Goal: Task Accomplishment & Management: Manage account settings

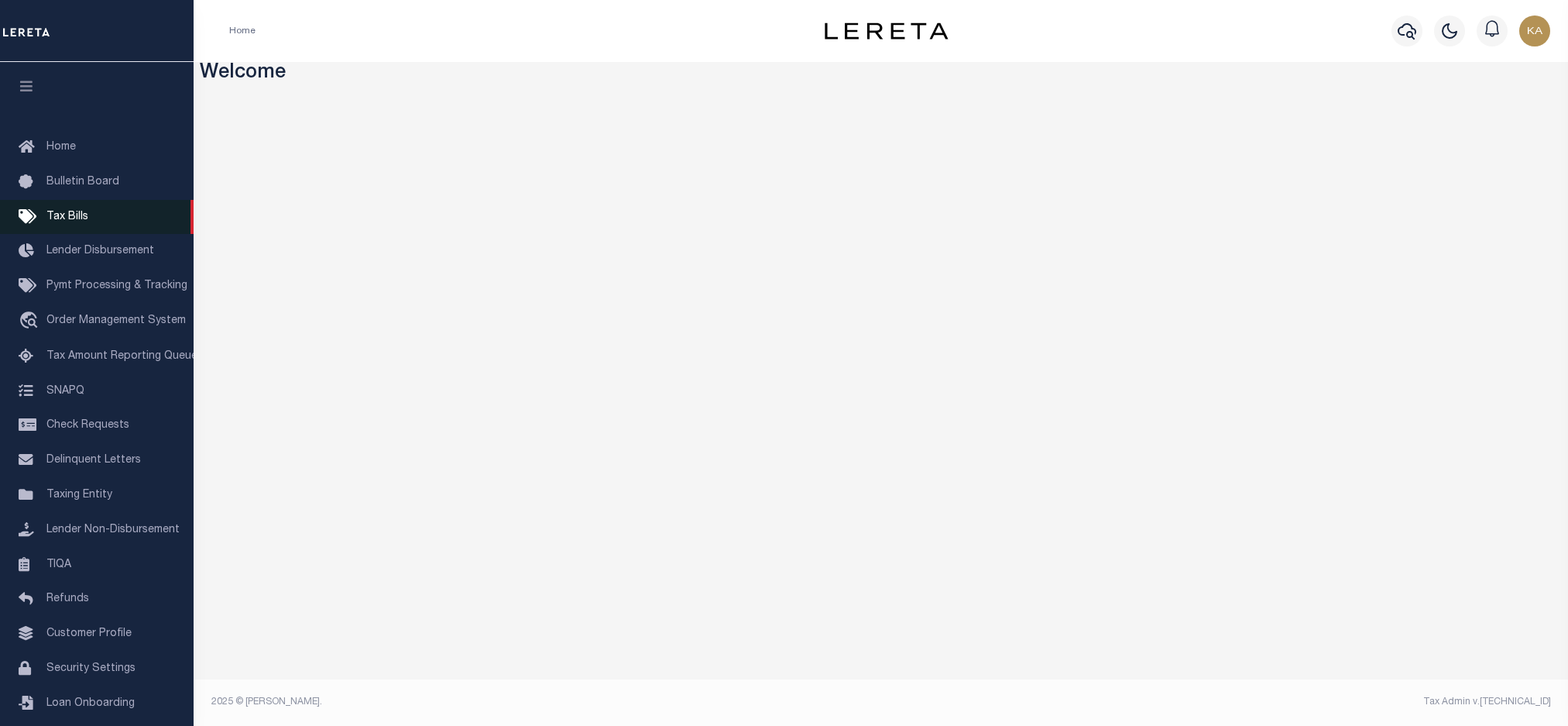
click at [75, 213] on span "Tax Bills" at bounding box center [67, 217] width 42 height 11
click at [73, 501] on span "Taxing Entity" at bounding box center [79, 495] width 66 height 11
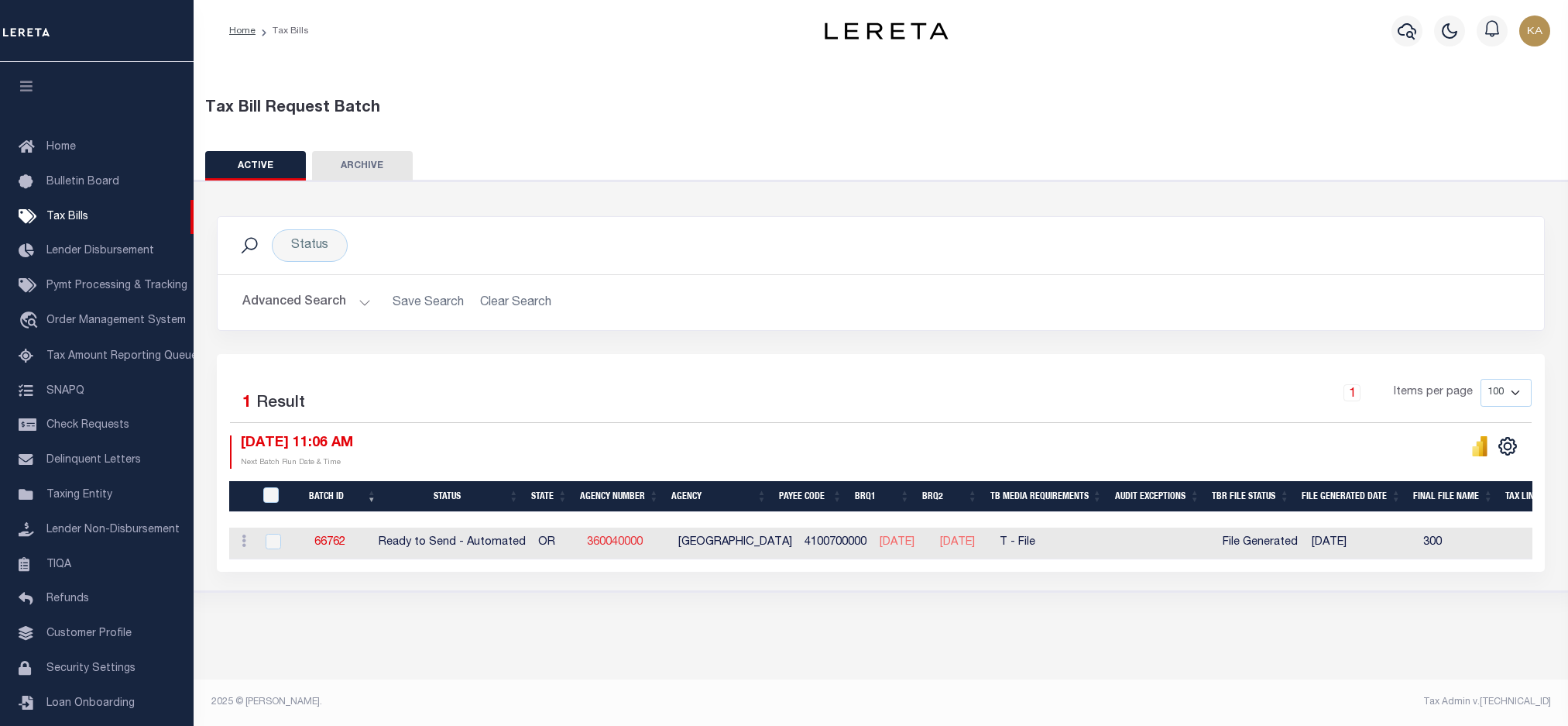
click at [630, 544] on link "360040000" at bounding box center [614, 542] width 56 height 11
checkbox input "true"
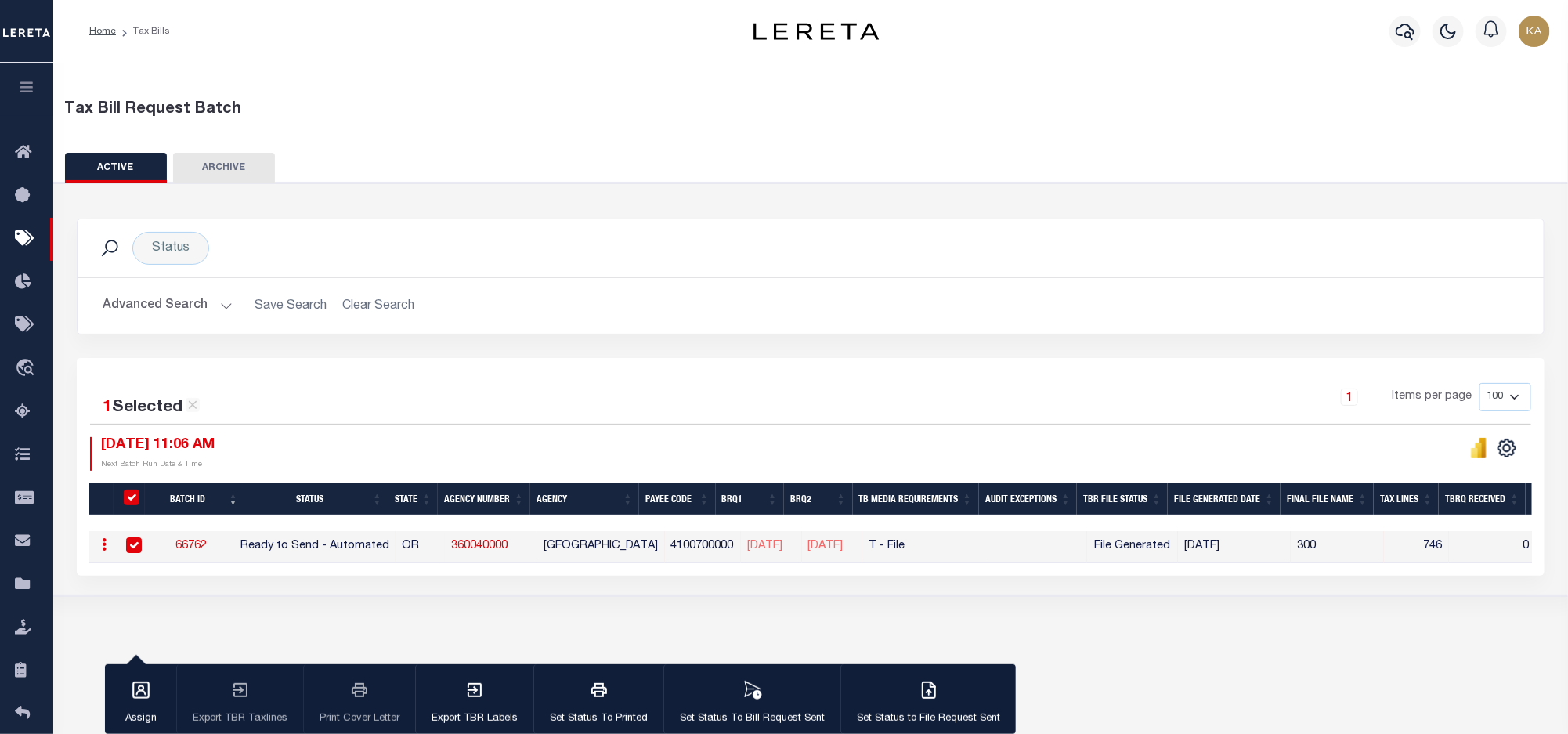
click at [1229, 409] on div "1 Items per page 100 200 500 1000" at bounding box center [994, 403] width 1075 height 40
click at [189, 548] on link "66762" at bounding box center [190, 546] width 31 height 11
select select "RTA"
type input "Yes"
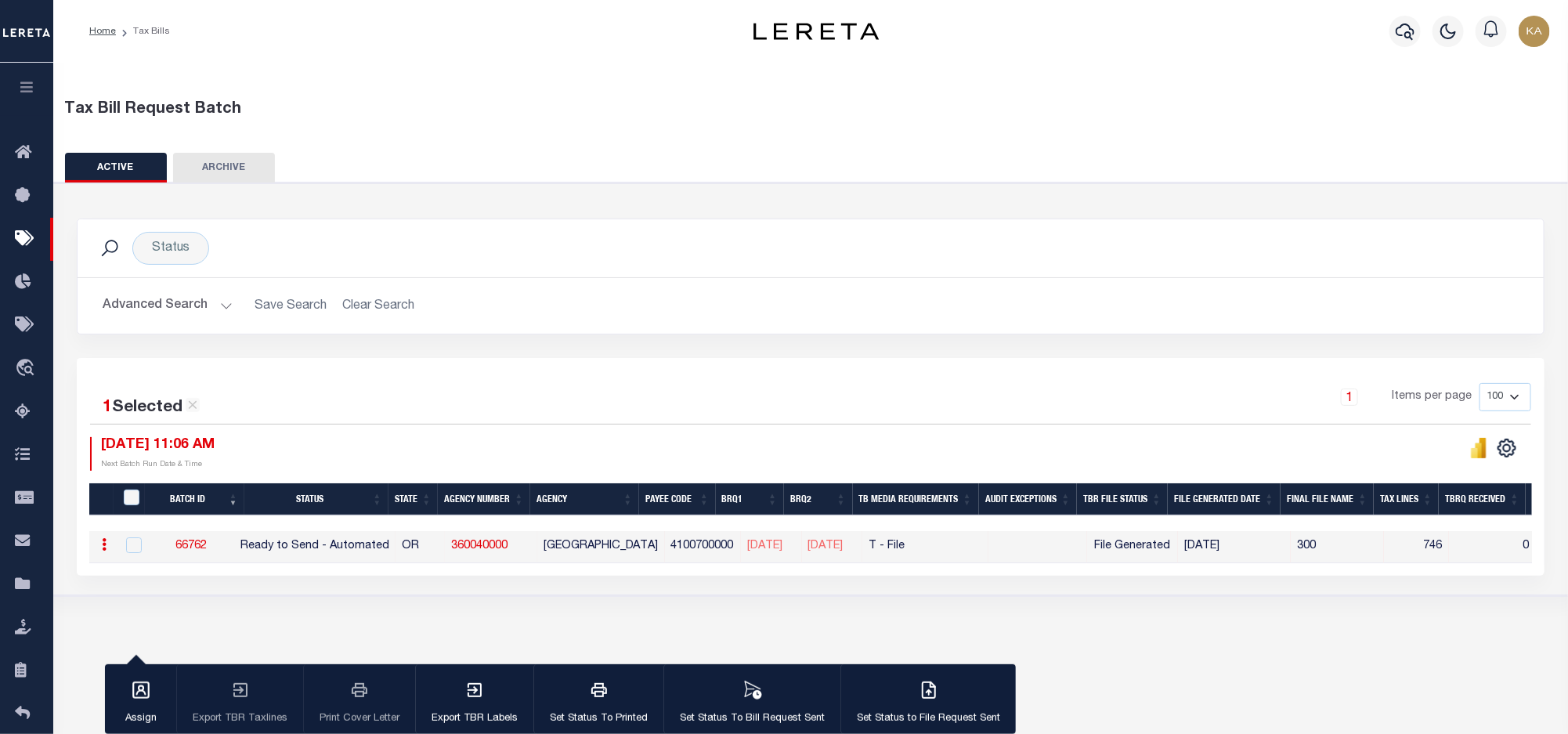
select select "22"
select select "2"
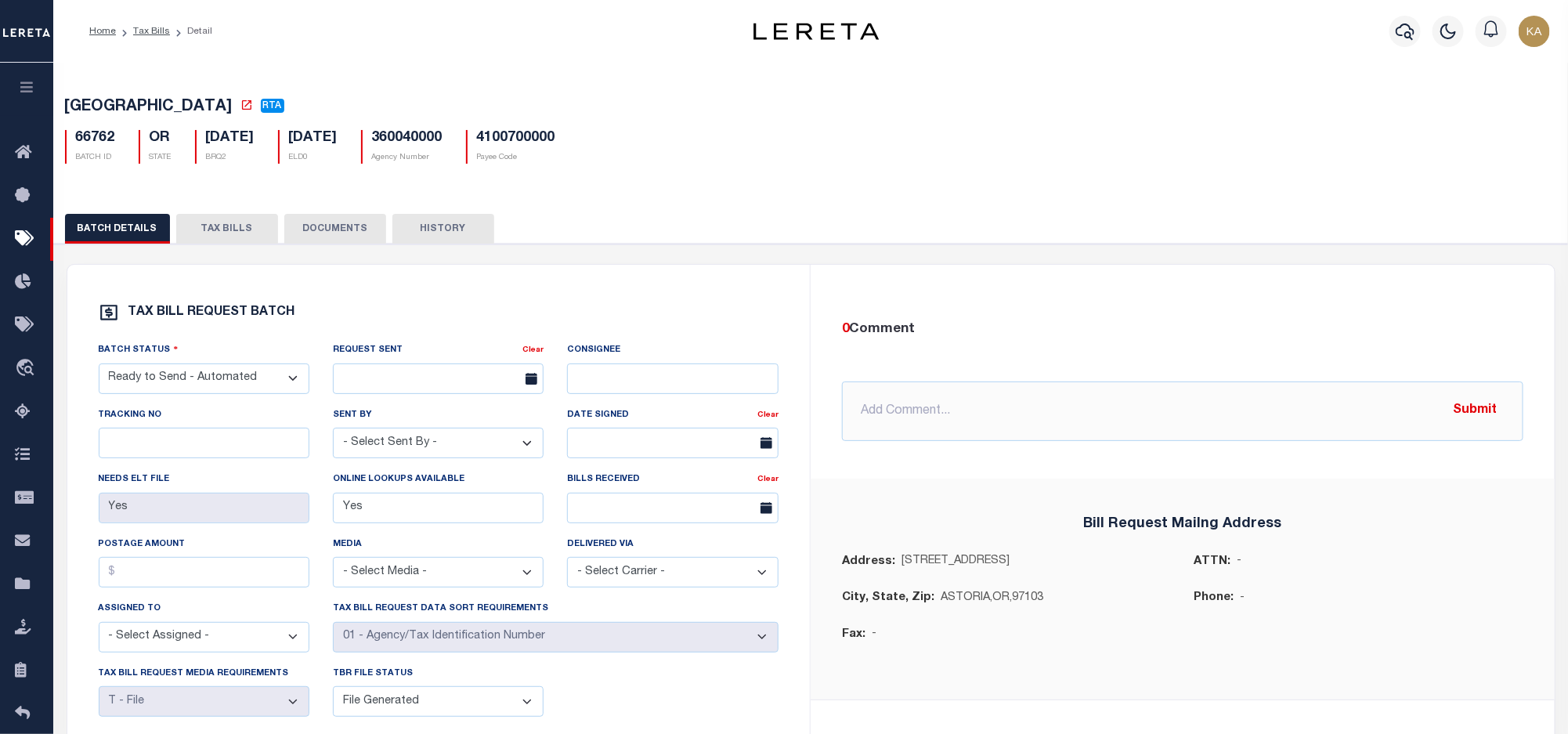
click at [223, 240] on button "TAX BILLS" at bounding box center [227, 229] width 102 height 30
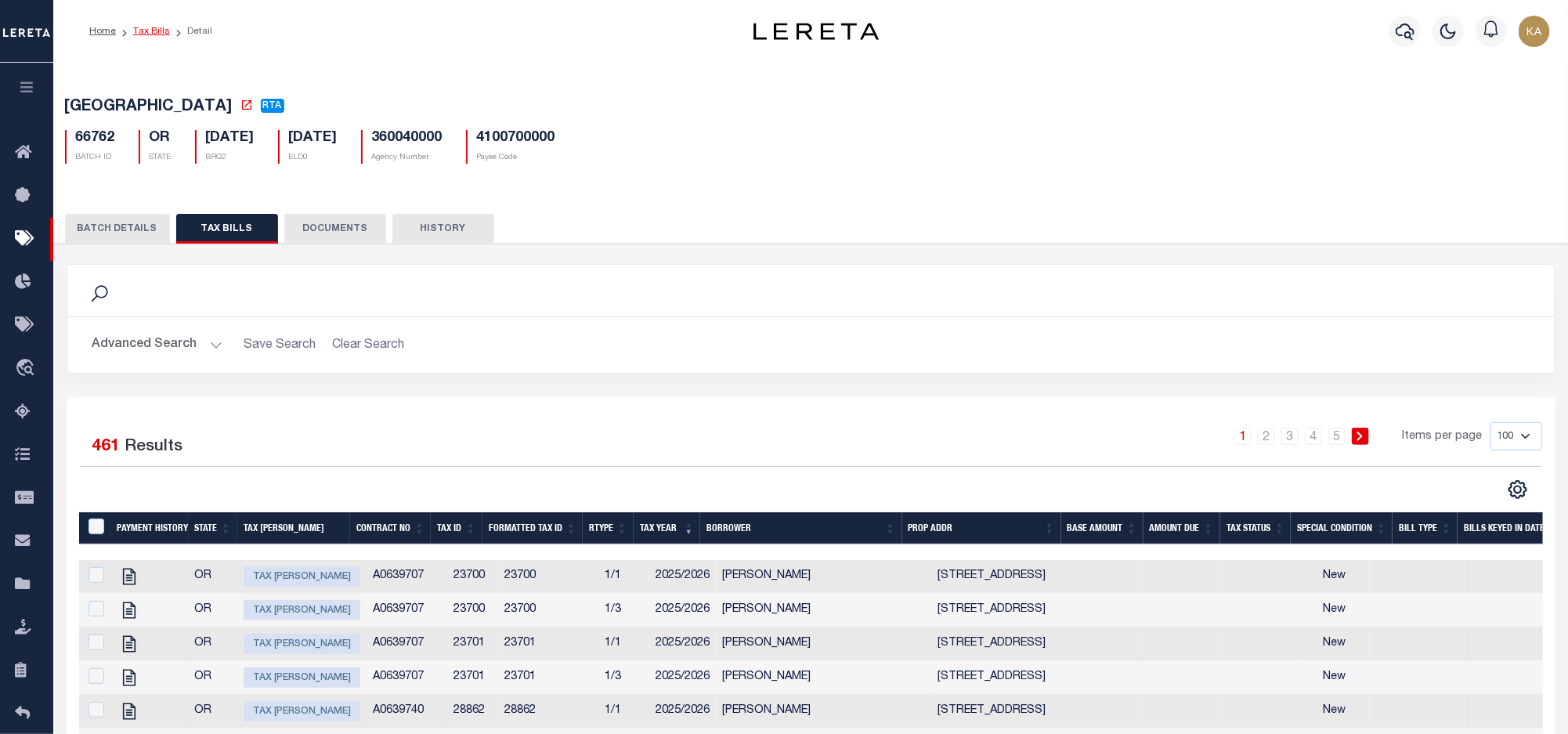
click at [152, 35] on link "Tax Bills" at bounding box center [152, 32] width 37 height 10
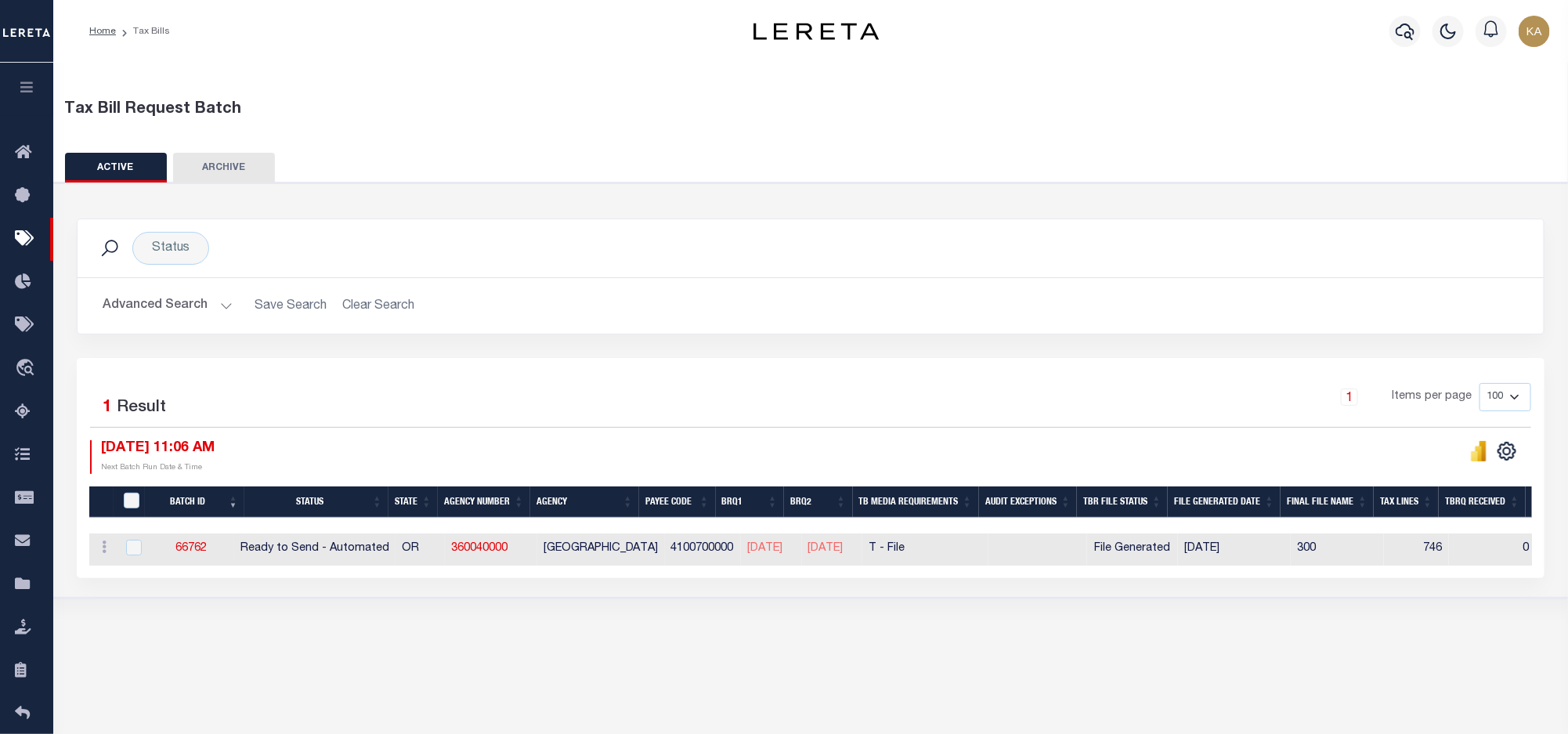
scroll to position [96, 0]
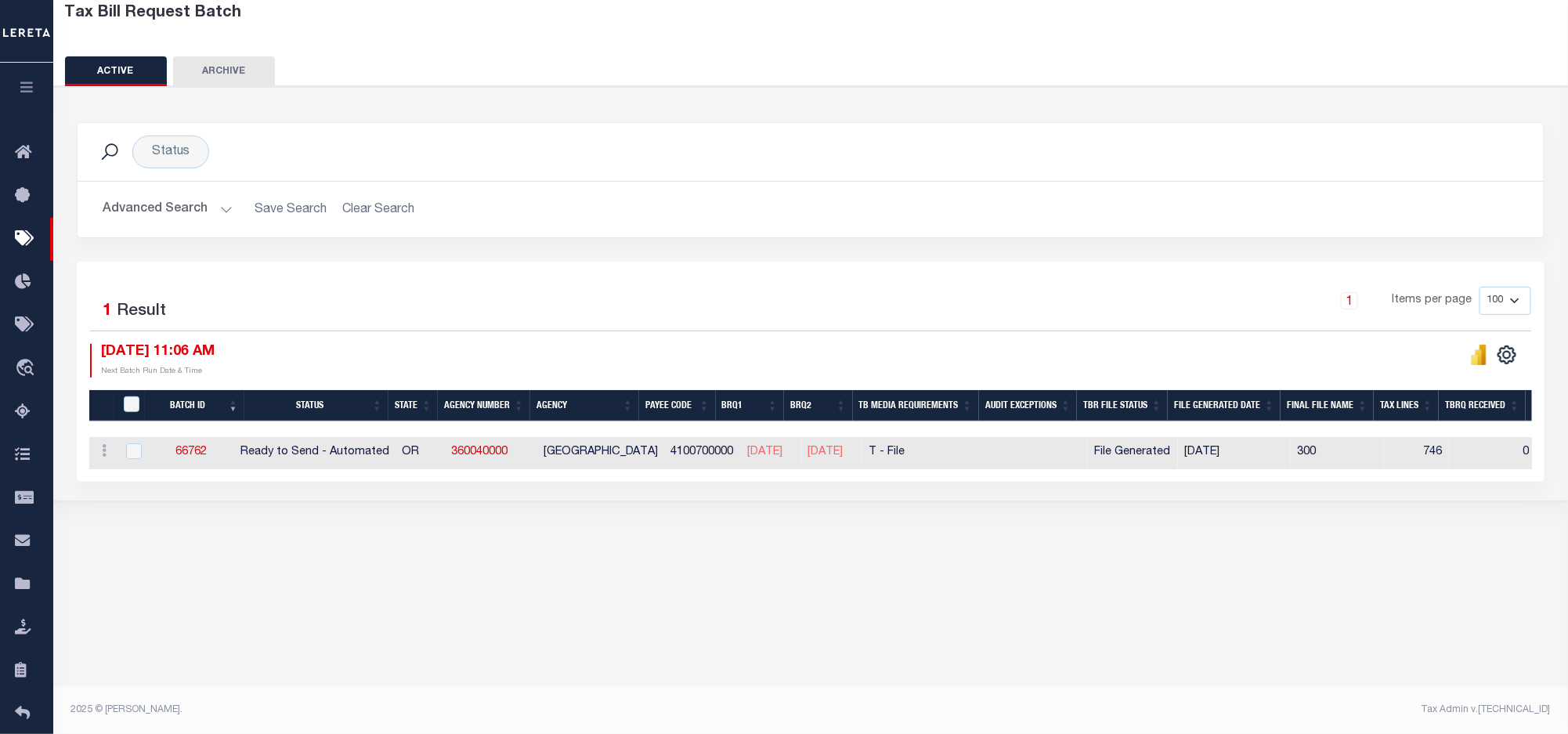
drag, startPoint x: 402, startPoint y: 473, endPoint x: 414, endPoint y: 477, distance: 12.6
click at [414, 469] on div "Batch ID Status State Agency Number Agency Payee Code BRQ1 BRQ2 TB Media Requir…" at bounding box center [811, 453] width 1443 height 32
click at [1164, 206] on h2 "Advanced Search Save Search Clear Search TaxBillBatches_dynamictable_____Defaul…" at bounding box center [811, 209] width 1441 height 30
drag, startPoint x: 1288, startPoint y: 555, endPoint x: 1281, endPoint y: 541, distance: 15.7
click at [1286, 550] on div "Tax Bill Request Batch ACTIVE ARCHIVE HISTORY Search" at bounding box center [810, 258] width 1515 height 583
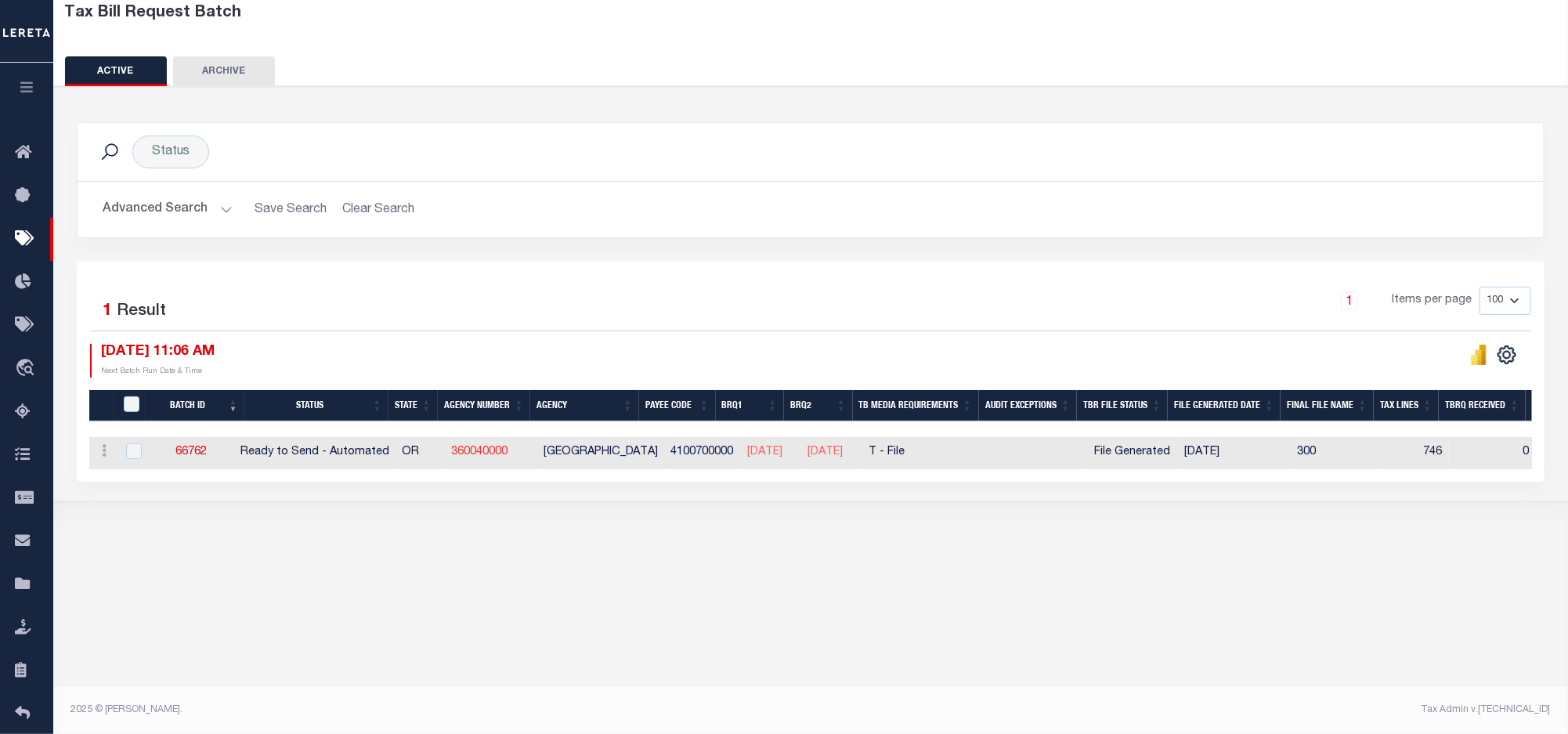
click at [480, 452] on link "360040000" at bounding box center [479, 452] width 56 height 11
checkbox input "true"
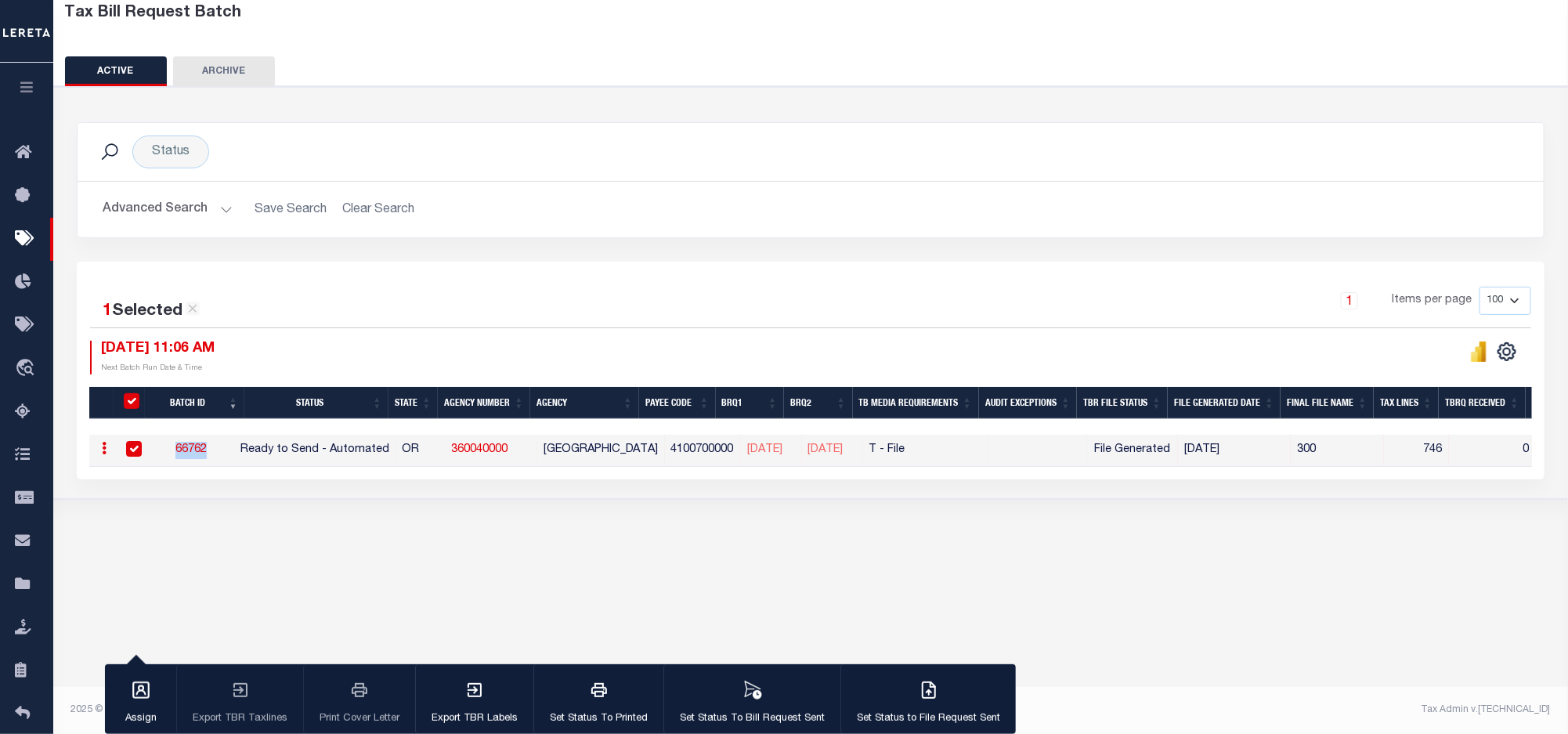
drag, startPoint x: 167, startPoint y: 460, endPoint x: 223, endPoint y: 454, distance: 56.3
click at [223, 454] on td "66762" at bounding box center [191, 451] width 86 height 32
checkbox input "false"
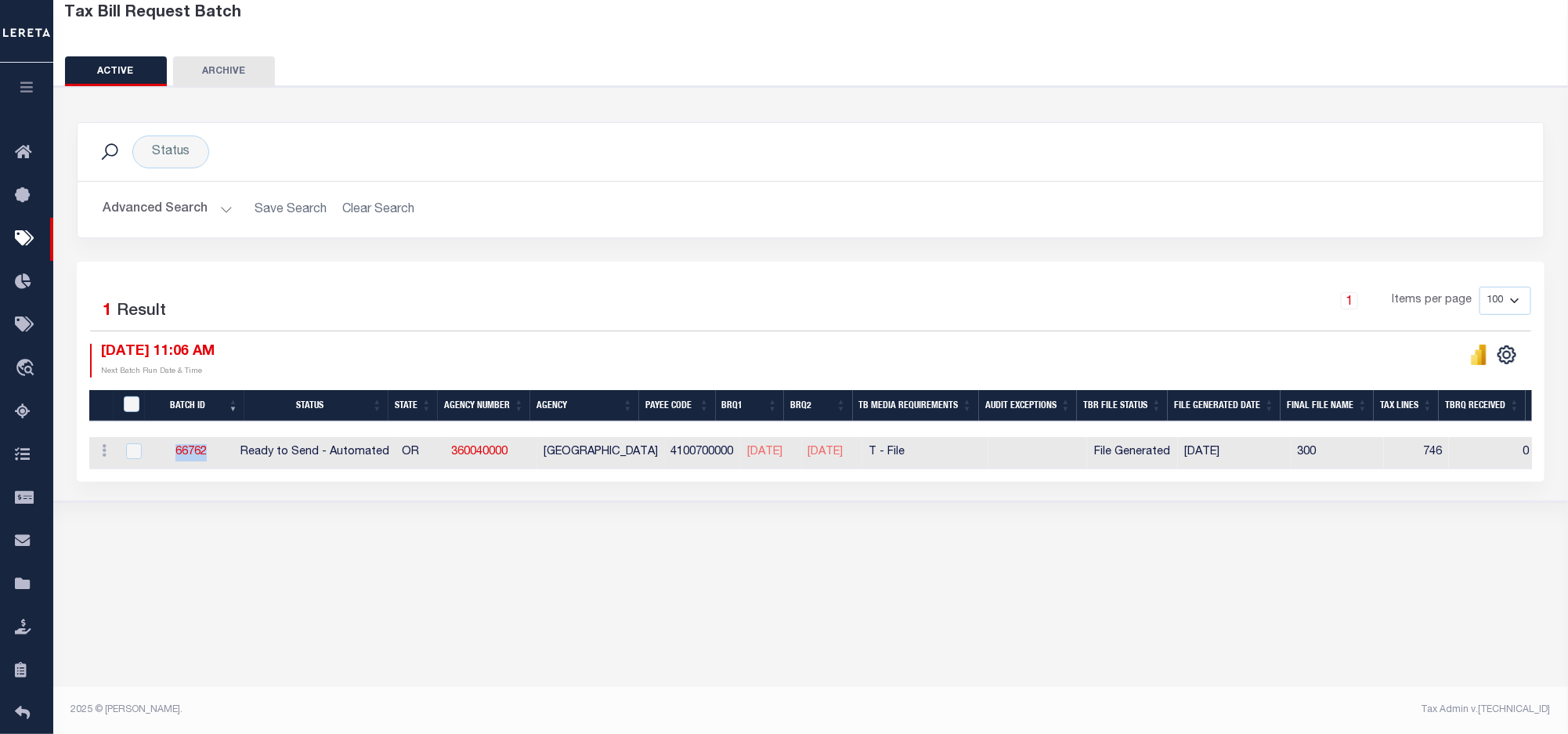
copy link "66762"
click at [198, 456] on link "66762" at bounding box center [190, 452] width 31 height 11
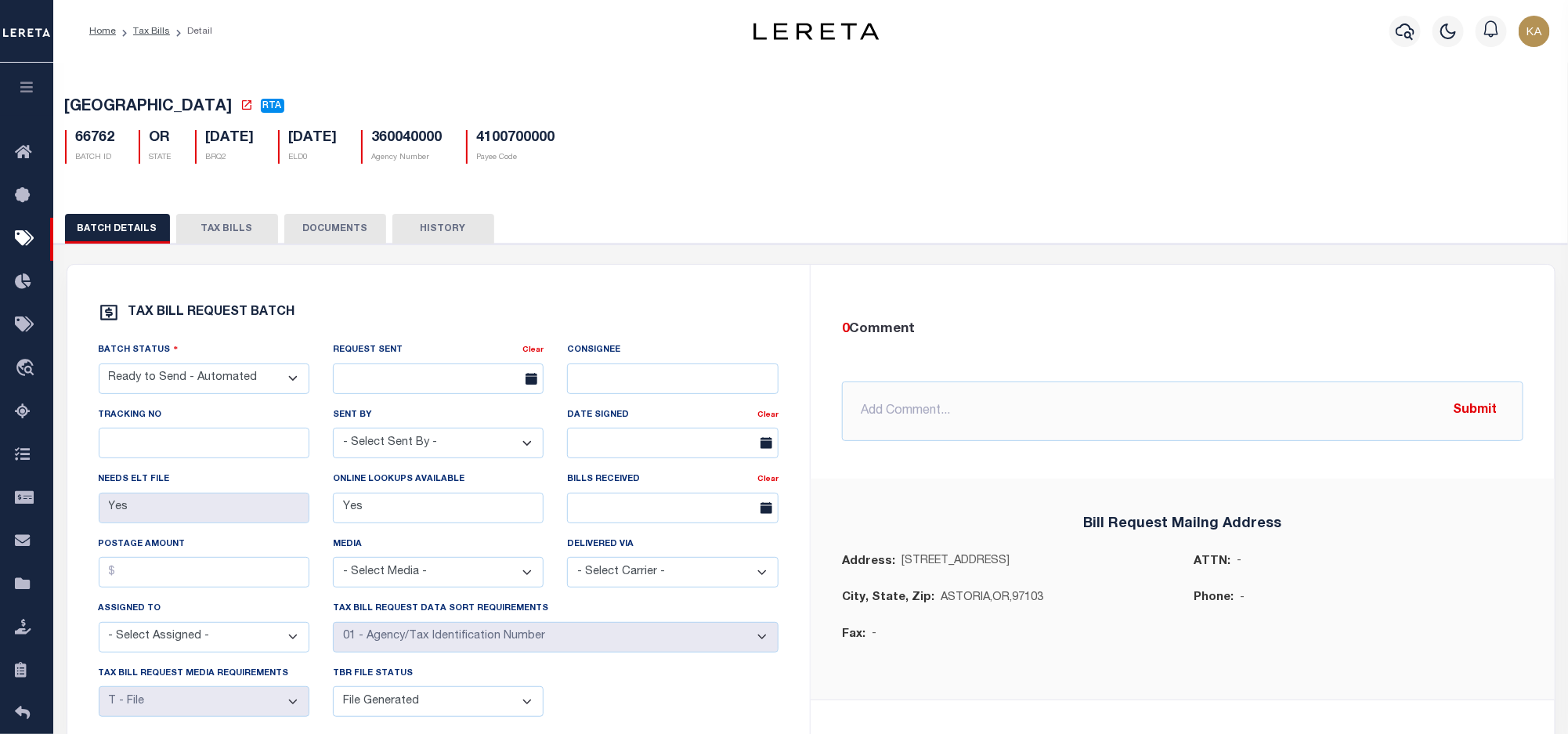
click at [229, 237] on button "TAX BILLS" at bounding box center [227, 229] width 102 height 30
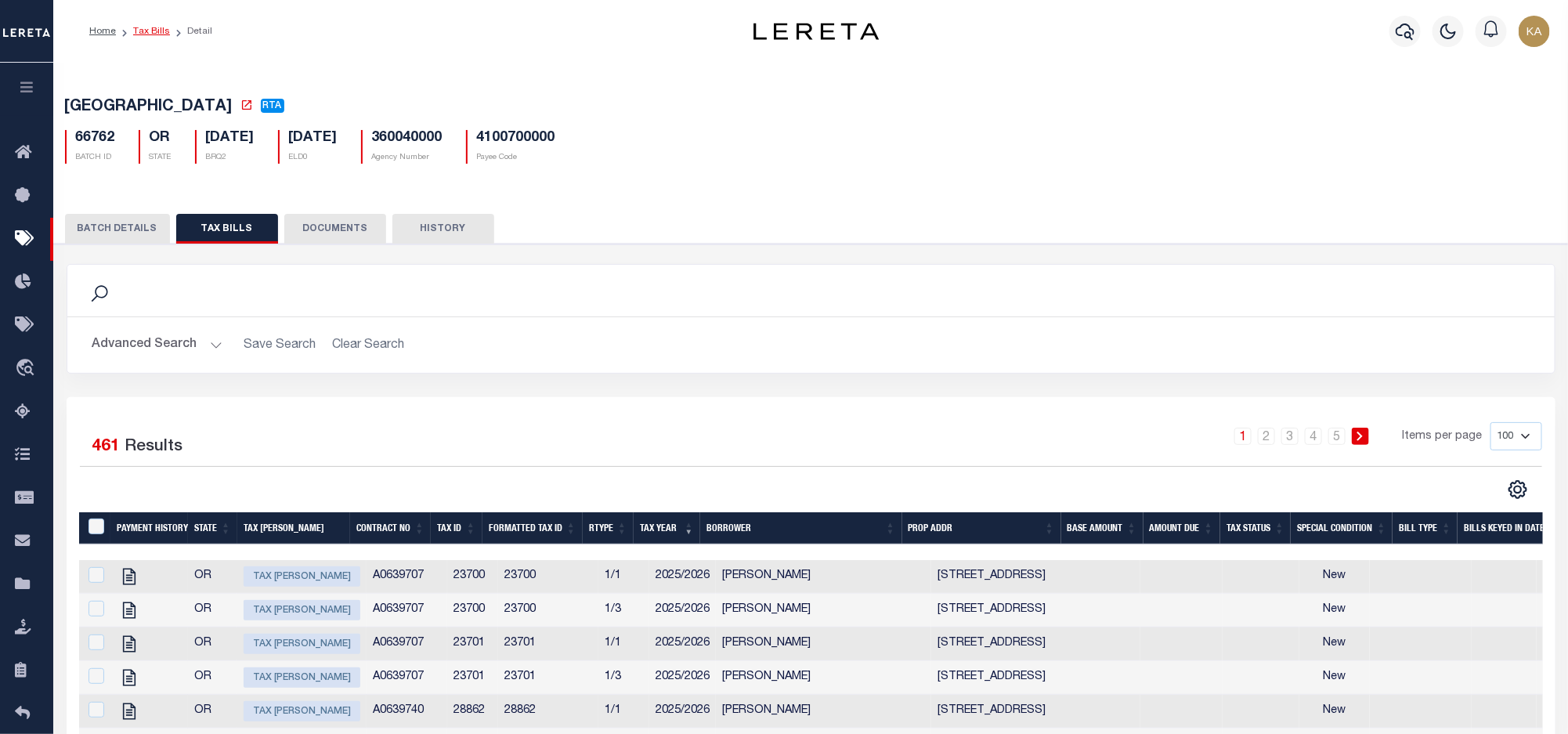
click at [148, 31] on link "Tax Bills" at bounding box center [152, 32] width 37 height 10
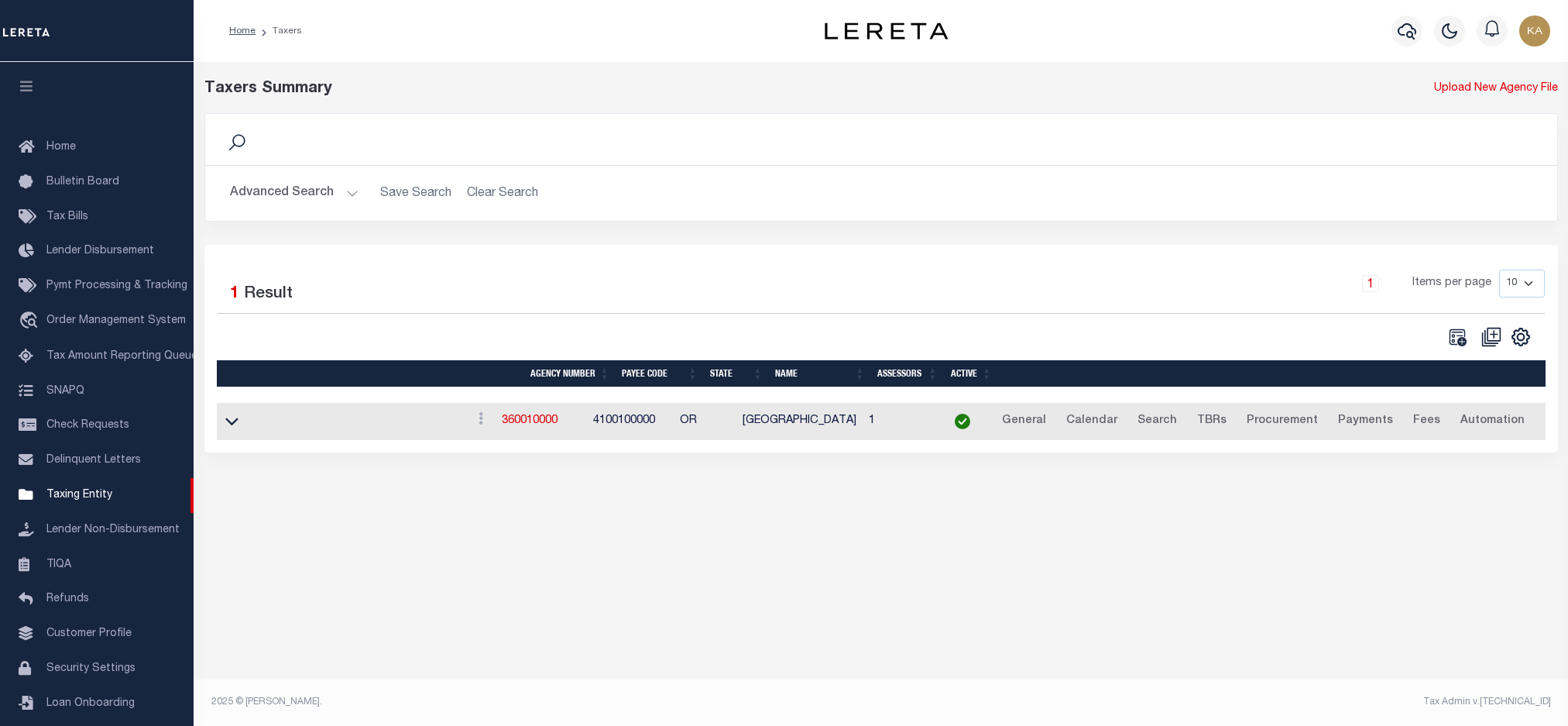
scroll to position [28, 0]
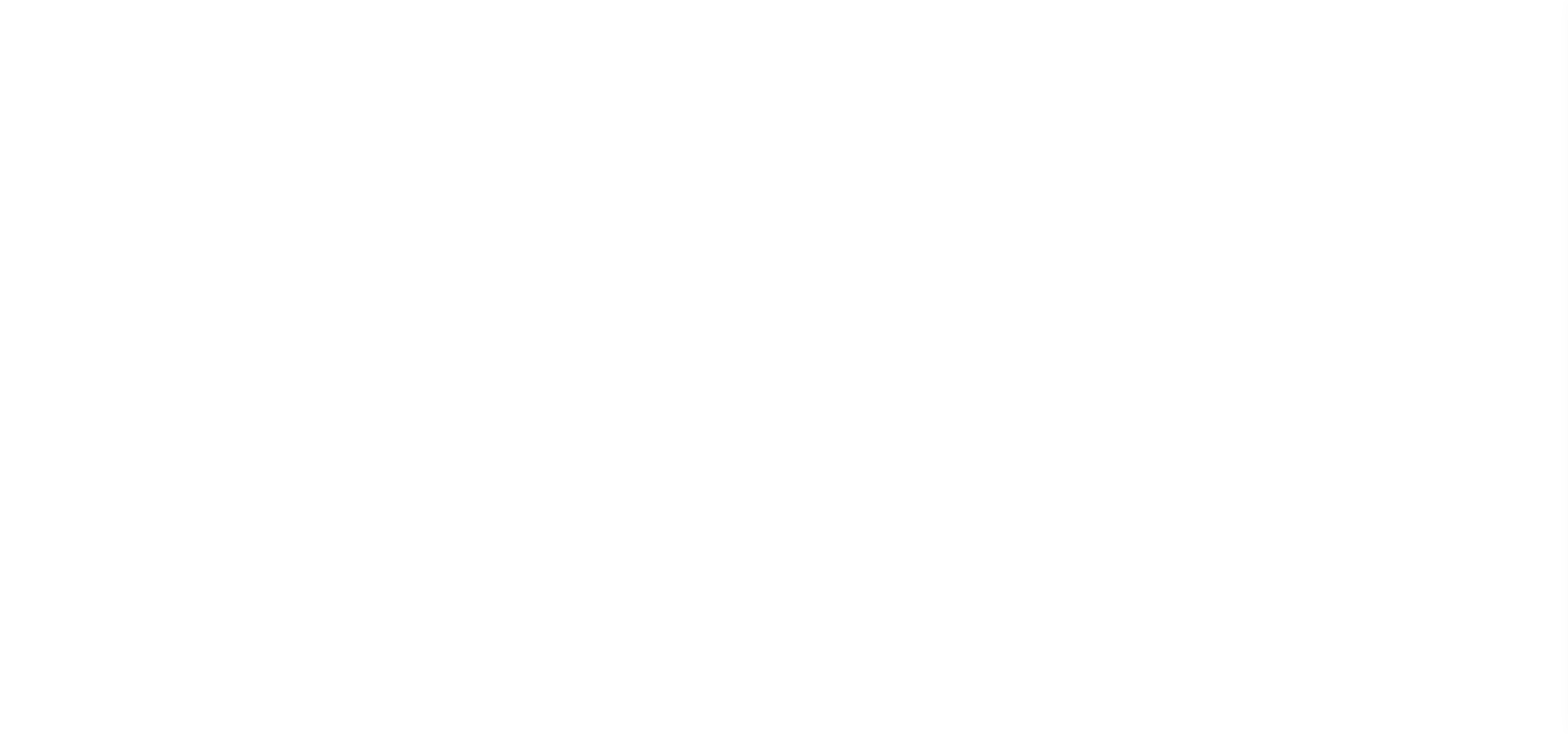
select select
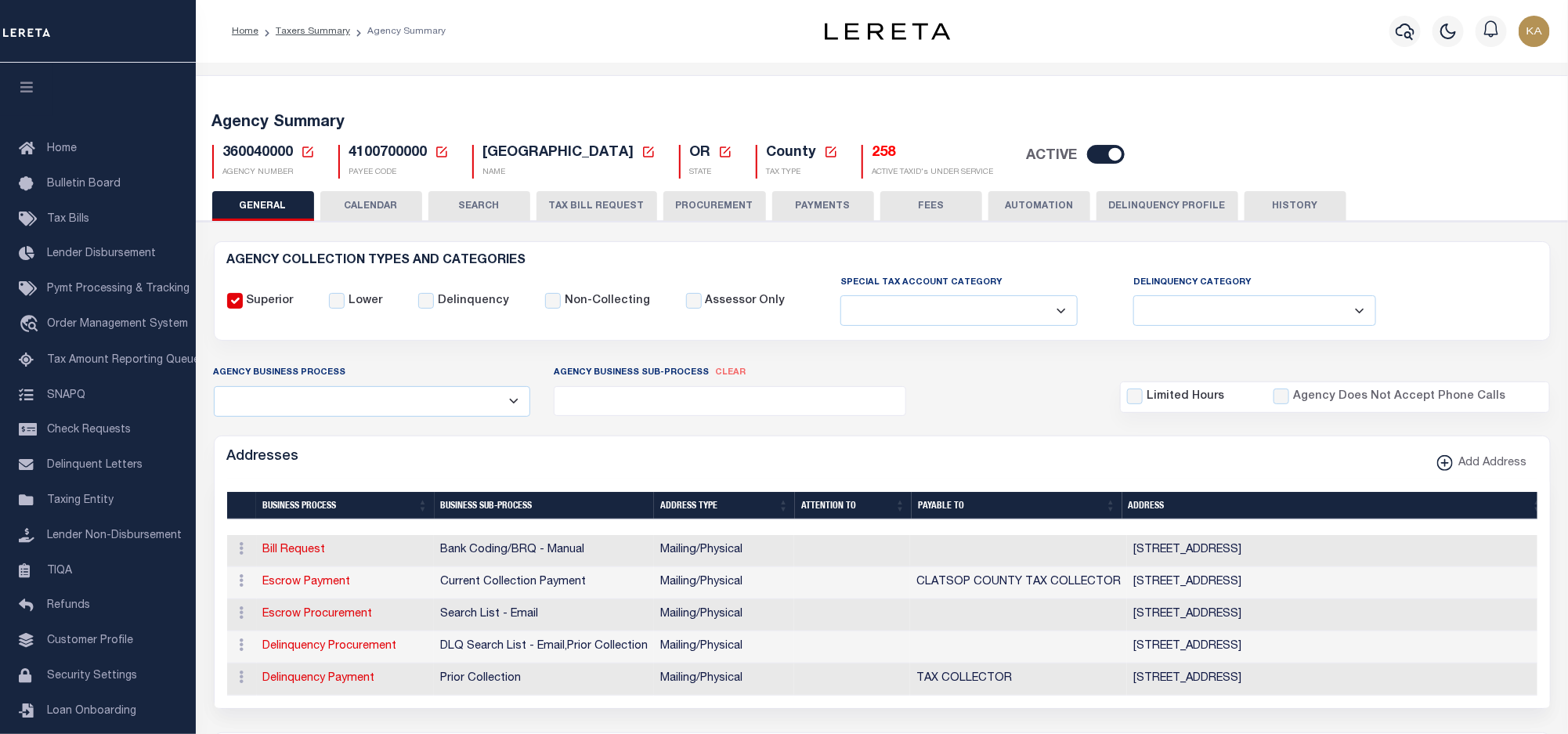
click at [384, 218] on button "CALENDAR" at bounding box center [371, 206] width 102 height 30
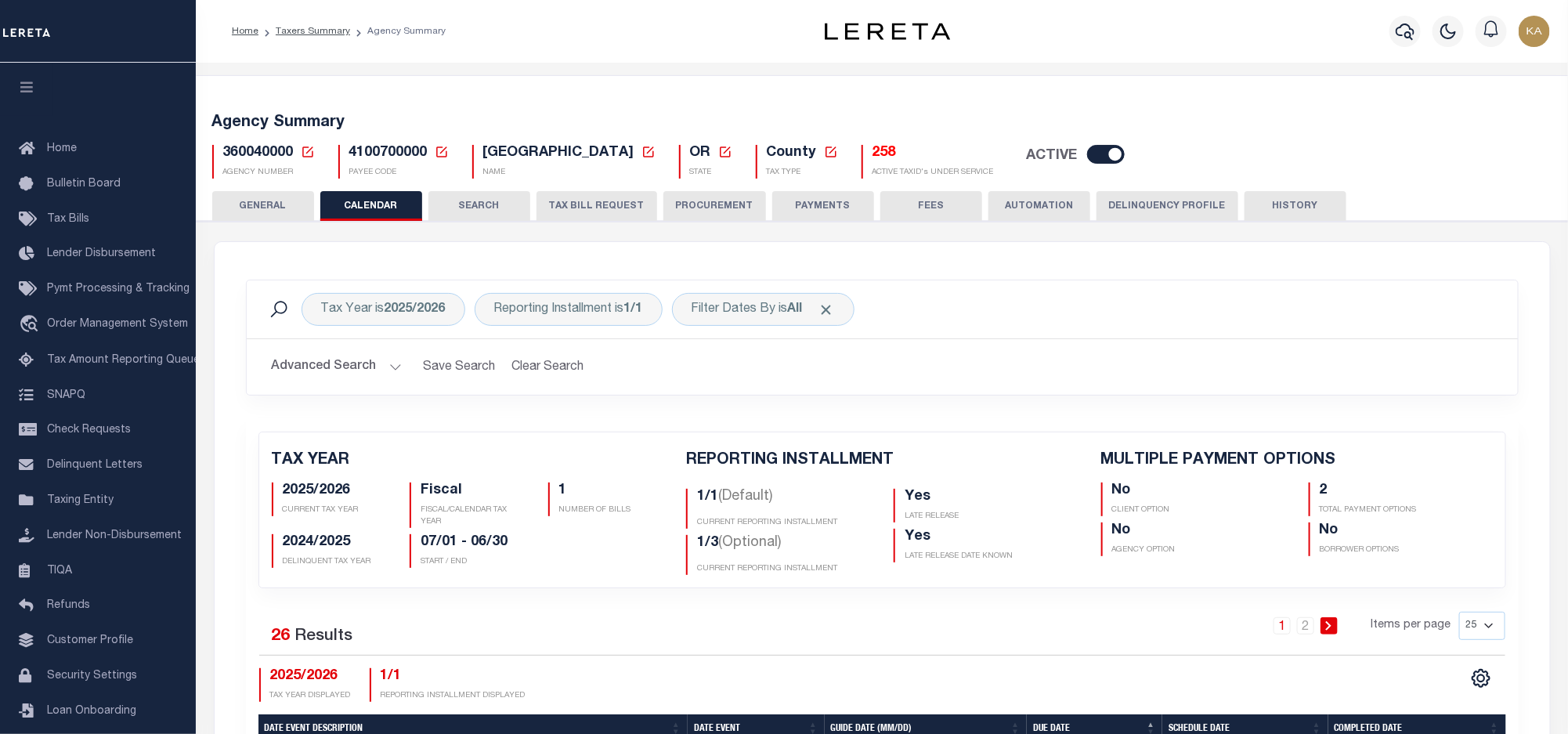
checkbox input "false"
type input "2"
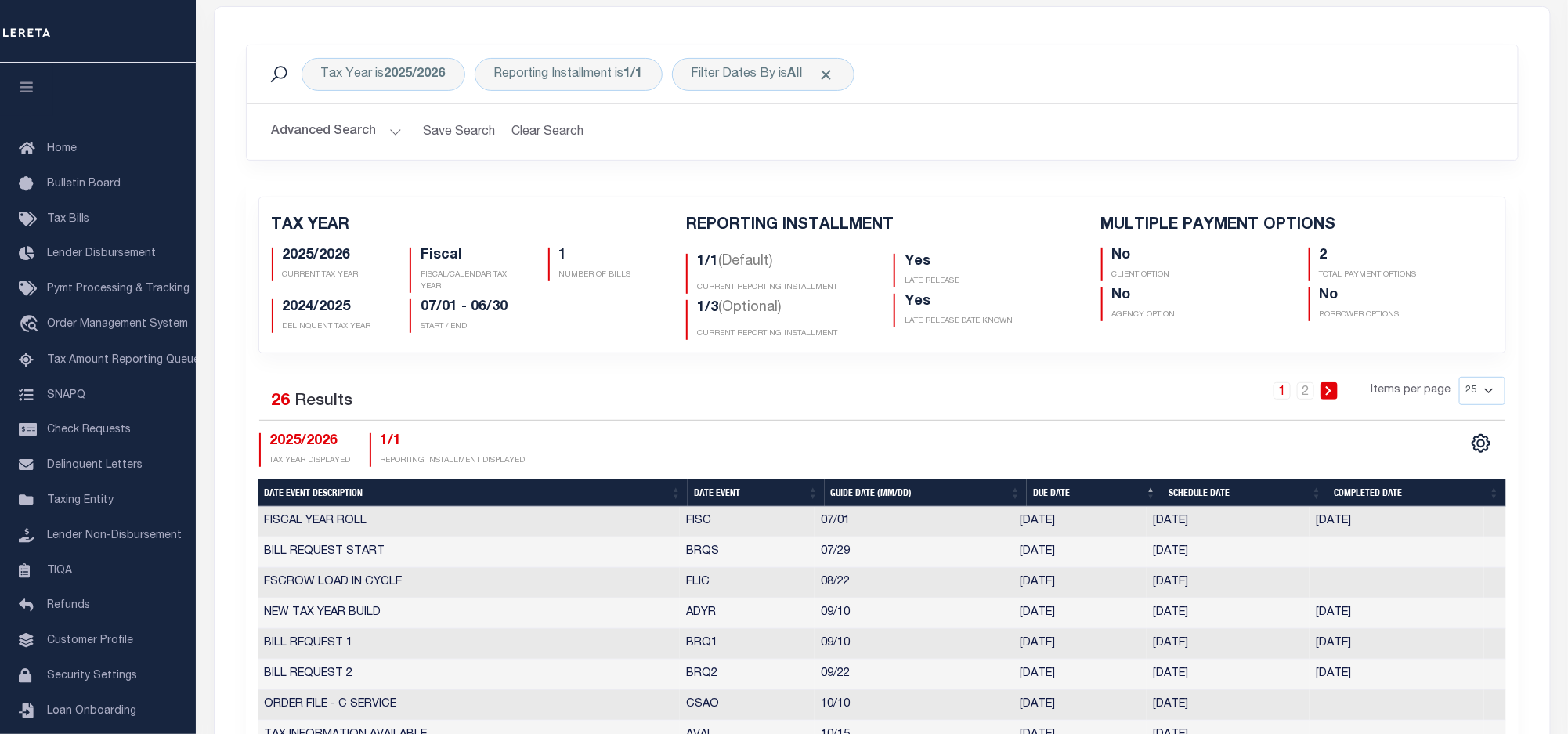
scroll to position [352, 0]
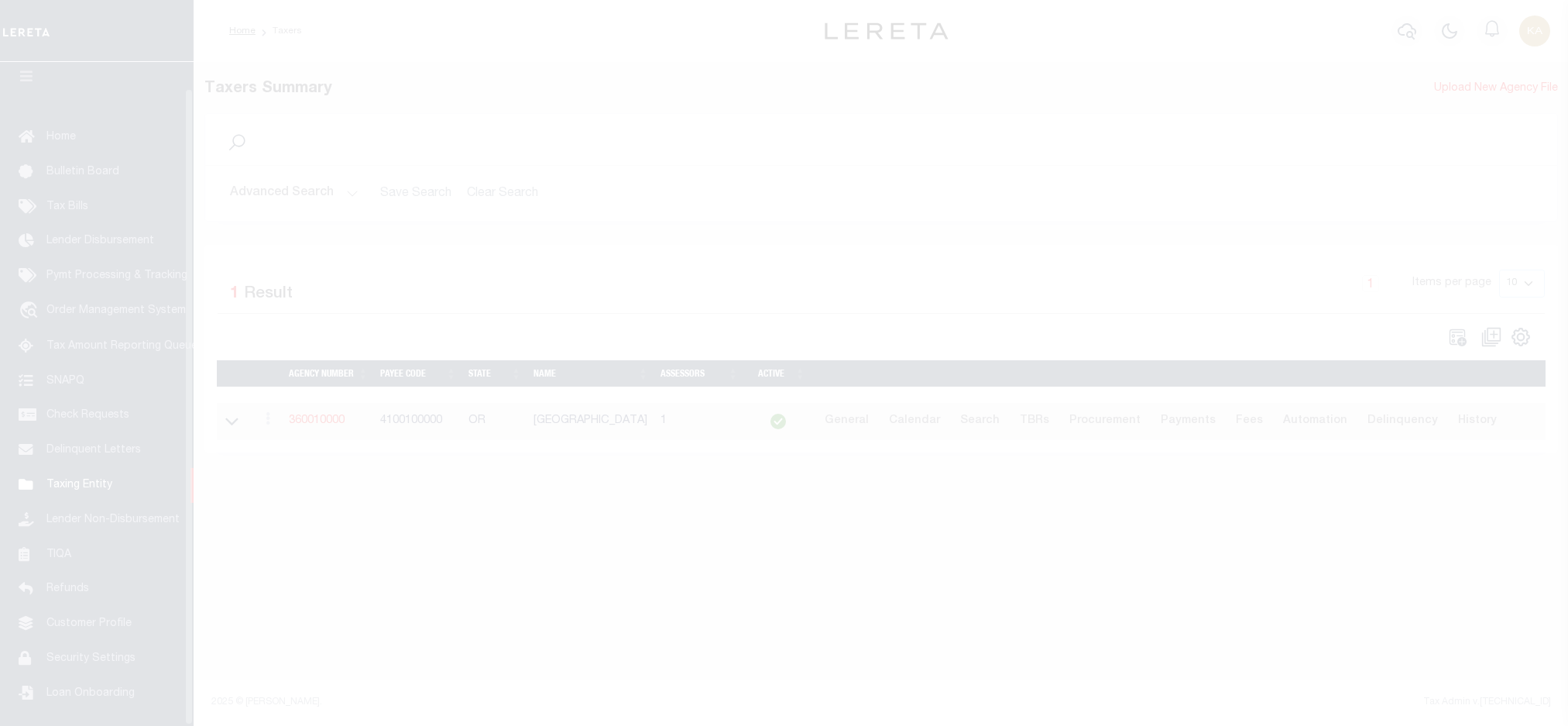
scroll to position [28, 0]
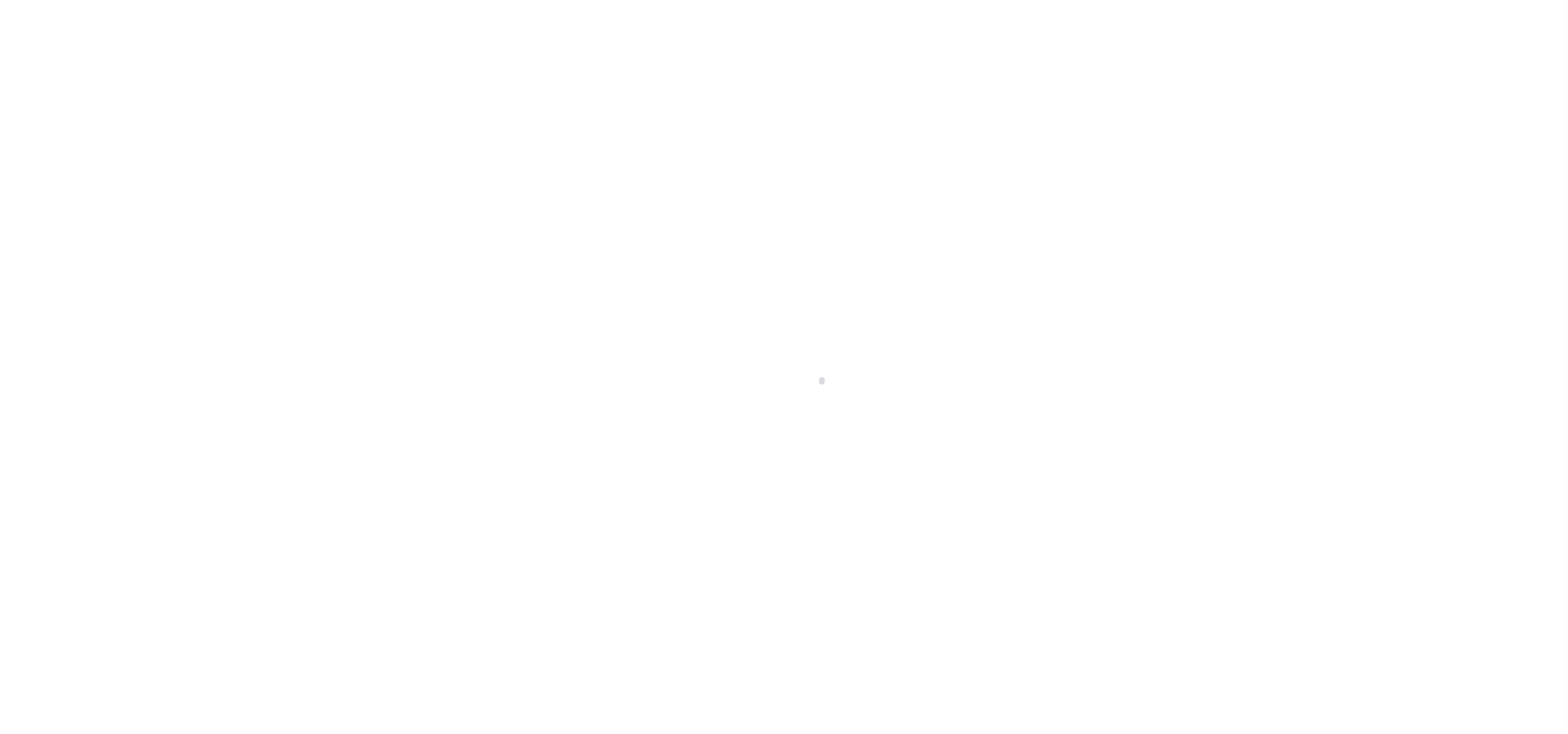
select select
checkbox input "false"
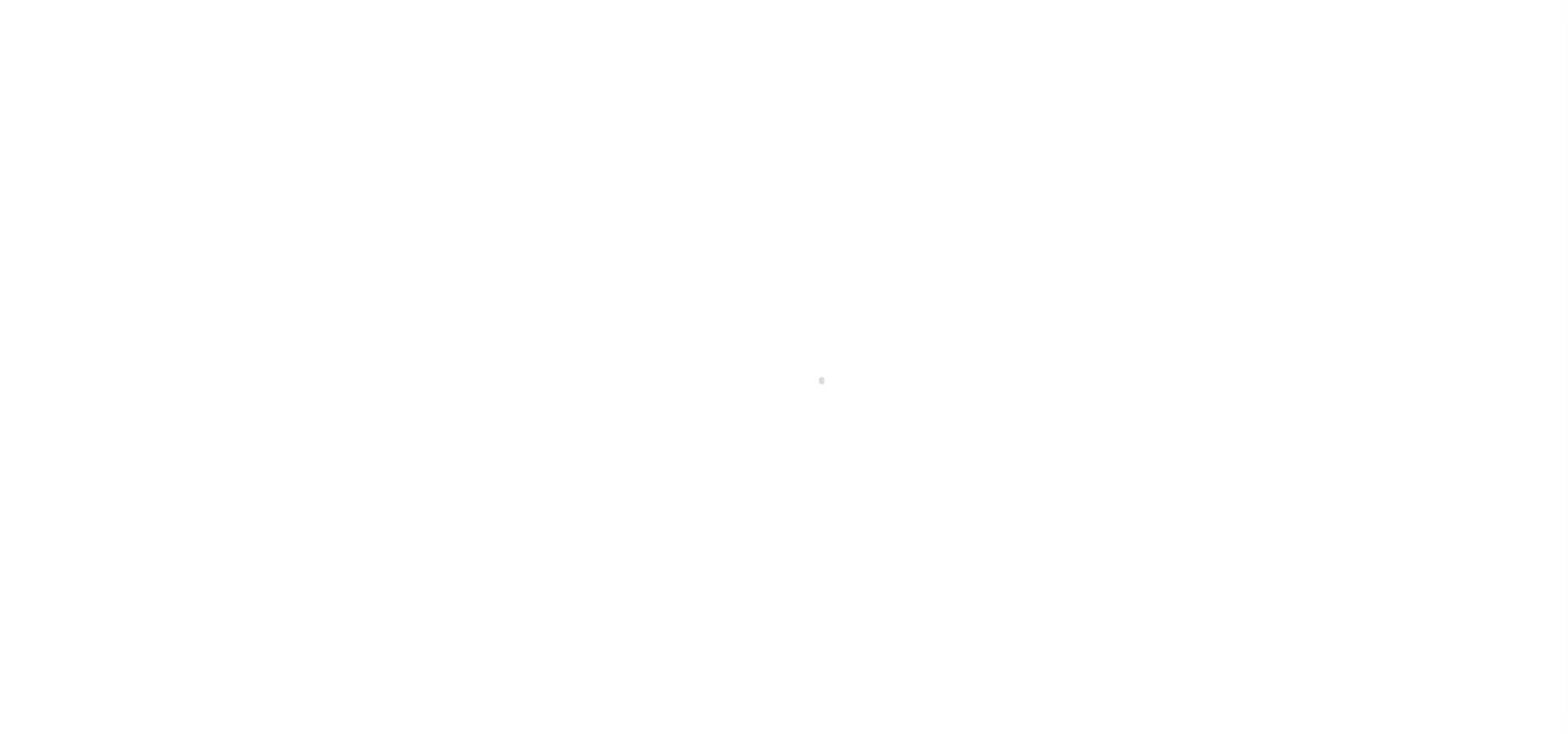
checkbox input "false"
type input "4100700000"
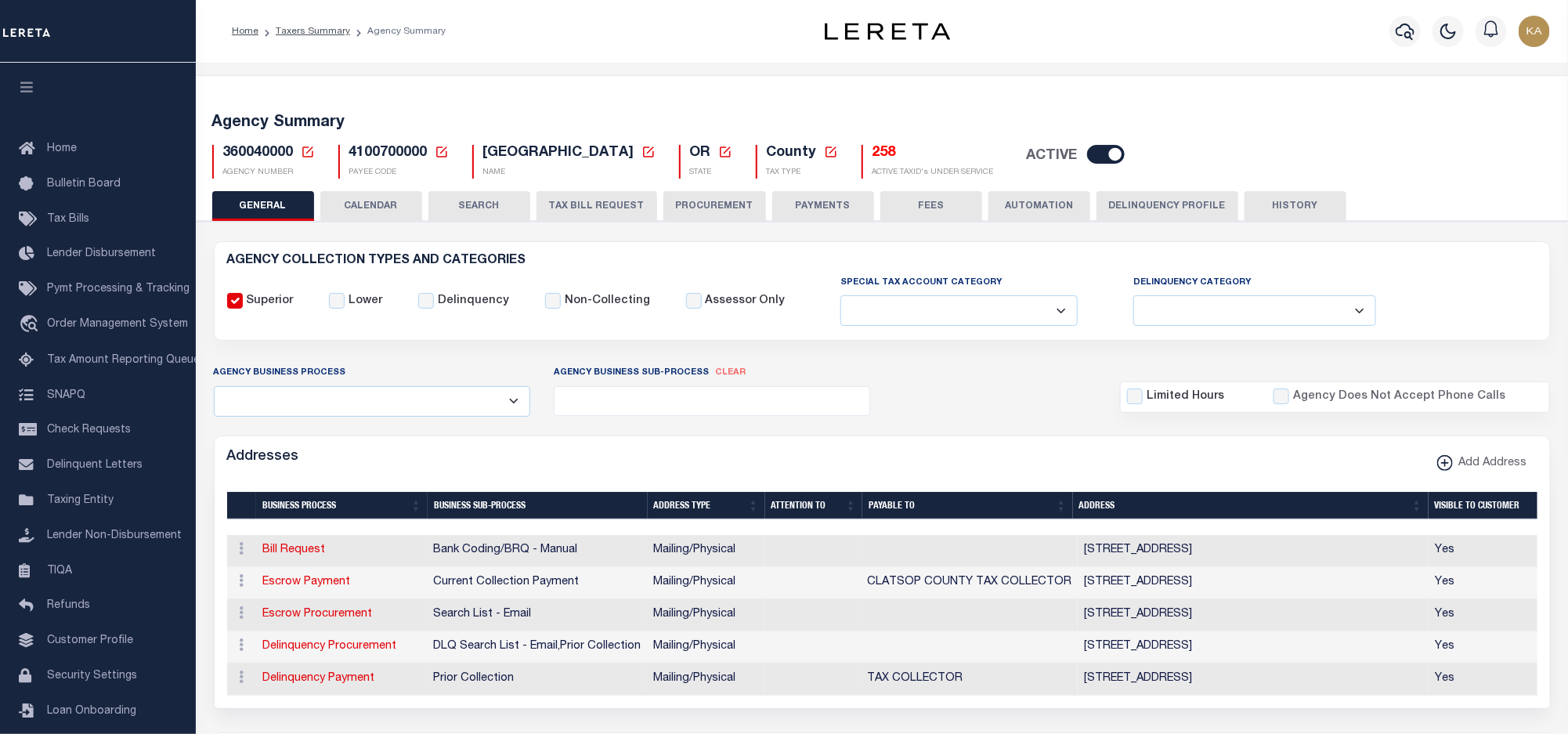
click at [370, 203] on button "CALENDAR" at bounding box center [371, 206] width 102 height 30
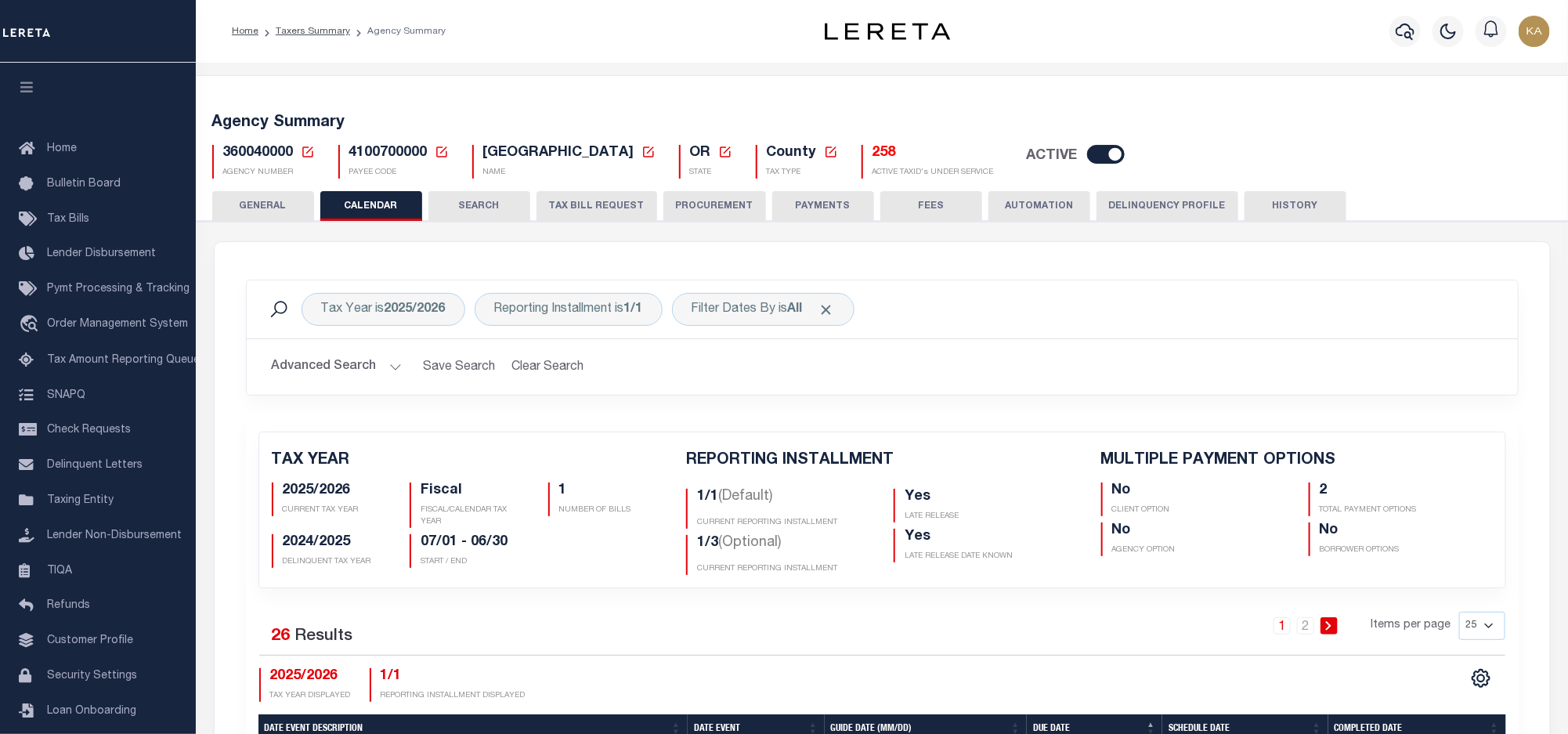
checkbox input "false"
type input "2"
click at [578, 298] on div "Reporting Installment is 1/1" at bounding box center [568, 309] width 188 height 33
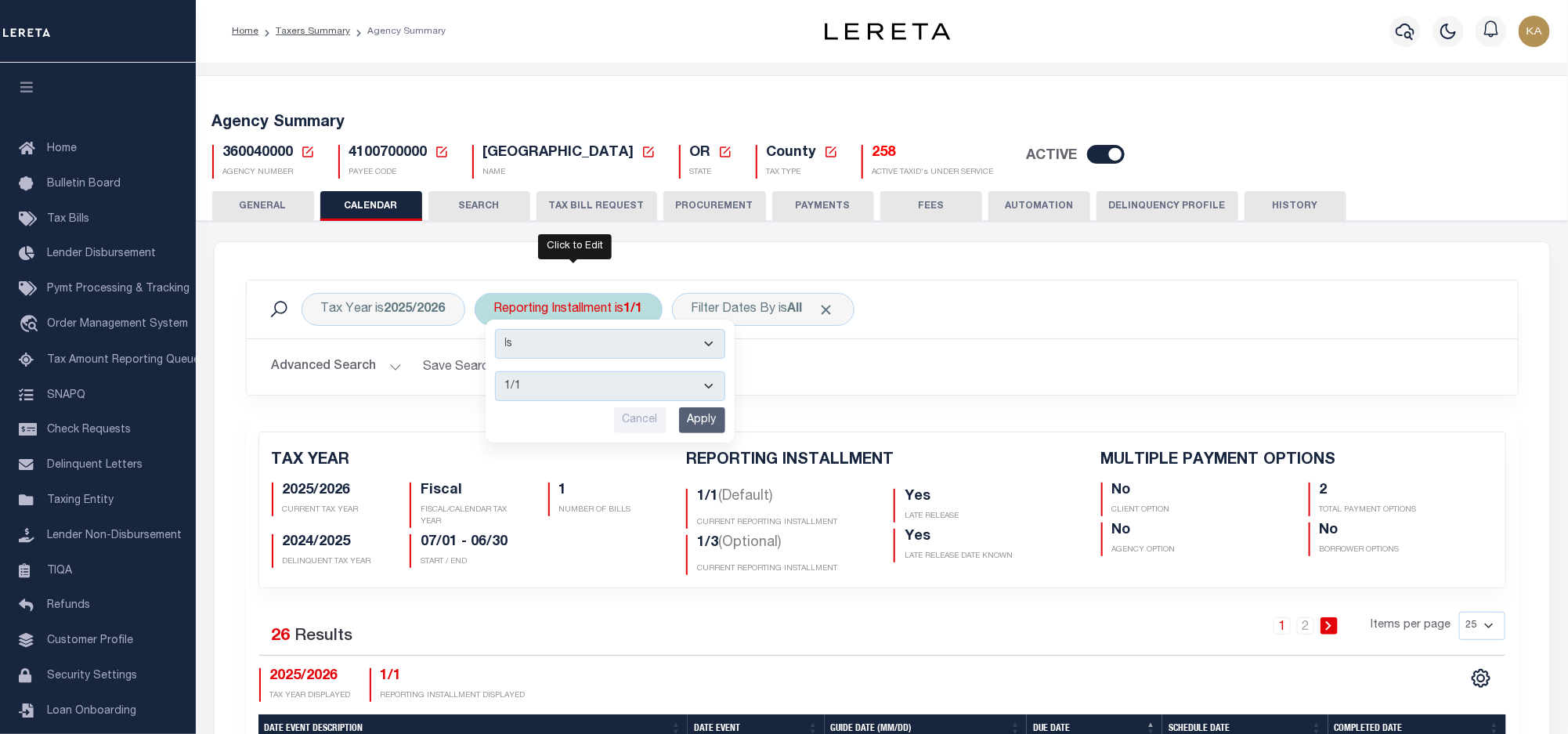
click at [582, 400] on select "1/1 1/3 2/3 3/3" at bounding box center [610, 386] width 230 height 30
click at [498, 374] on select "1/1 1/3 2/3 3/3" at bounding box center [610, 386] width 230 height 30
click at [592, 391] on select "1/1 1/3 2/3 3/3" at bounding box center [610, 386] width 230 height 30
select select "2/3"
click at [498, 374] on select "1/1 1/3 2/3 3/3" at bounding box center [610, 386] width 230 height 30
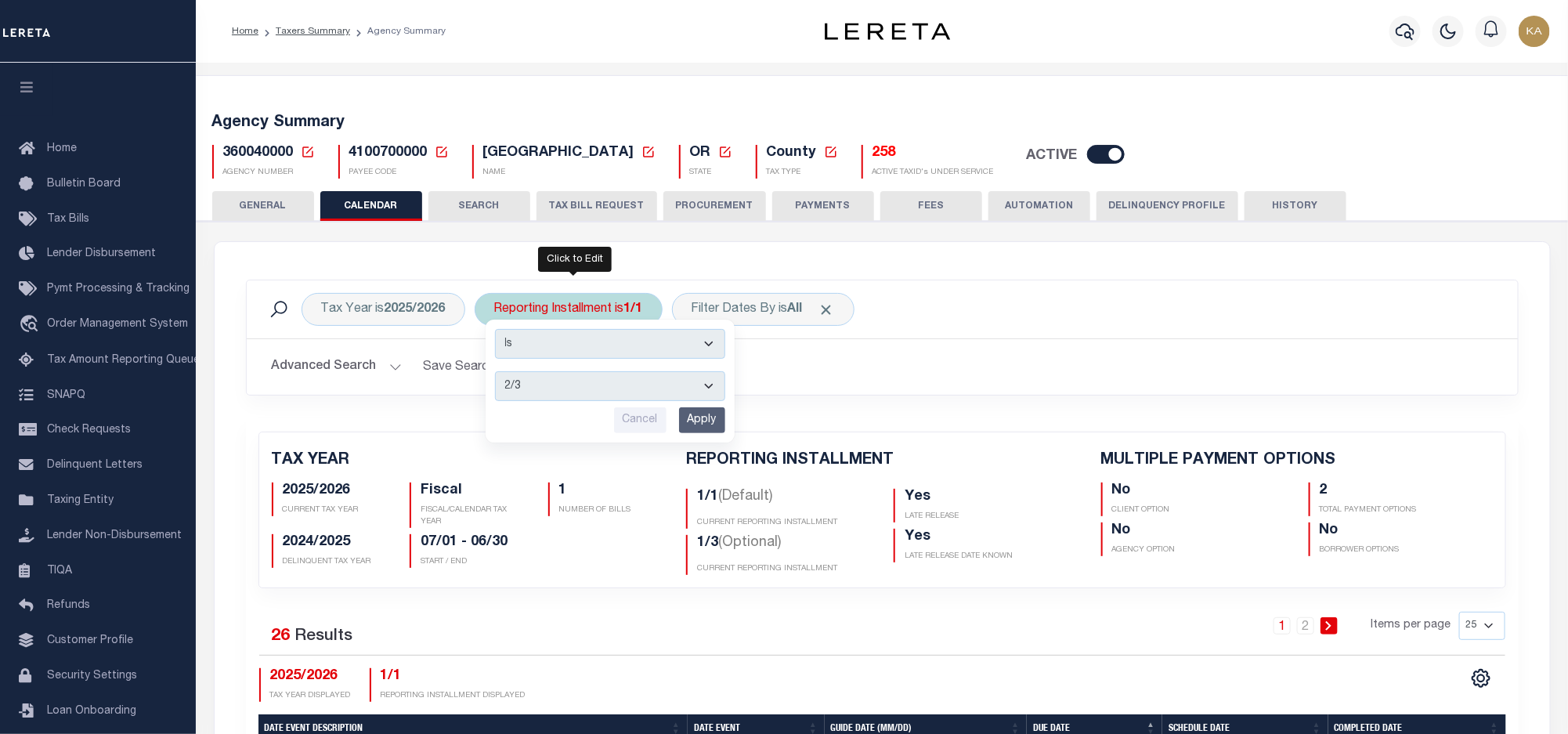
click at [696, 424] on input "Apply" at bounding box center [702, 420] width 46 height 26
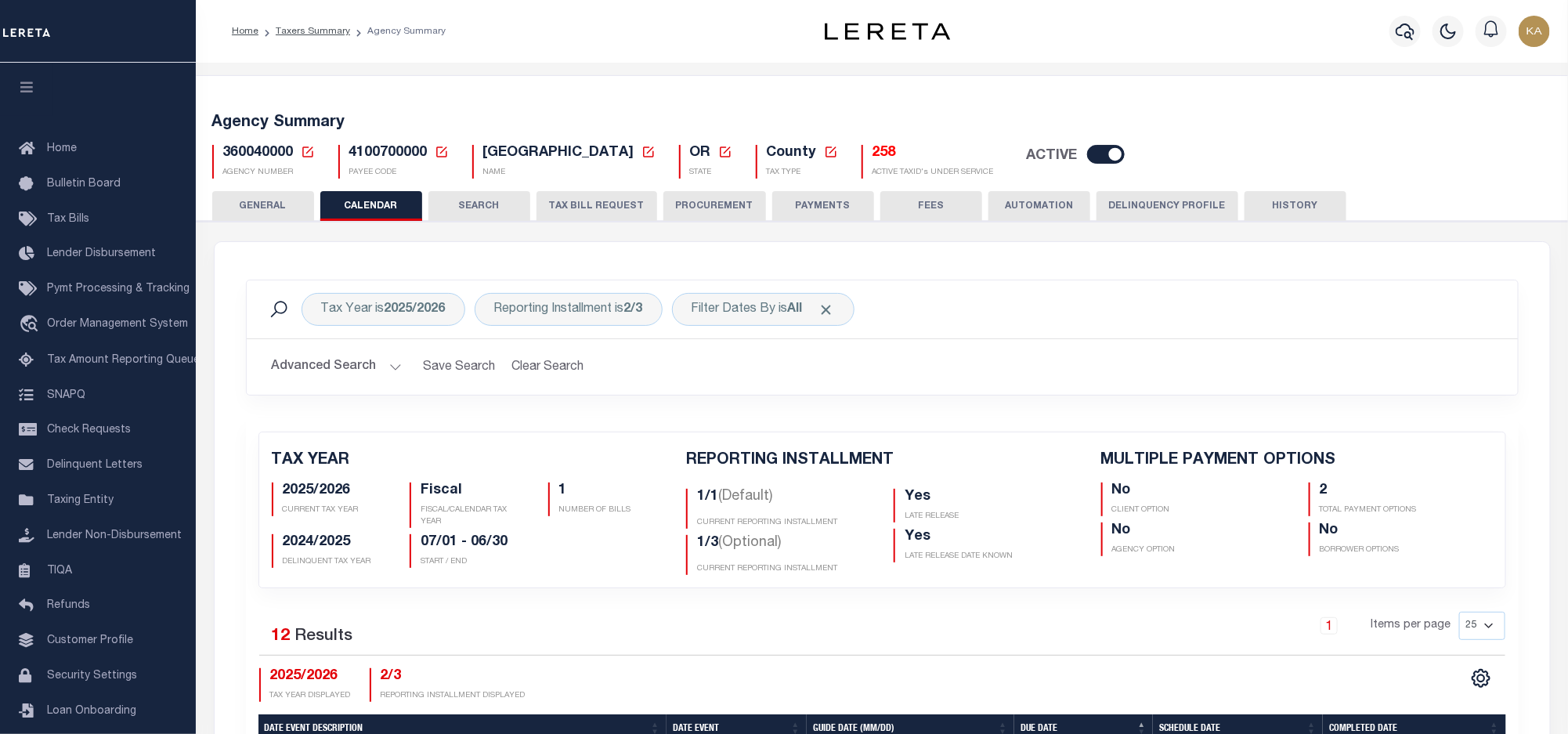
scroll to position [470, 0]
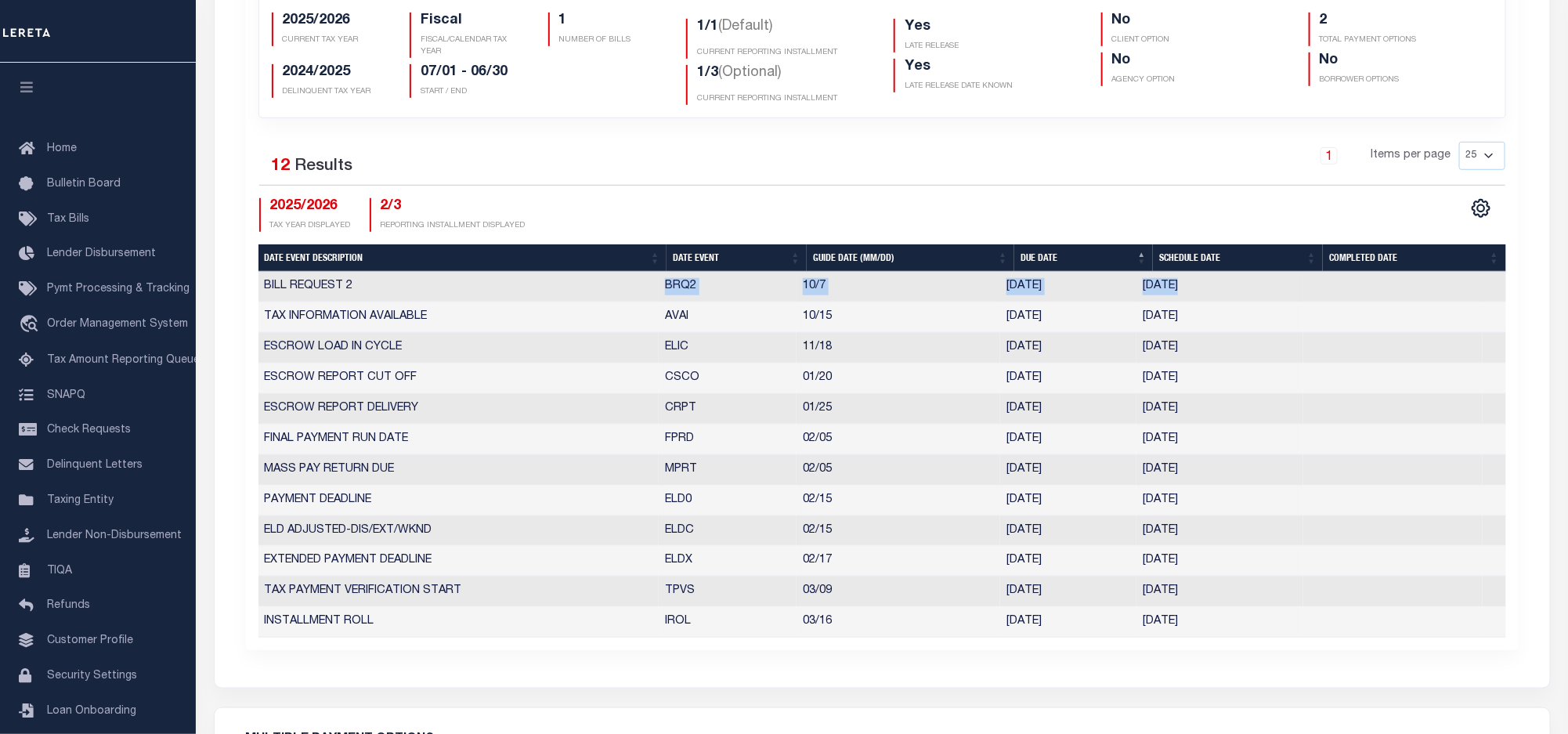
drag, startPoint x: 660, startPoint y: 299, endPoint x: 1316, endPoint y: 294, distance: 656.0
click at [1316, 294] on tr "BILL REQUEST 2 BRQ2 10/7 10/07/2025 10/07/2025 10668077" at bounding box center [882, 287] width 1248 height 30
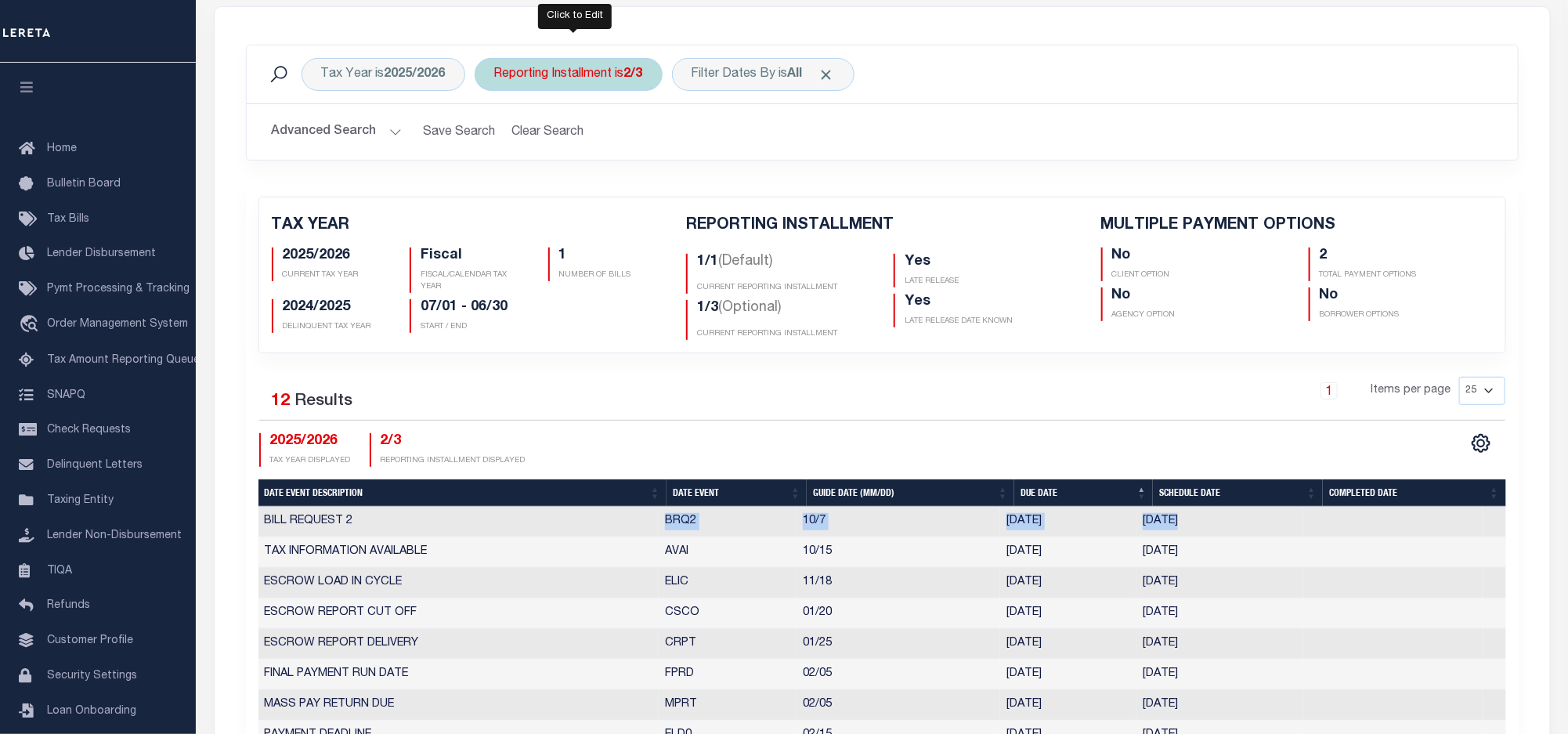
click at [517, 74] on div "Reporting Installment is 2/3" at bounding box center [568, 74] width 188 height 33
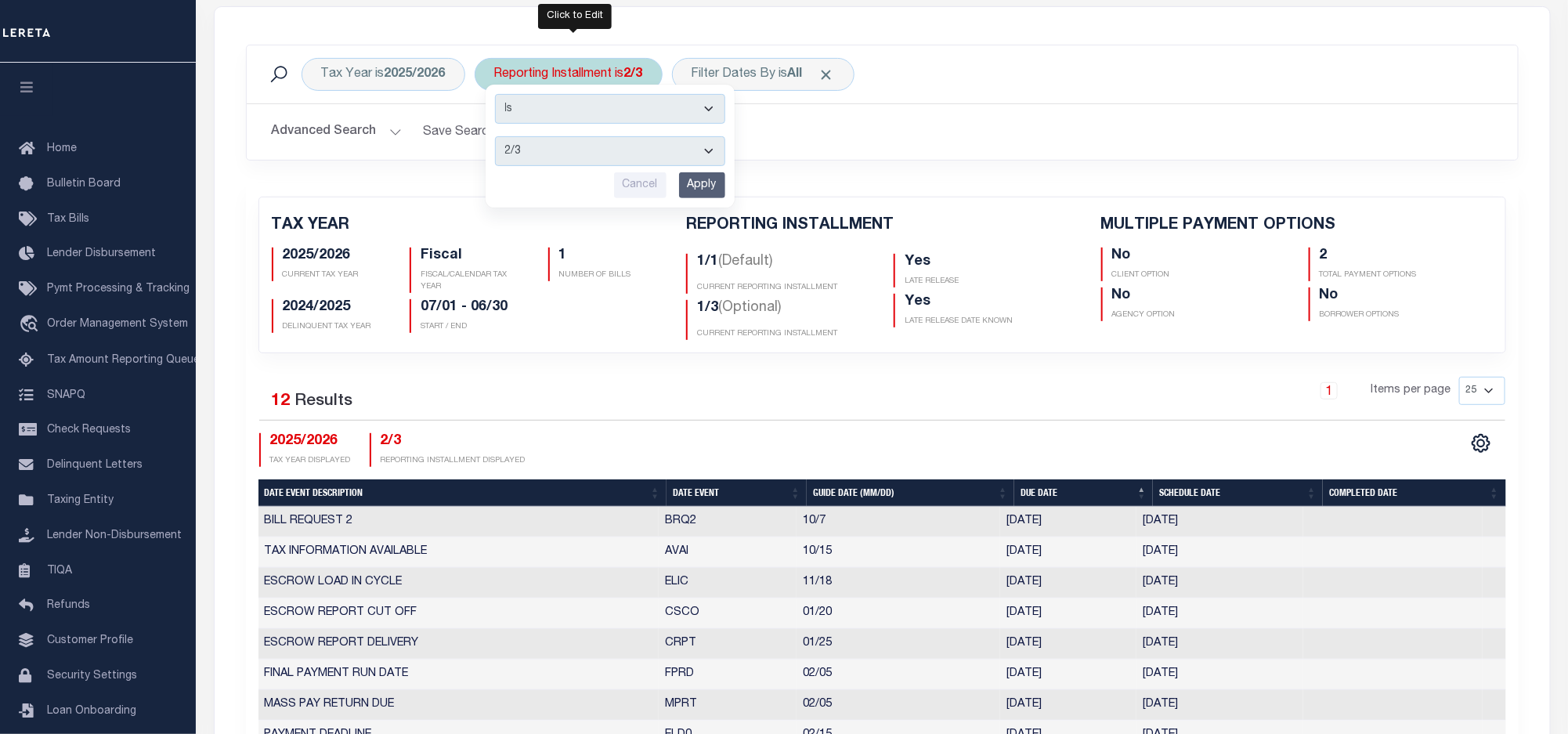
click at [517, 166] on select "1/1 1/3 2/3 3/3" at bounding box center [610, 152] width 230 height 30
select select "3/3"
click at [498, 139] on select "1/1 1/3 2/3 3/3" at bounding box center [610, 152] width 230 height 30
click at [701, 194] on input "Apply" at bounding box center [702, 185] width 46 height 26
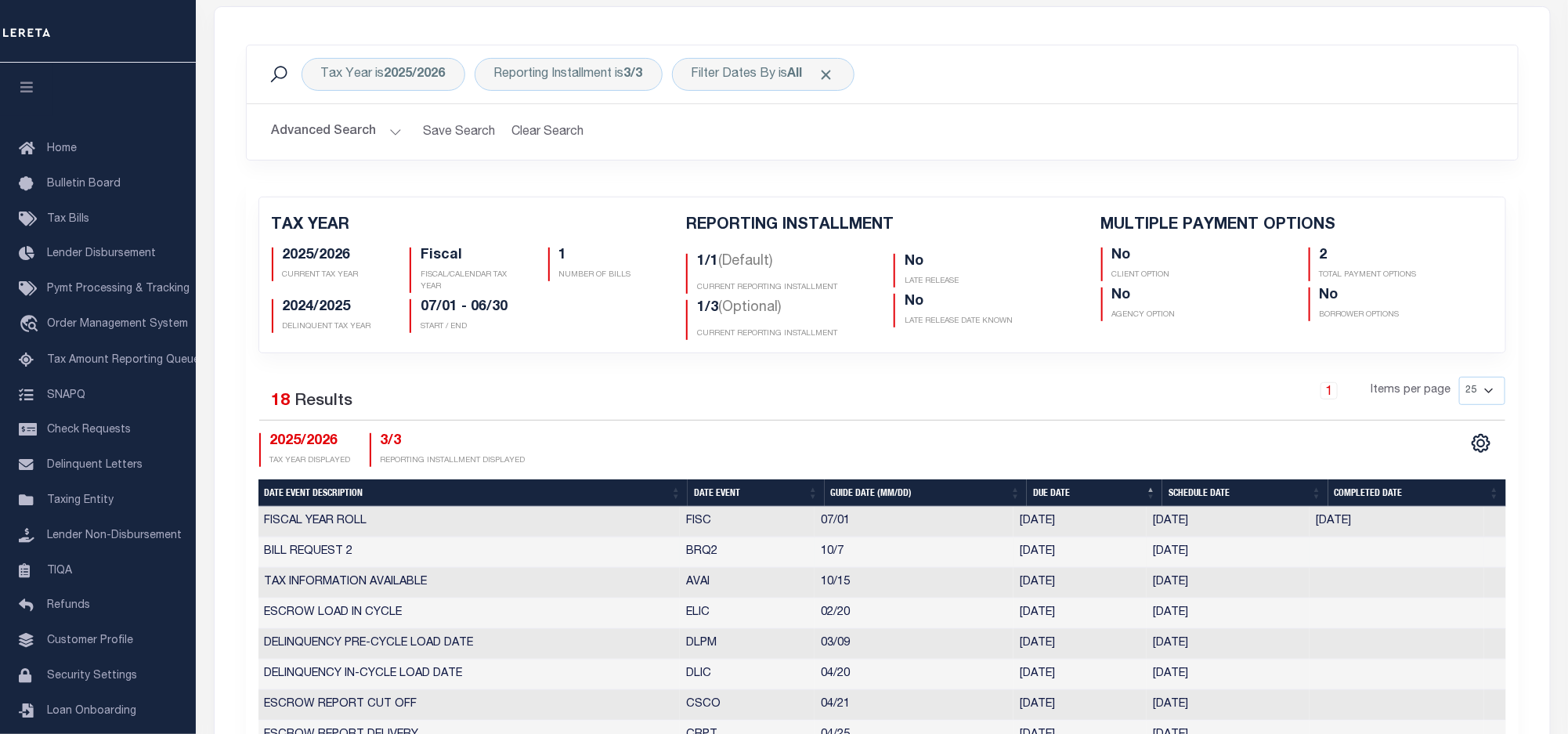
drag, startPoint x: 677, startPoint y: 564, endPoint x: 1259, endPoint y: 552, distance: 582.1
click at [1259, 552] on tr "BILL REQUEST 2 BRQ2 10/7 10/07/2025 10/07/2025 10668078" at bounding box center [882, 552] width 1248 height 30
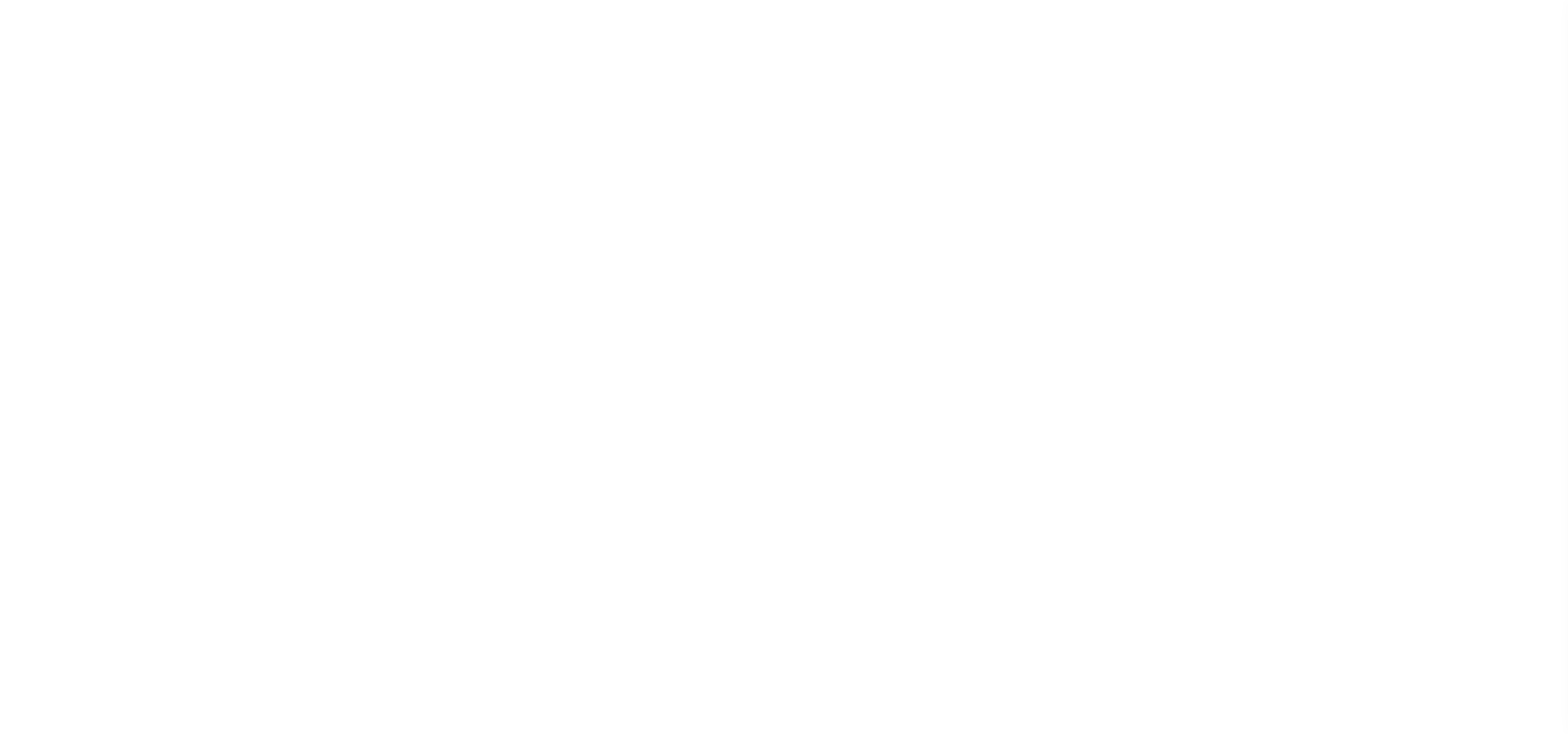
select select
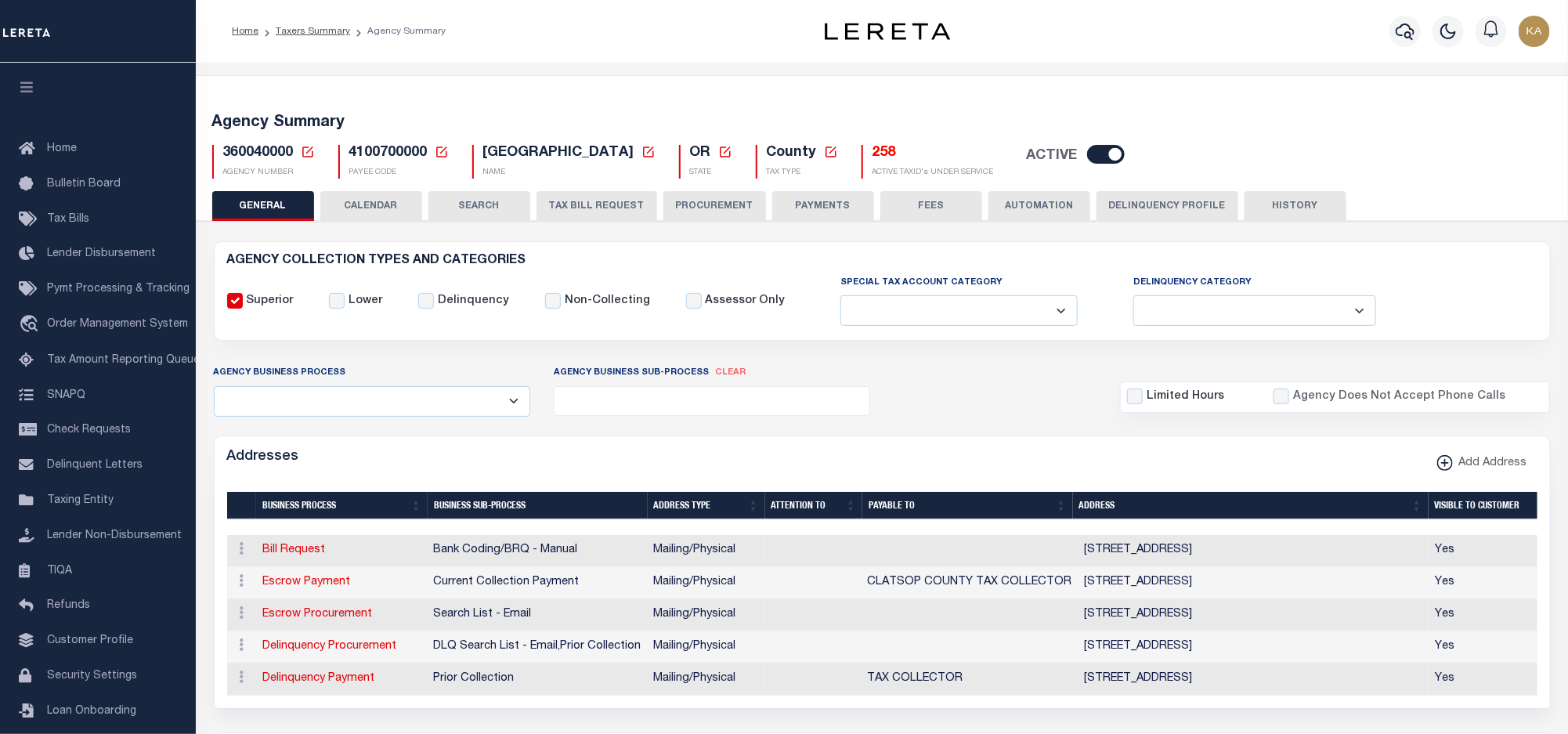
click at [360, 214] on button "CALENDAR" at bounding box center [371, 206] width 102 height 30
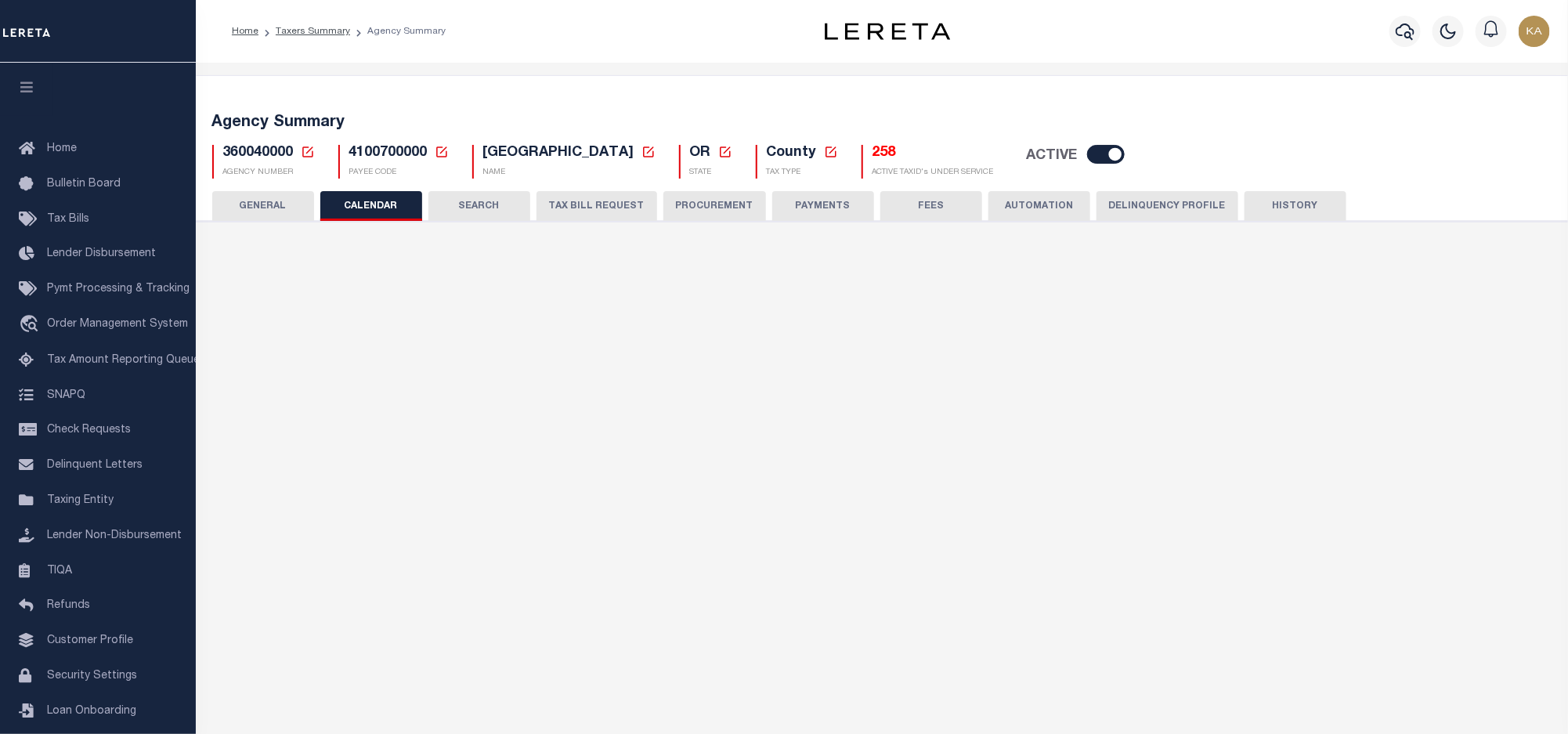
checkbox input "false"
type input "2"
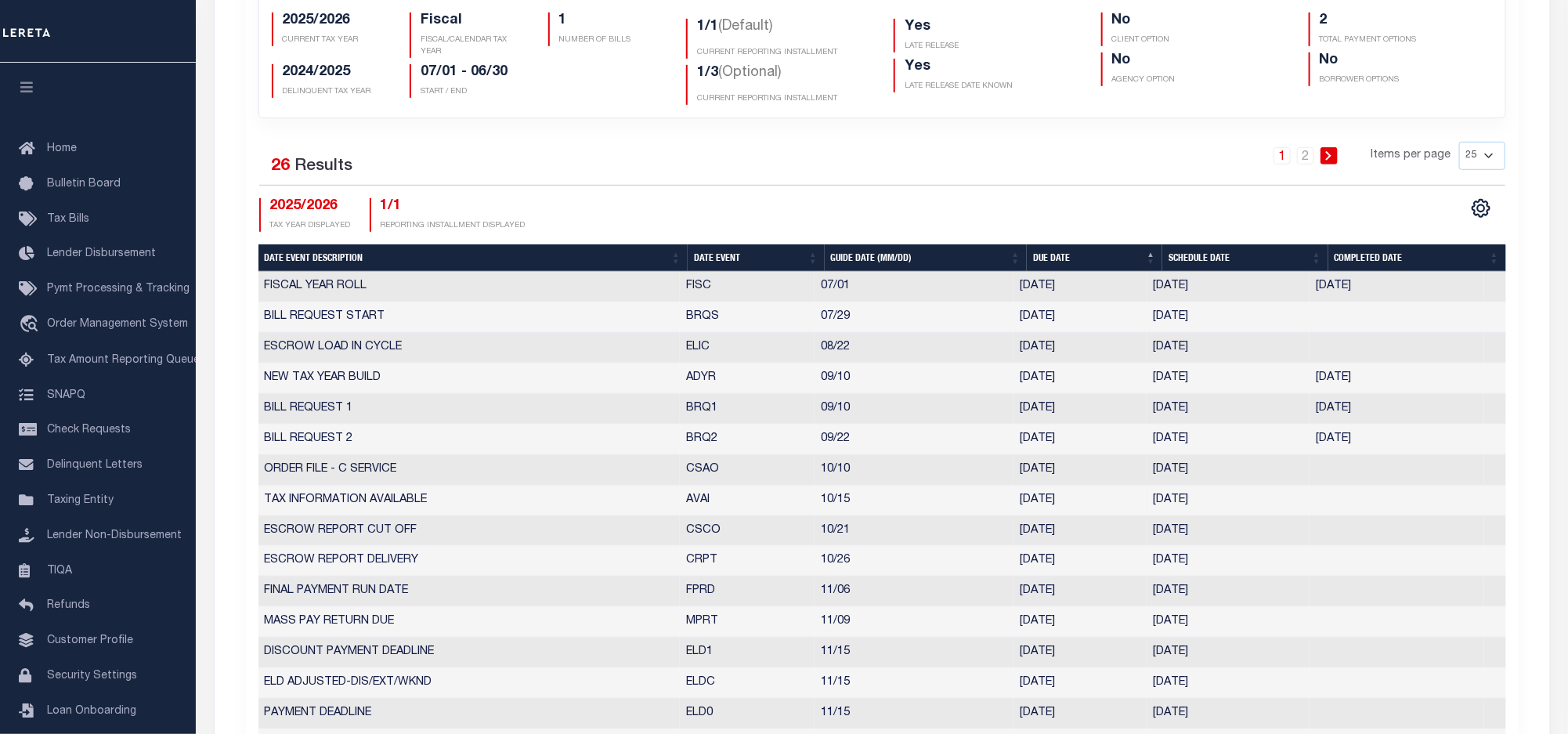
scroll to position [587, 0]
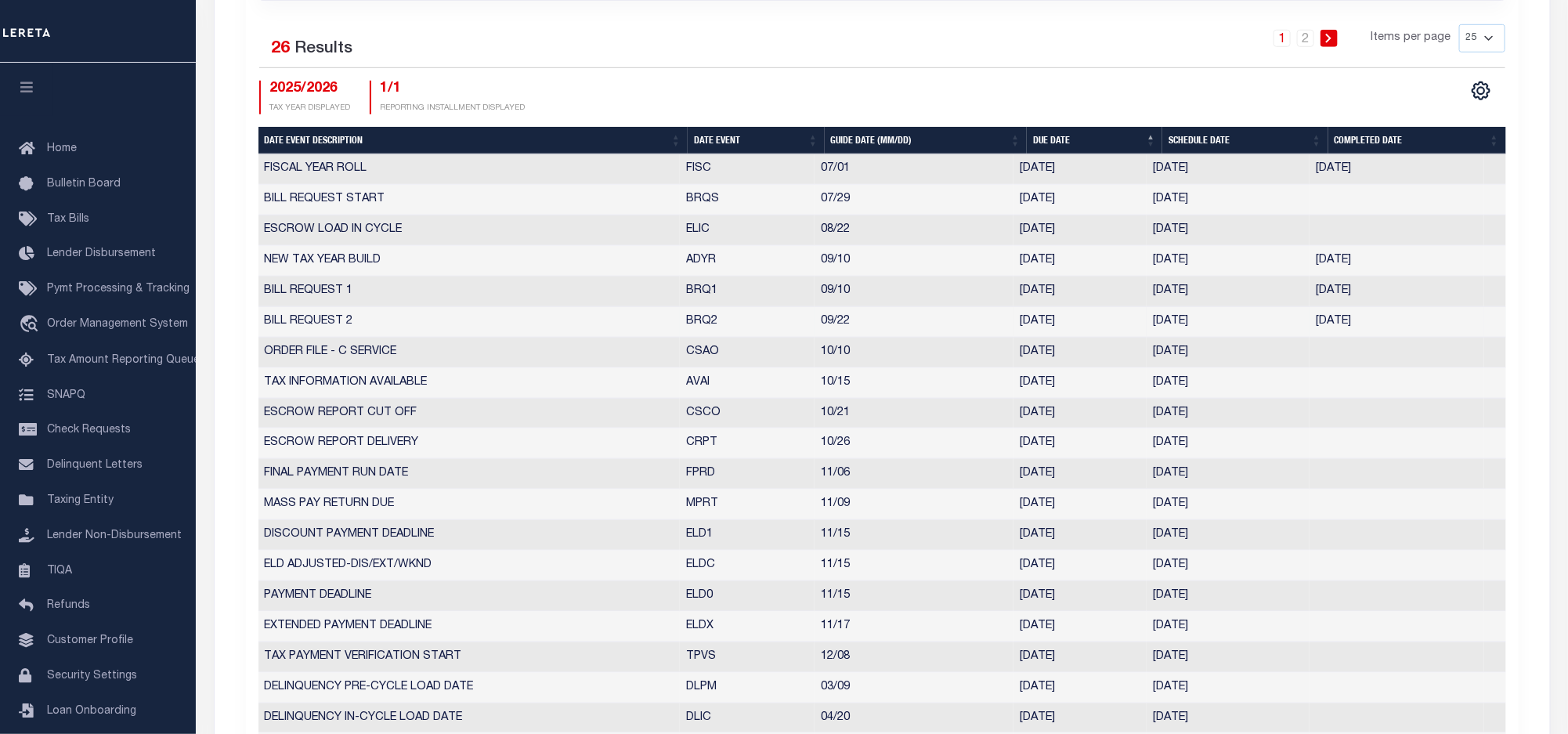
select select "9"
select select "22"
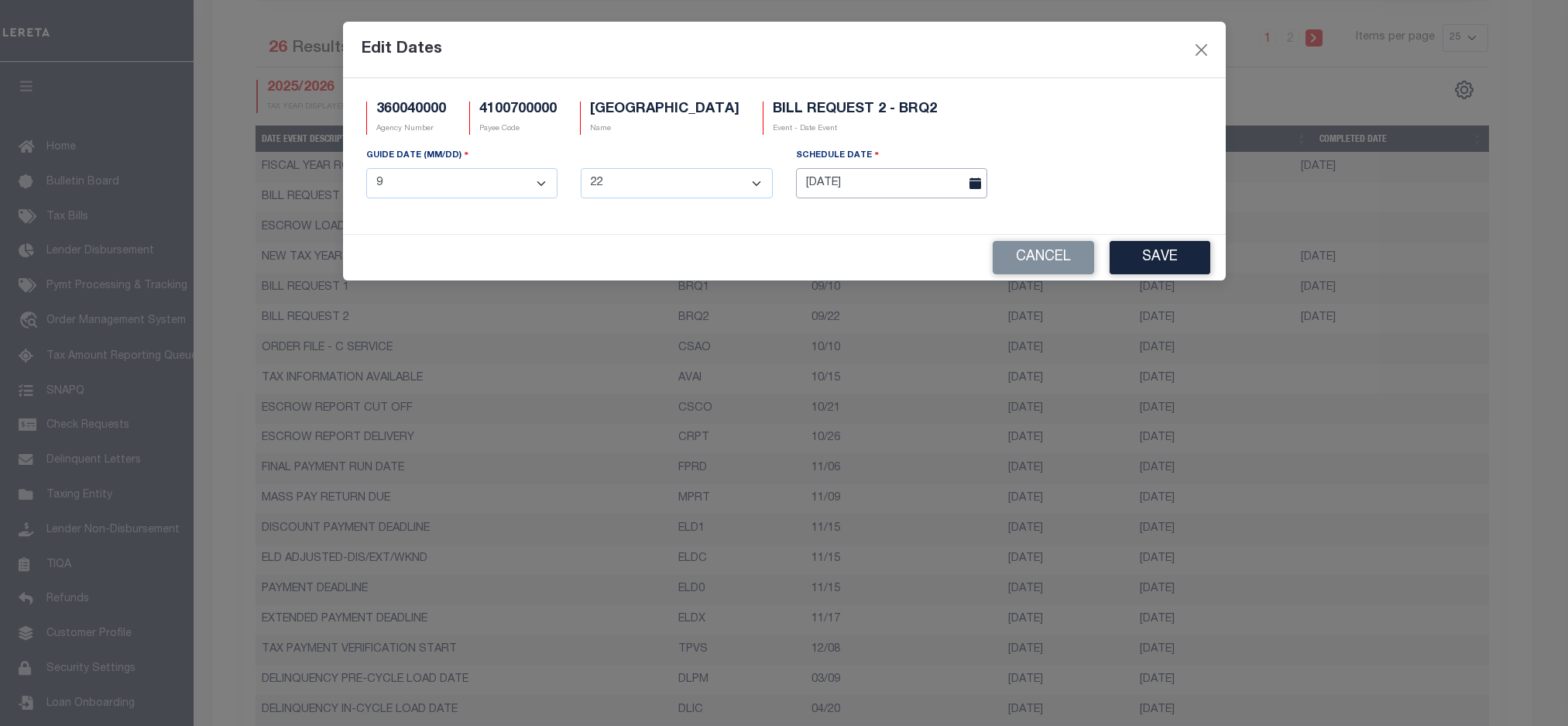
drag, startPoint x: 1151, startPoint y: 323, endPoint x: 813, endPoint y: 184, distance: 365.5
click at [813, 184] on input "10/06/2025" at bounding box center [892, 183] width 192 height 30
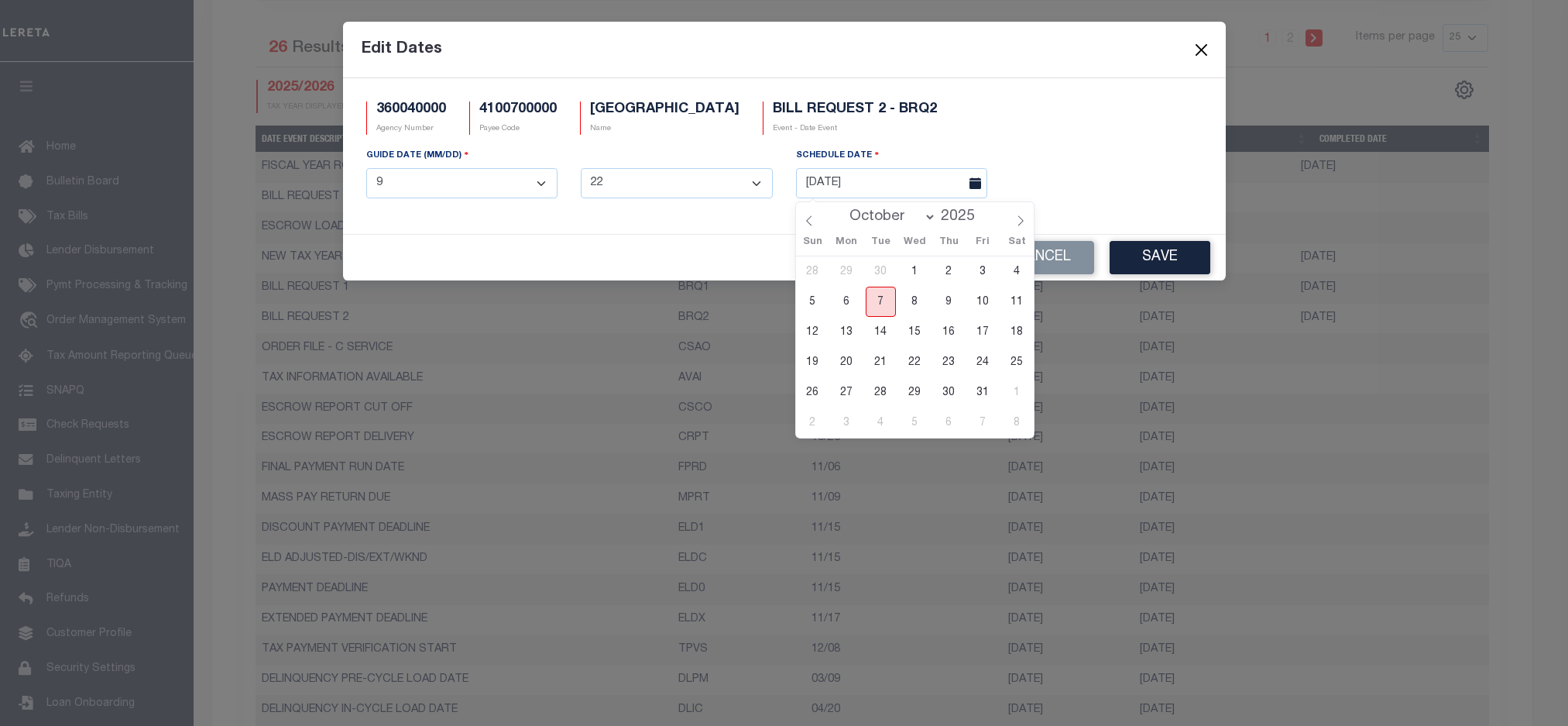
click at [882, 303] on span "7" at bounding box center [881, 301] width 30 height 30
type input "[DATE]"
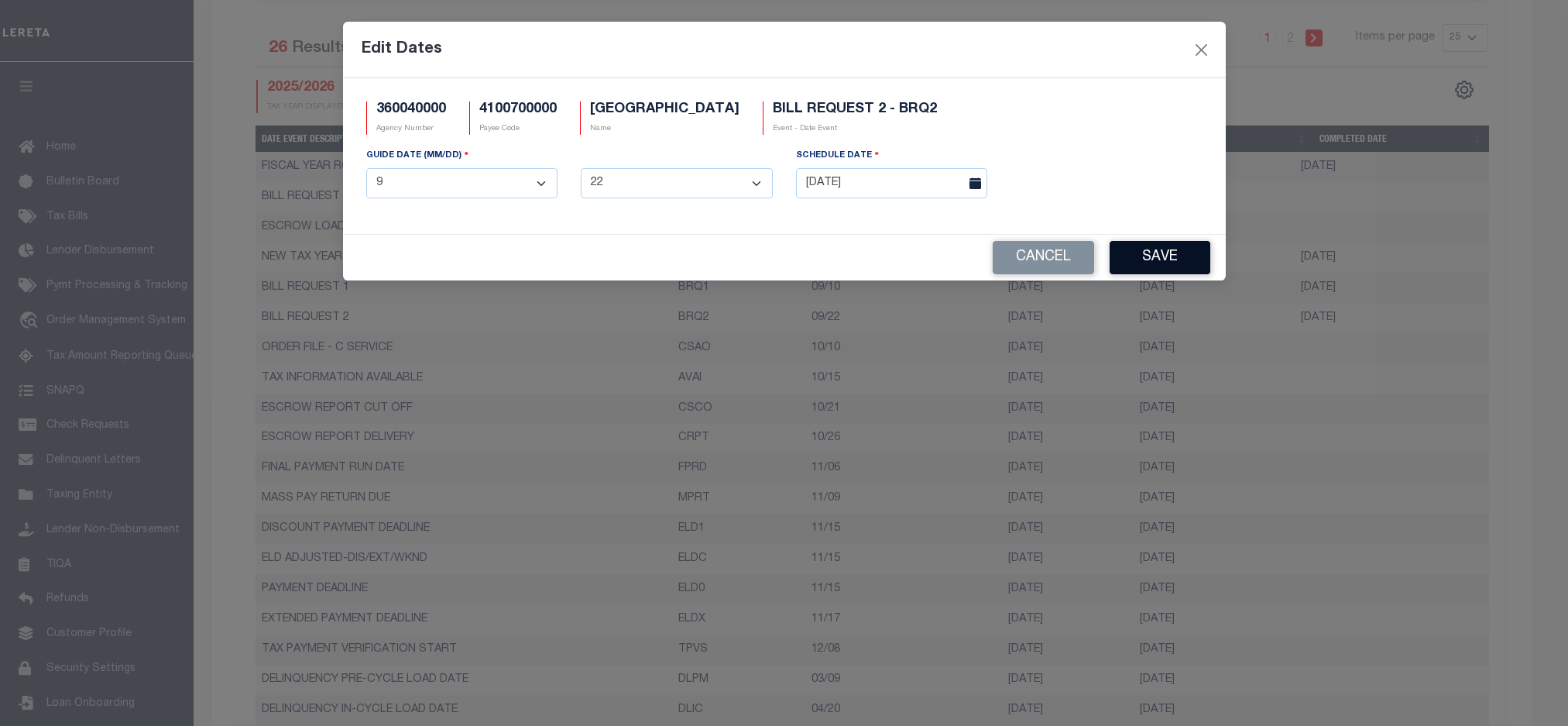
click at [1166, 264] on button "Save" at bounding box center [1160, 257] width 100 height 33
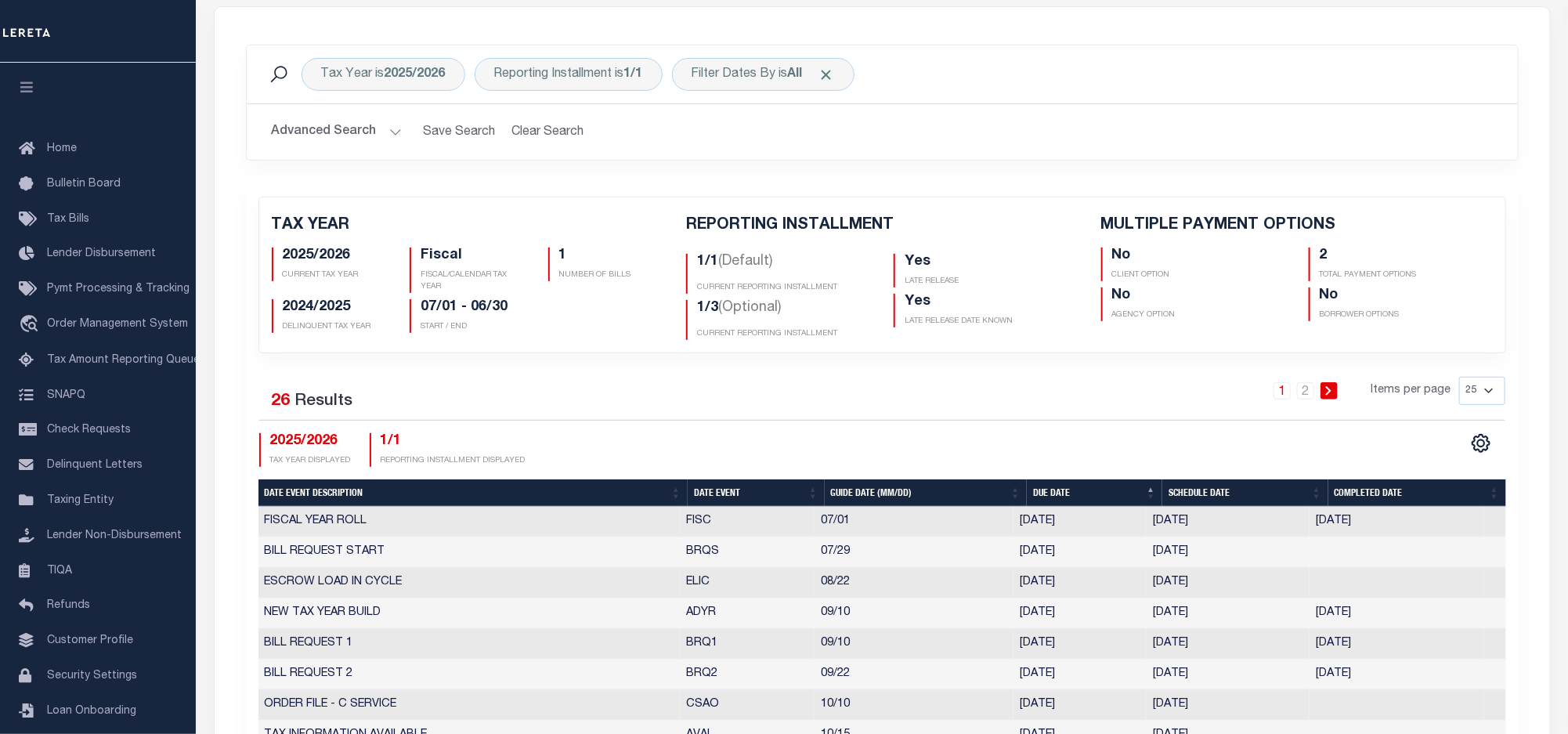
scroll to position [117, 0]
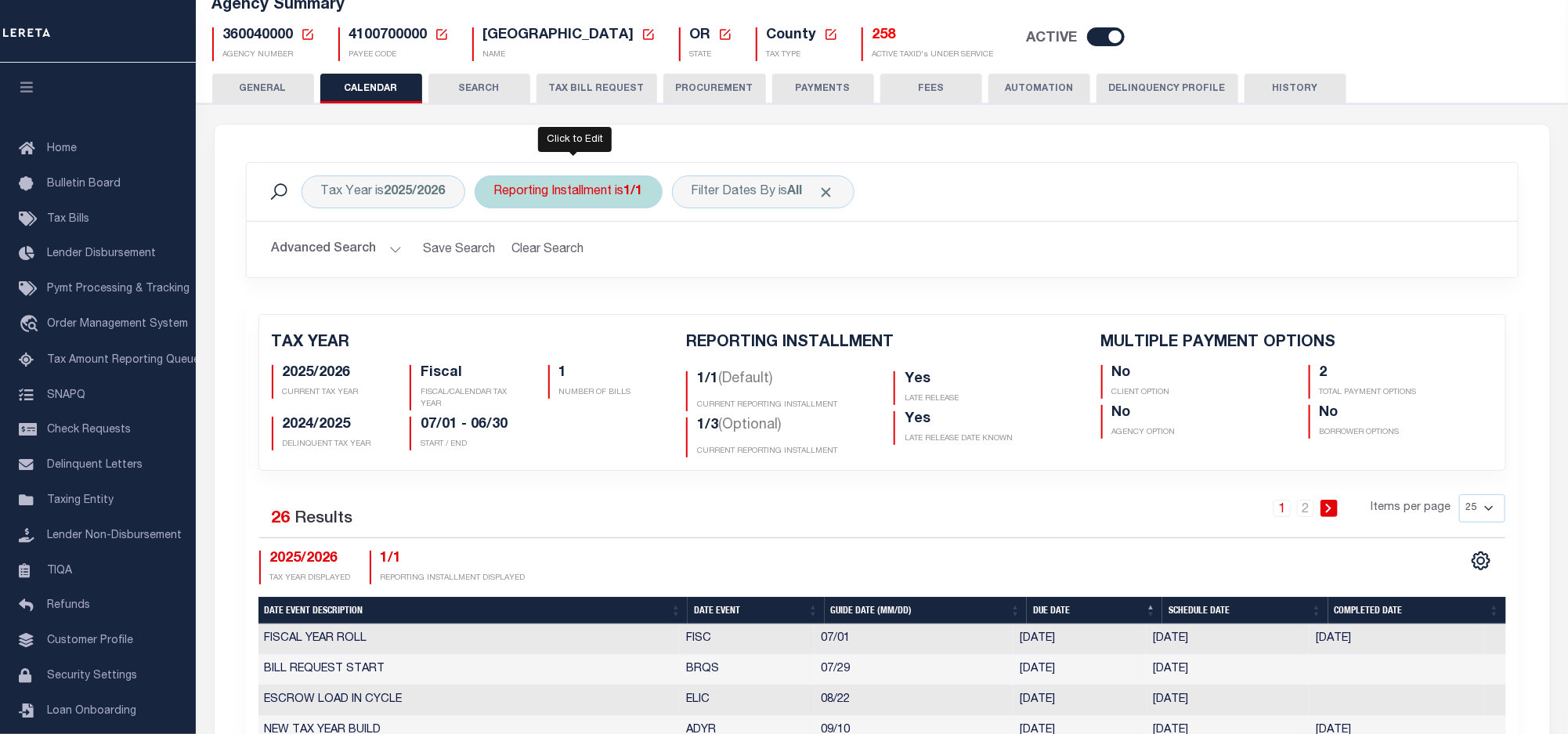
click at [560, 188] on div "Reporting Installment is 1/1" at bounding box center [568, 191] width 188 height 33
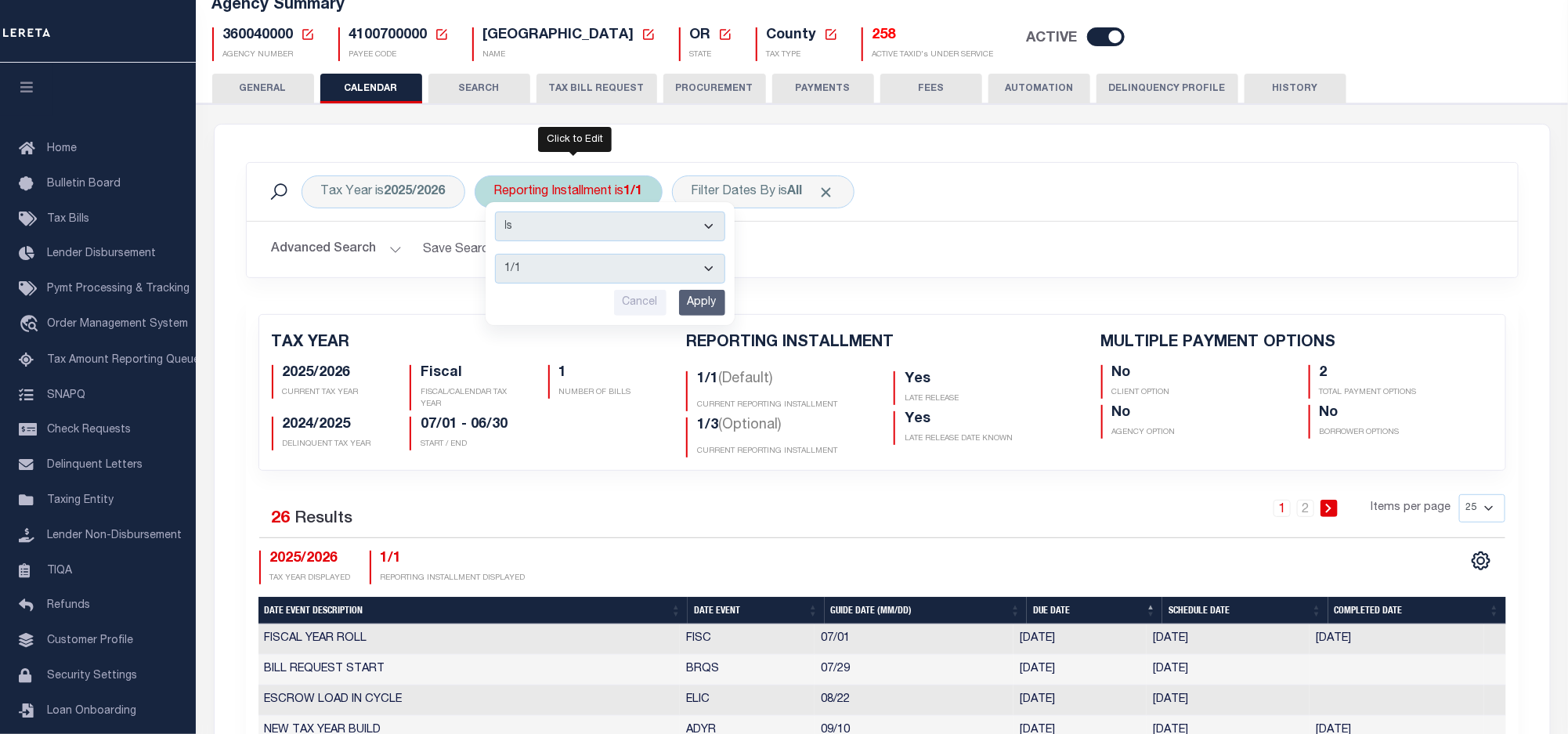
click at [555, 259] on select "1/1 1/3 2/3 3/3" at bounding box center [610, 269] width 230 height 30
select select "1/3"
click at [498, 256] on select "1/1 1/3 2/3 3/3" at bounding box center [610, 269] width 230 height 30
click at [708, 306] on input "Apply" at bounding box center [702, 302] width 46 height 26
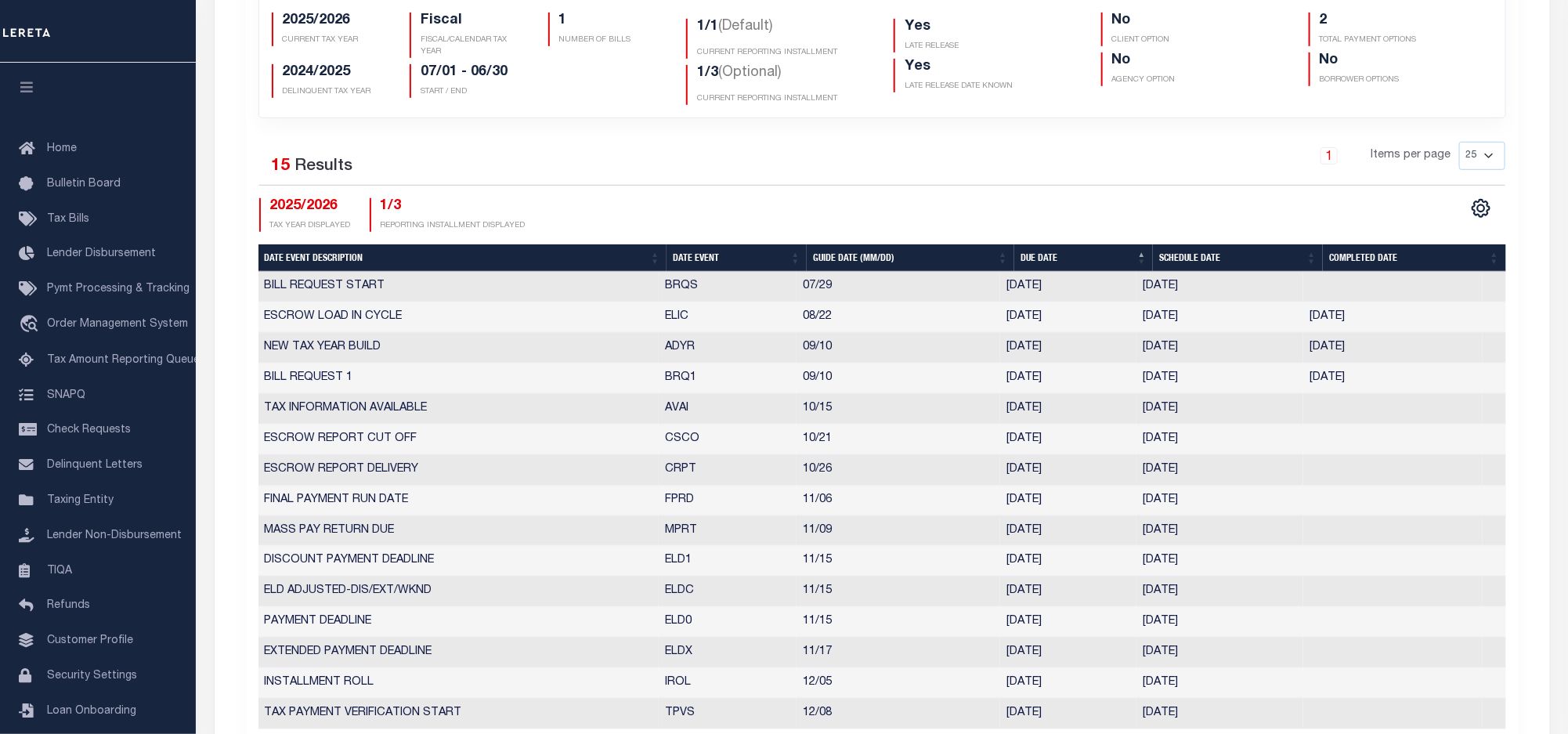
scroll to position [587, 0]
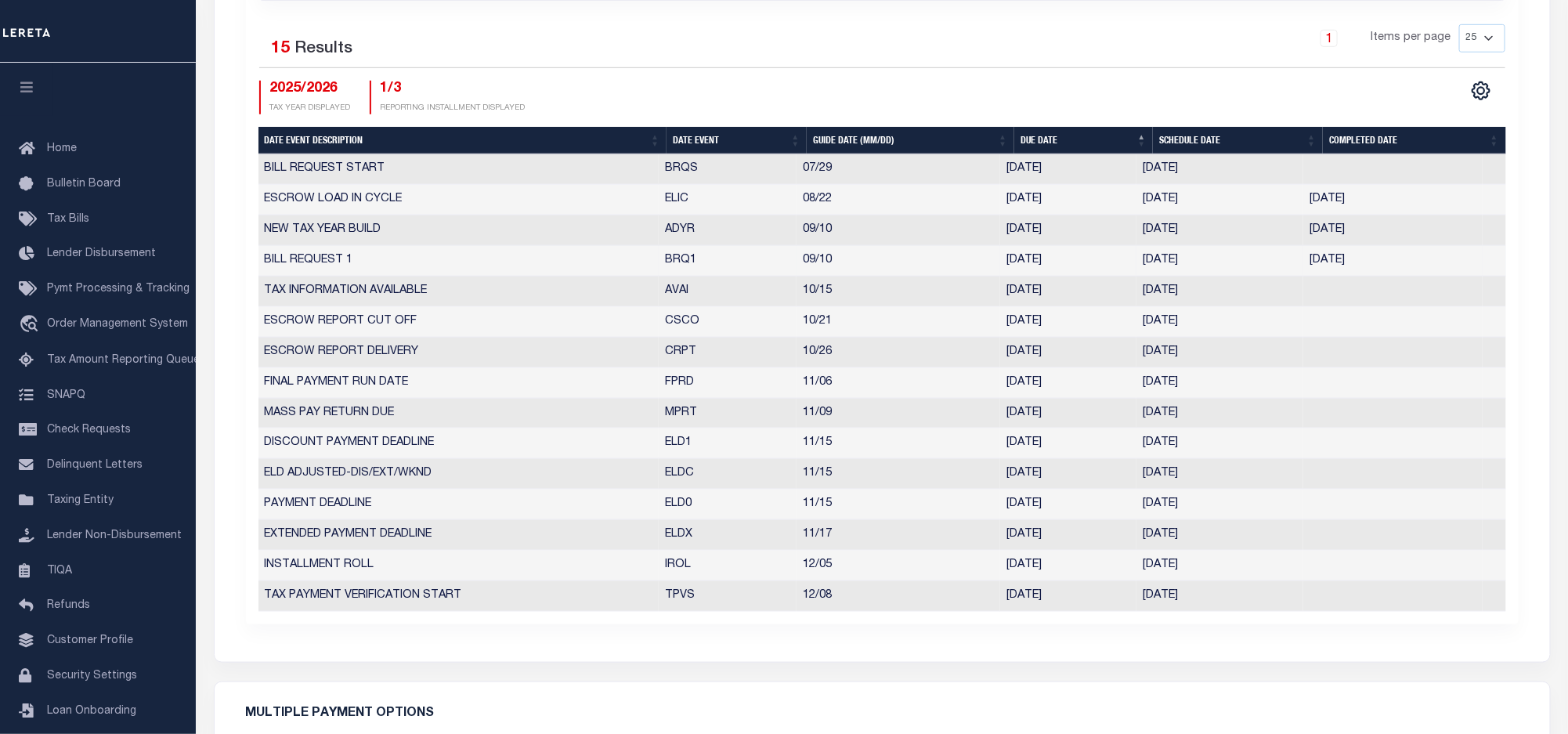
select select "10"
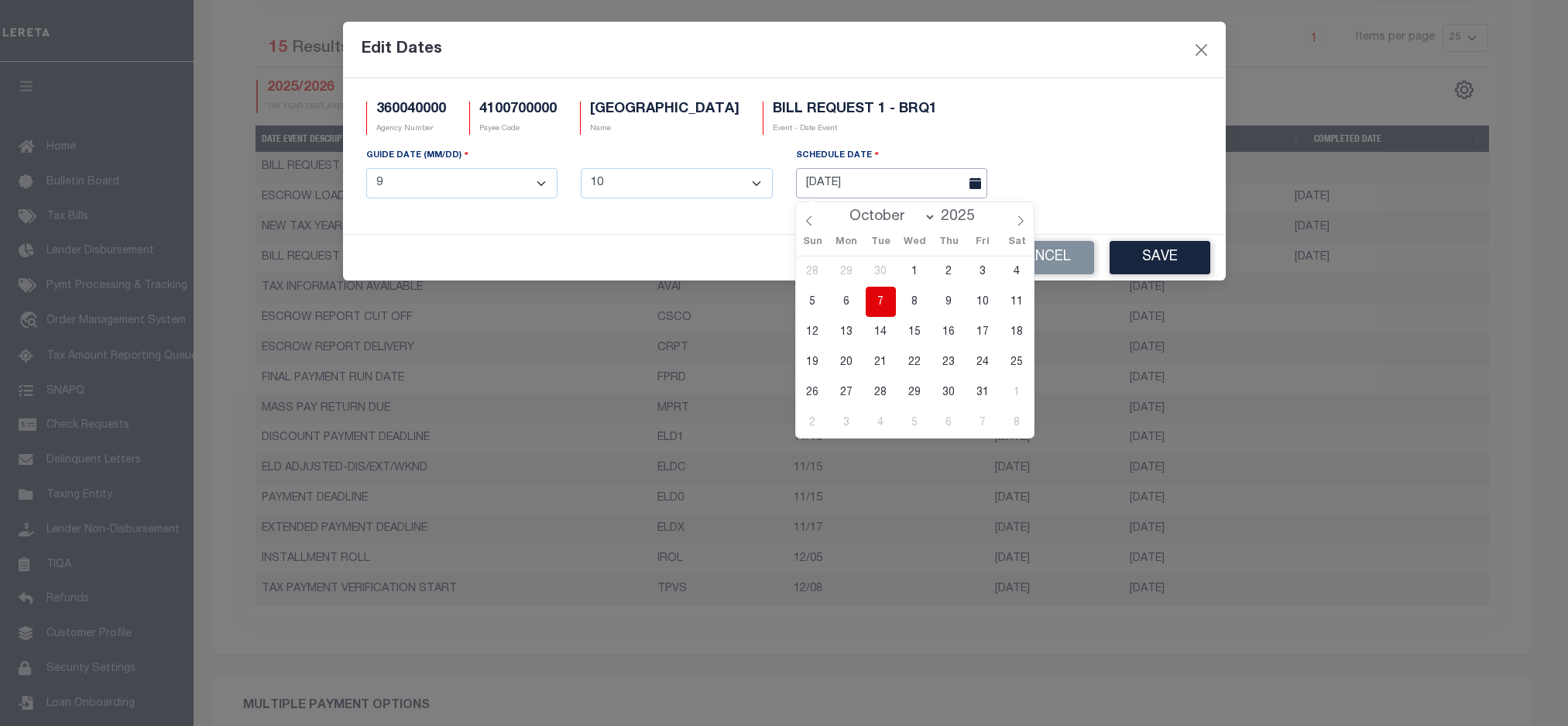
drag, startPoint x: 1175, startPoint y: 263, endPoint x: 851, endPoint y: 187, distance: 332.8
click at [843, 182] on input "10/06/2025" at bounding box center [892, 183] width 192 height 30
click at [881, 296] on span "7" at bounding box center [881, 301] width 30 height 30
type input "10/07/2025"
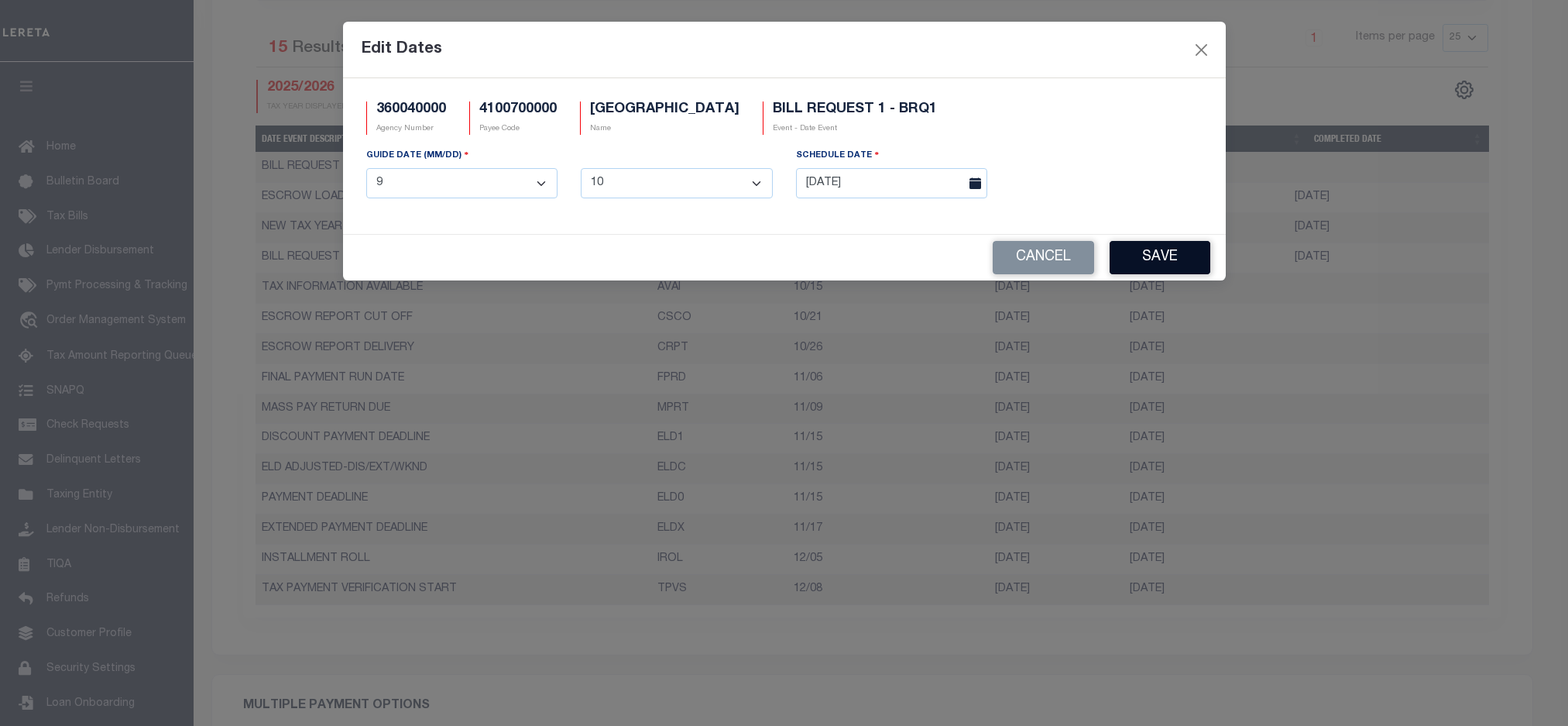
click at [1170, 254] on button "Save" at bounding box center [1160, 257] width 100 height 33
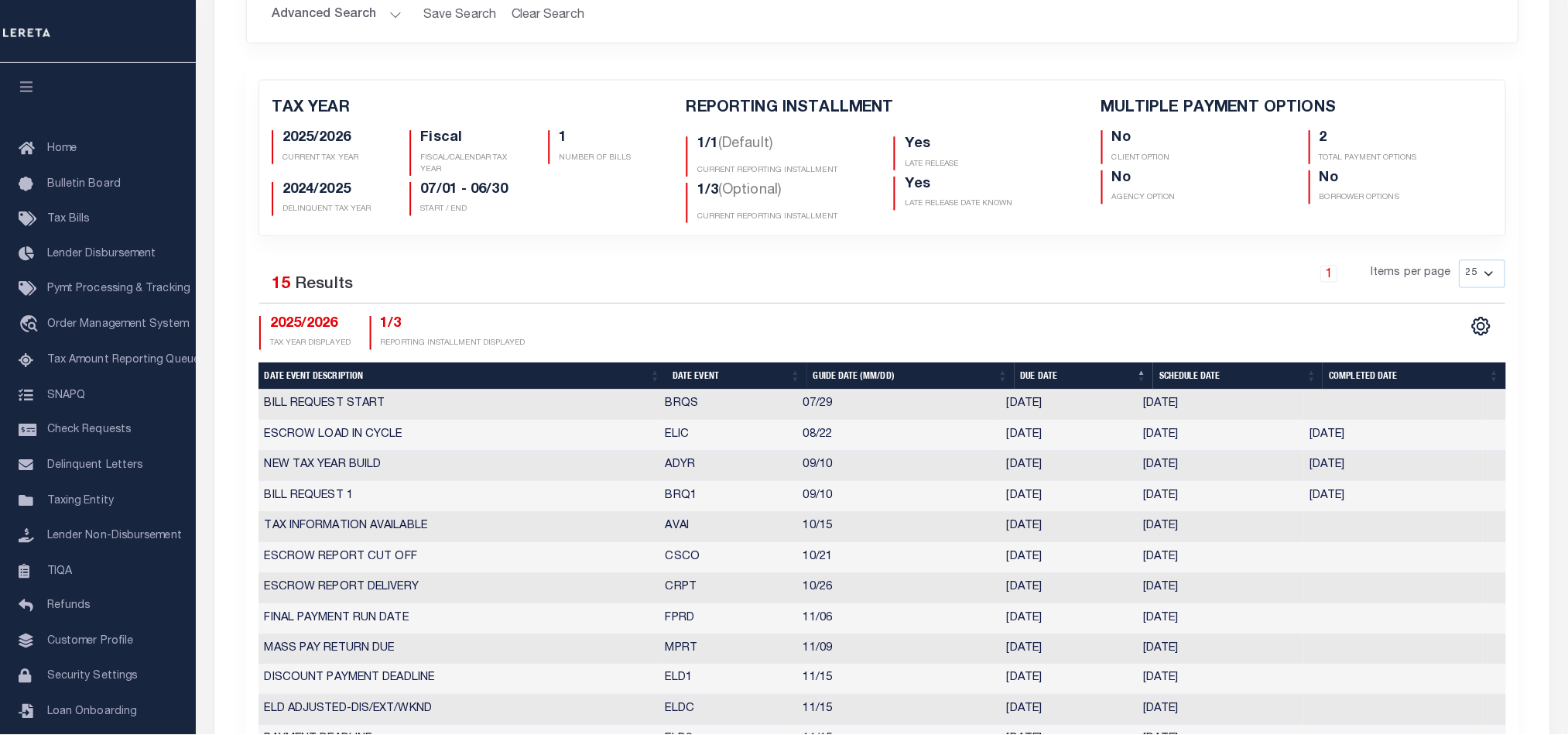
scroll to position [0, 0]
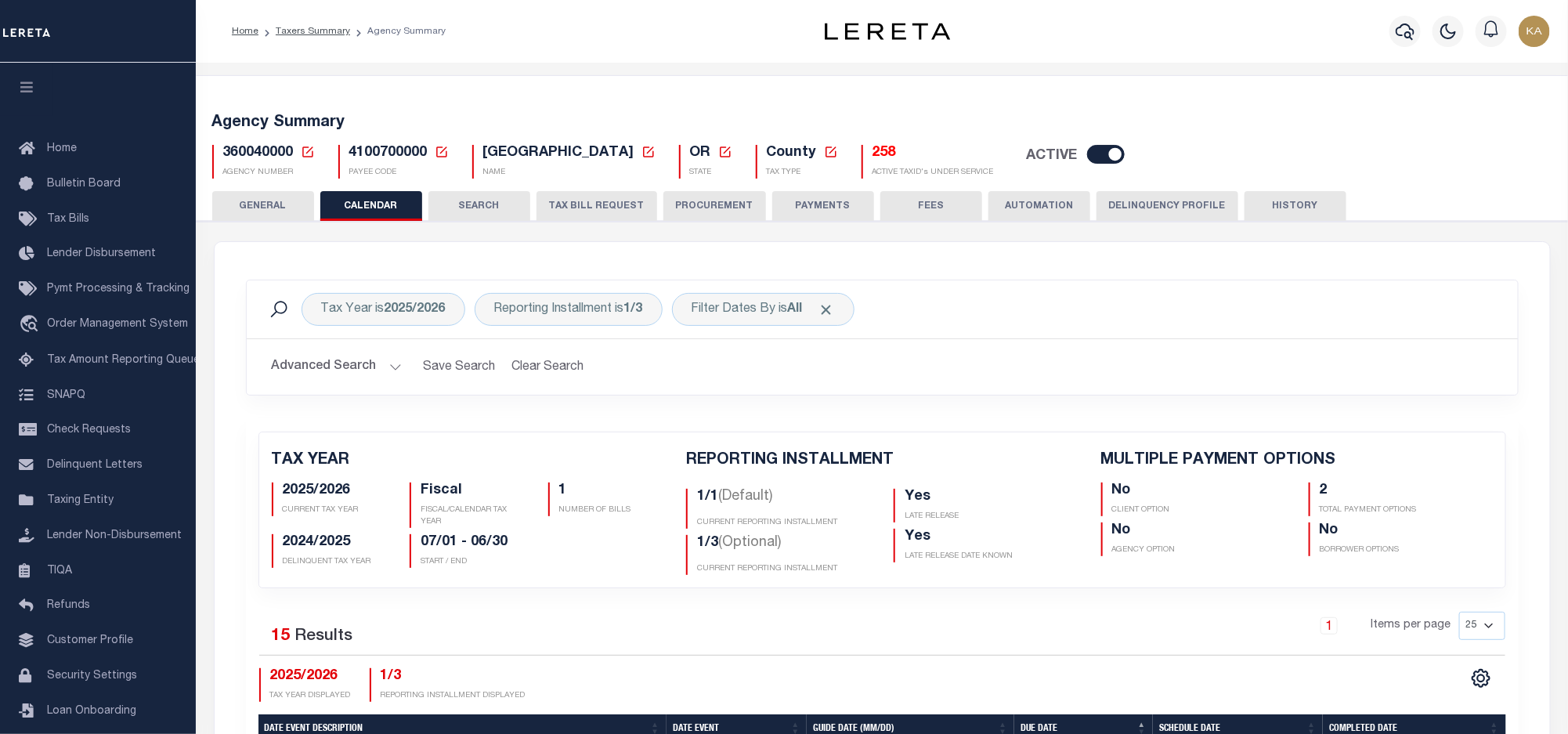
click at [264, 144] on div "360040000 Agency Number Edit Cancel Ok" at bounding box center [882, 156] width 1364 height 46
click at [264, 146] on span "360040000" at bounding box center [258, 153] width 71 height 14
copy h5 "360040000"
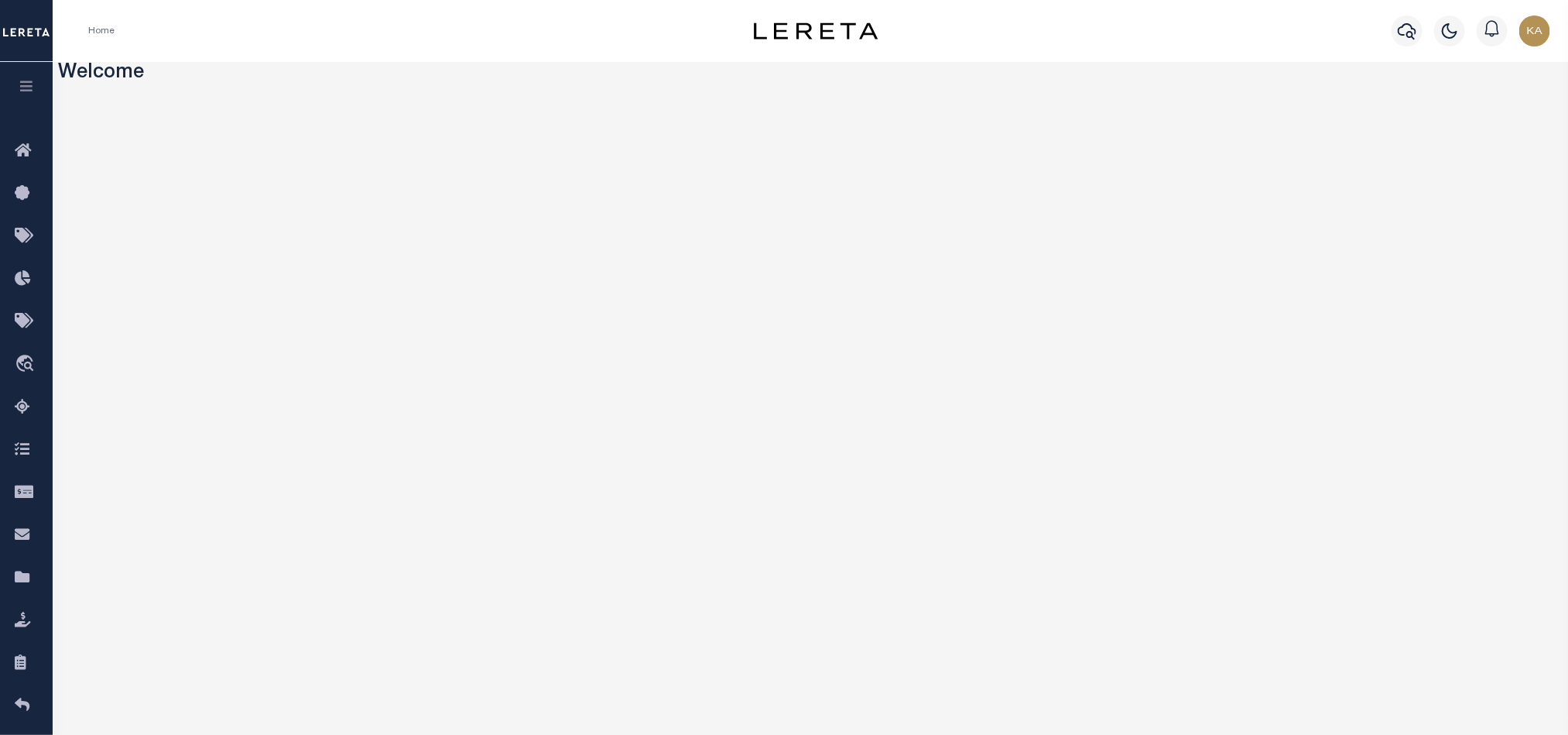
click at [37, 78] on button "button" at bounding box center [26, 88] width 53 height 53
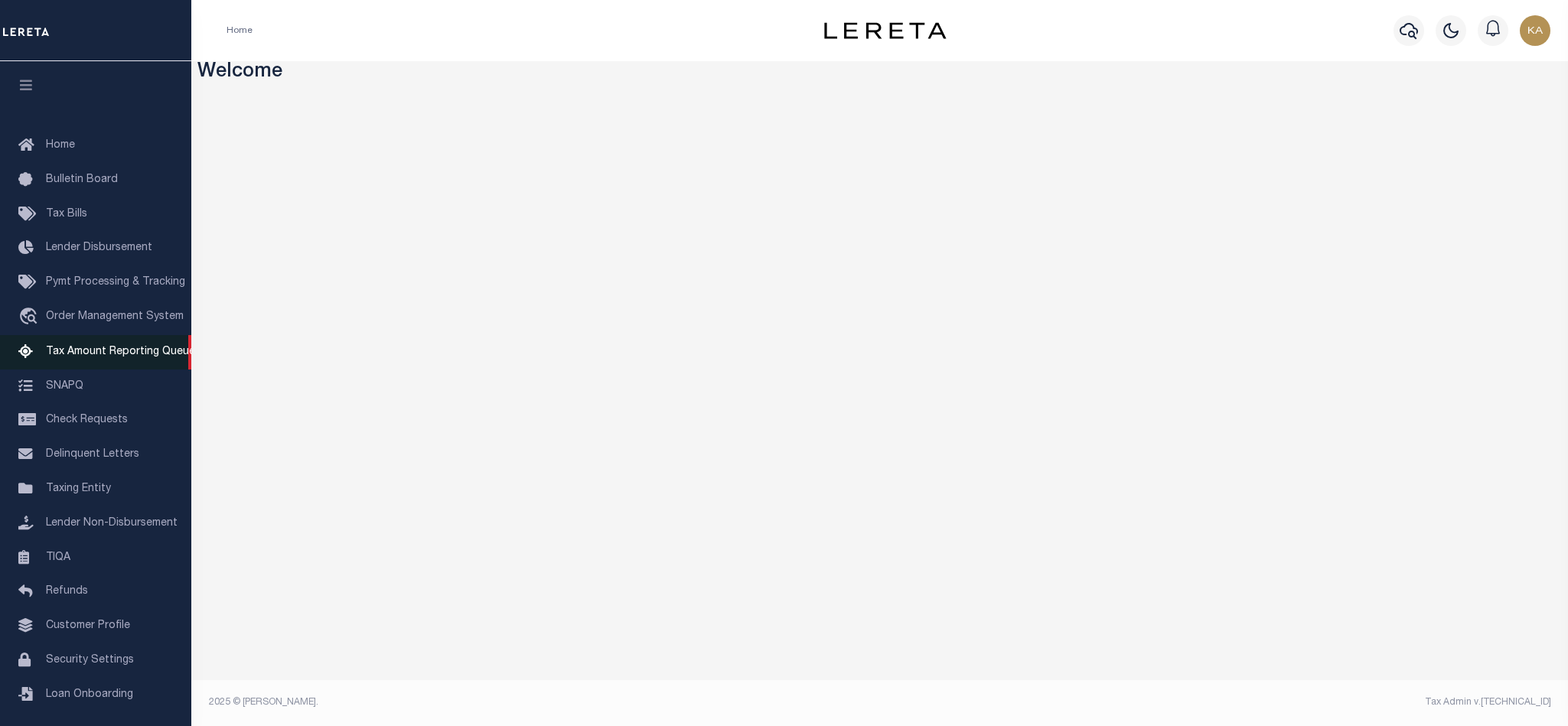
click at [125, 357] on span "Tax Amount Reporting Queue" at bounding box center [120, 352] width 149 height 11
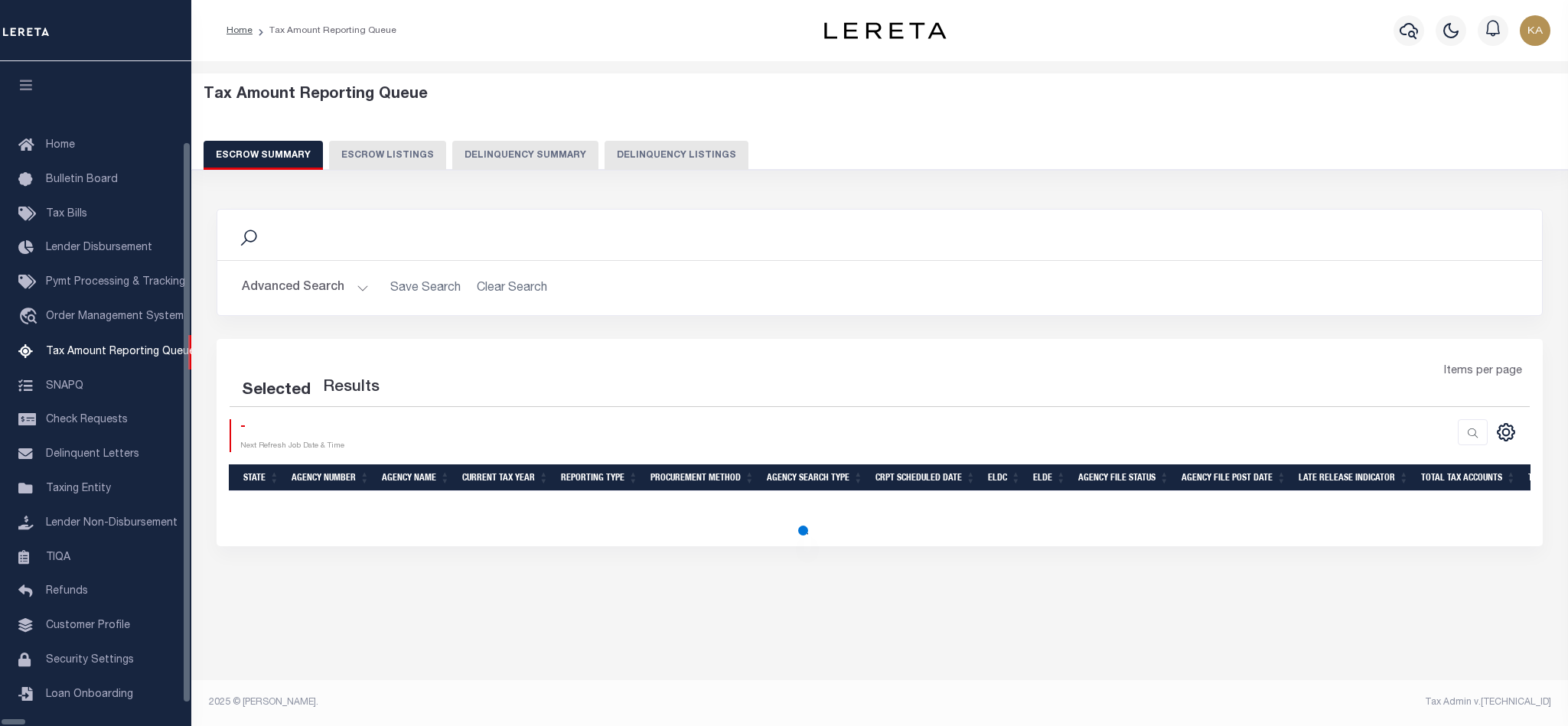
select select "100"
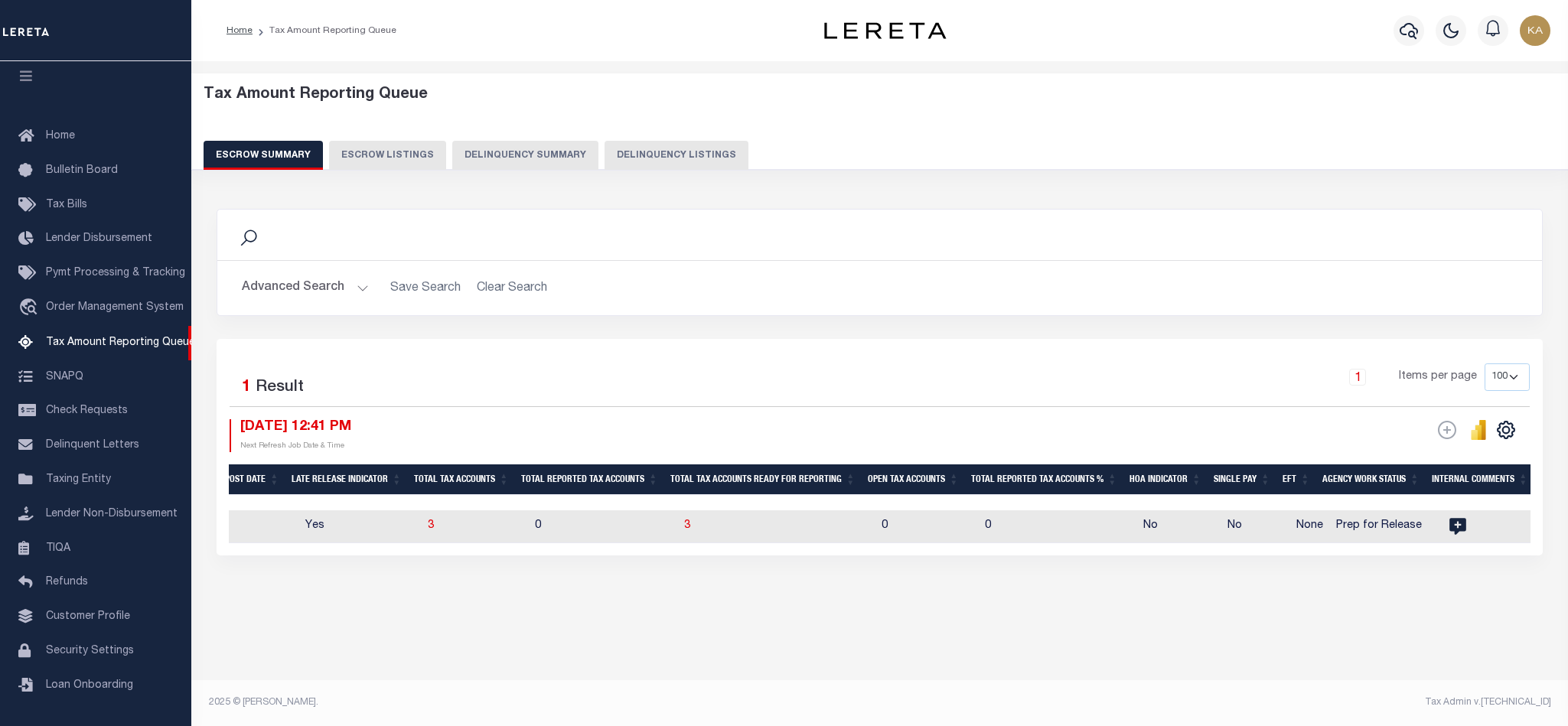
scroll to position [0, 1042]
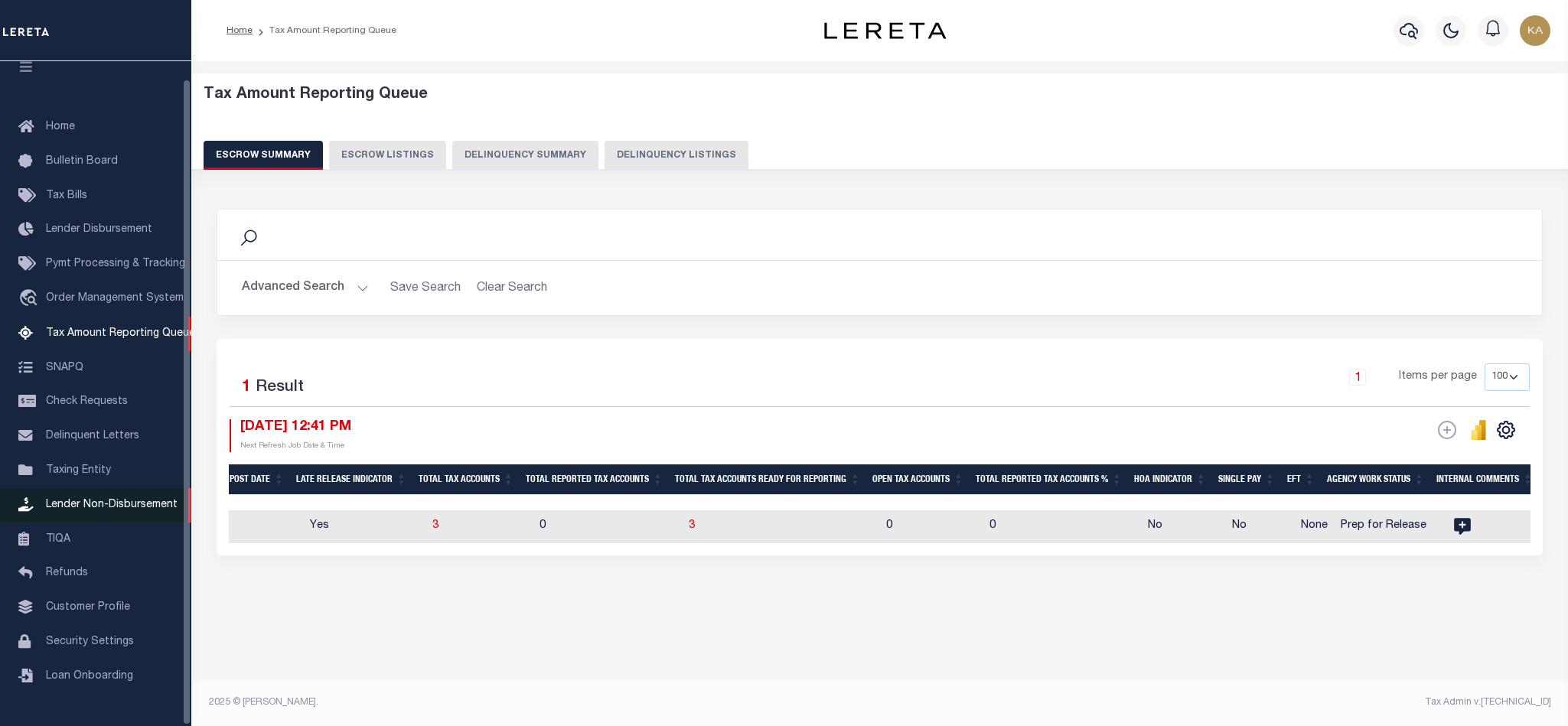
click at [125, 510] on span "Lender Non-Disbursement" at bounding box center [112, 505] width 132 height 11
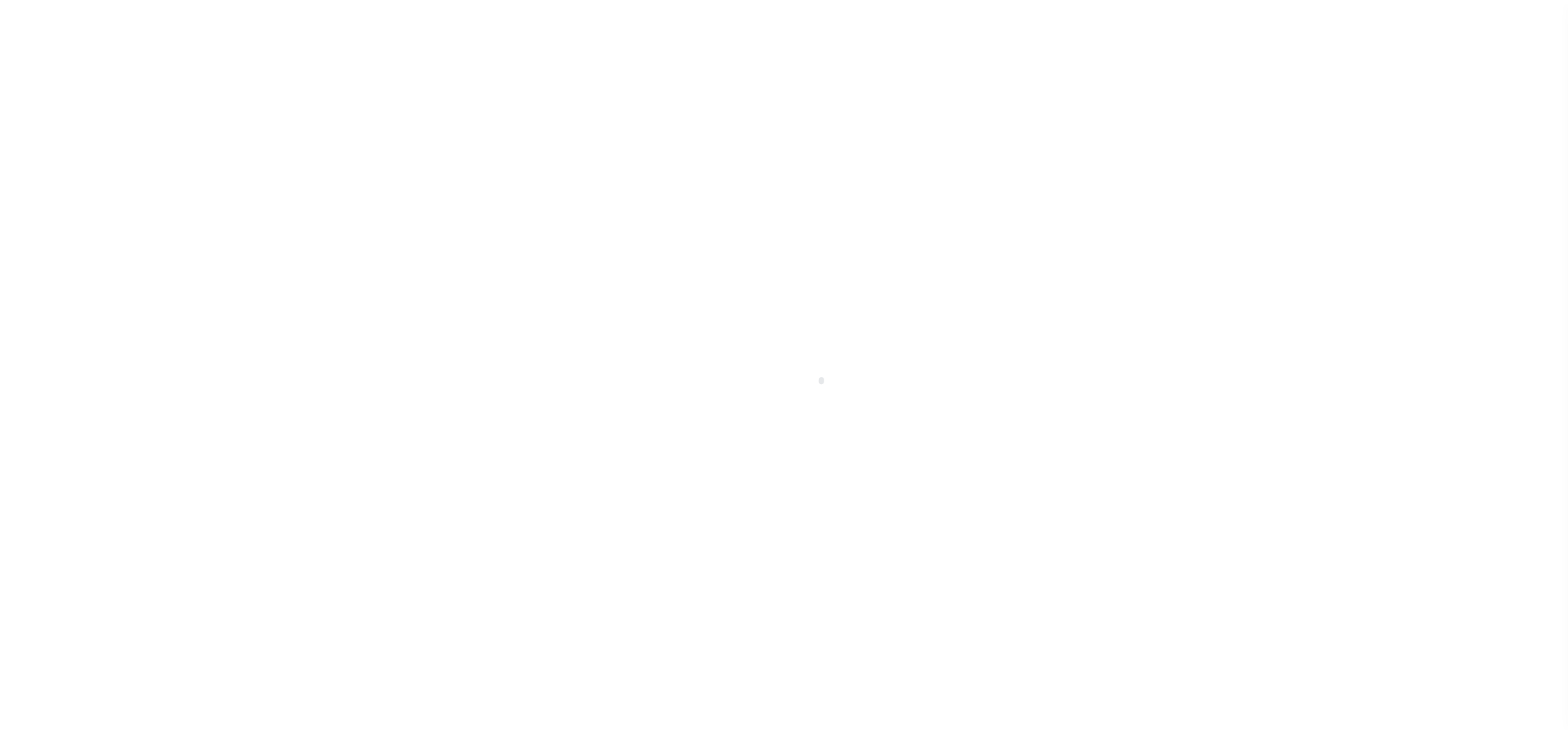
scroll to position [19, 0]
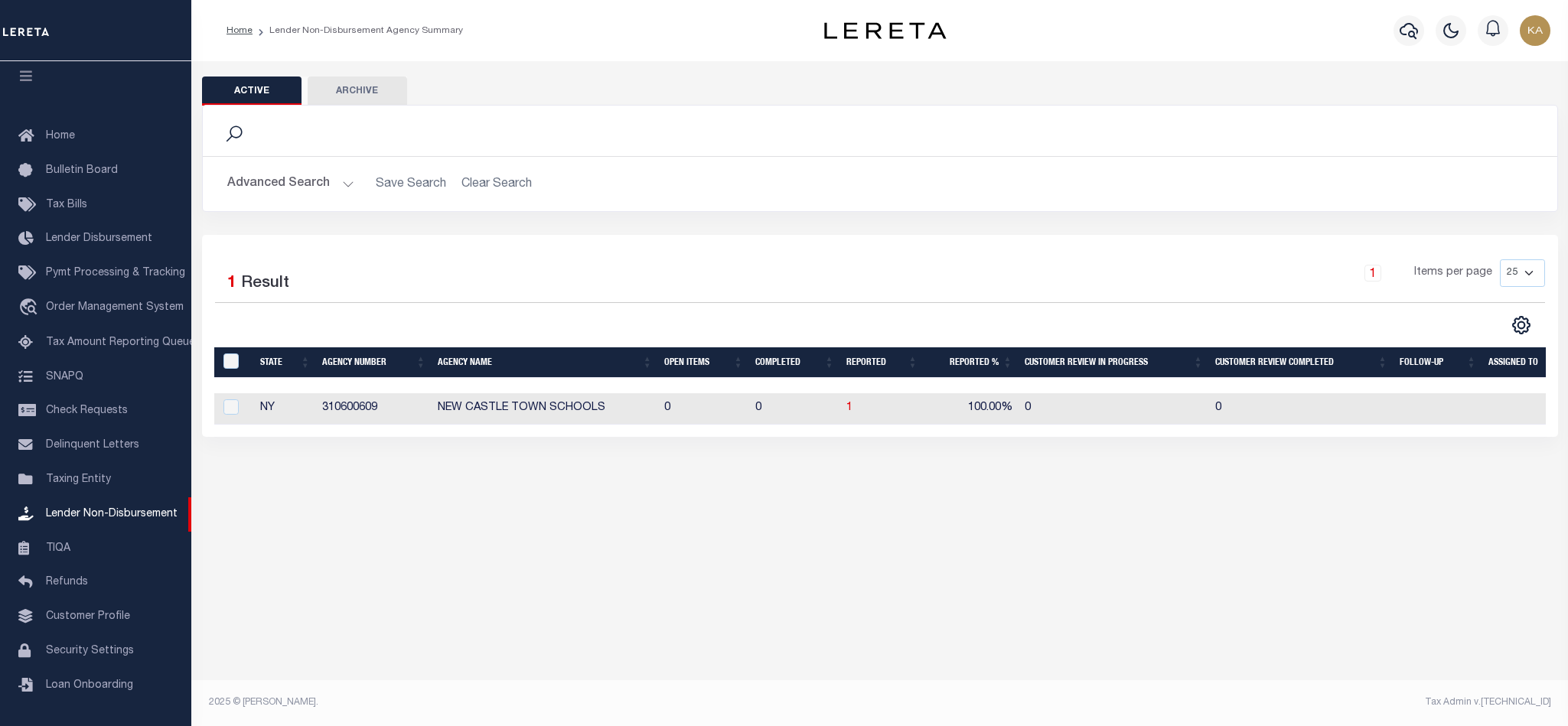
click at [328, 180] on button "Advanced Search" at bounding box center [291, 184] width 127 height 29
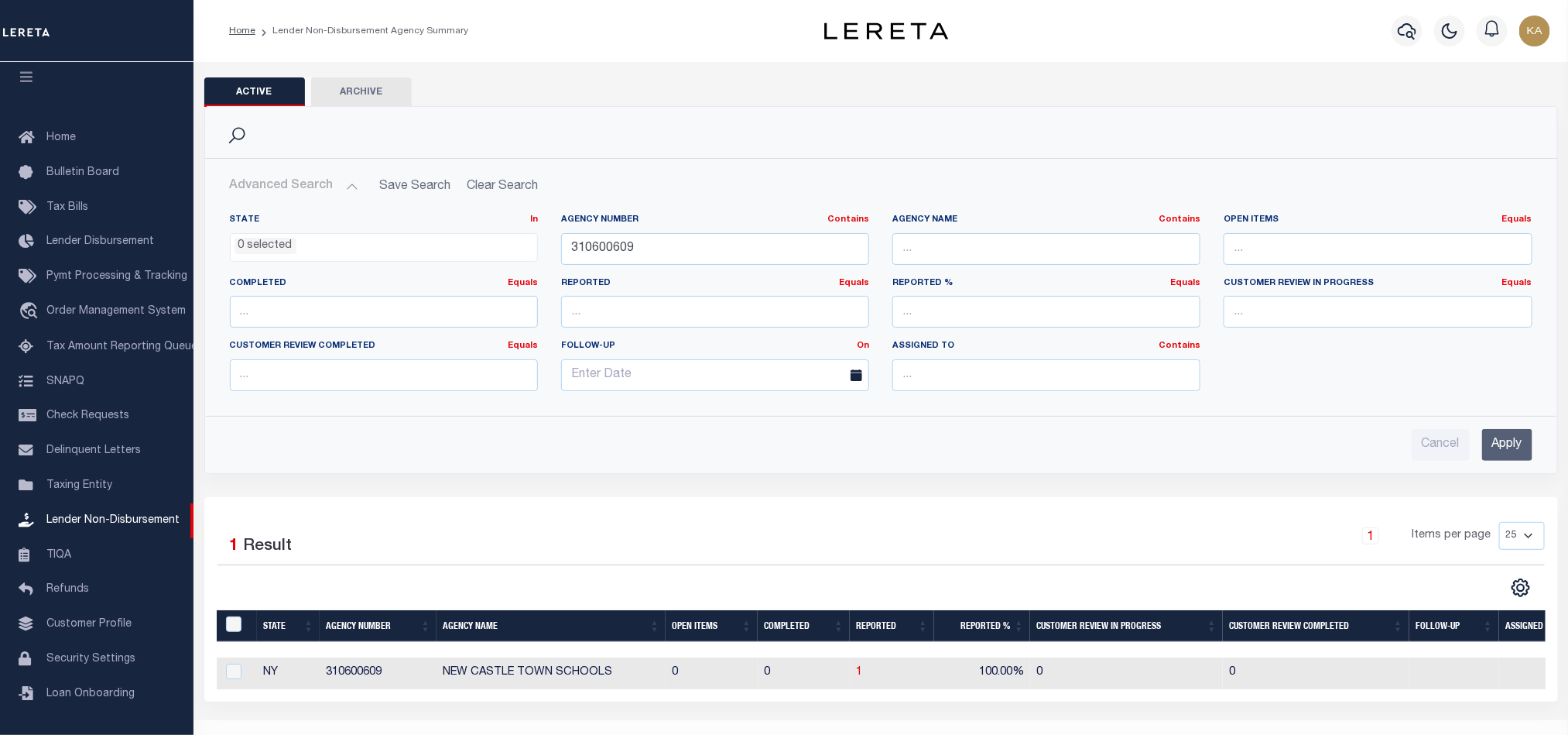
scroll to position [47, 0]
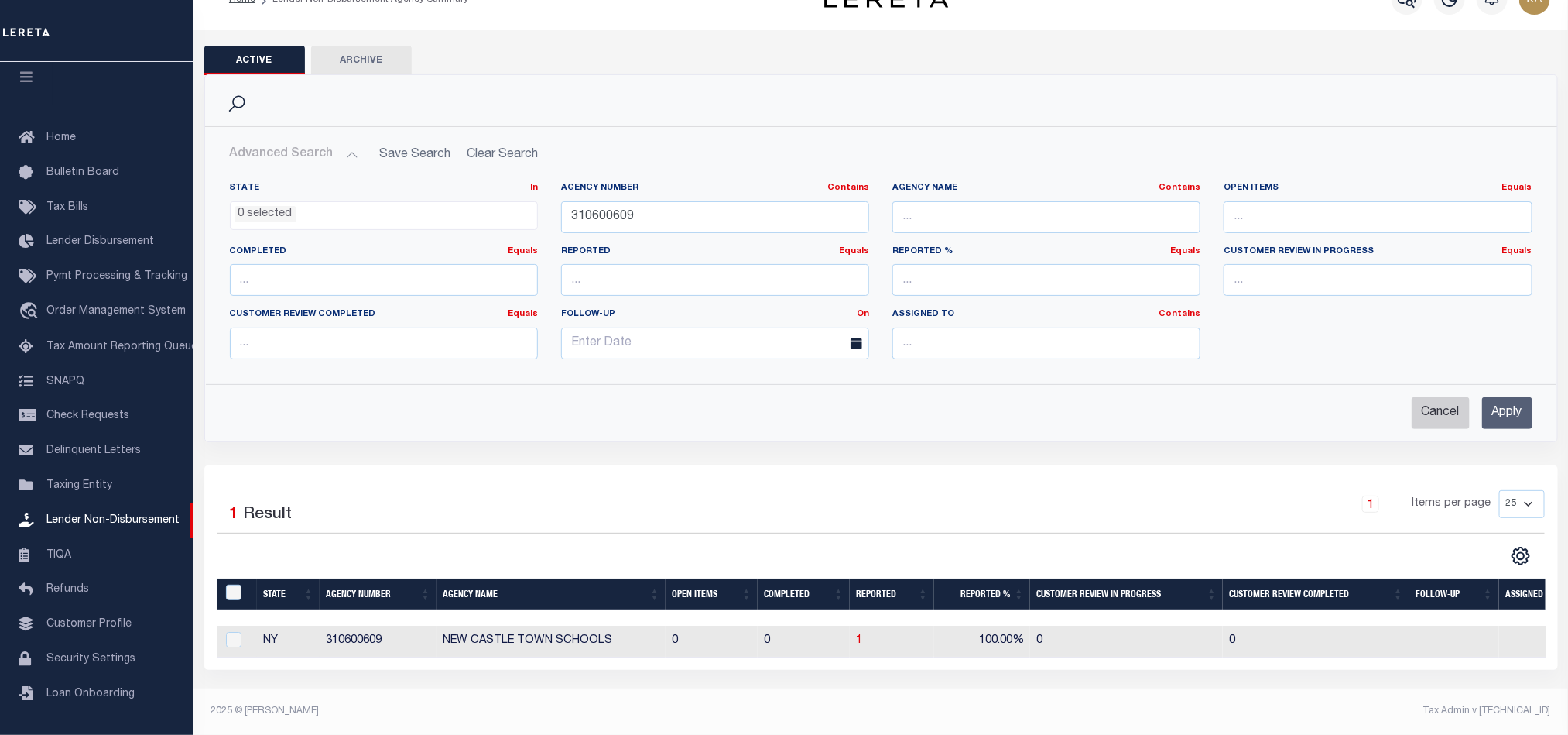
click at [1421, 400] on input "Cancel" at bounding box center [1441, 413] width 58 height 31
checkbox input "true"
select select
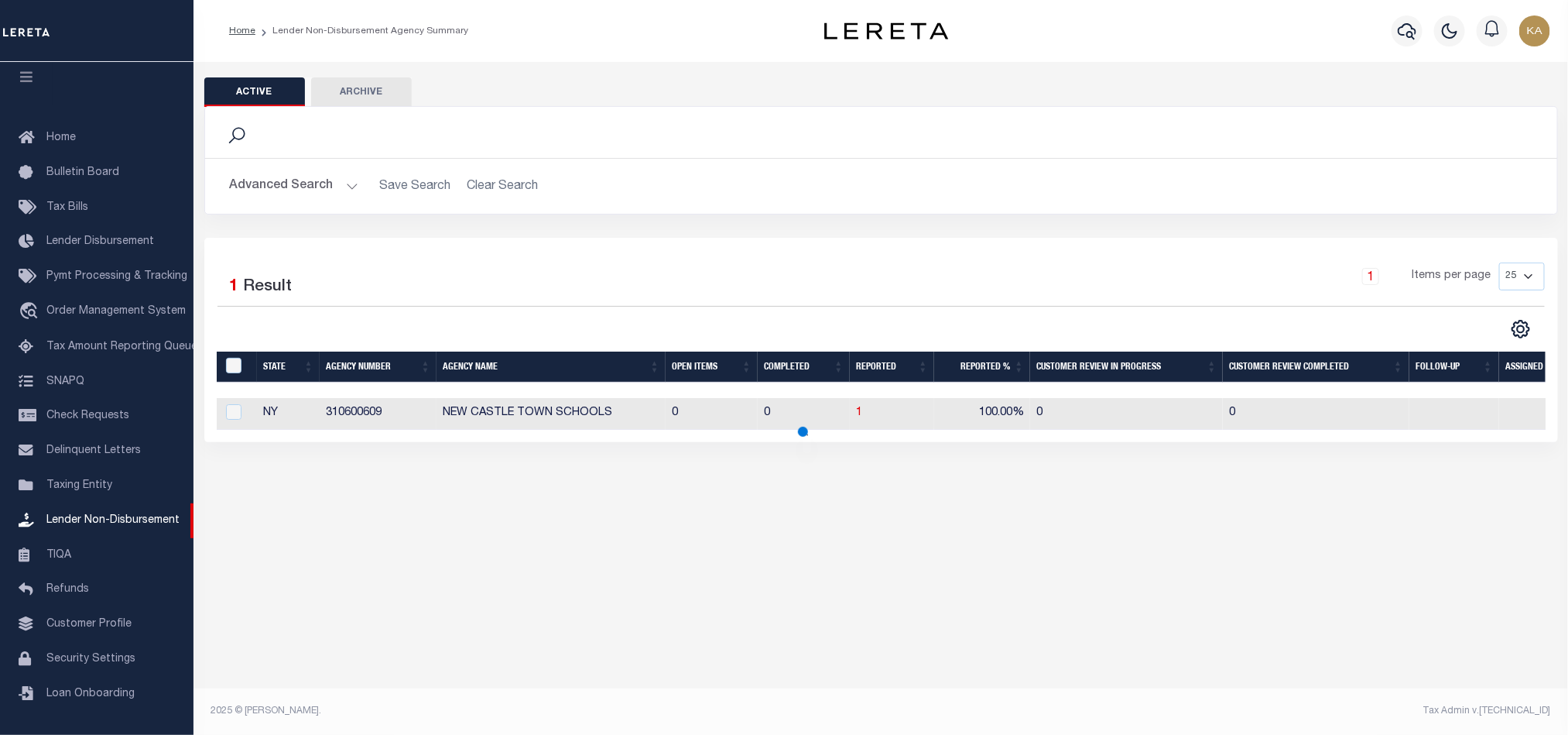
scroll to position [0, 0]
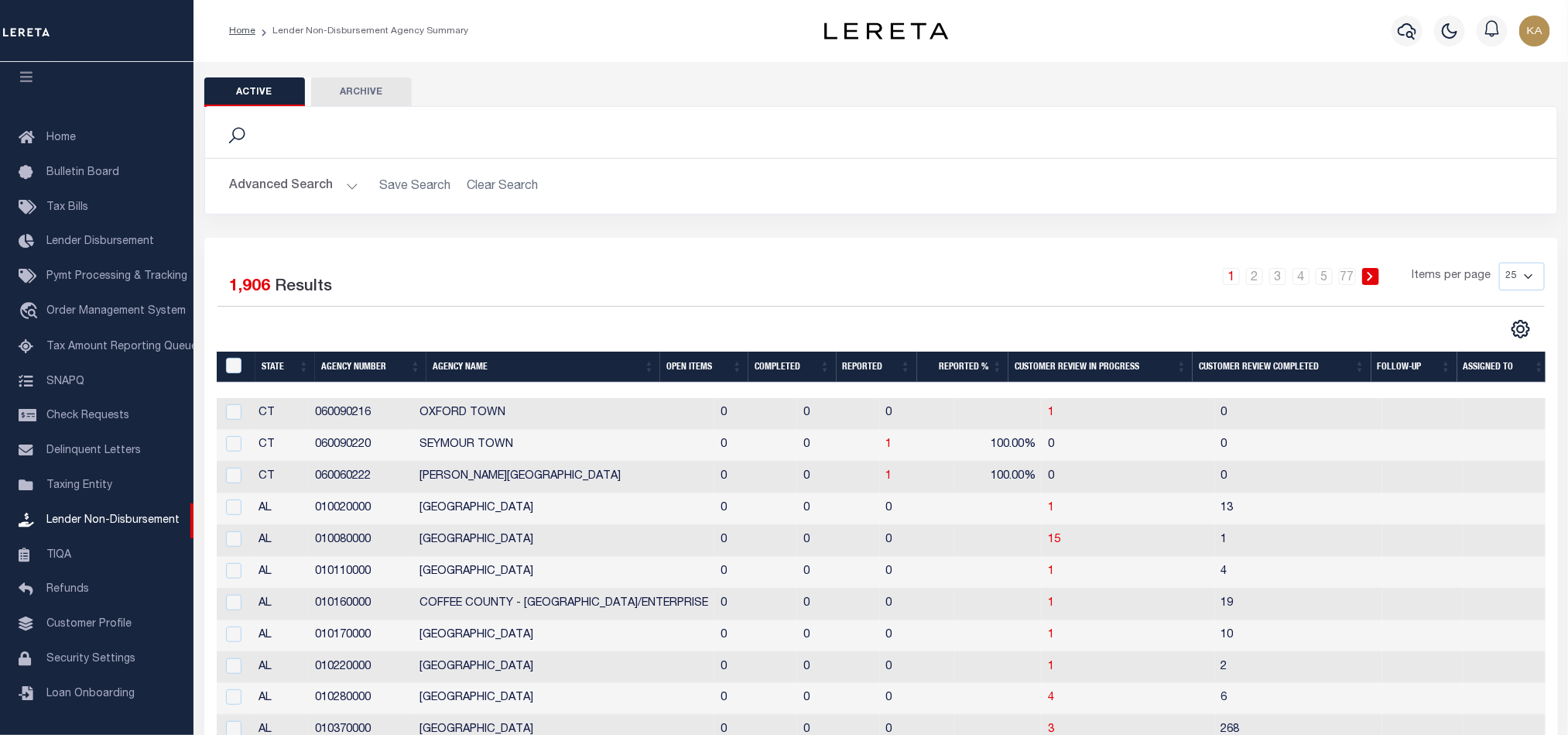
click at [704, 367] on th "Open Items" at bounding box center [704, 367] width 89 height 31
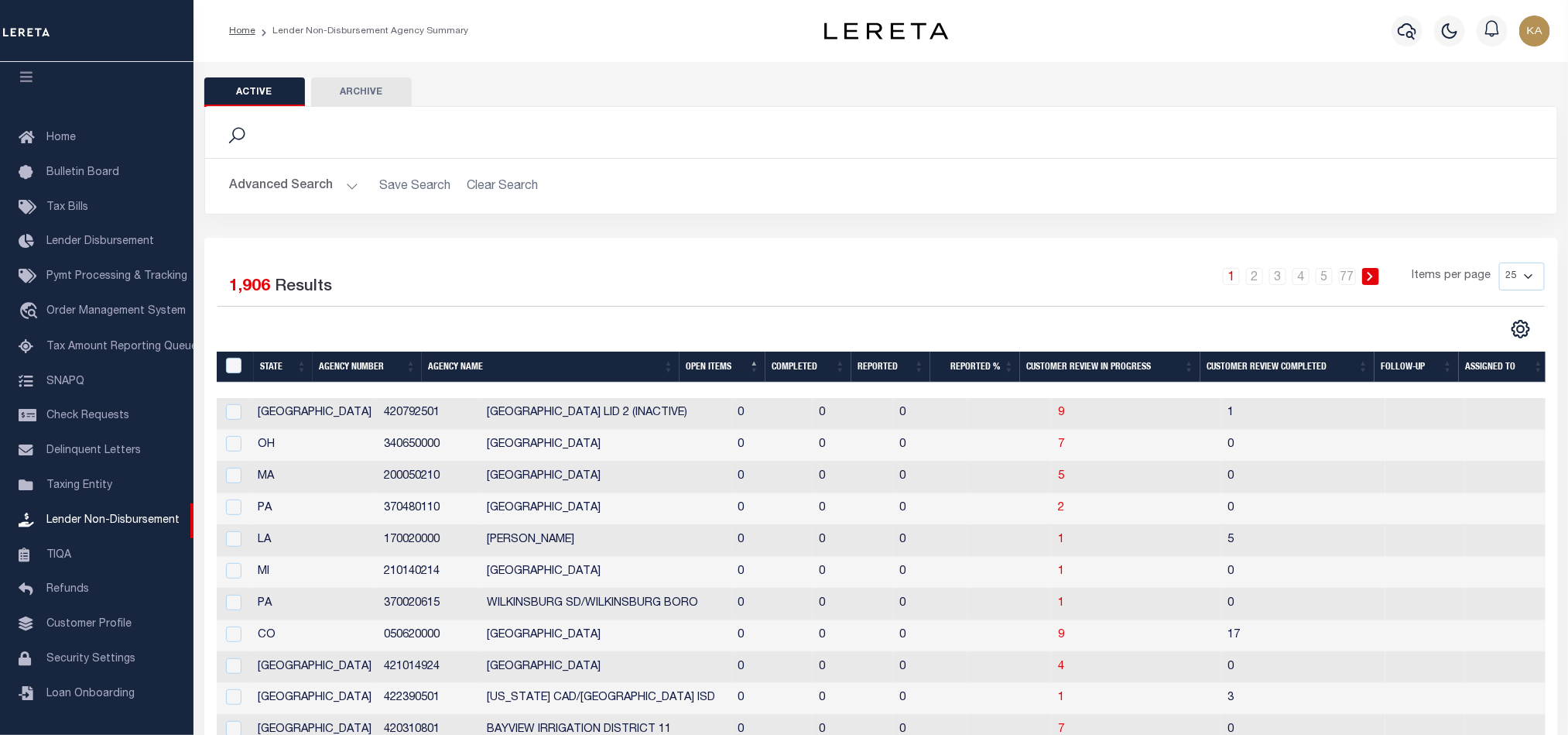
click at [711, 369] on th "Open Items" at bounding box center [723, 367] width 86 height 31
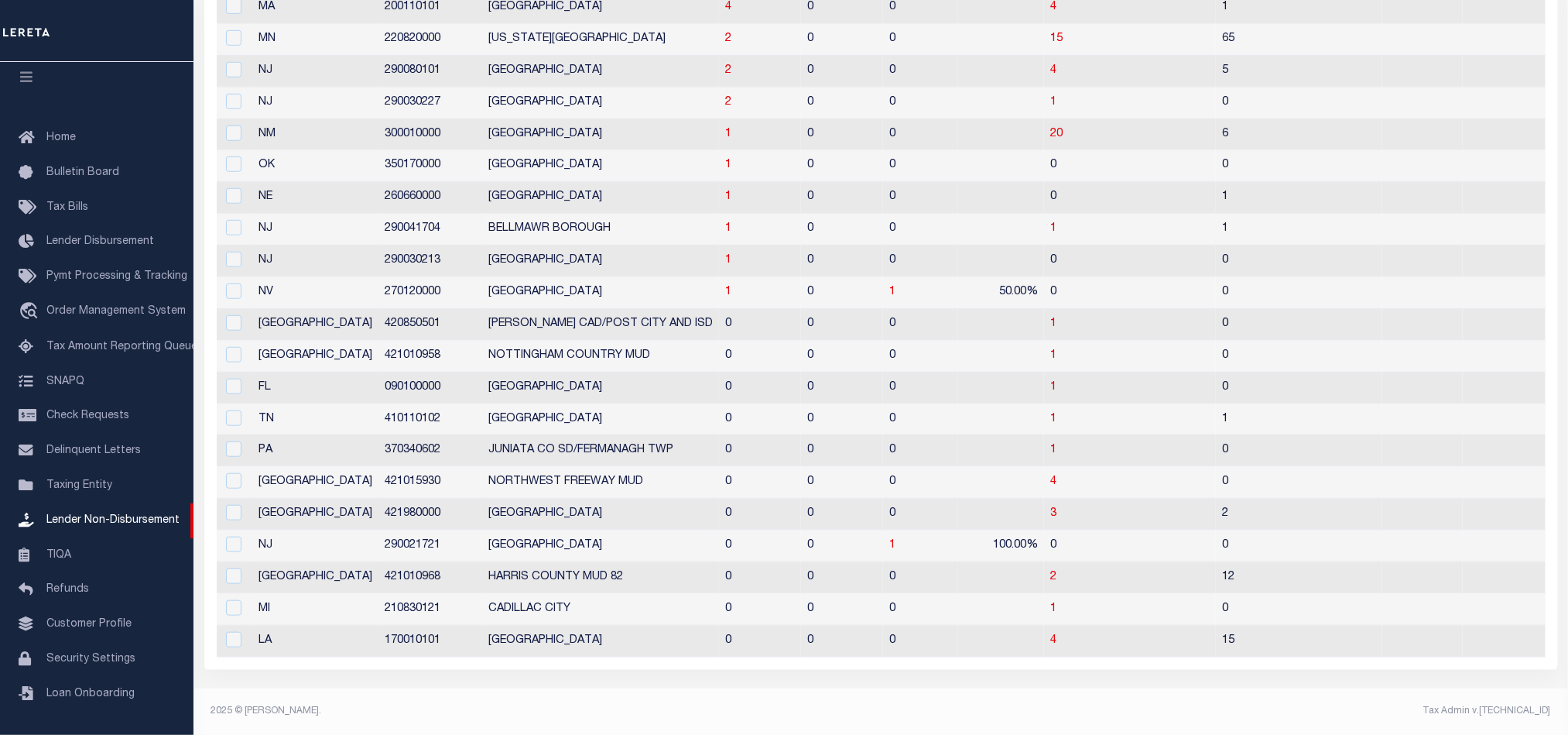
scroll to position [305, 0]
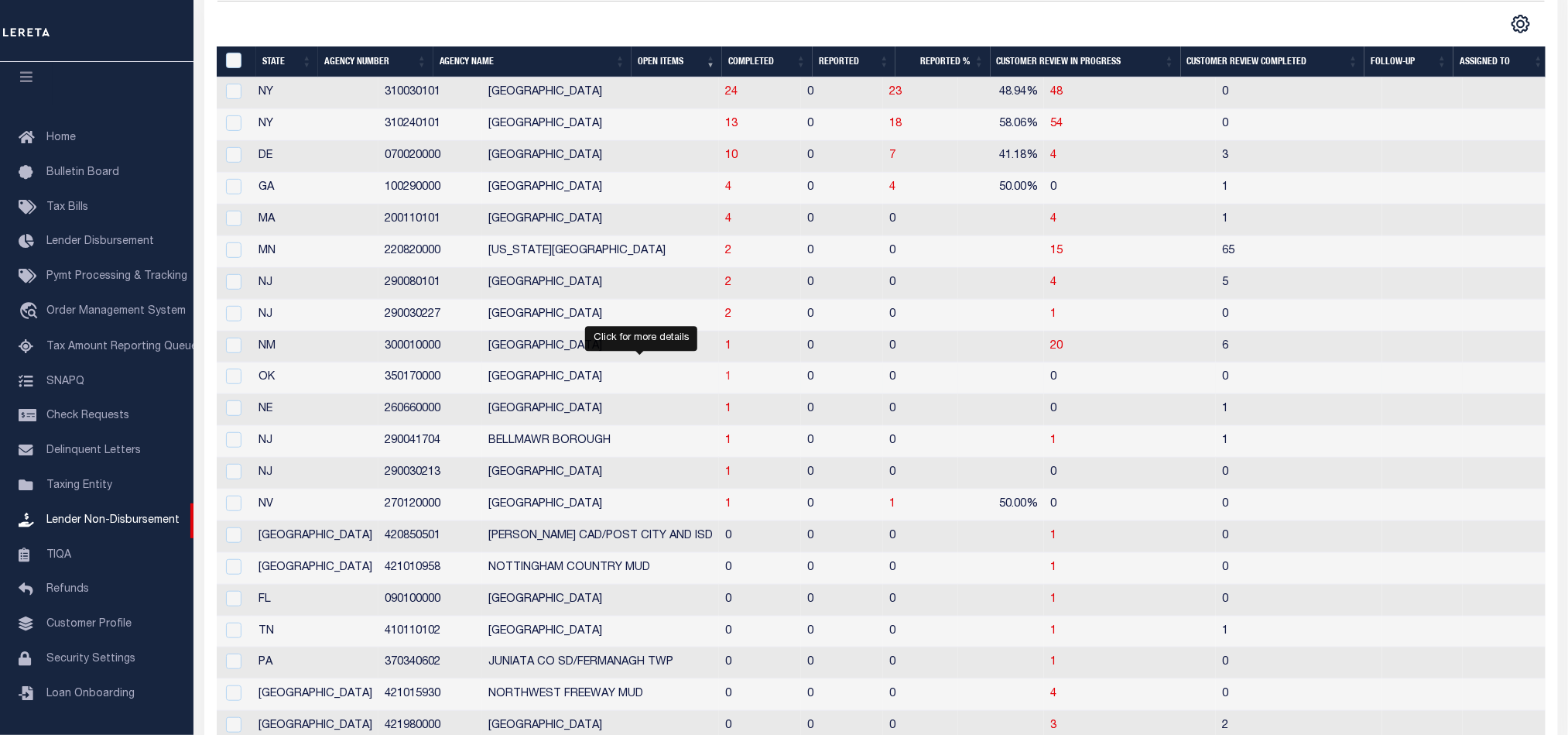
click at [725, 379] on span "1" at bounding box center [728, 377] width 6 height 11
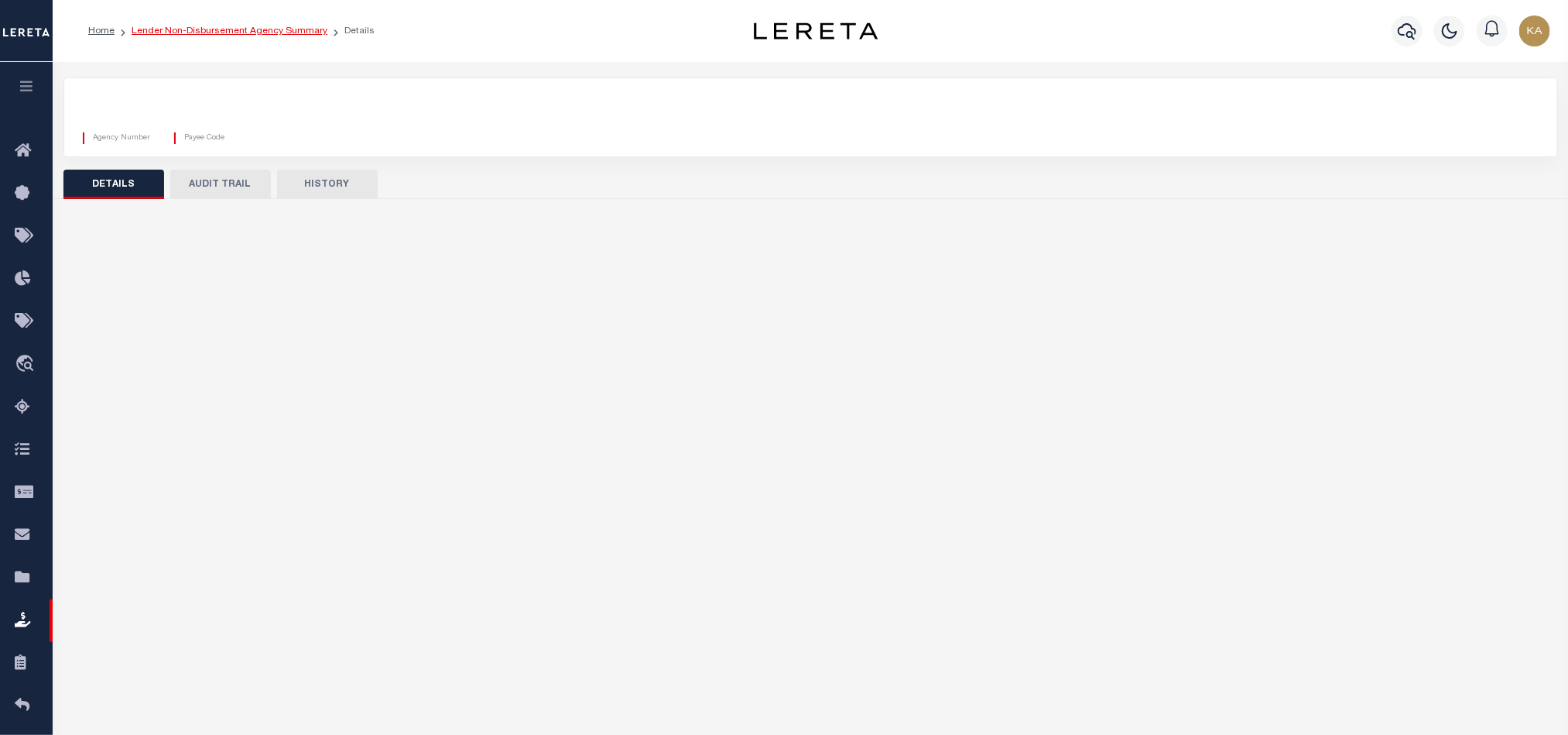
click at [279, 32] on link "Lender Non-Disbursement Agency Summary" at bounding box center [230, 31] width 196 height 9
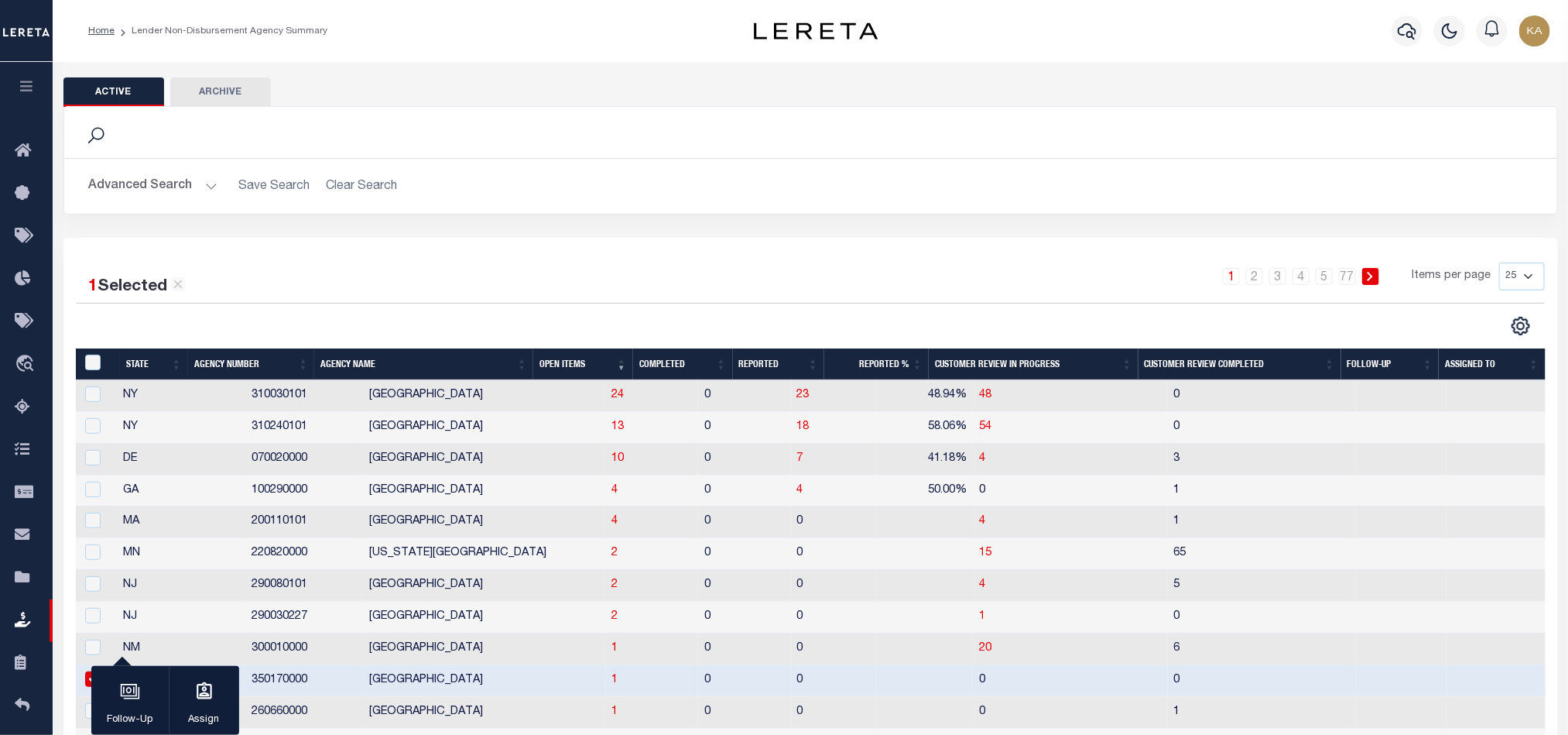
scroll to position [525, 0]
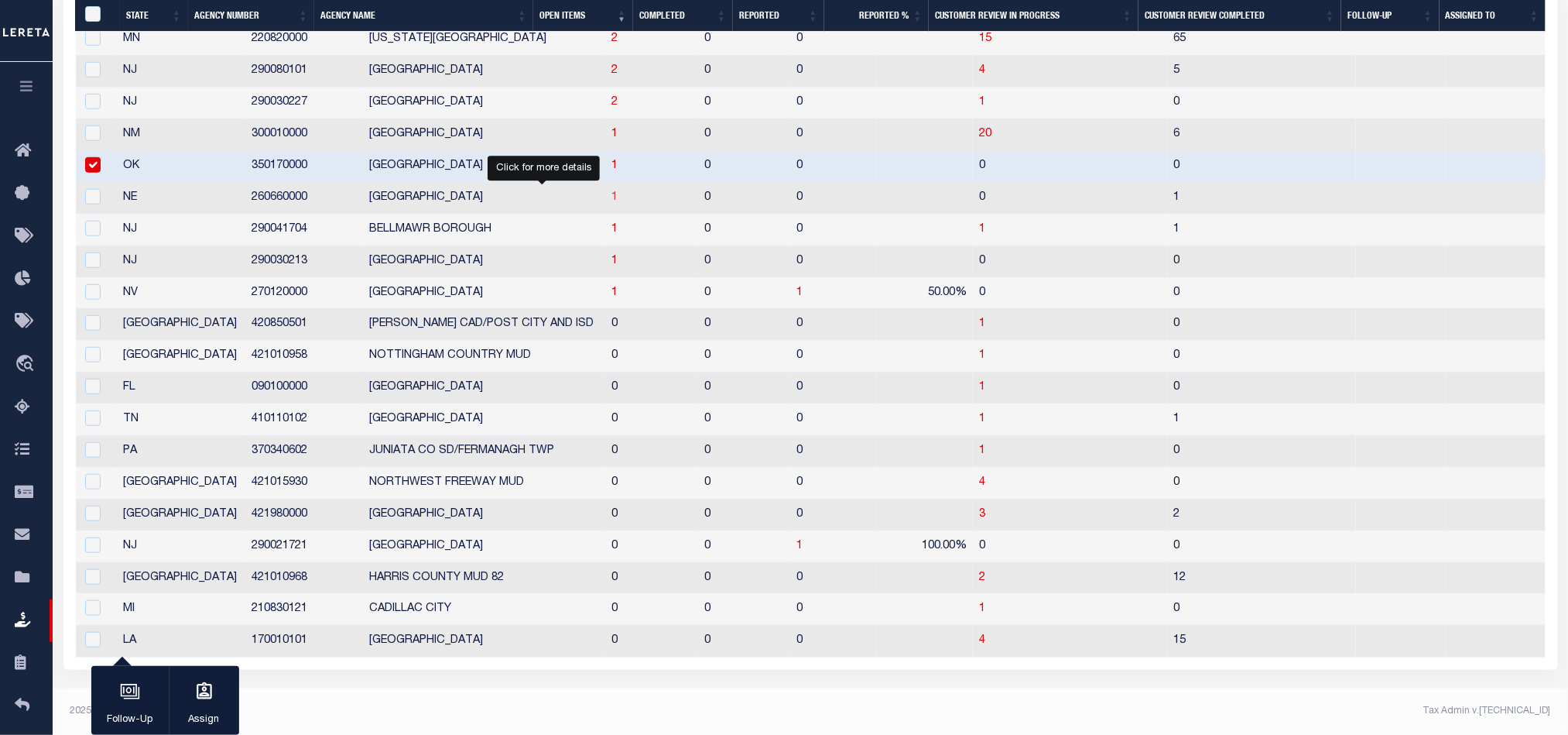
click at [612, 192] on span "1" at bounding box center [615, 198] width 6 height 11
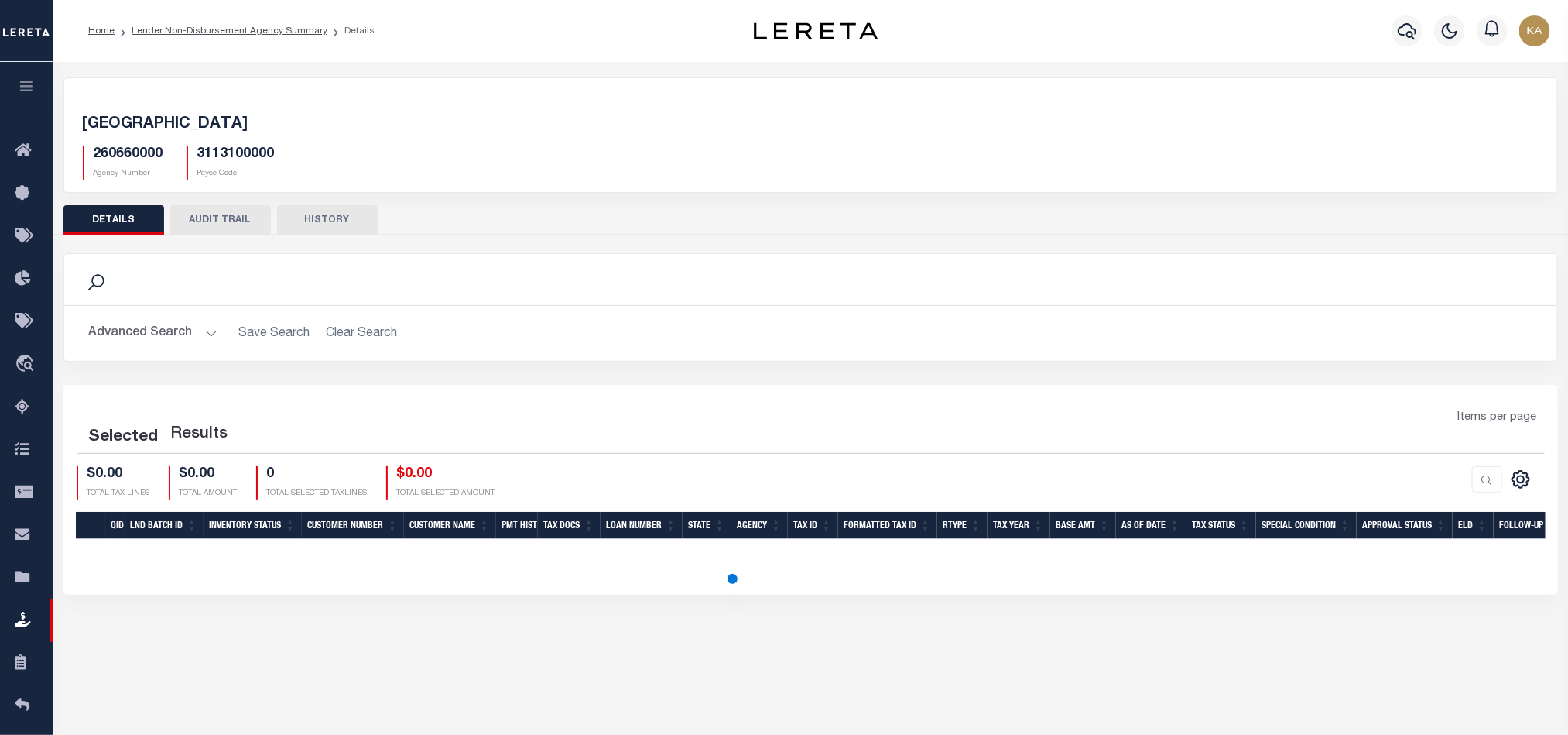
click at [150, 158] on h5 "260660000" at bounding box center [128, 155] width 70 height 17
copy h5 "260660000"
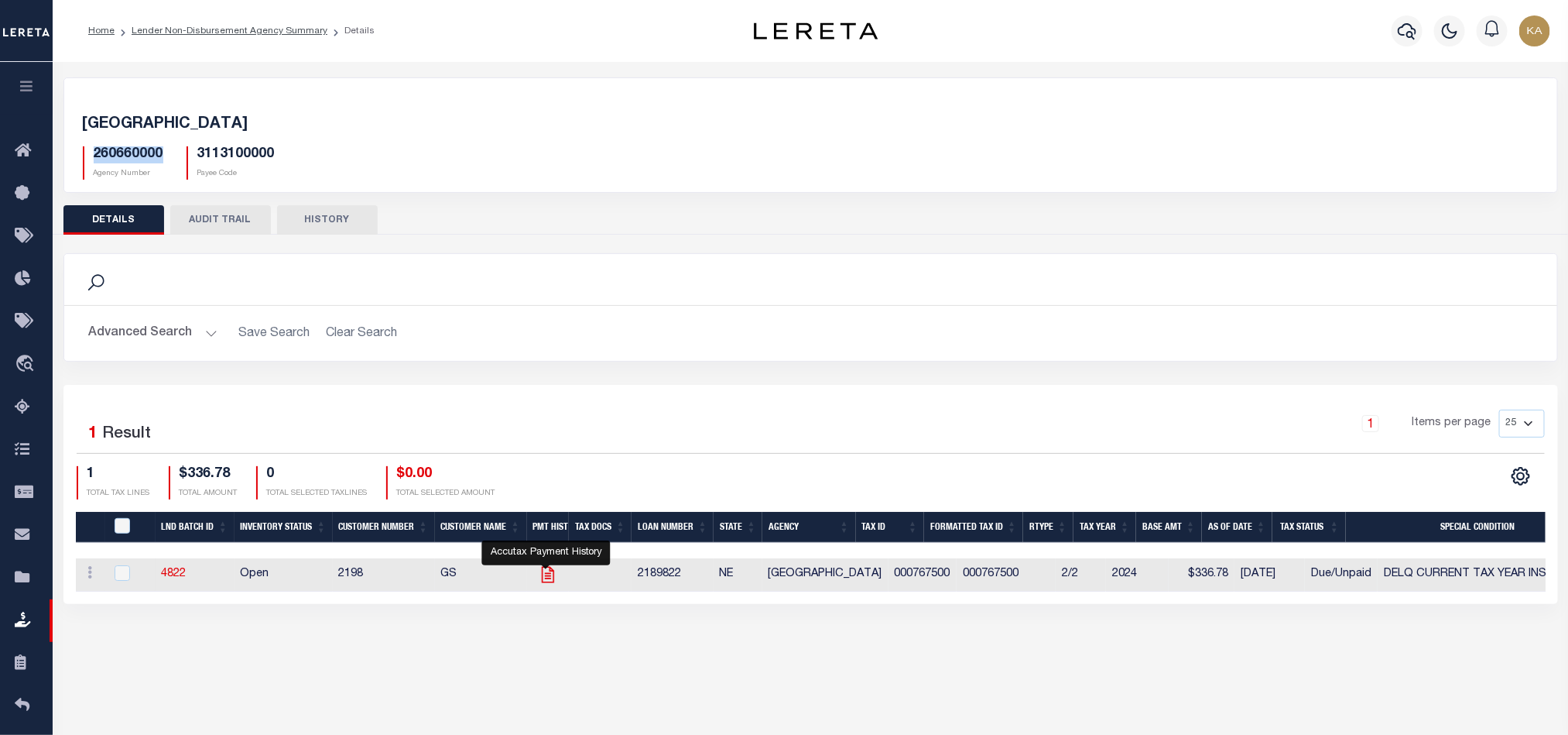
click at [544, 579] on icon "" at bounding box center [548, 575] width 20 height 20
checkbox input "true"
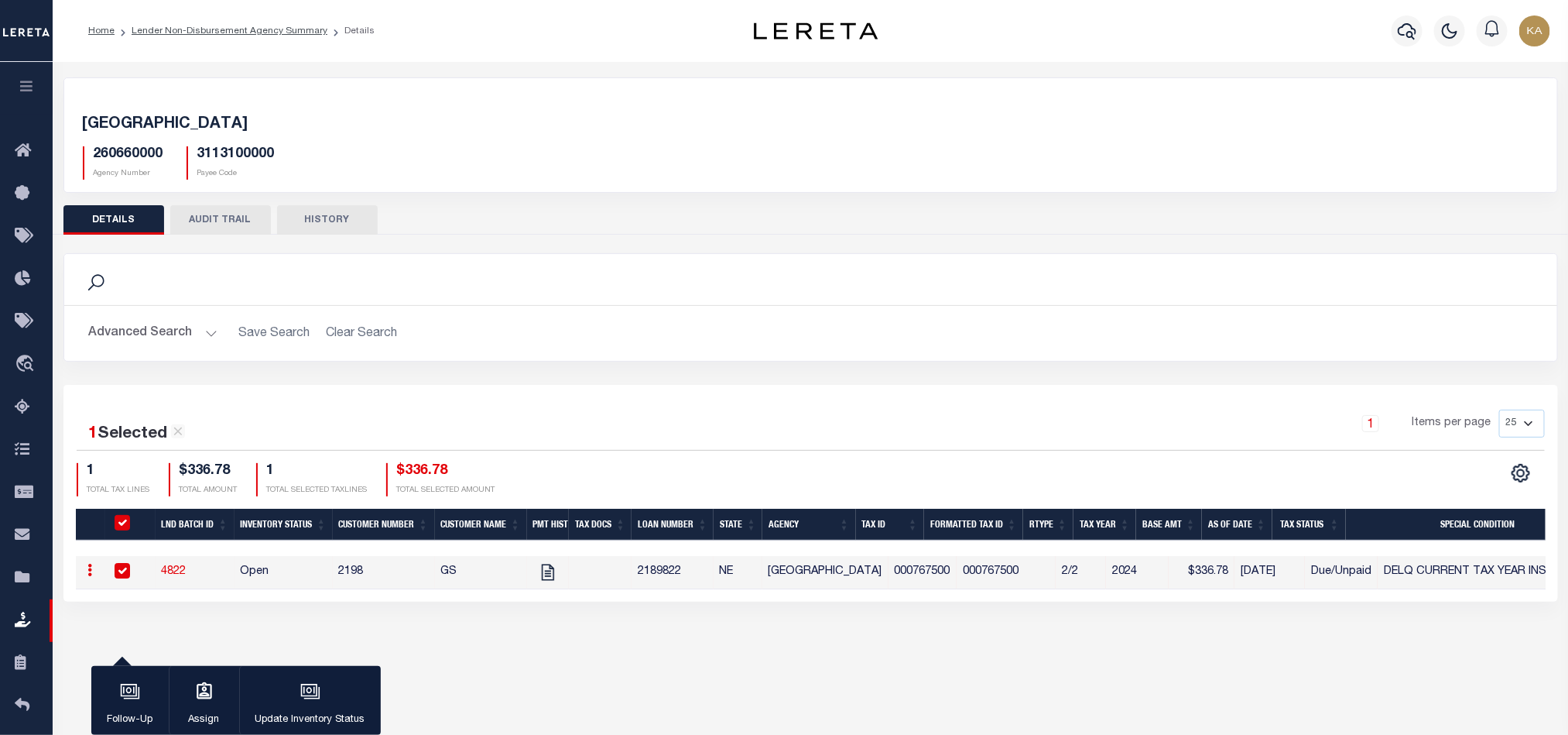
click at [1131, 293] on div "Search" at bounding box center [811, 280] width 1468 height 27
click at [293, 700] on div "button" at bounding box center [310, 693] width 38 height 38
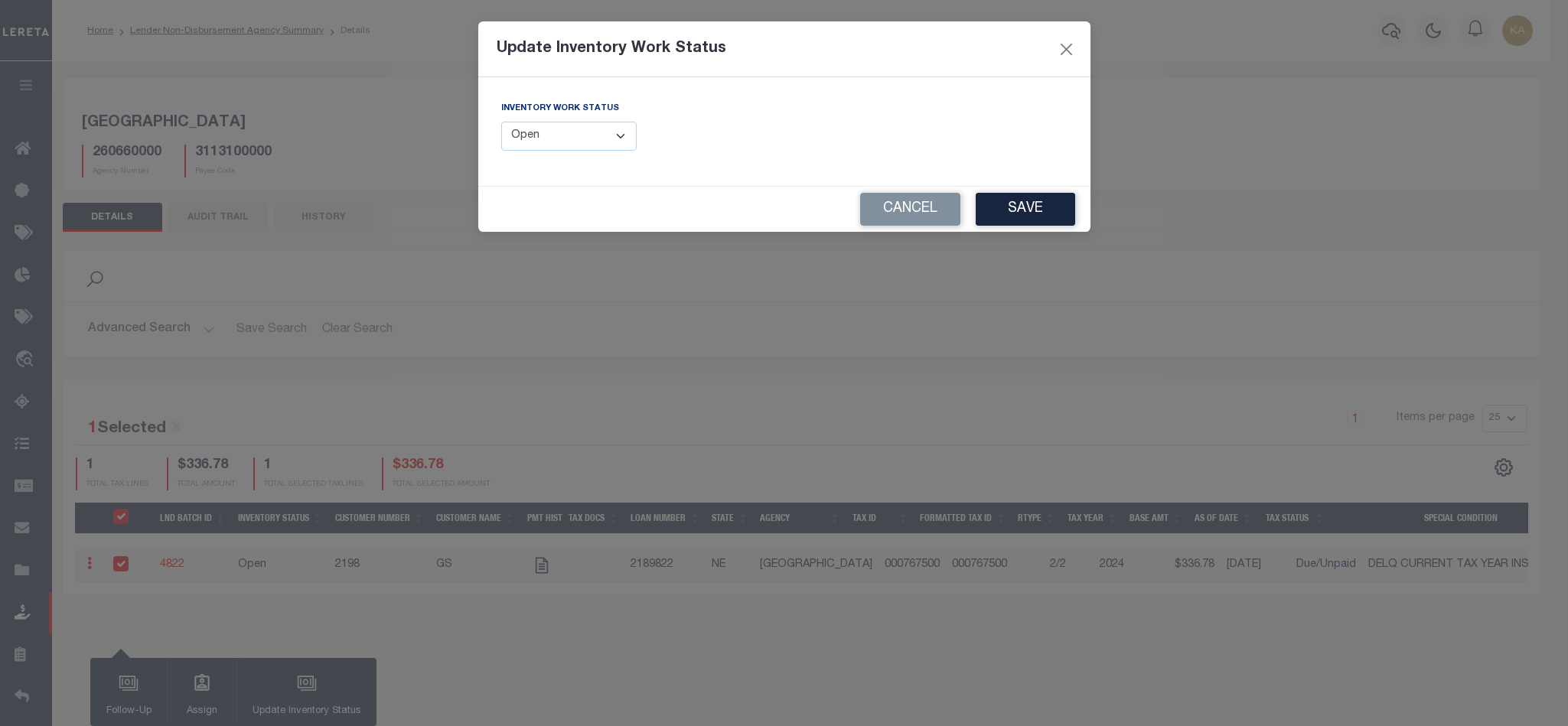
click at [583, 136] on select "--Select-- Open Completed Reported" at bounding box center [570, 136] width 136 height 29
select select "Completed"
click at [501, 122] on select "--Select-- Open Completed Reported" at bounding box center [570, 136] width 136 height 29
click at [1017, 218] on button "Save" at bounding box center [1025, 209] width 99 height 33
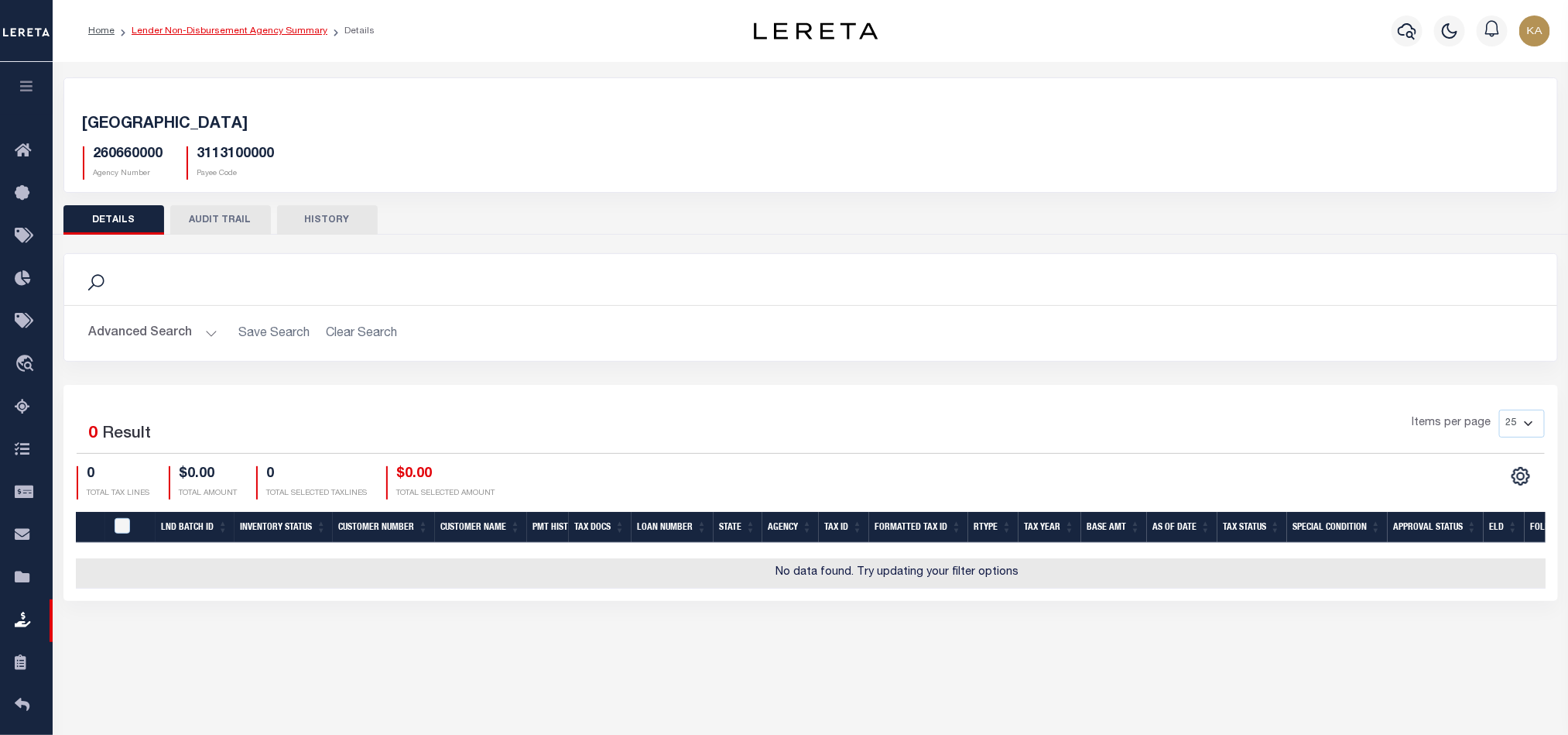
click at [221, 35] on link "Lender Non-Disbursement Agency Summary" at bounding box center [230, 31] width 196 height 9
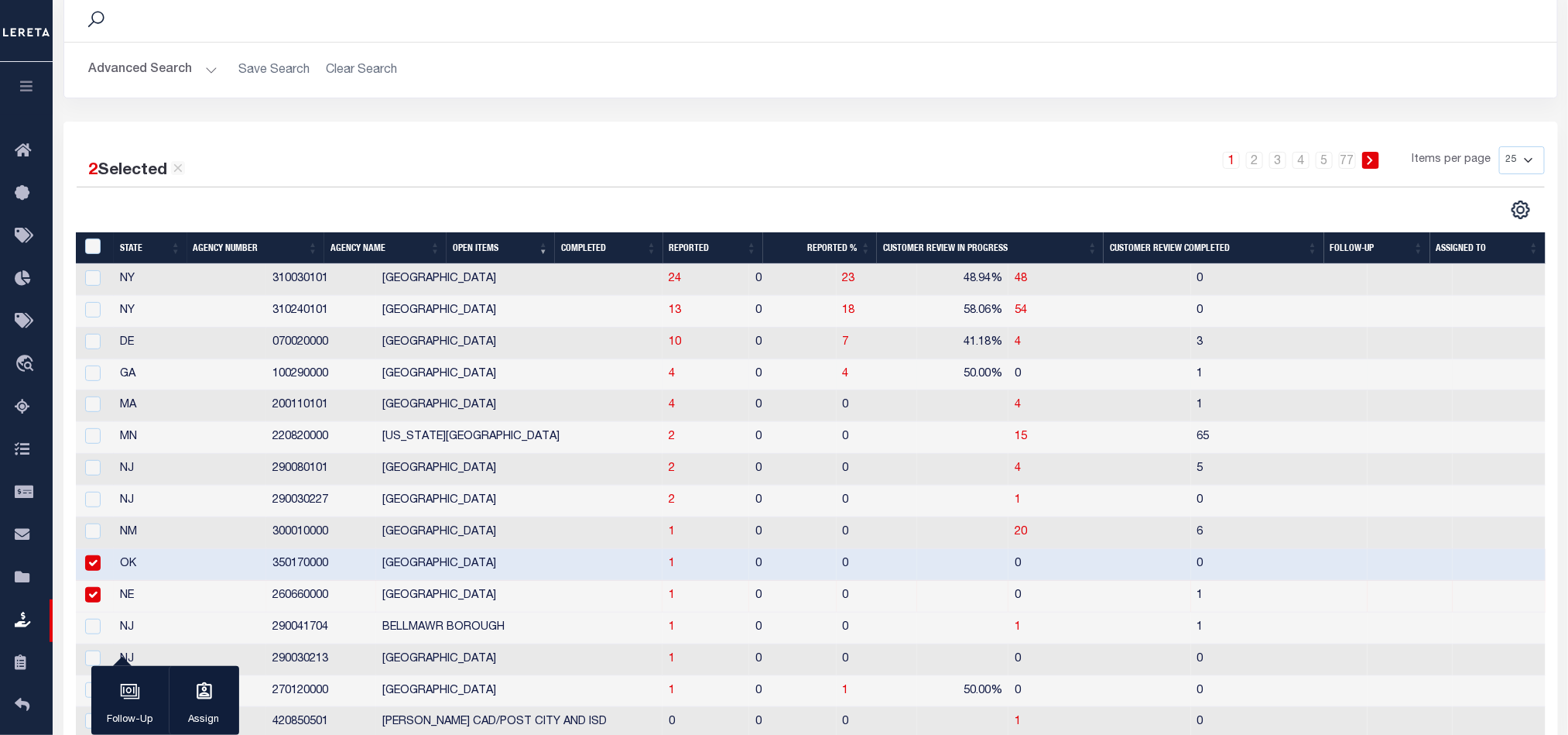
scroll to position [232, 0]
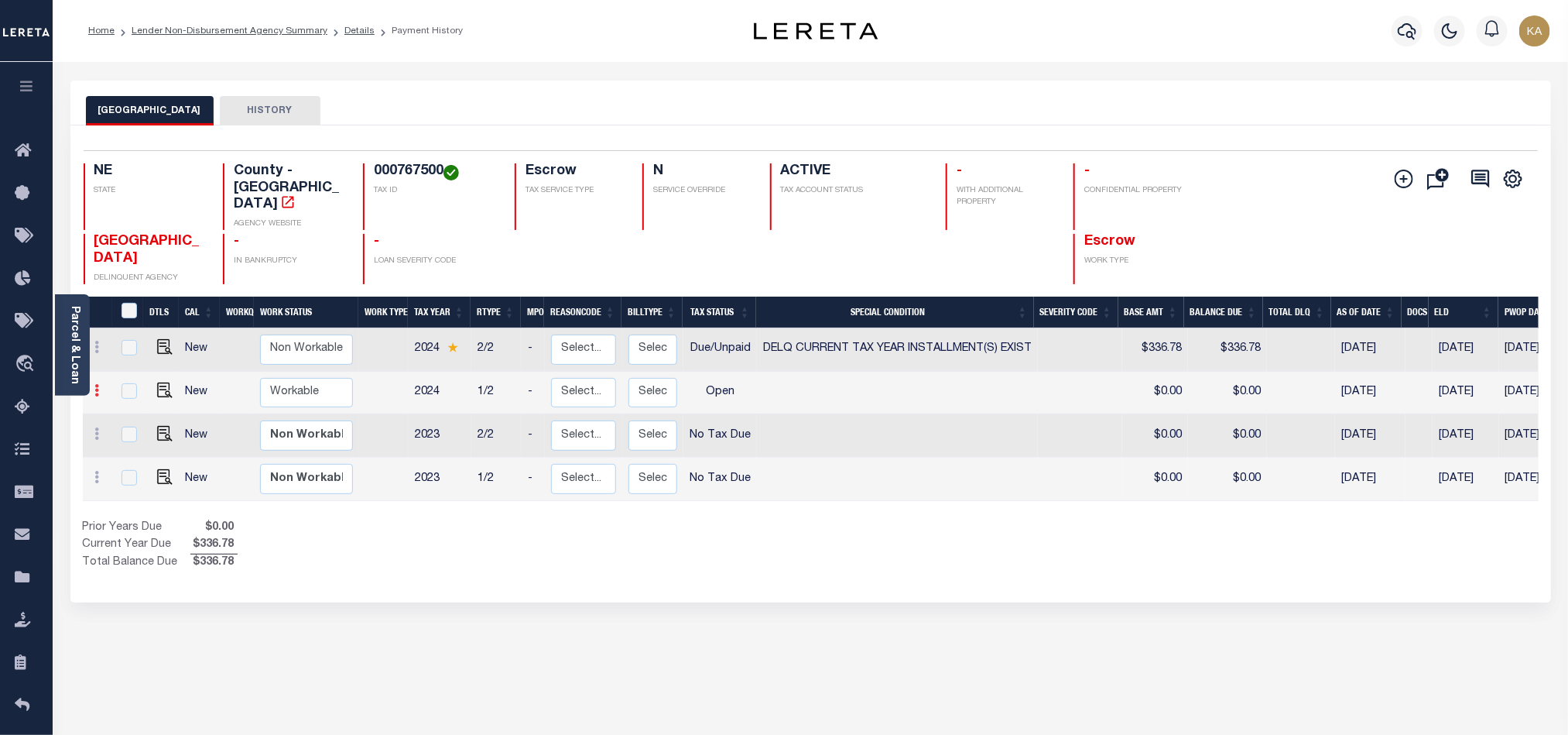
click at [95, 384] on icon at bounding box center [97, 391] width 5 height 13
click at [97, 384] on icon at bounding box center [97, 391] width 5 height 13
click at [100, 387] on link at bounding box center [98, 393] width 17 height 13
click at [97, 384] on icon at bounding box center [97, 391] width 5 height 13
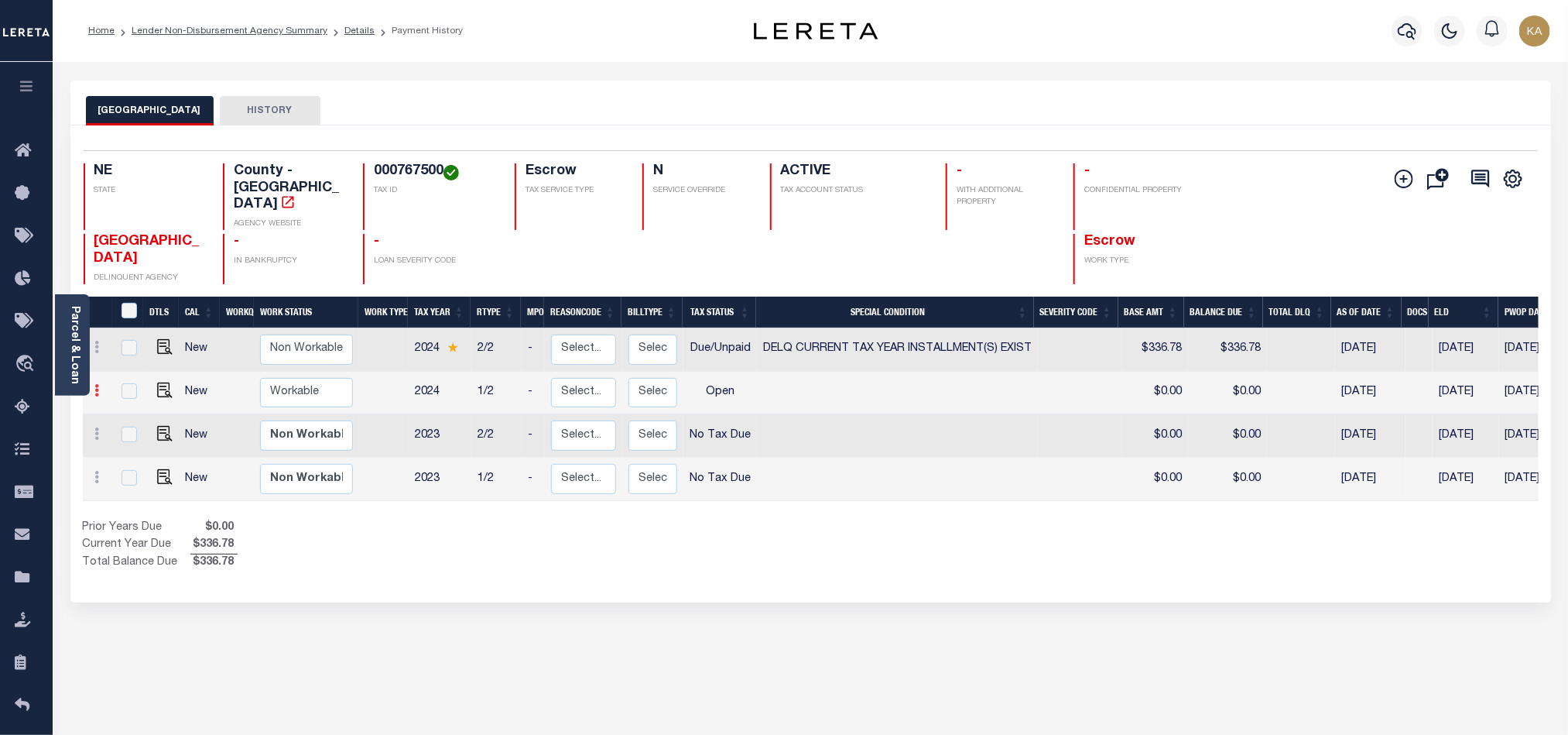
click at [97, 384] on icon at bounding box center [97, 391] width 5 height 13
click at [98, 340] on icon at bounding box center [97, 347] width 5 height 13
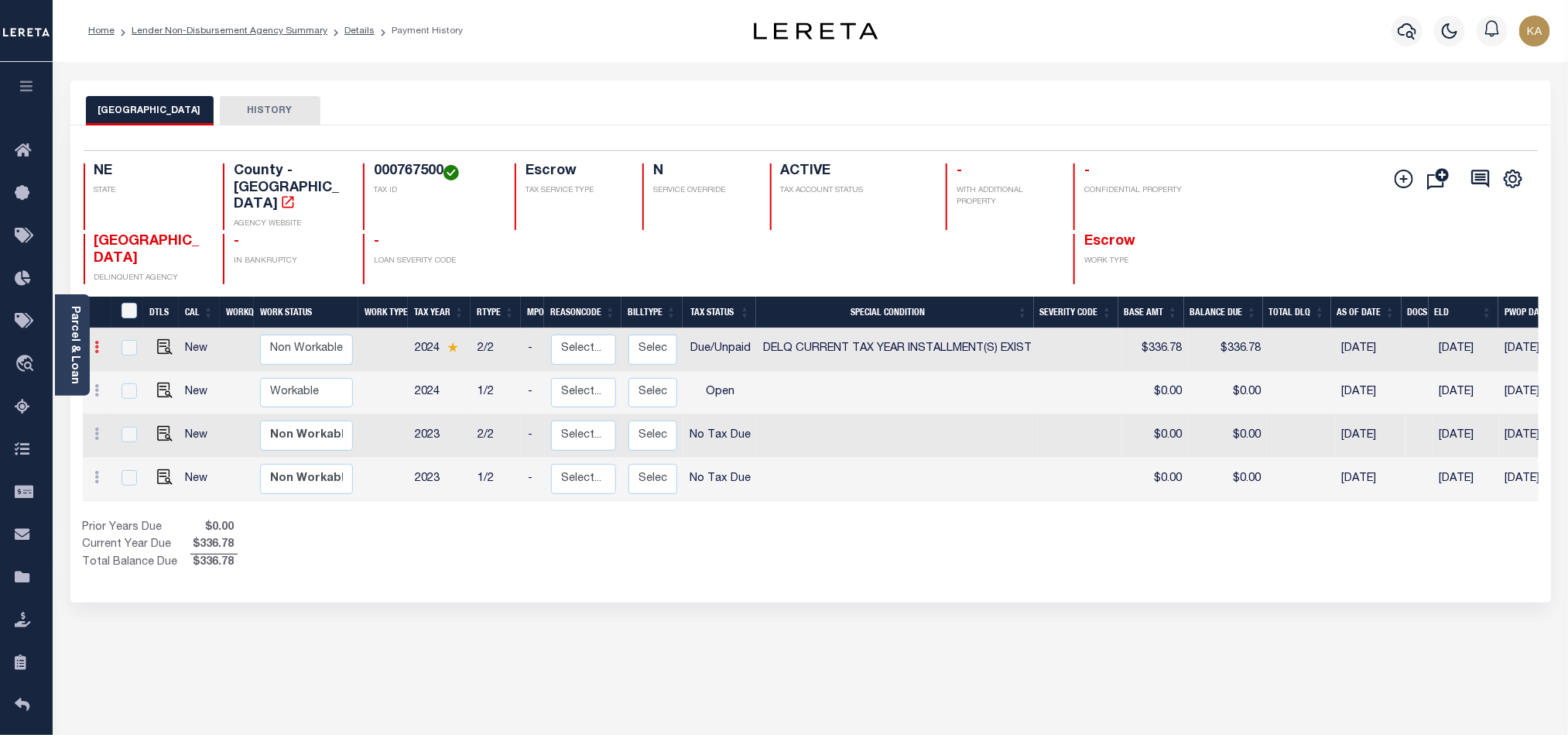
click at [98, 340] on icon at bounding box center [97, 347] width 5 height 13
click at [317, 334] on select "Non Workable Workable" at bounding box center [307, 349] width 93 height 30
checkbox input "true"
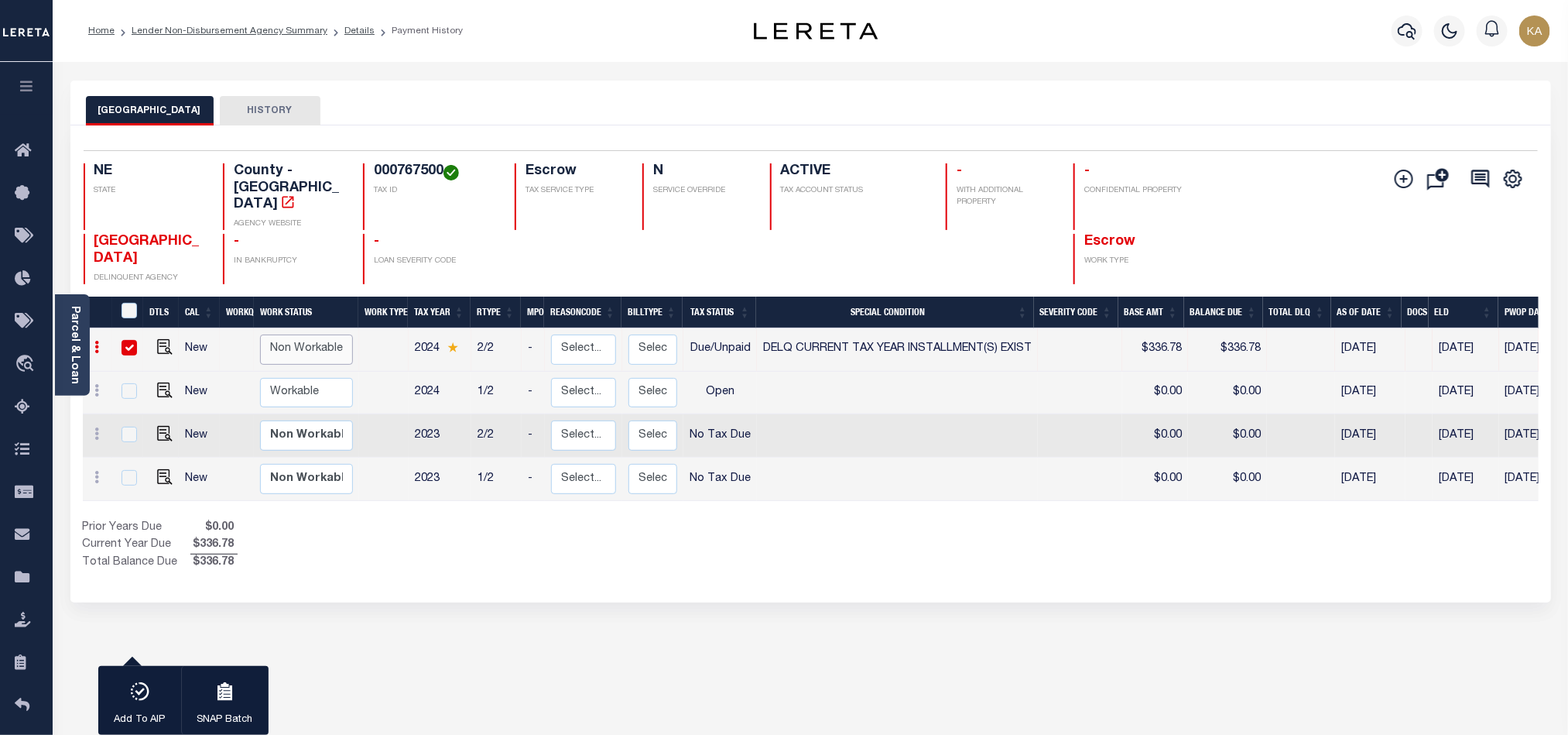
select select "false"
click at [260, 334] on select "Non Workable Workable" at bounding box center [307, 349] width 93 height 30
checkbox input "false"
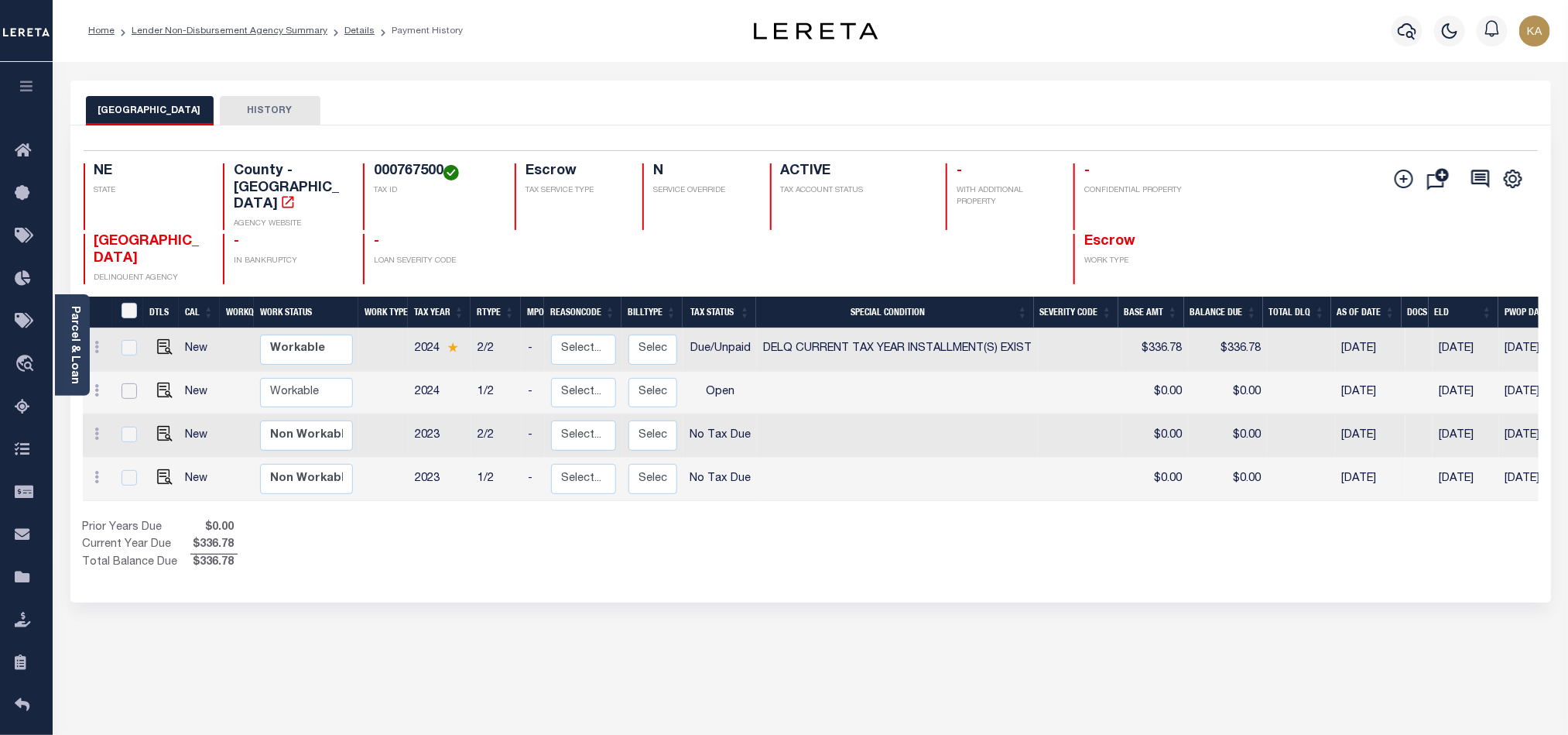
click at [122, 384] on input "checkbox" at bounding box center [129, 391] width 16 height 16
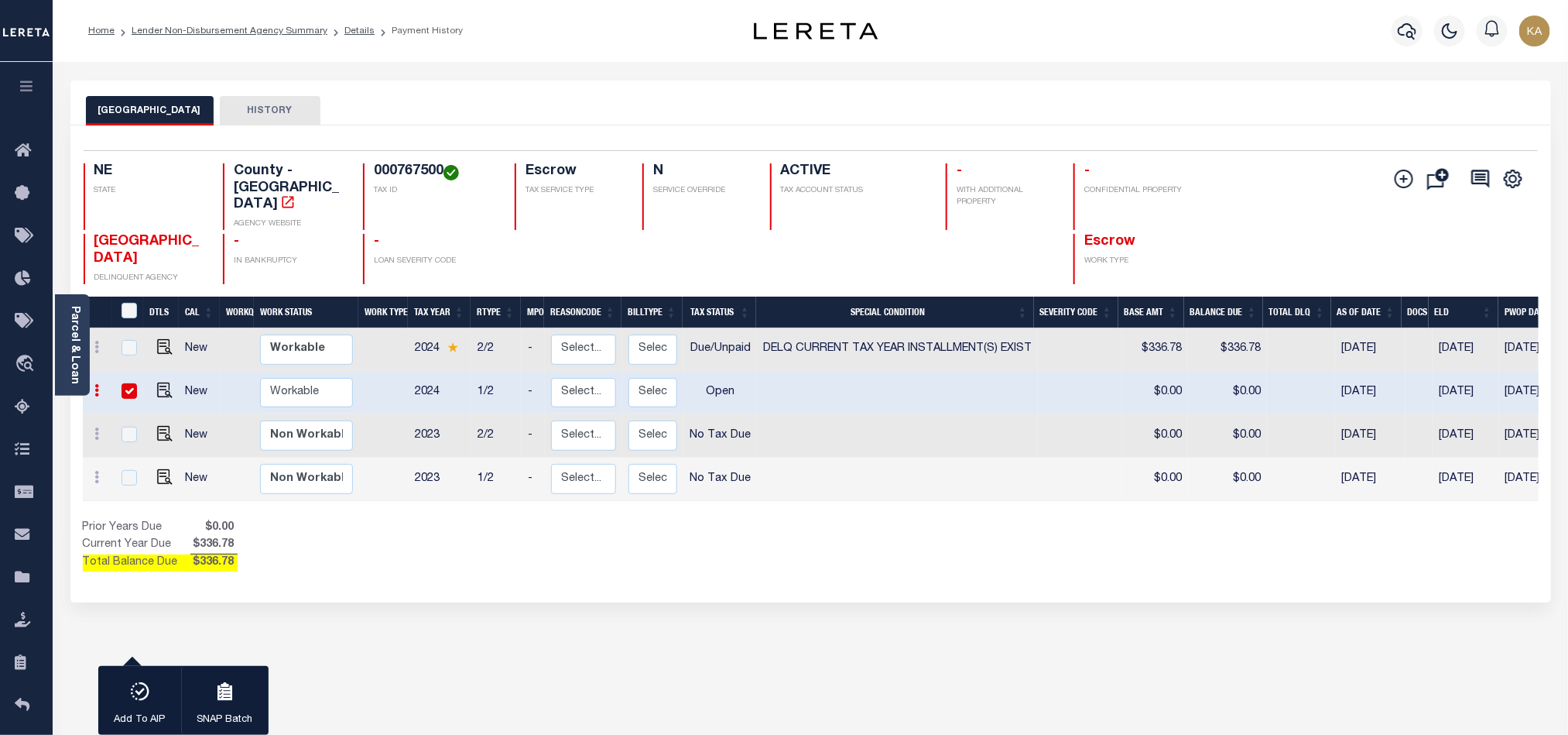
click at [100, 387] on link at bounding box center [98, 393] width 17 height 13
click at [97, 384] on icon at bounding box center [97, 391] width 5 height 13
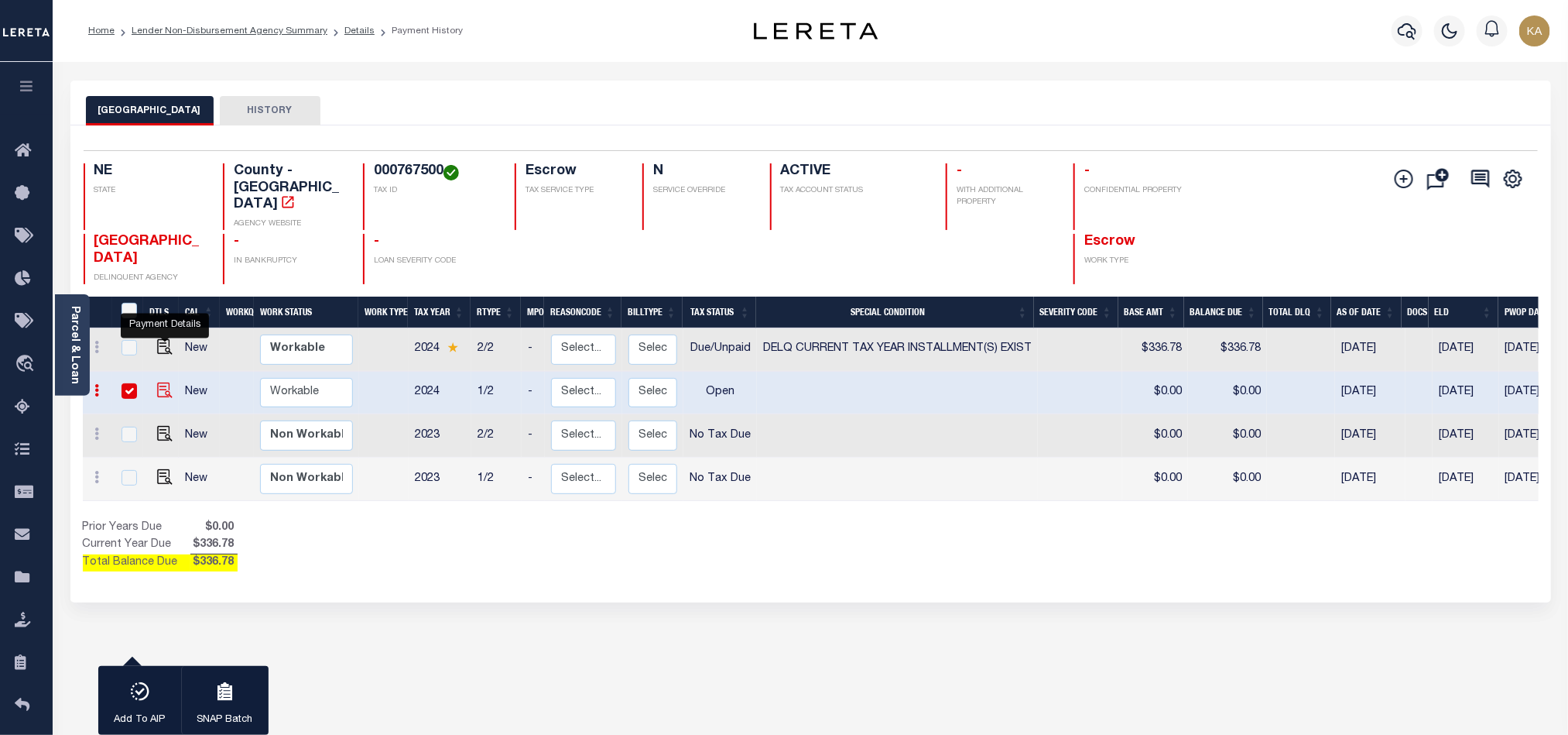
click at [162, 383] on img "" at bounding box center [165, 391] width 16 height 16
checkbox input "false"
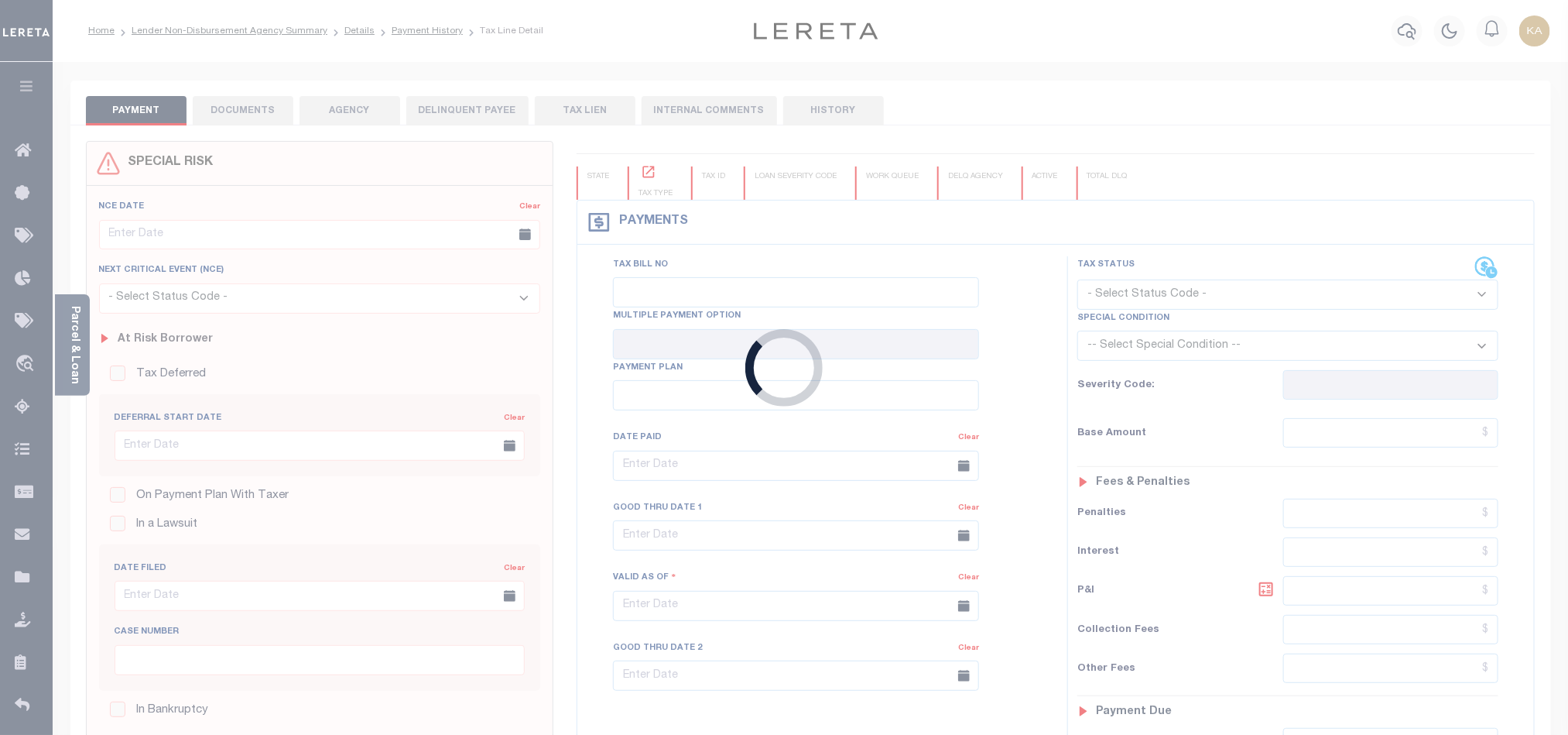
type input "[DATE]"
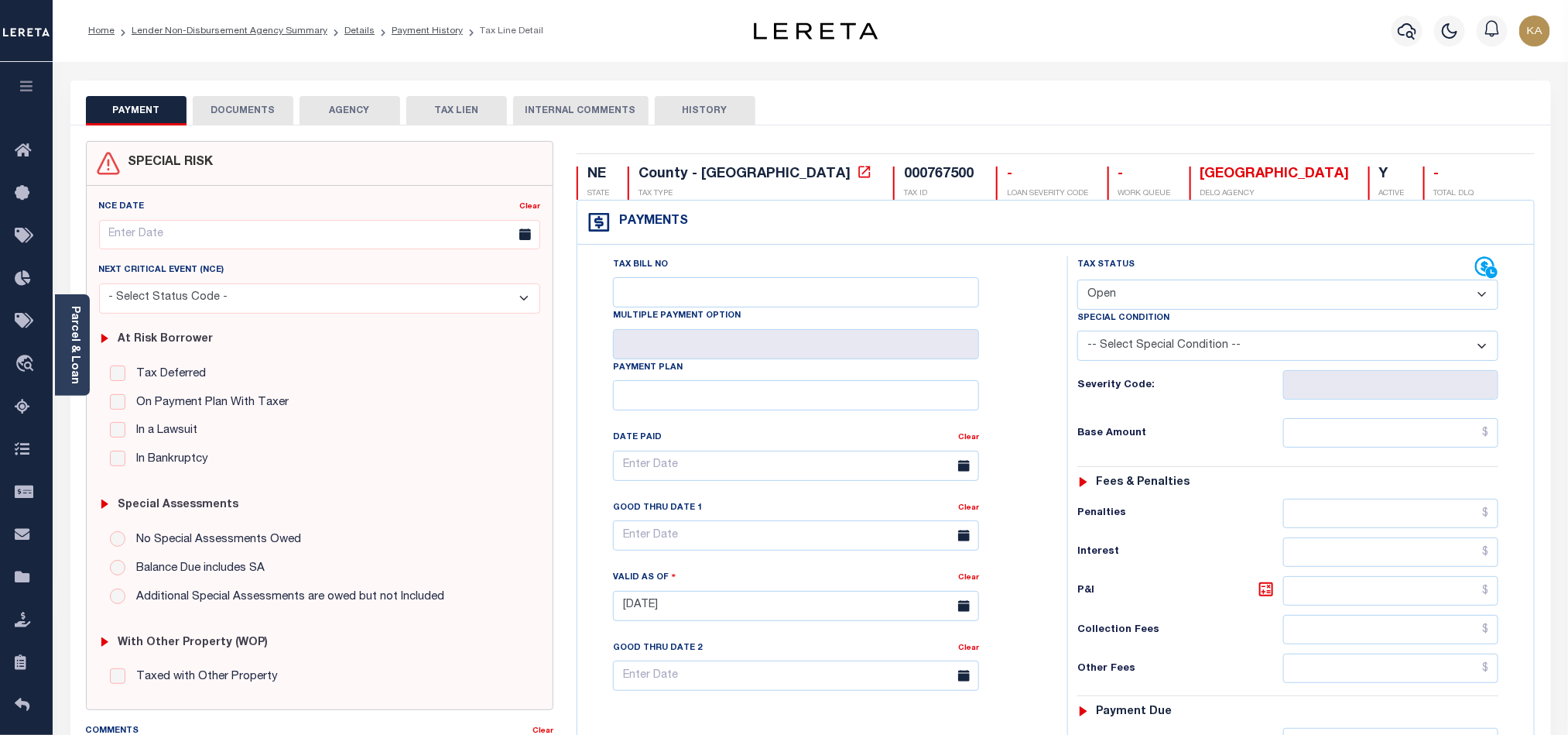
scroll to position [116, 0]
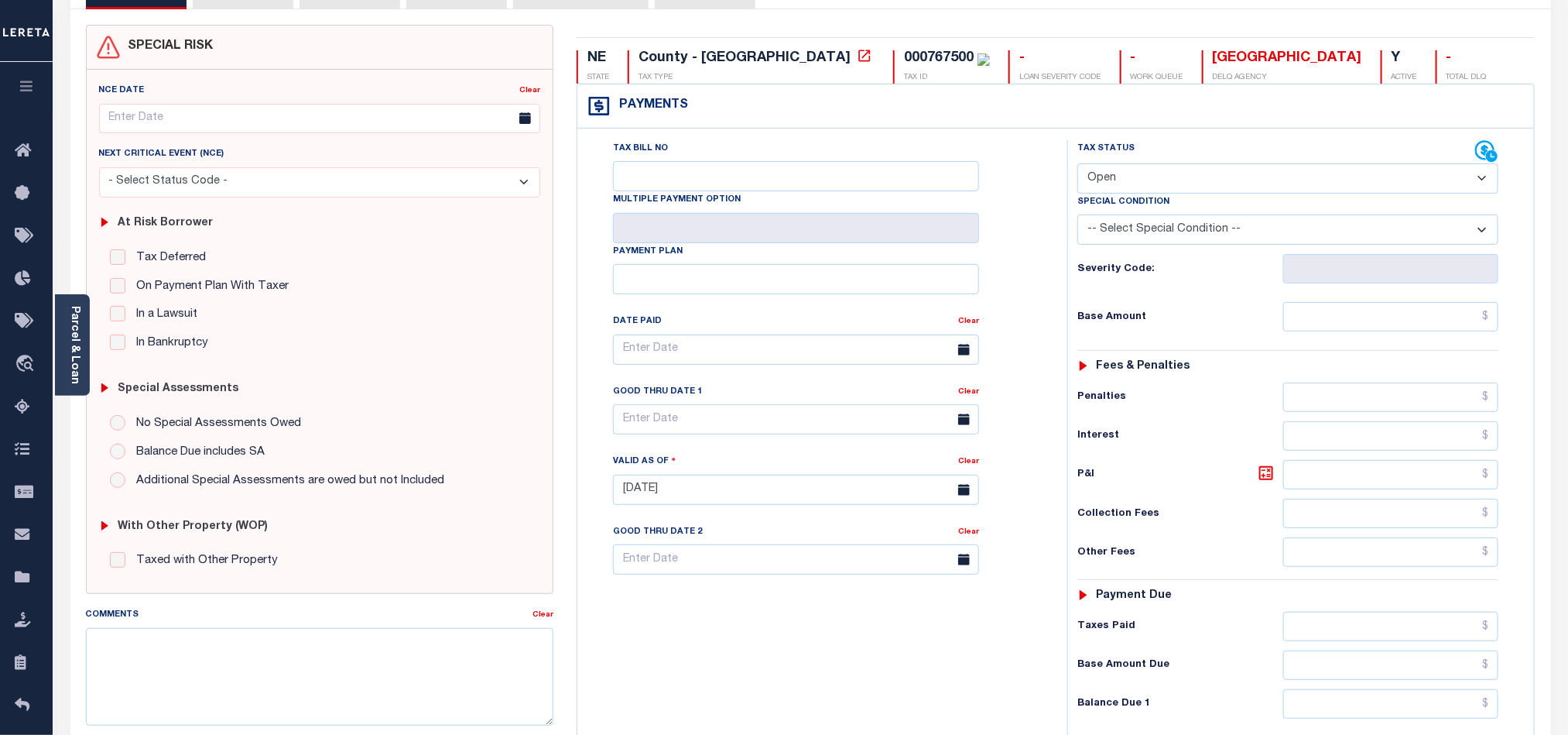
click at [1236, 182] on select "- Select Status Code - Open Due/Unpaid Paid Incomplete No Tax Due Internal Refu…" at bounding box center [1287, 178] width 421 height 30
select select "DUE"
click at [1077, 165] on select "- Select Status Code - Open Due/Unpaid Paid Incomplete No Tax Due Internal Refu…" at bounding box center [1287, 178] width 421 height 30
type input "[DATE]"
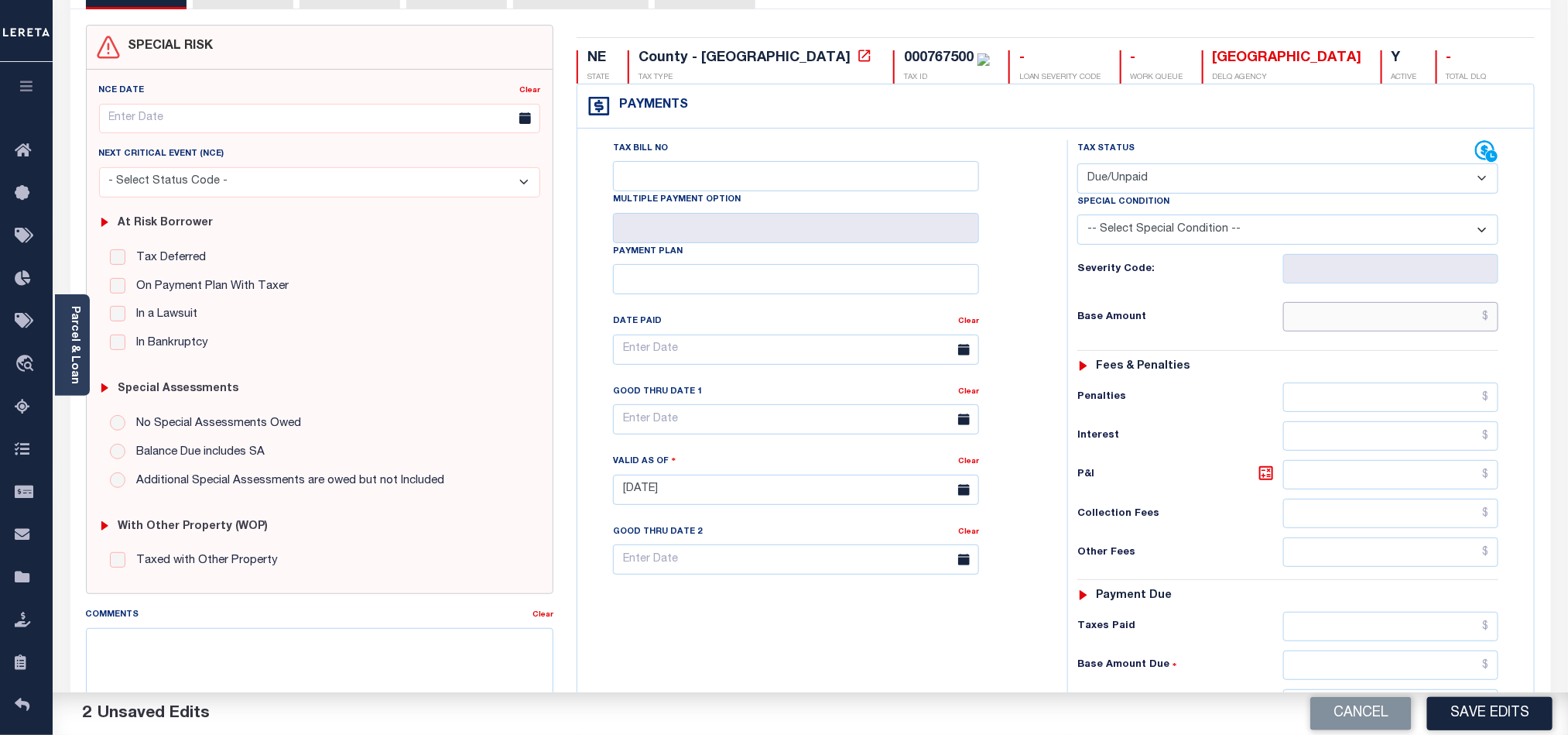
click at [1439, 331] on input "text" at bounding box center [1391, 317] width 216 height 30
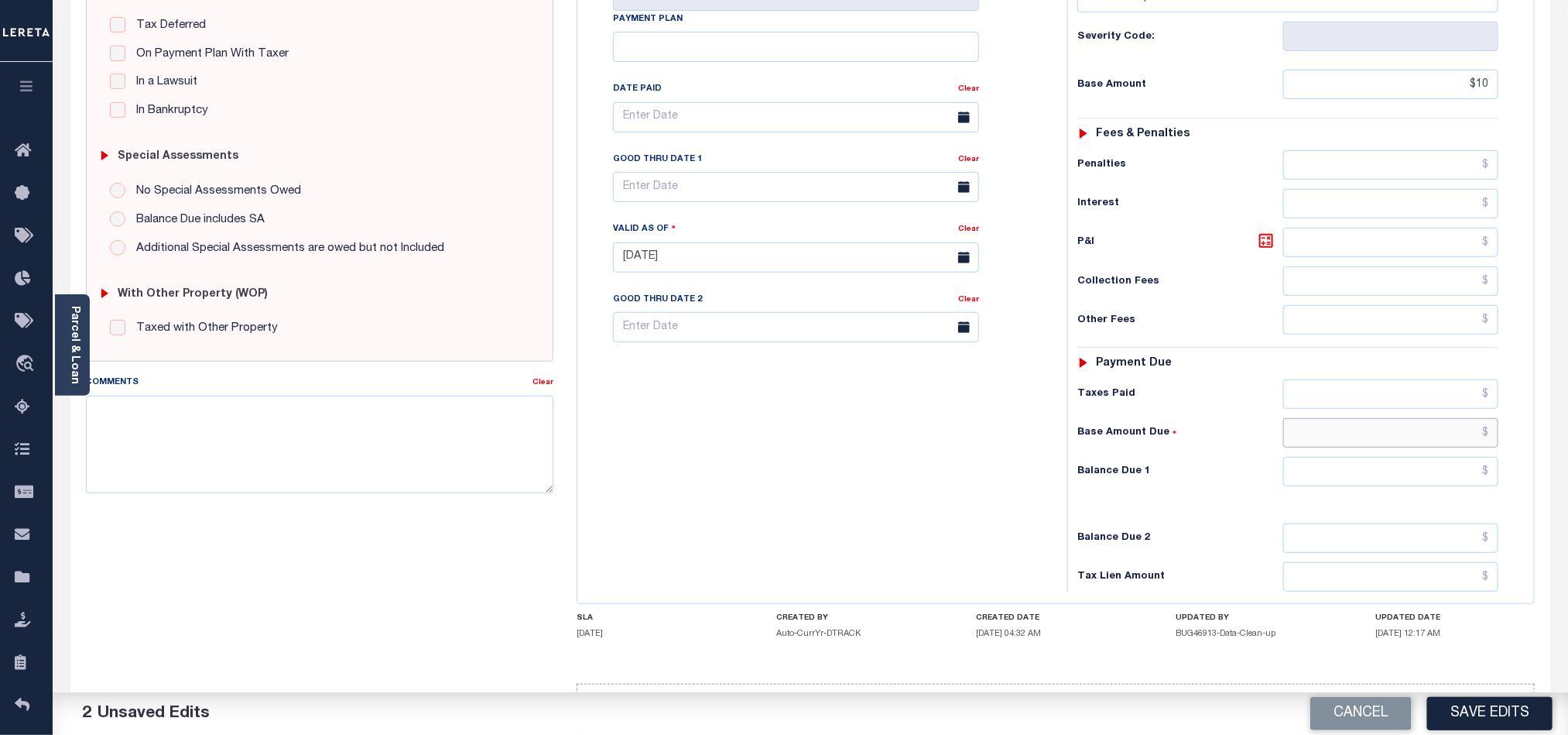
type input "$10.00"
click at [1445, 442] on input "text" at bounding box center [1391, 433] width 216 height 30
type input "$10.00"
click at [1437, 486] on input "text" at bounding box center [1391, 471] width 216 height 30
type input "$10.00"
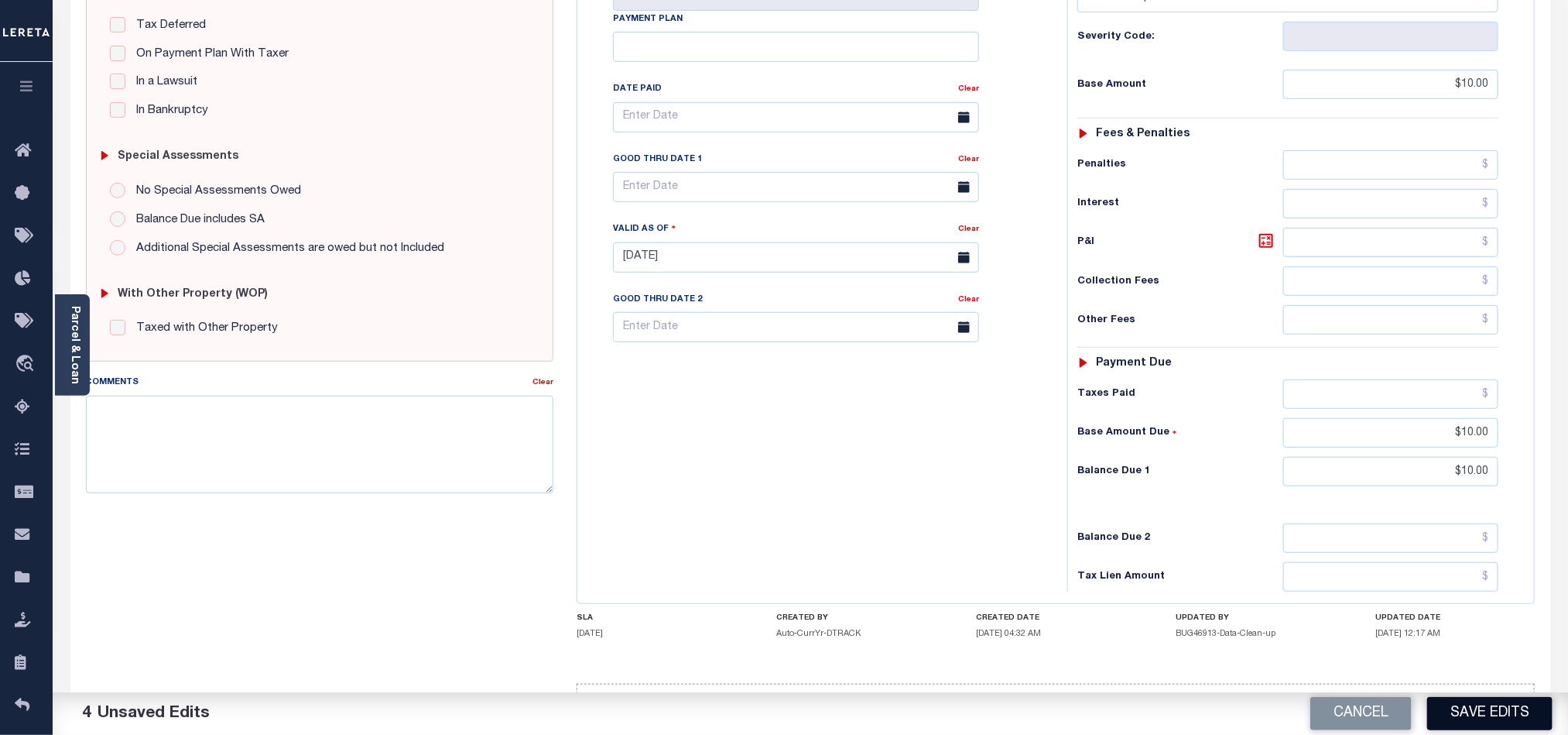
click at [1497, 711] on button "Save Edits" at bounding box center [1490, 713] width 125 height 33
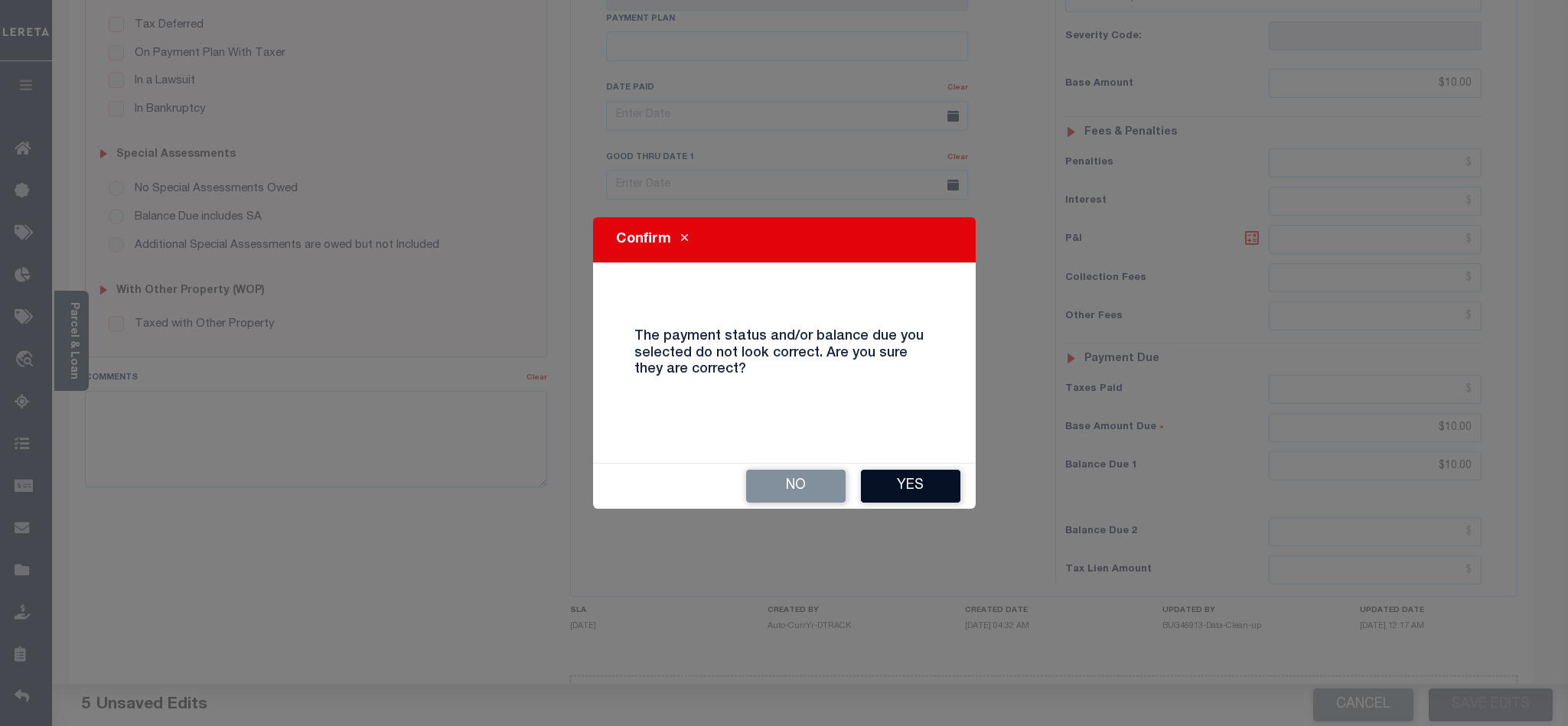
click at [902, 490] on button "Yes" at bounding box center [911, 486] width 99 height 33
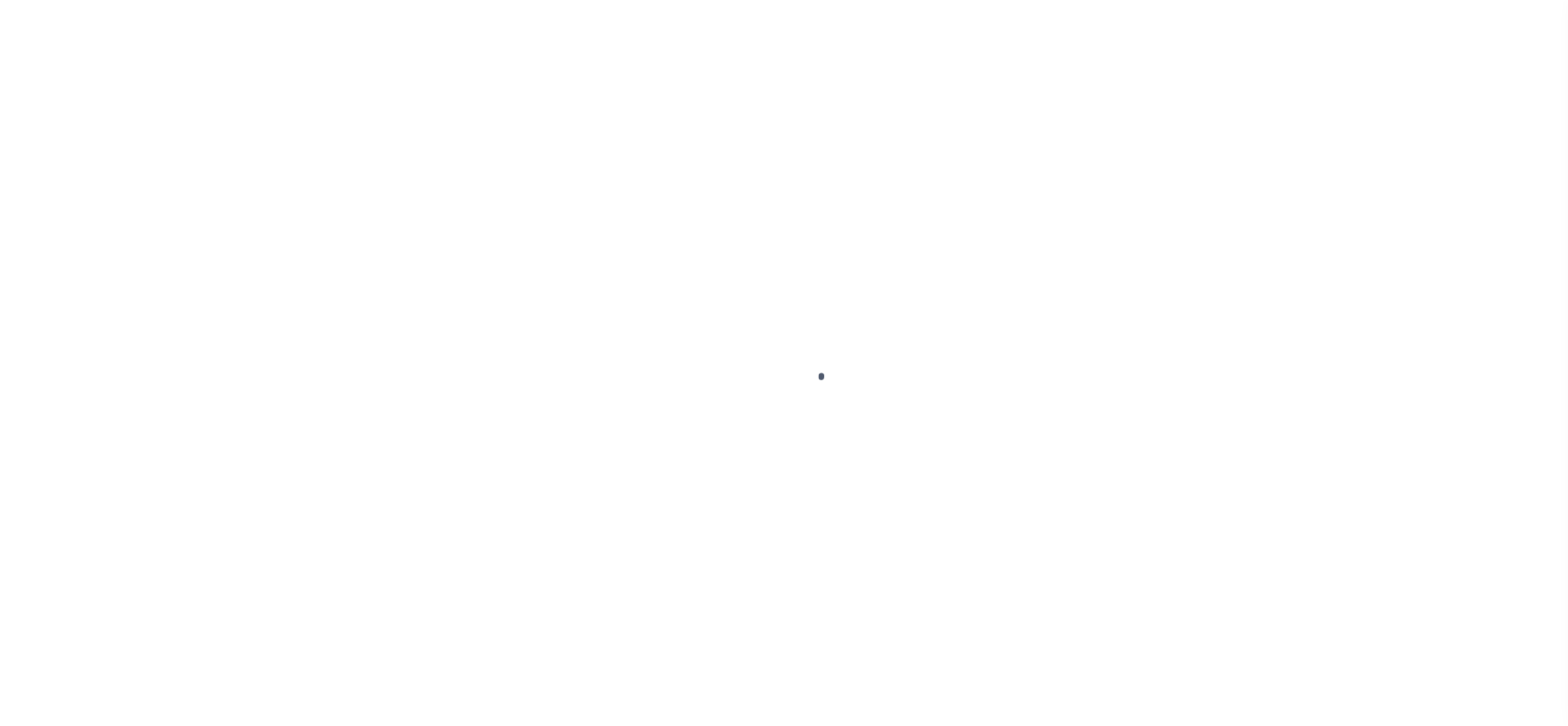
scroll to position [19, 0]
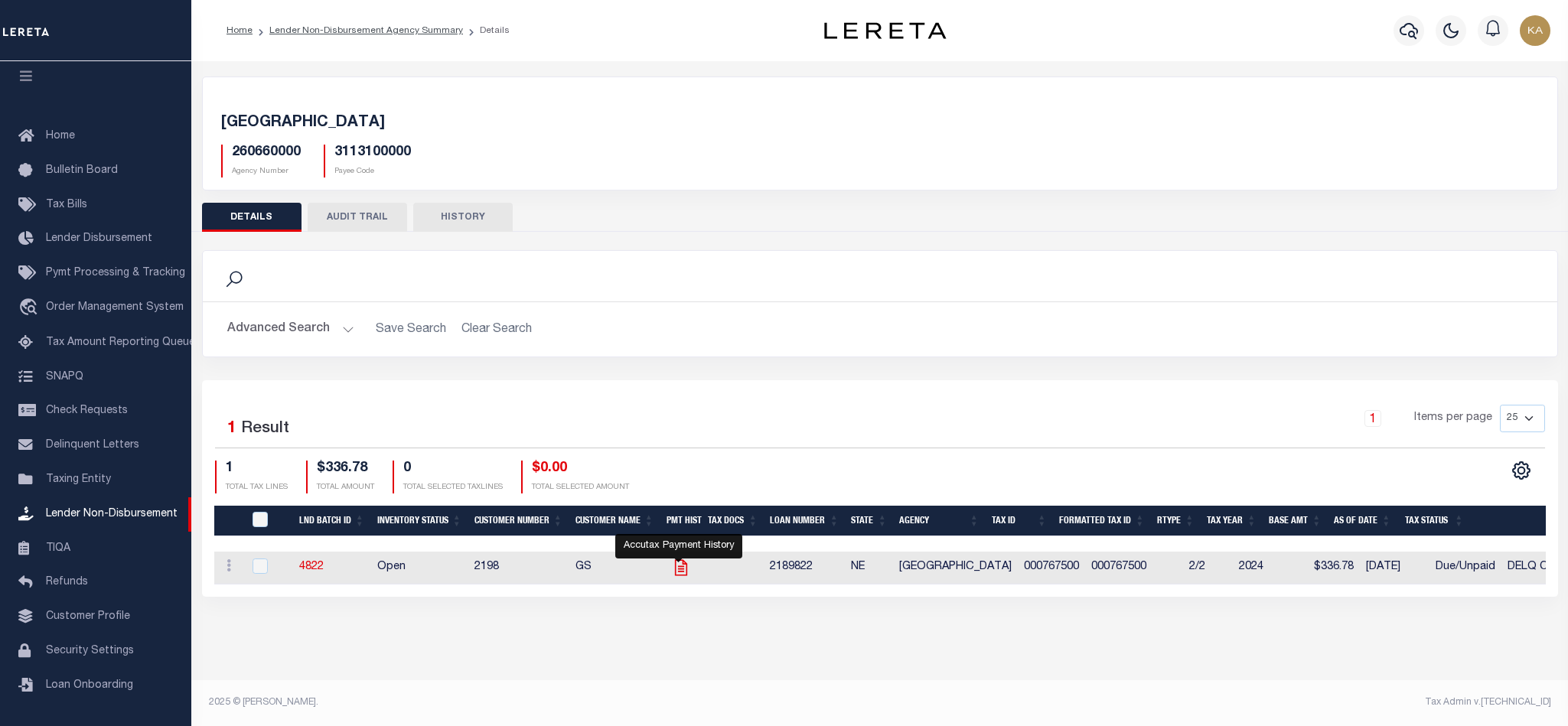
click at [684, 569] on icon "" at bounding box center [681, 568] width 12 height 16
checkbox input "true"
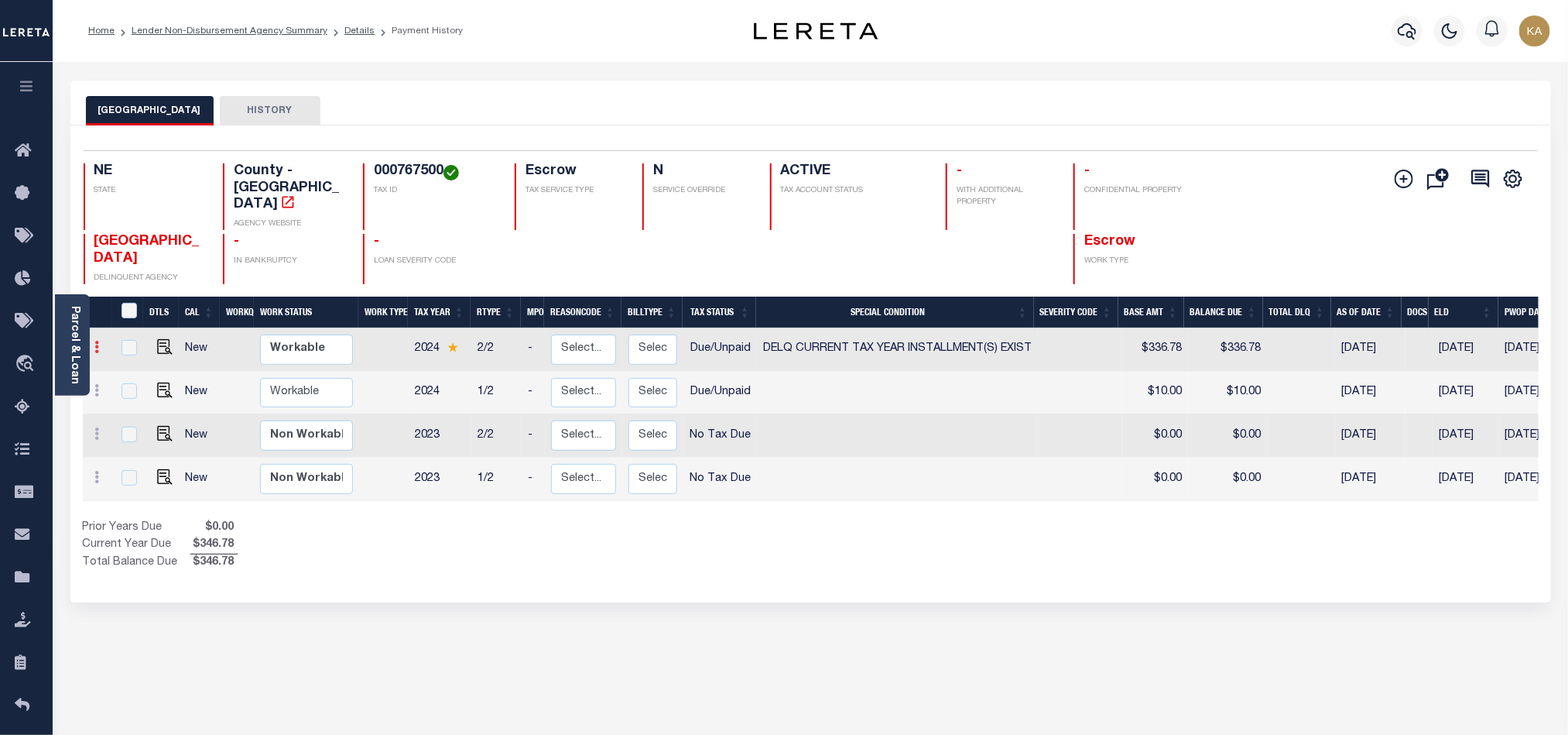
click at [97, 340] on icon at bounding box center [97, 347] width 5 height 13
click at [96, 340] on icon at bounding box center [97, 347] width 5 height 13
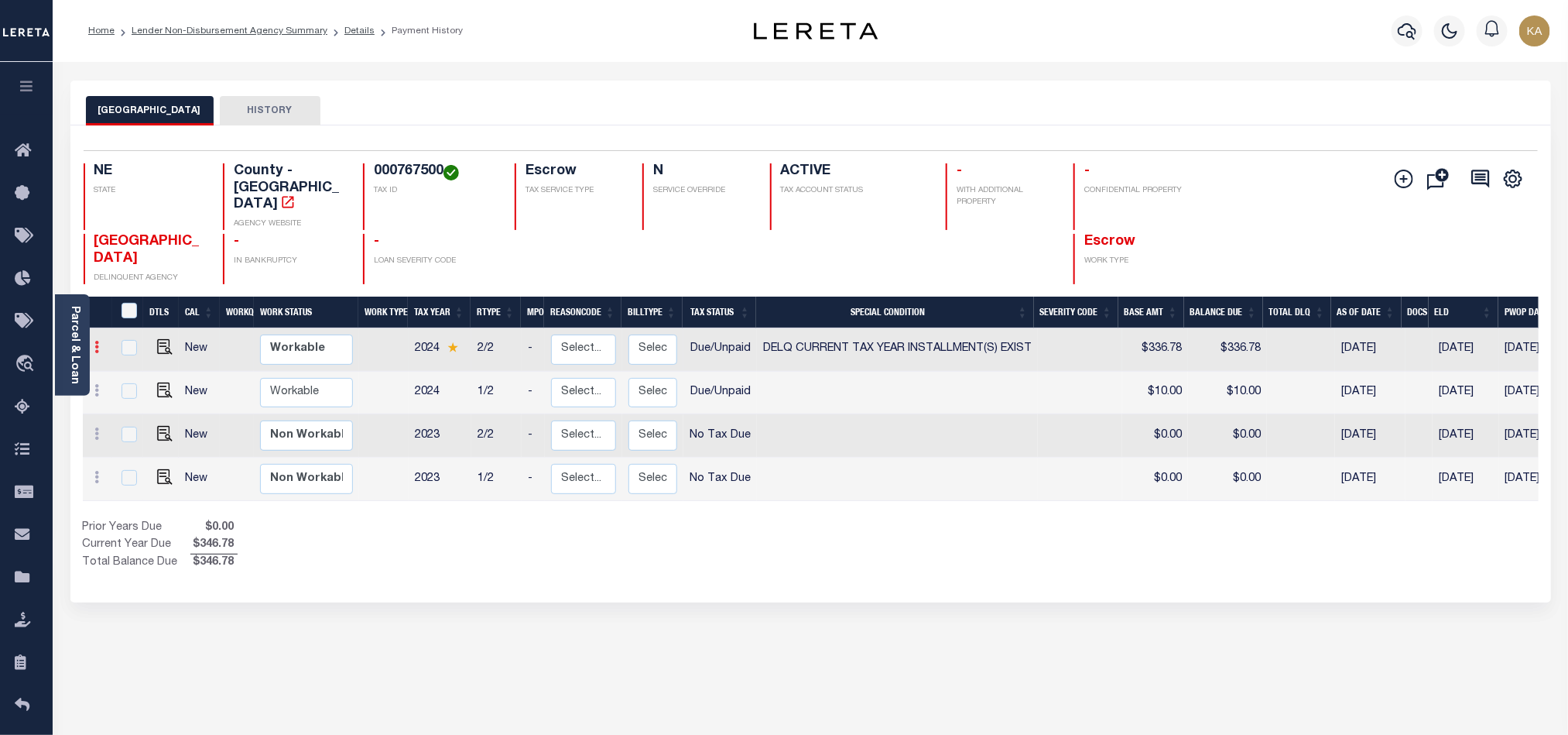
click at [96, 340] on icon at bounding box center [97, 347] width 5 height 13
click at [172, 339] on img "" at bounding box center [165, 347] width 16 height 16
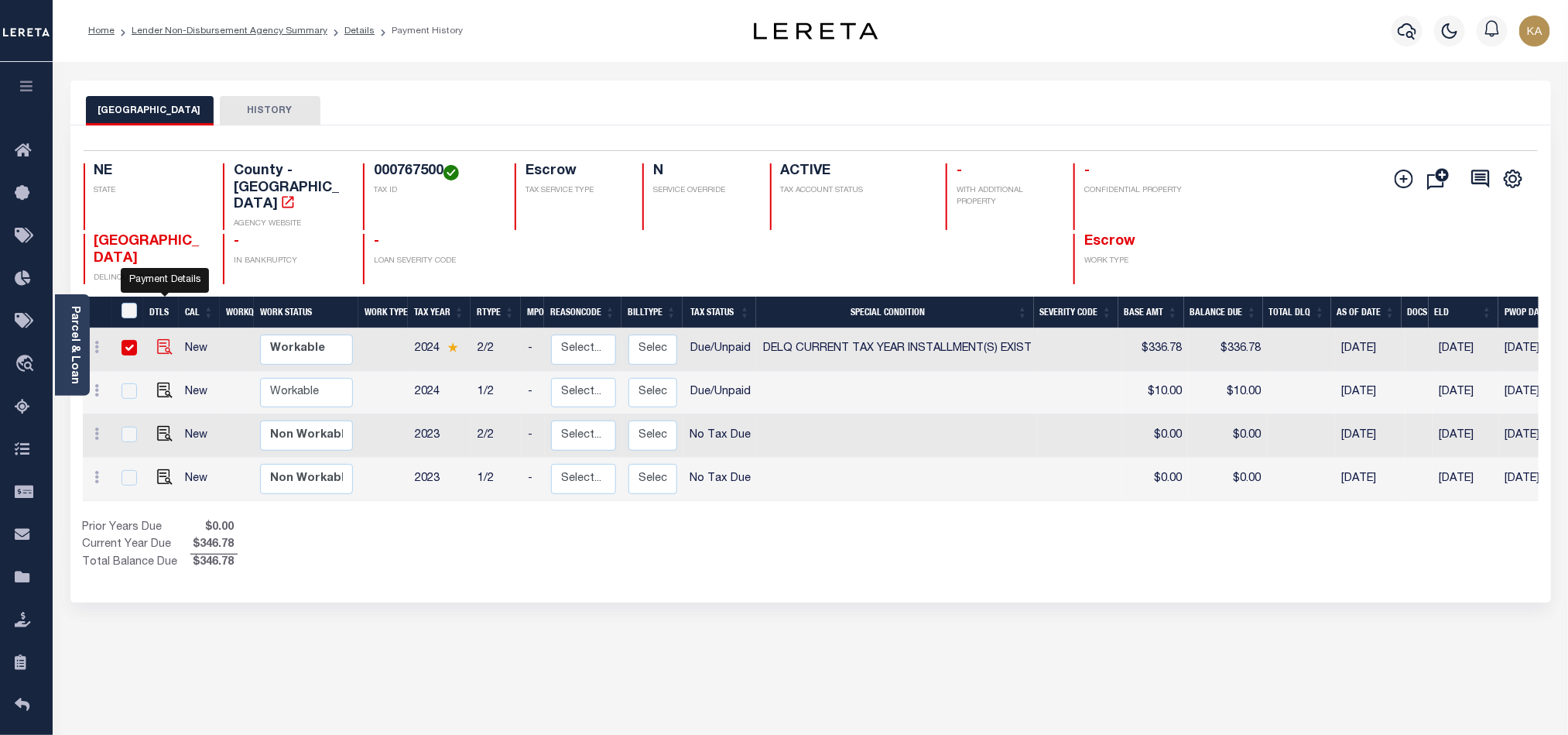
checkbox input "true"
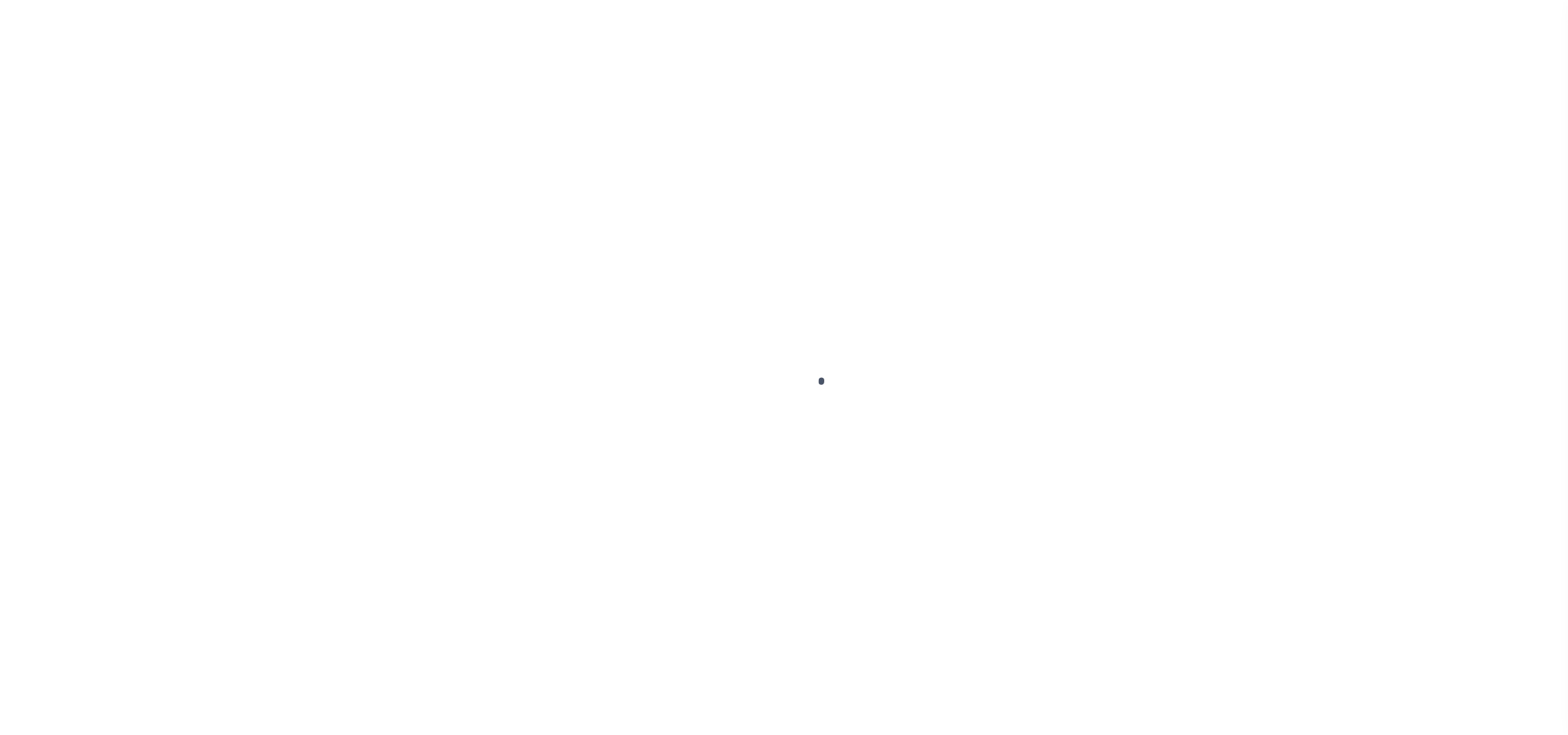
select select "DUE"
select select "17"
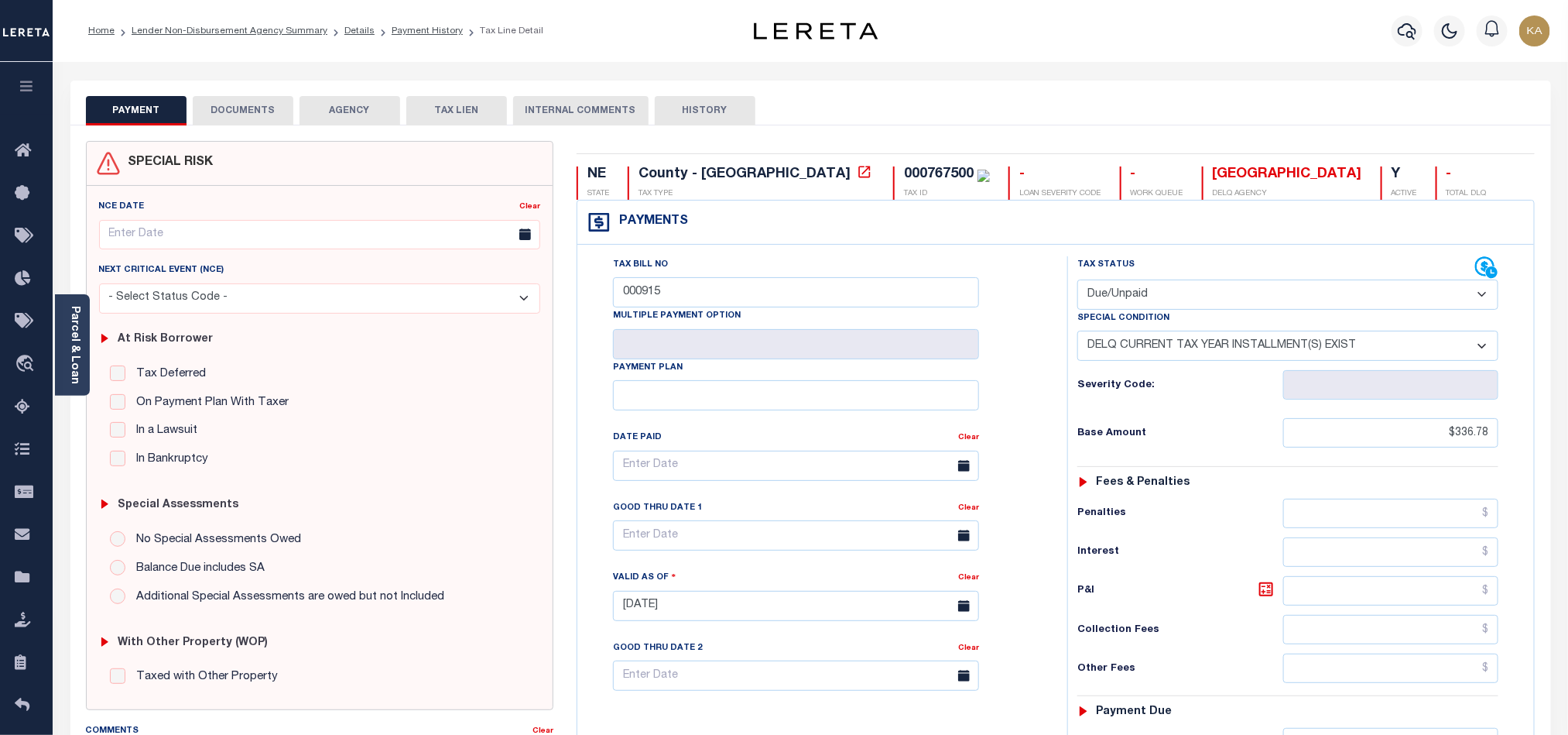
click at [131, 79] on div "Parcel & Loan Tax Bill Details 000767500 TAX ID AGENCY 2024/2024 TAX YEAR 2/2" at bounding box center [811, 599] width 1504 height 1075
click at [181, 29] on link "Lender Non-Disbursement Agency Summary" at bounding box center [230, 31] width 196 height 9
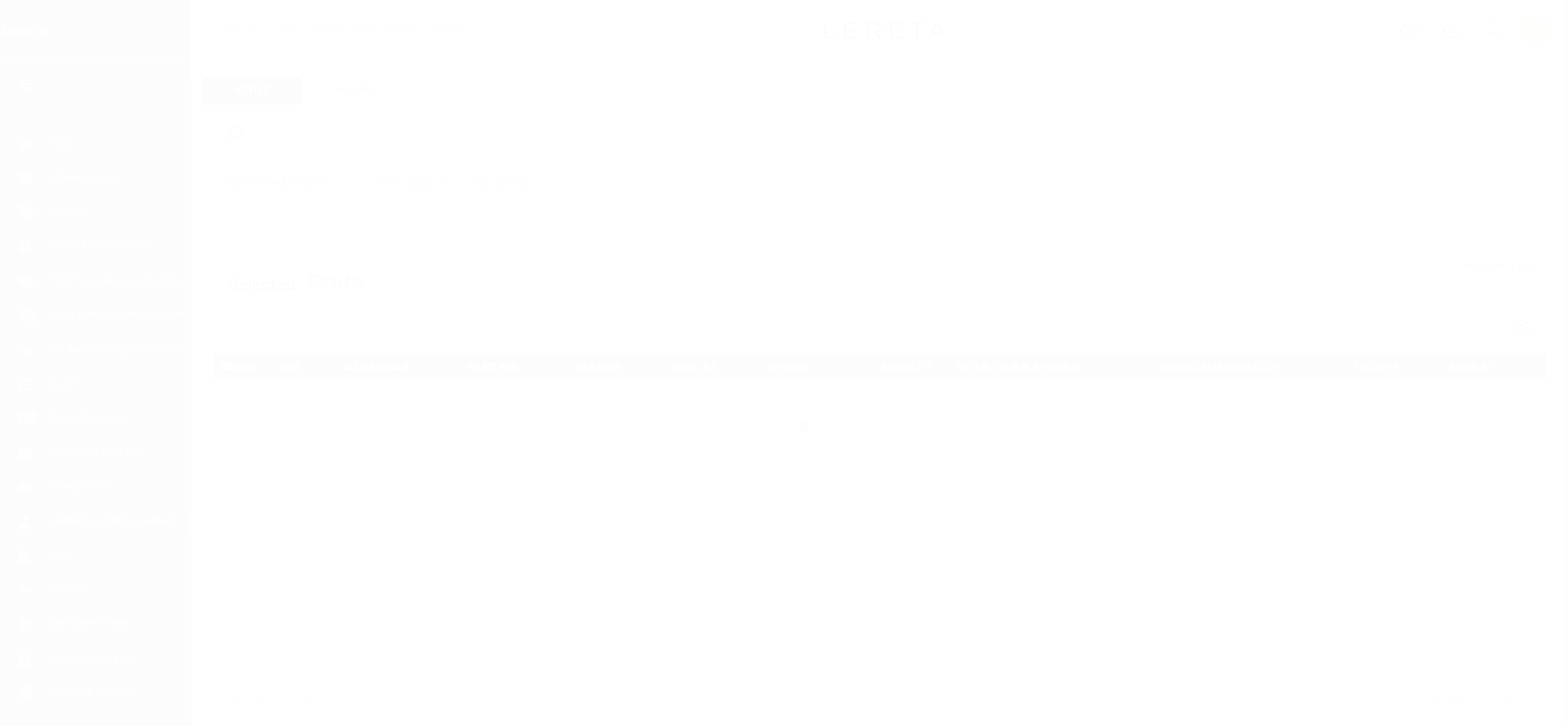
scroll to position [19, 0]
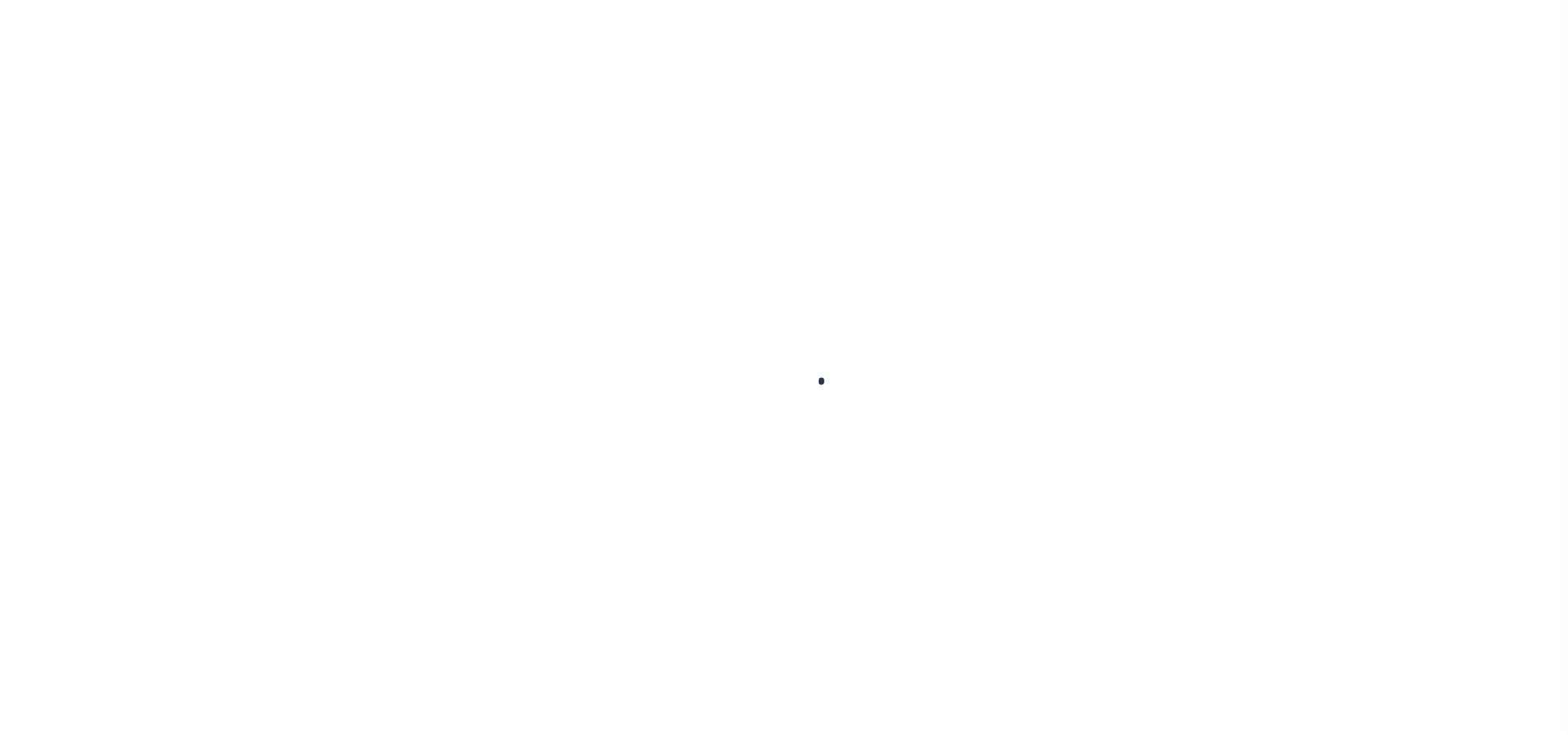
select select "DUE"
select select "17"
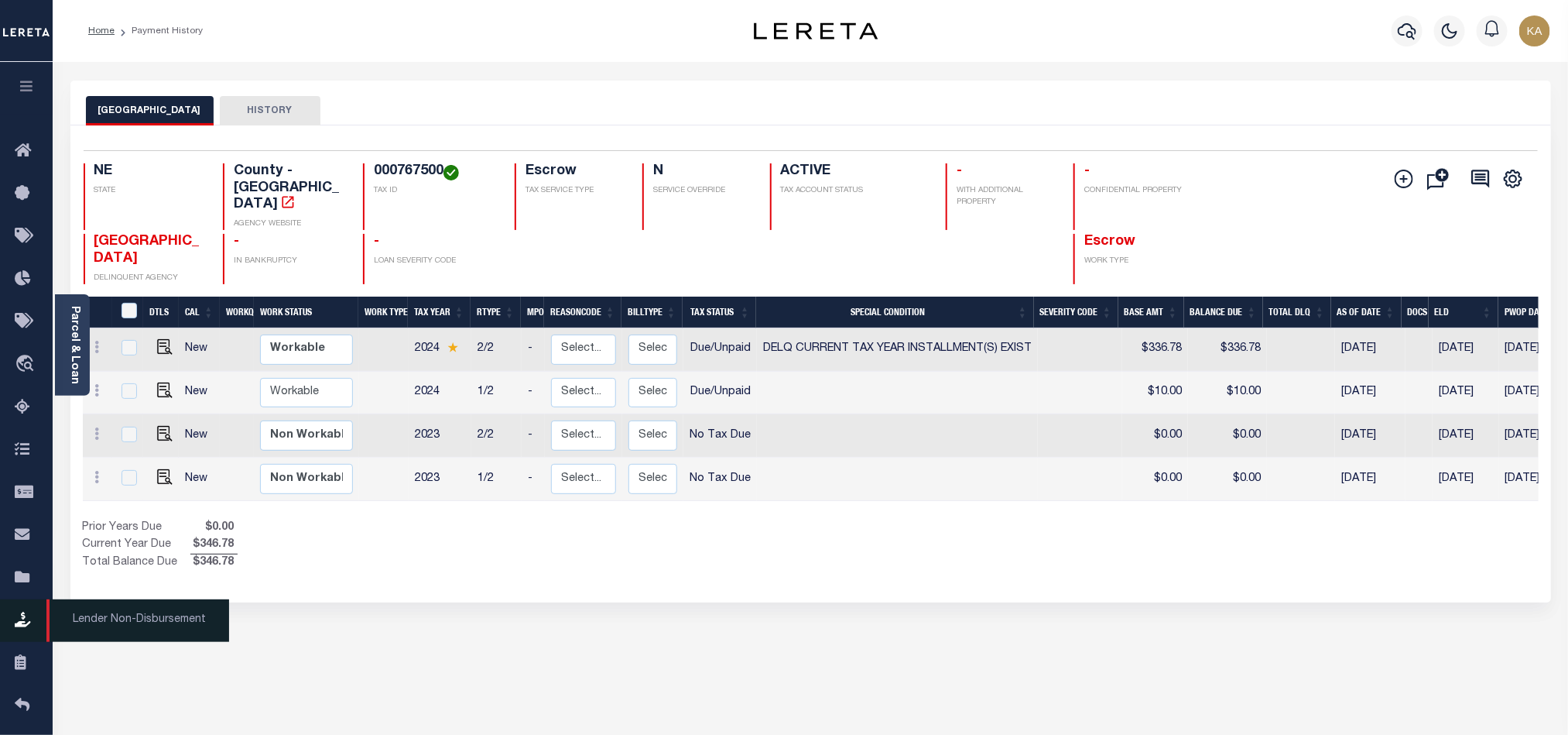
click at [17, 621] on icon at bounding box center [27, 620] width 25 height 20
click at [95, 340] on icon at bounding box center [97, 347] width 5 height 13
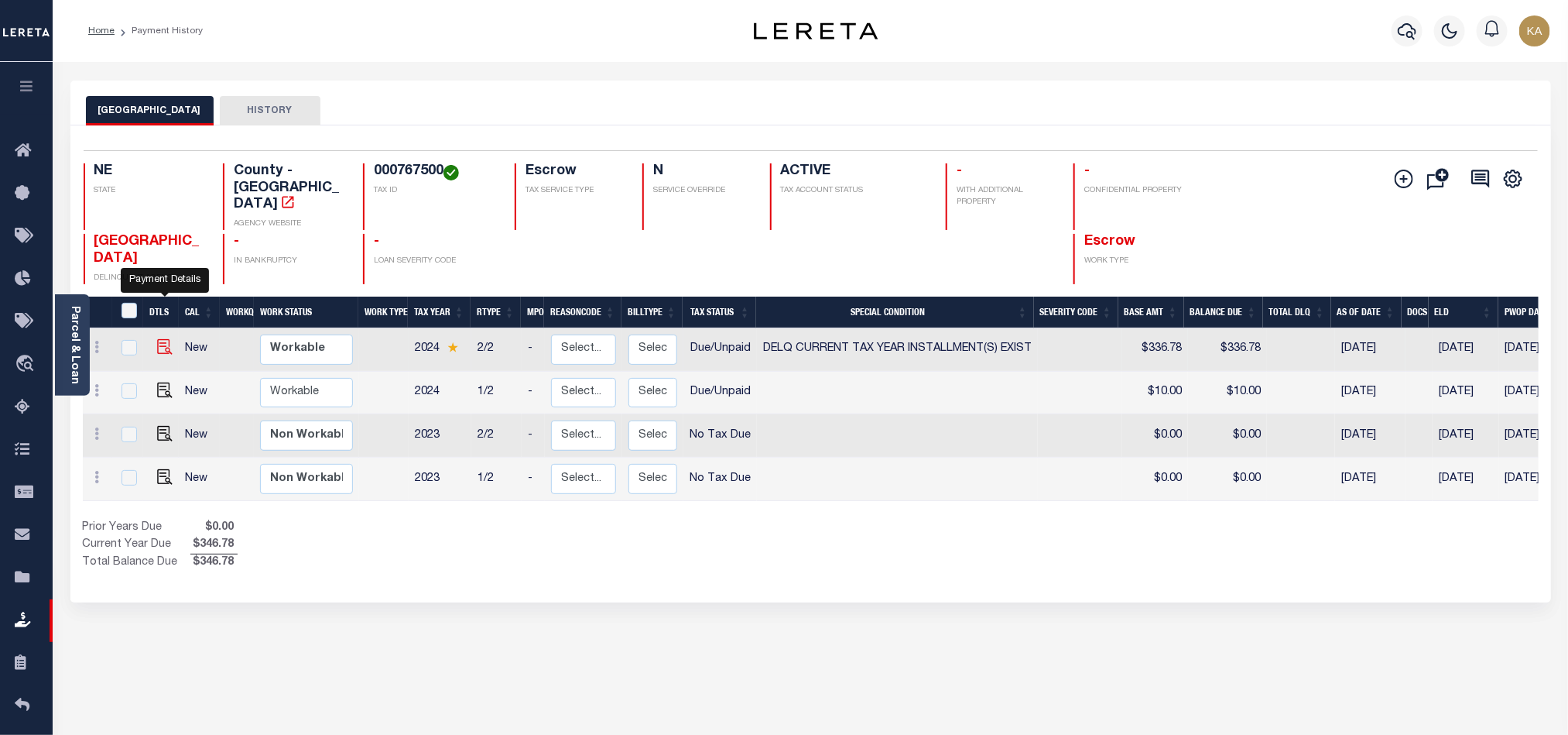
click at [168, 339] on img "" at bounding box center [165, 347] width 16 height 16
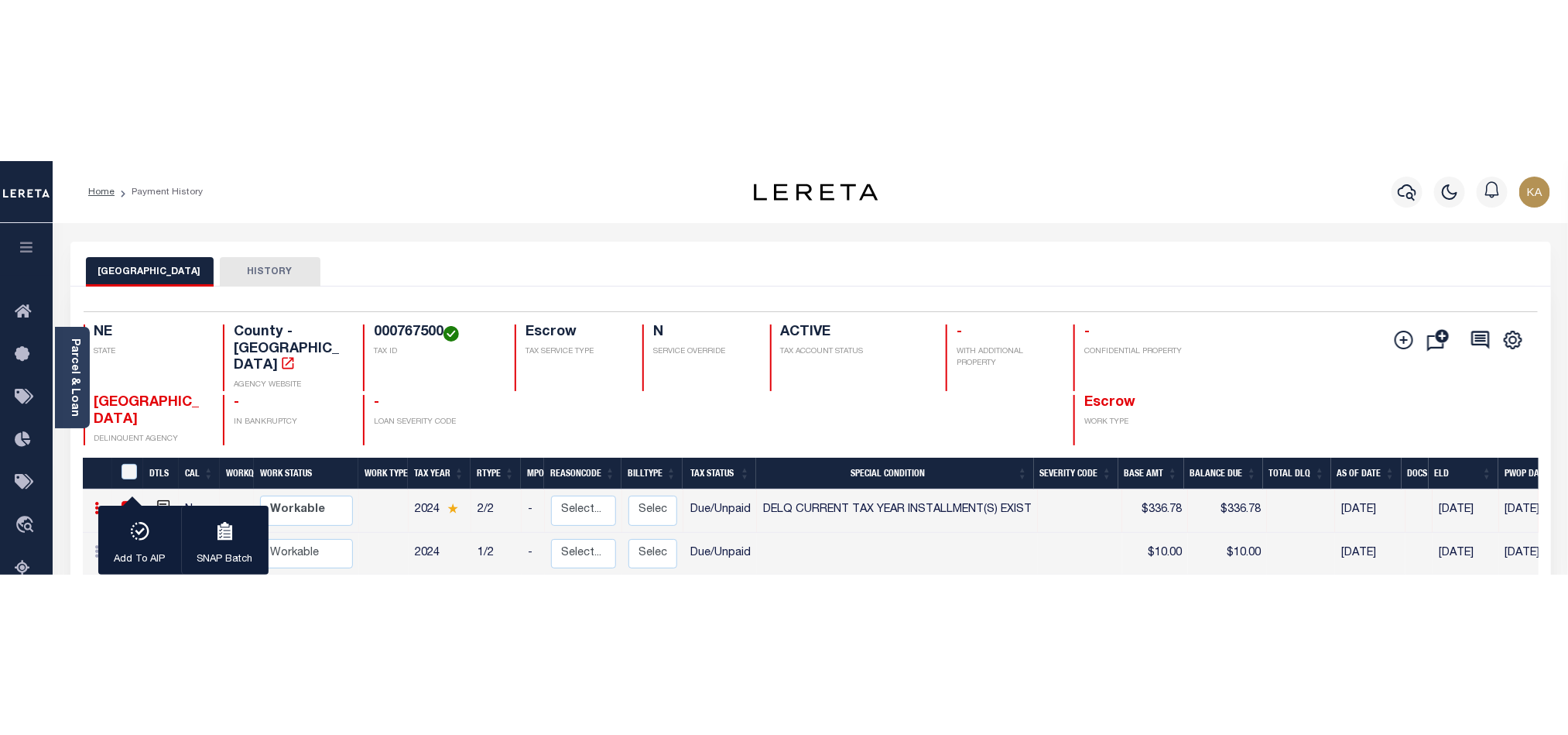
scroll to position [116, 0]
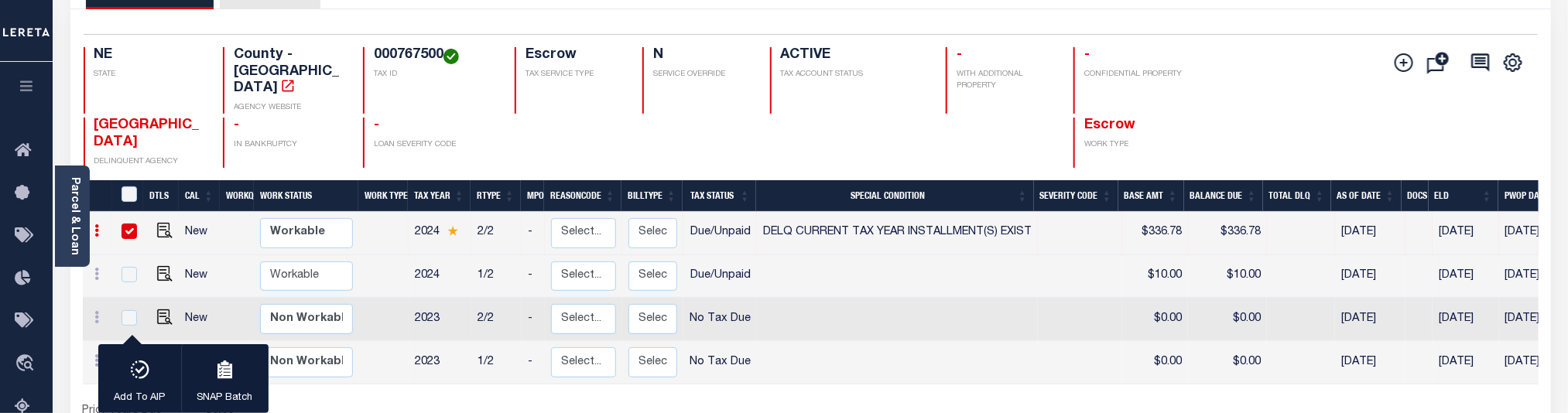
click at [223, 212] on td at bounding box center [236, 233] width 34 height 43
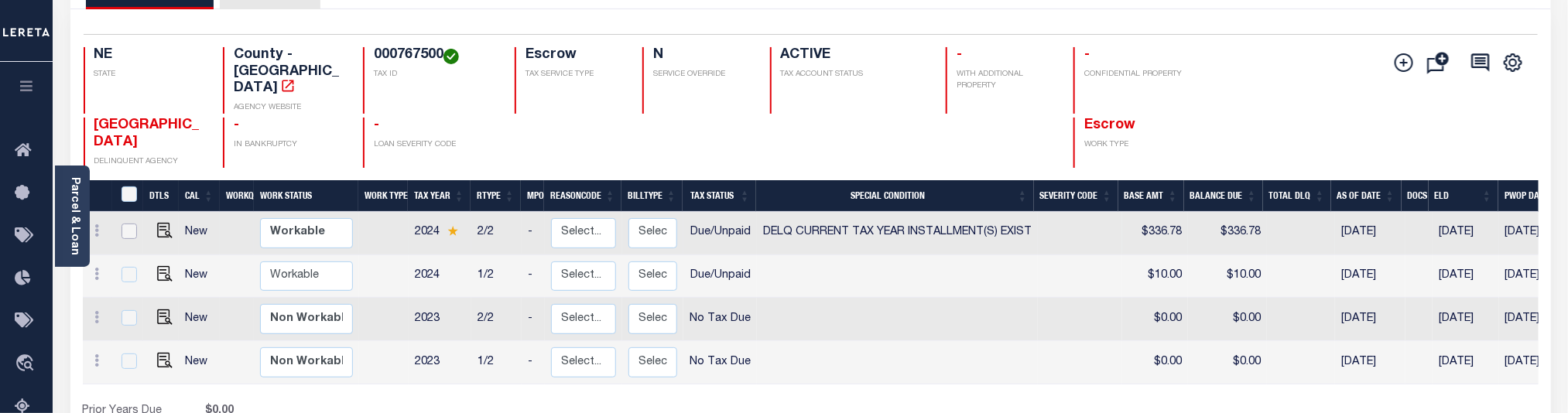
click at [124, 223] on input "checkbox" at bounding box center [129, 231] width 16 height 16
checkbox input "true"
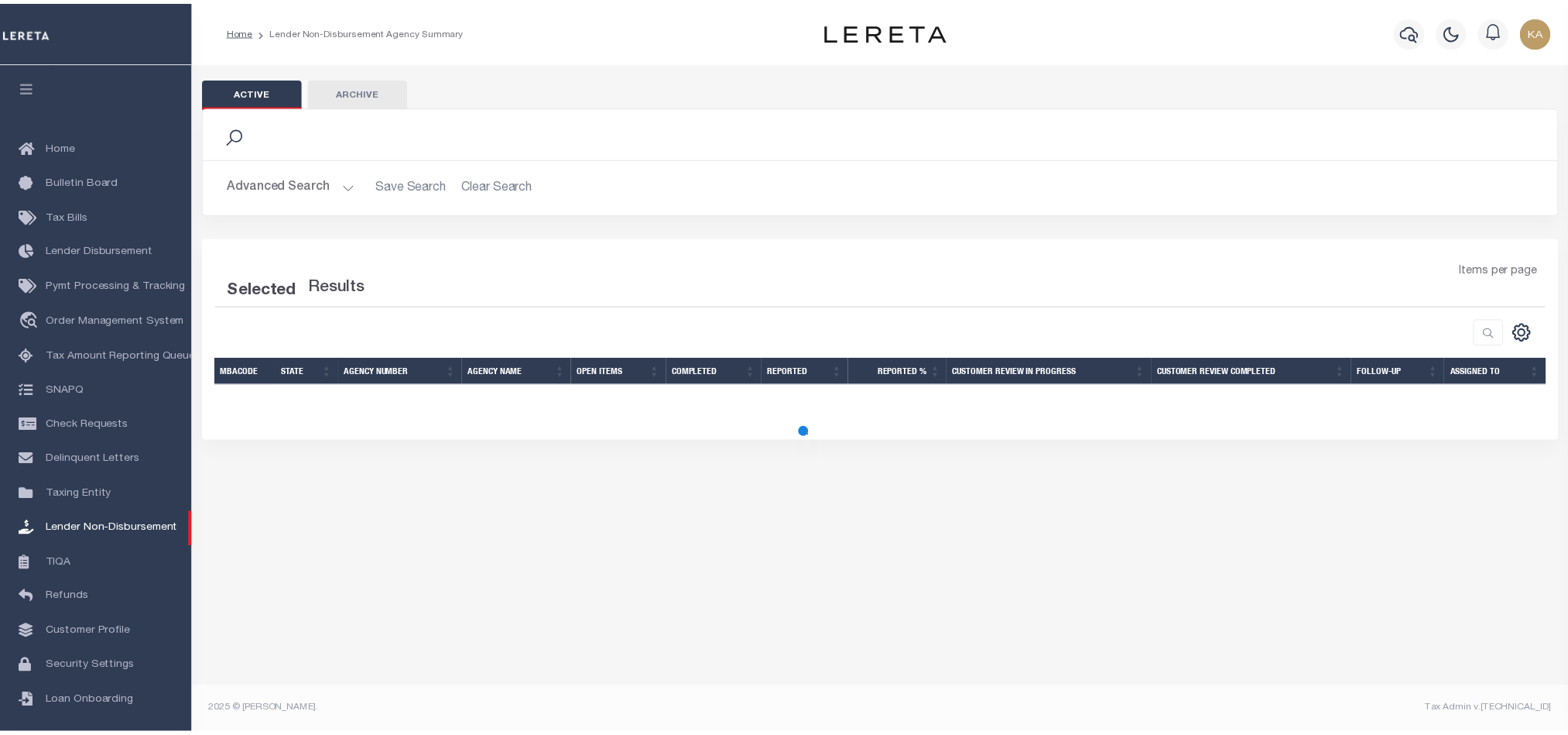
scroll to position [1, 0]
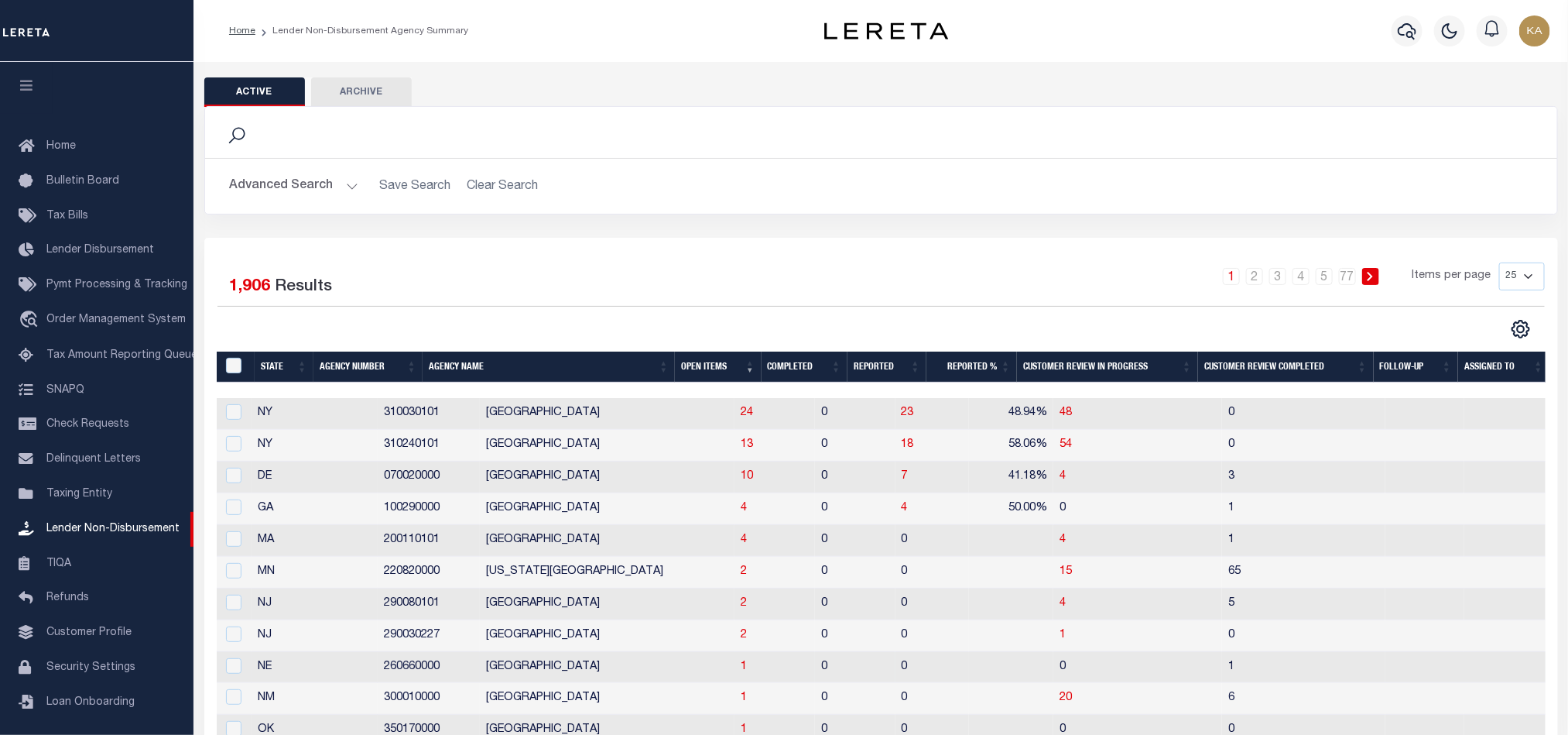
click at [378, 675] on td "260660000" at bounding box center [429, 668] width 102 height 31
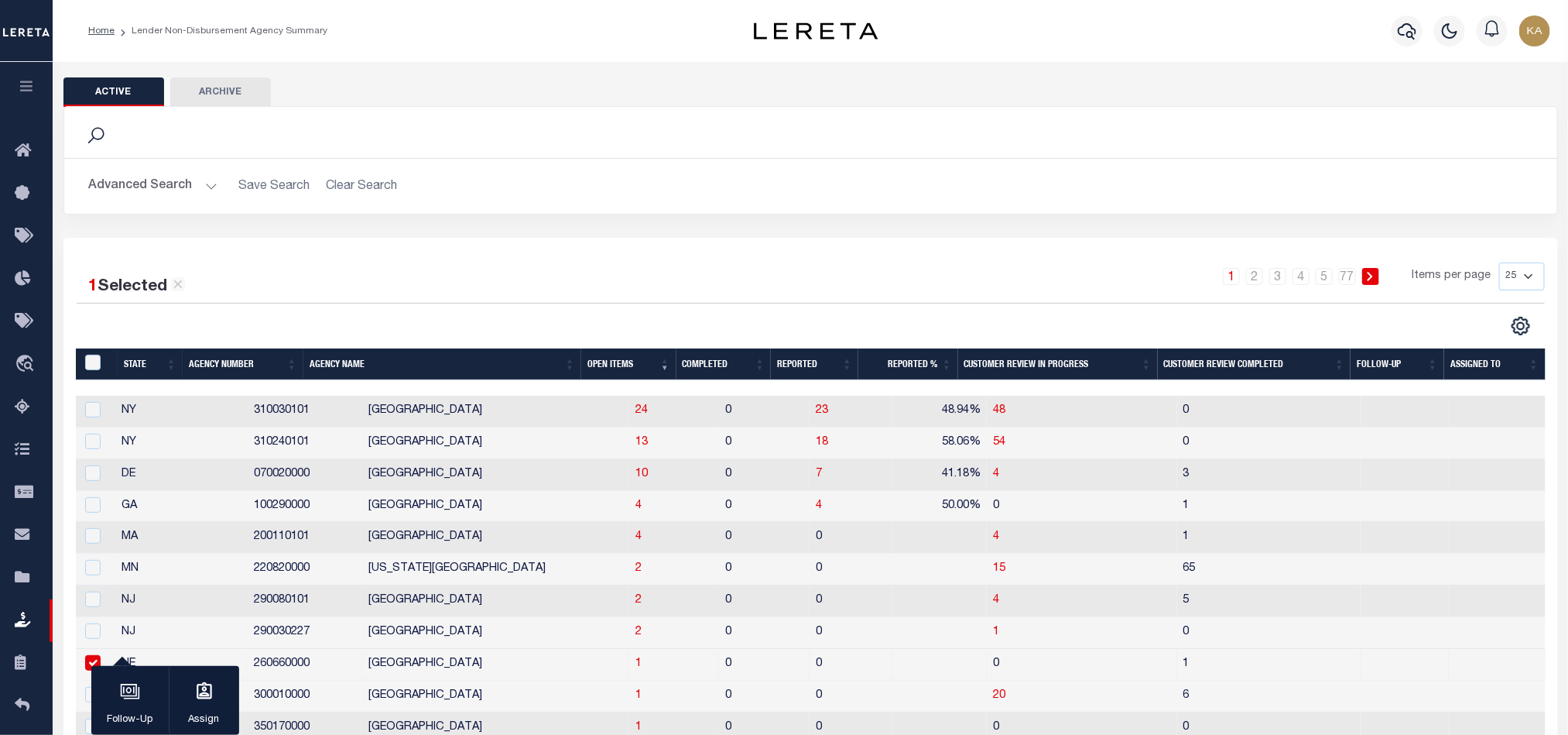
click at [342, 675] on td "260660000" at bounding box center [305, 664] width 114 height 31
checkbox input "false"
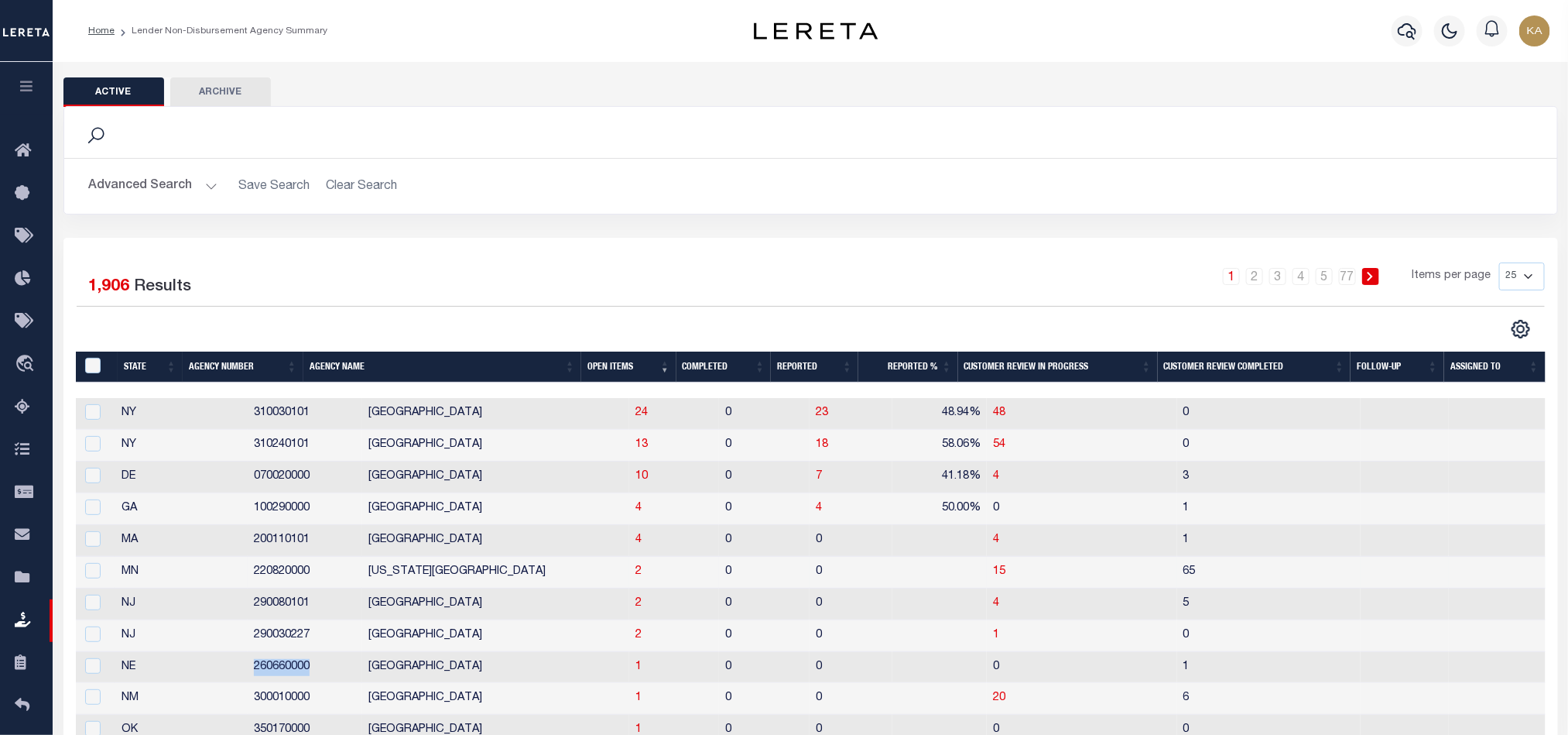
copy td "260660000"
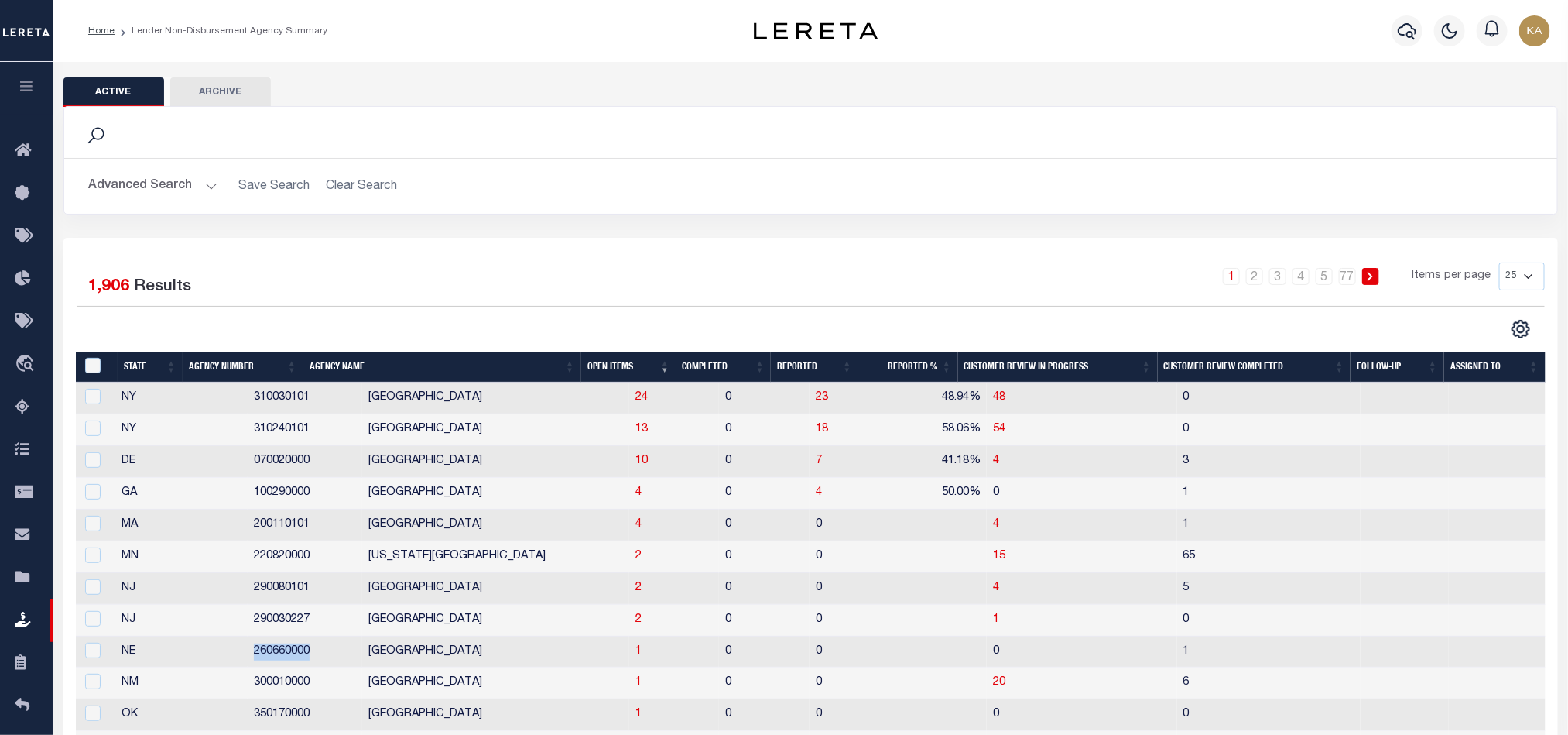
click at [194, 188] on button "Advanced Search" at bounding box center [154, 186] width 129 height 30
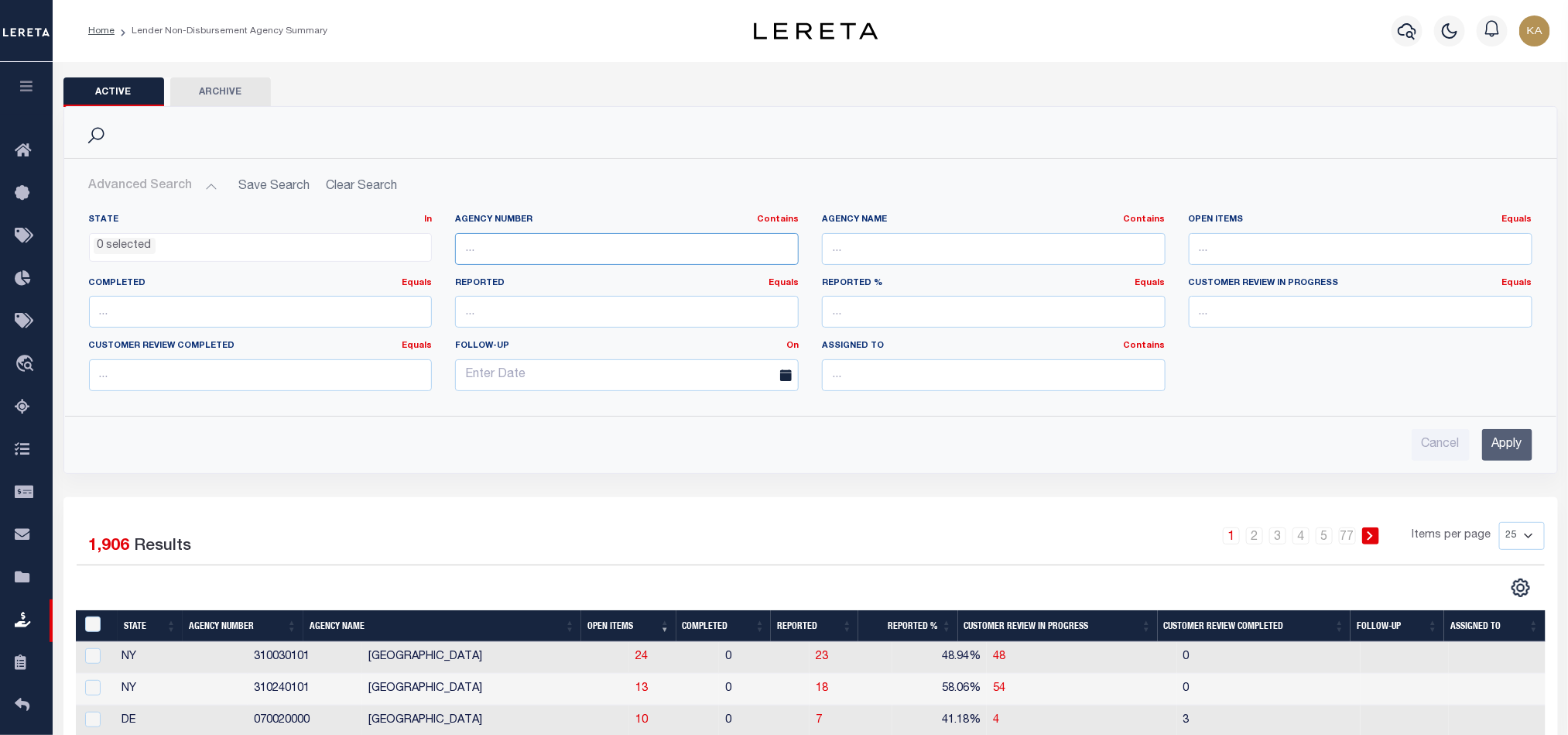
click at [471, 252] on input "text" at bounding box center [626, 249] width 343 height 31
paste input "260660000"
type input "260660000"
click at [1512, 456] on input "Apply" at bounding box center [1507, 445] width 50 height 31
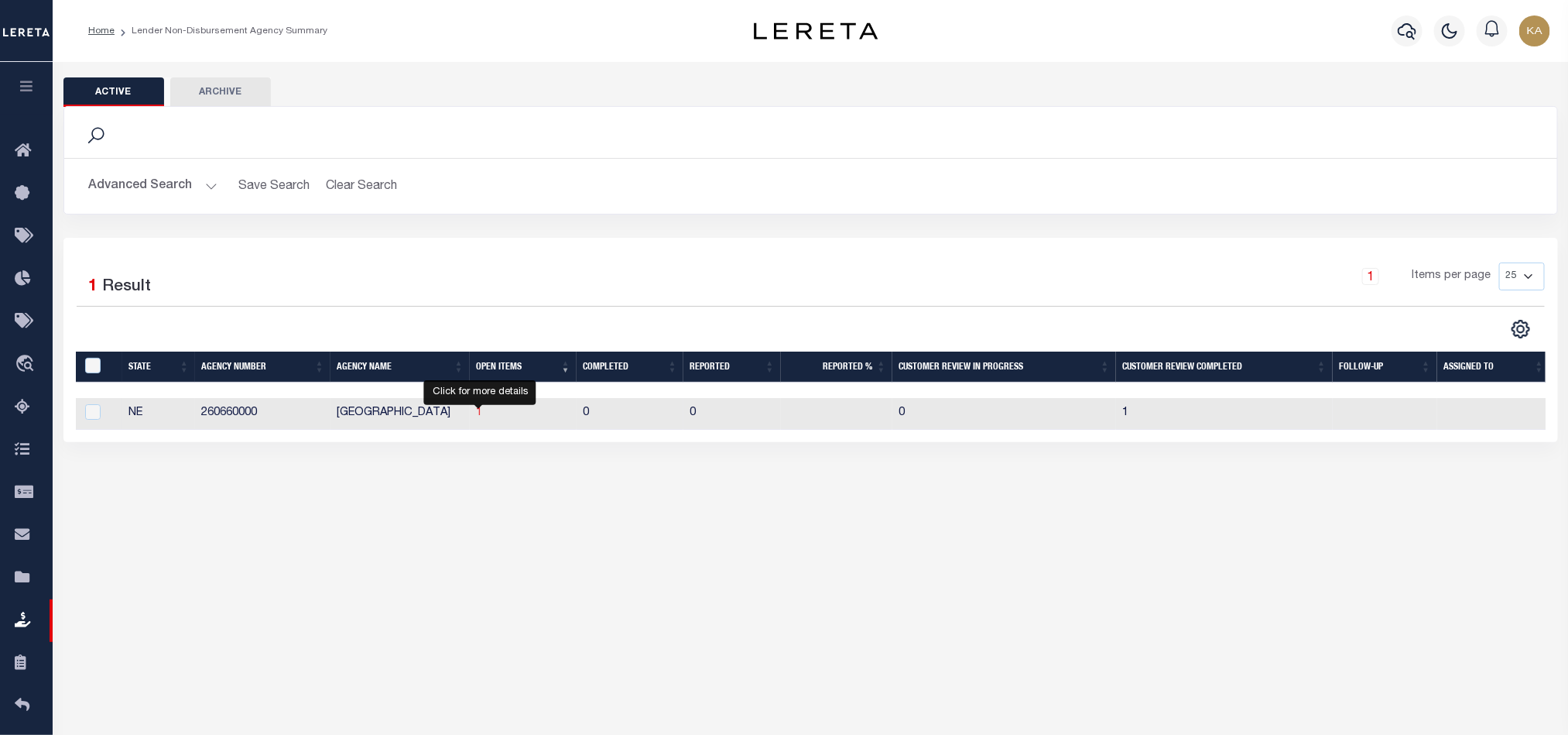
click at [479, 416] on span "1" at bounding box center [479, 413] width 6 height 11
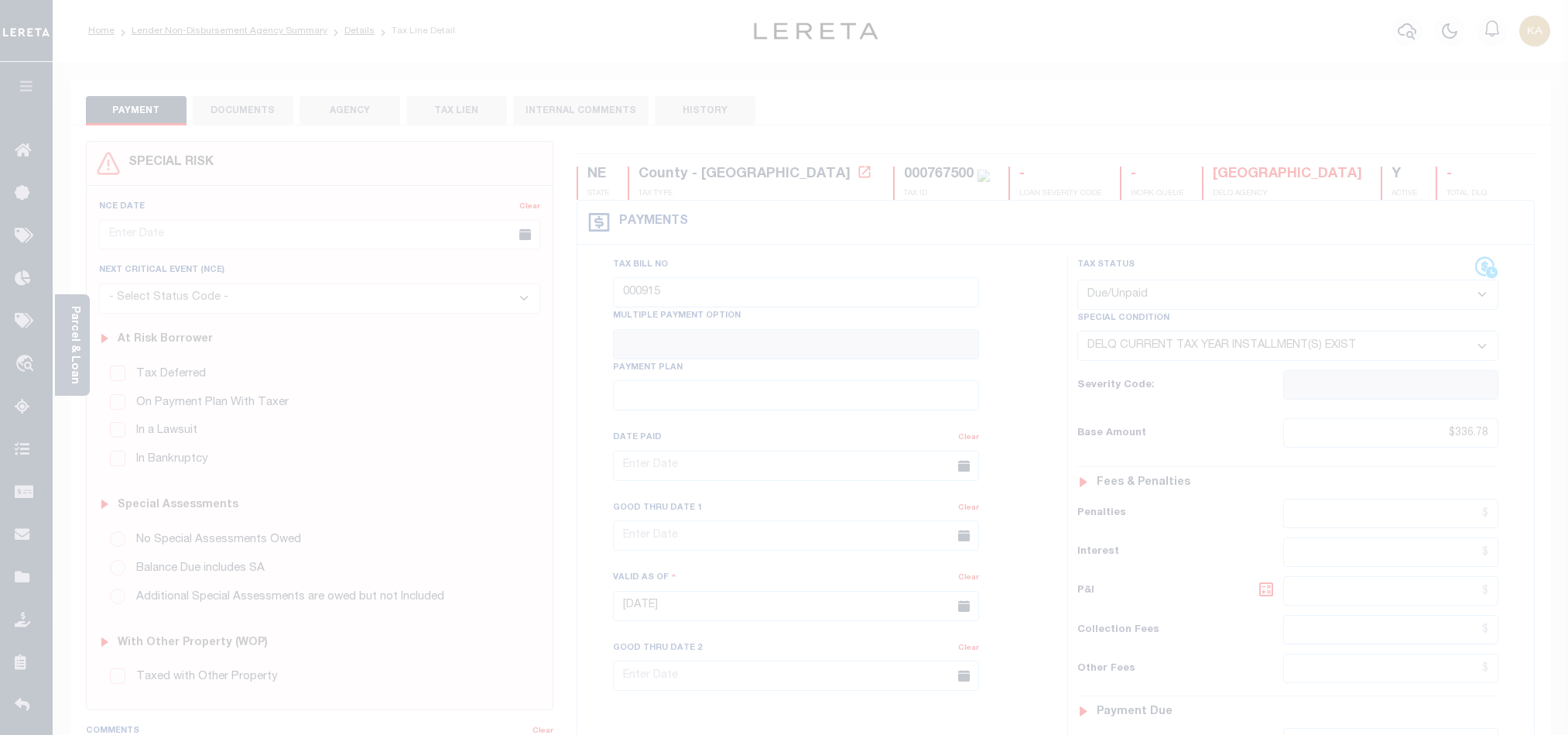
select select "DUE"
select select "17"
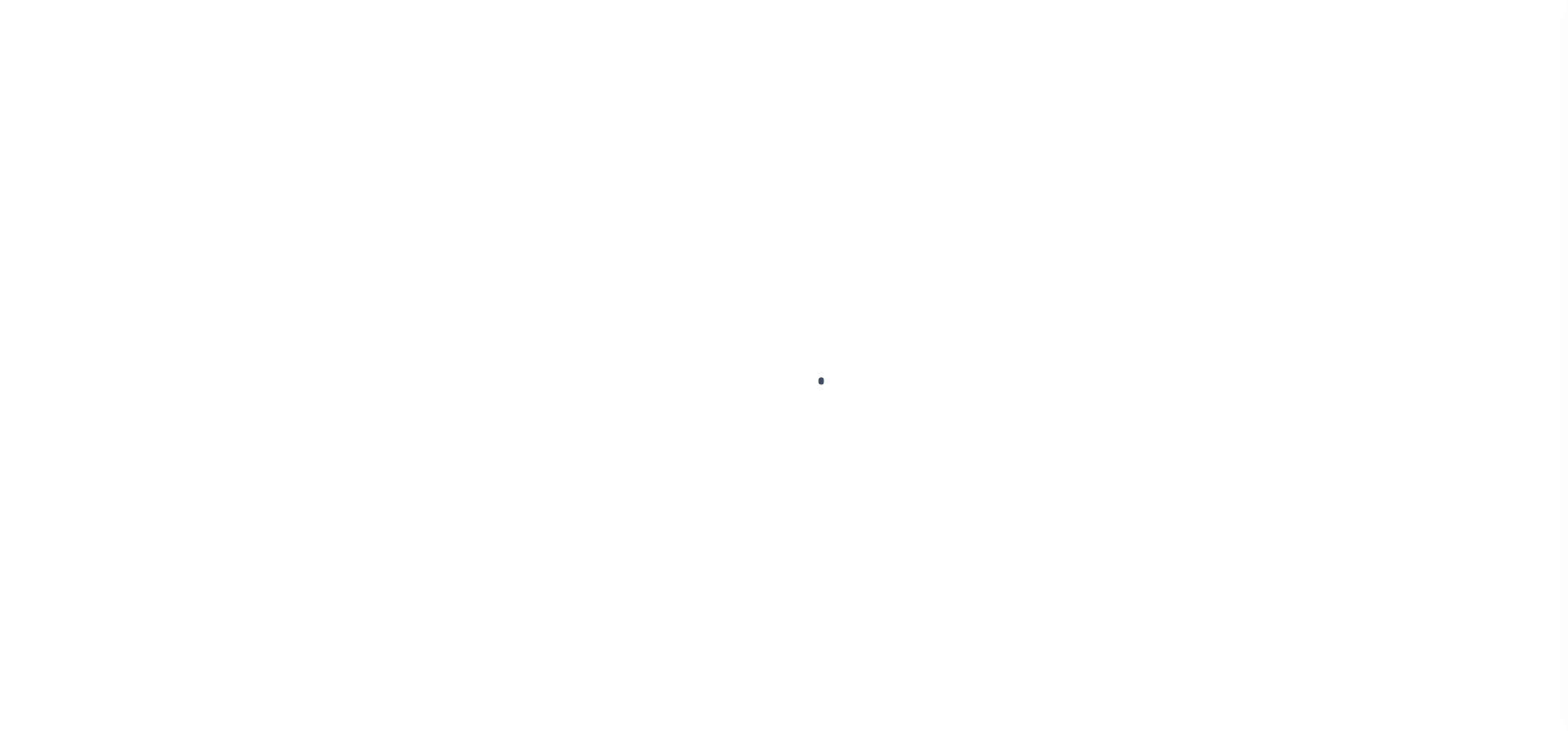
scroll to position [21, 0]
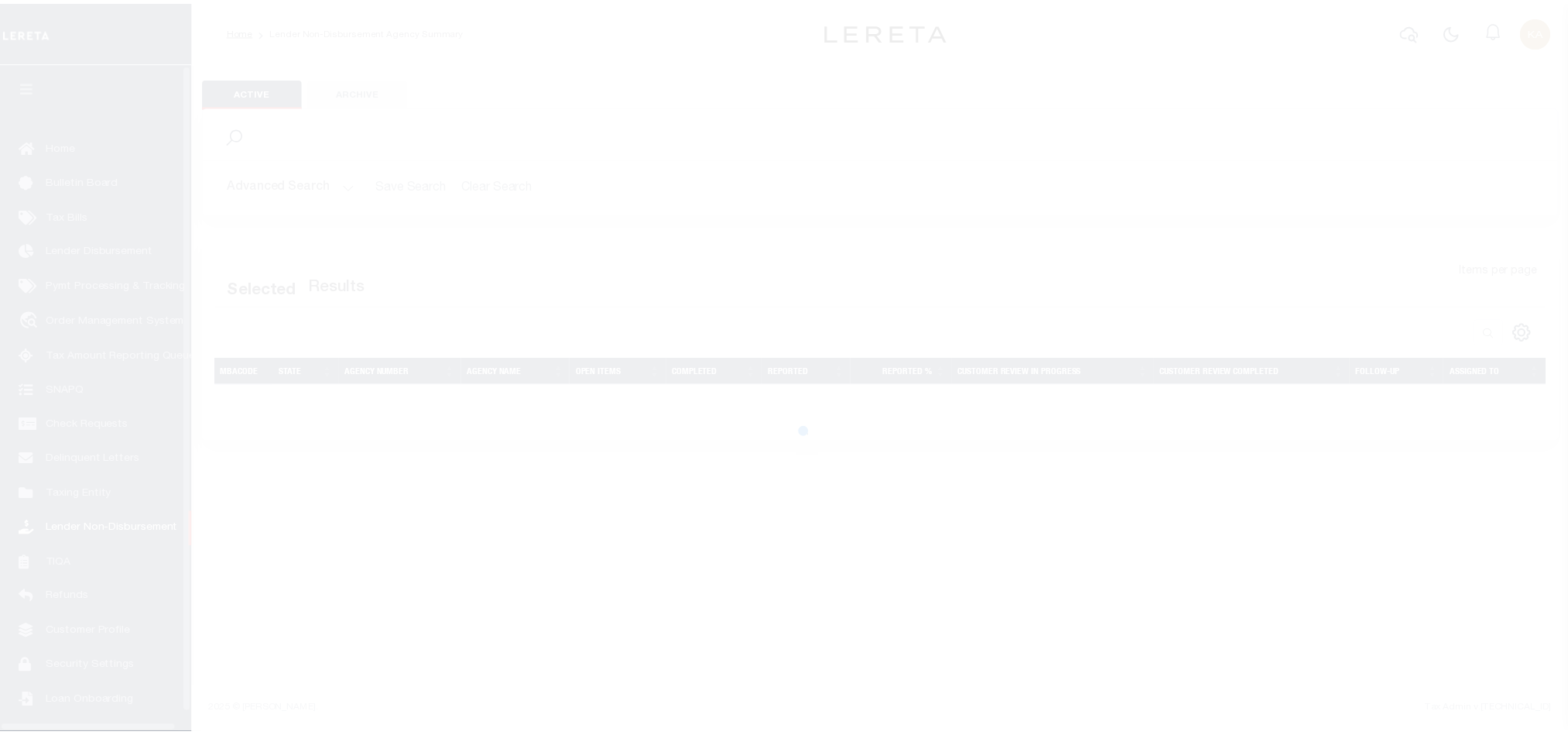
scroll to position [19, 0]
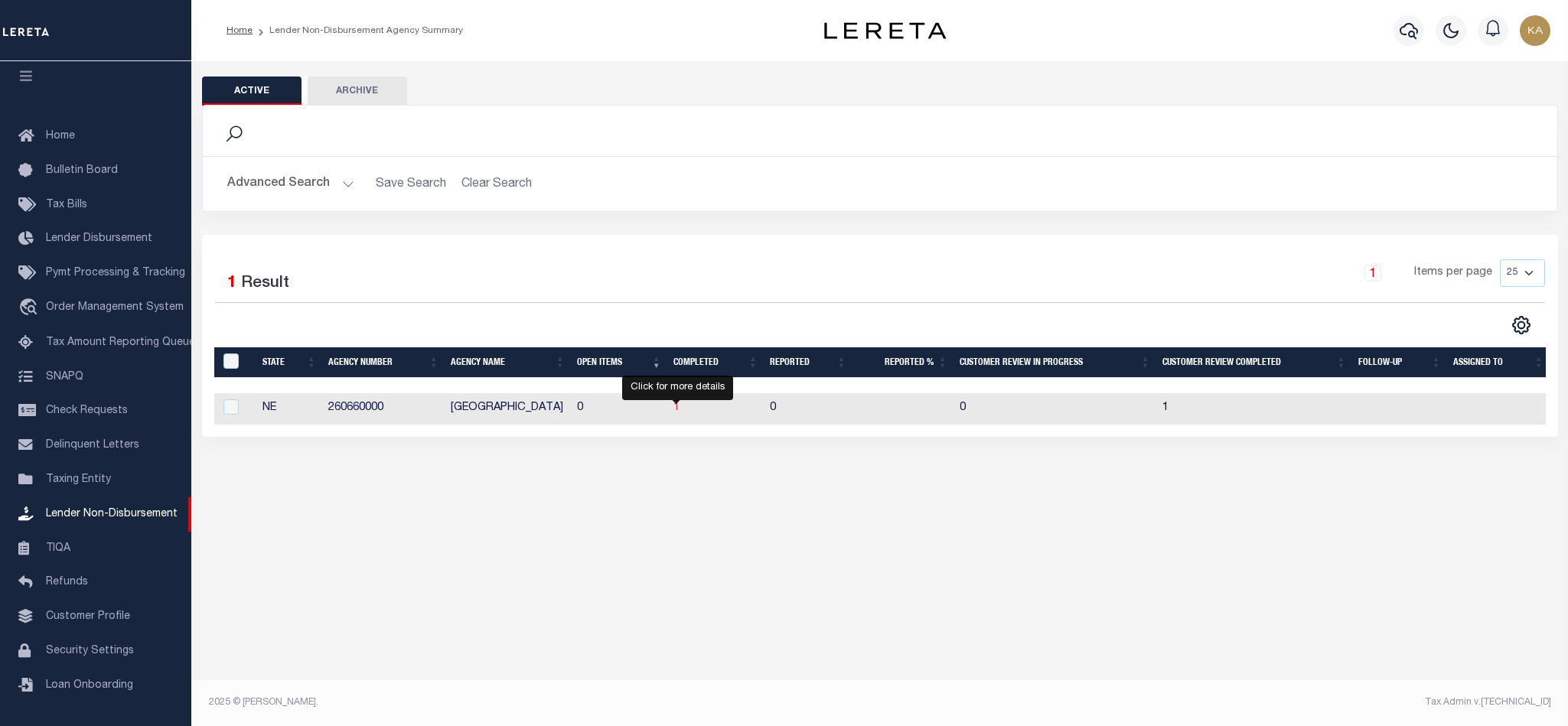
click at [675, 411] on span "1" at bounding box center [677, 408] width 6 height 11
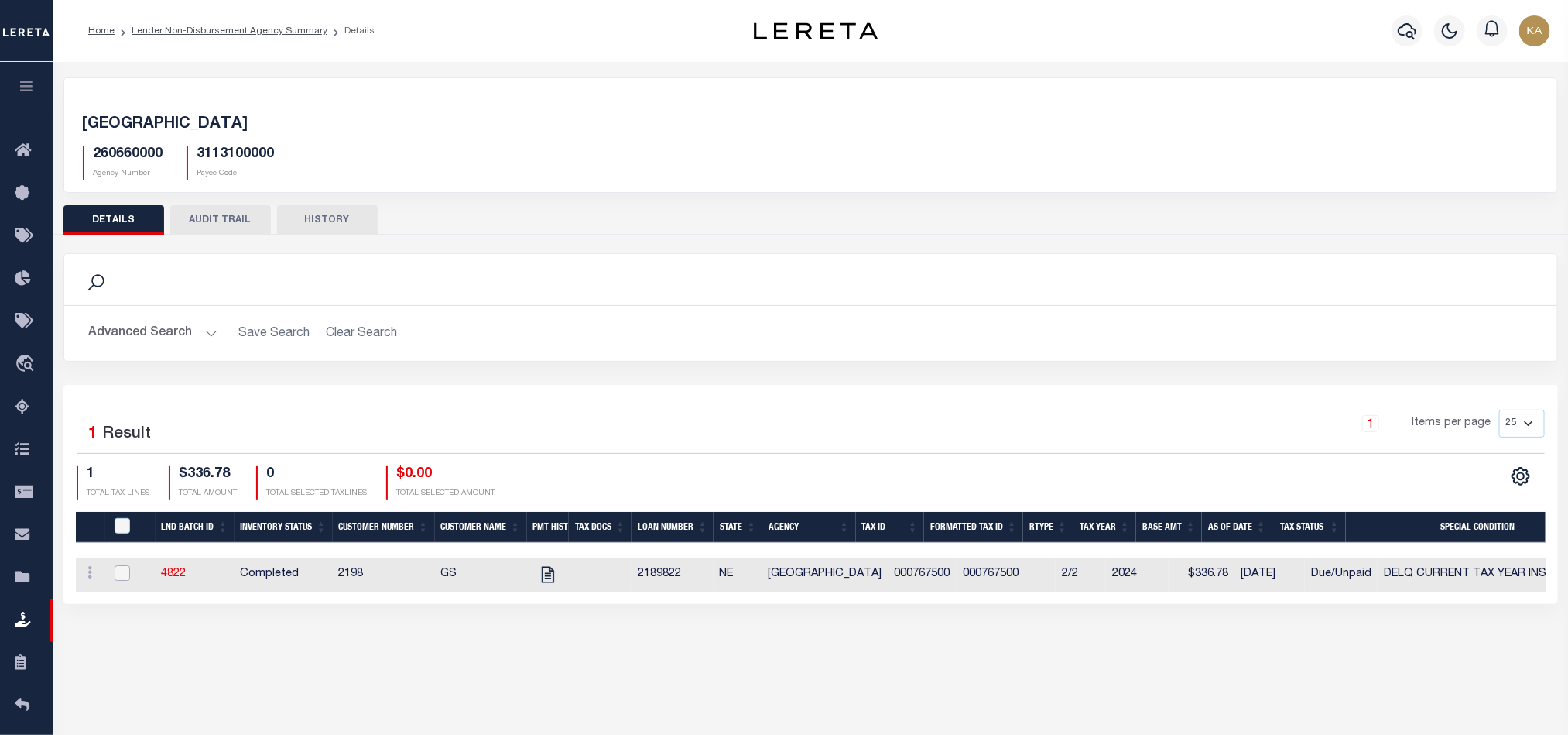
click at [117, 579] on input "checkbox" at bounding box center [122, 573] width 16 height 16
checkbox input "true"
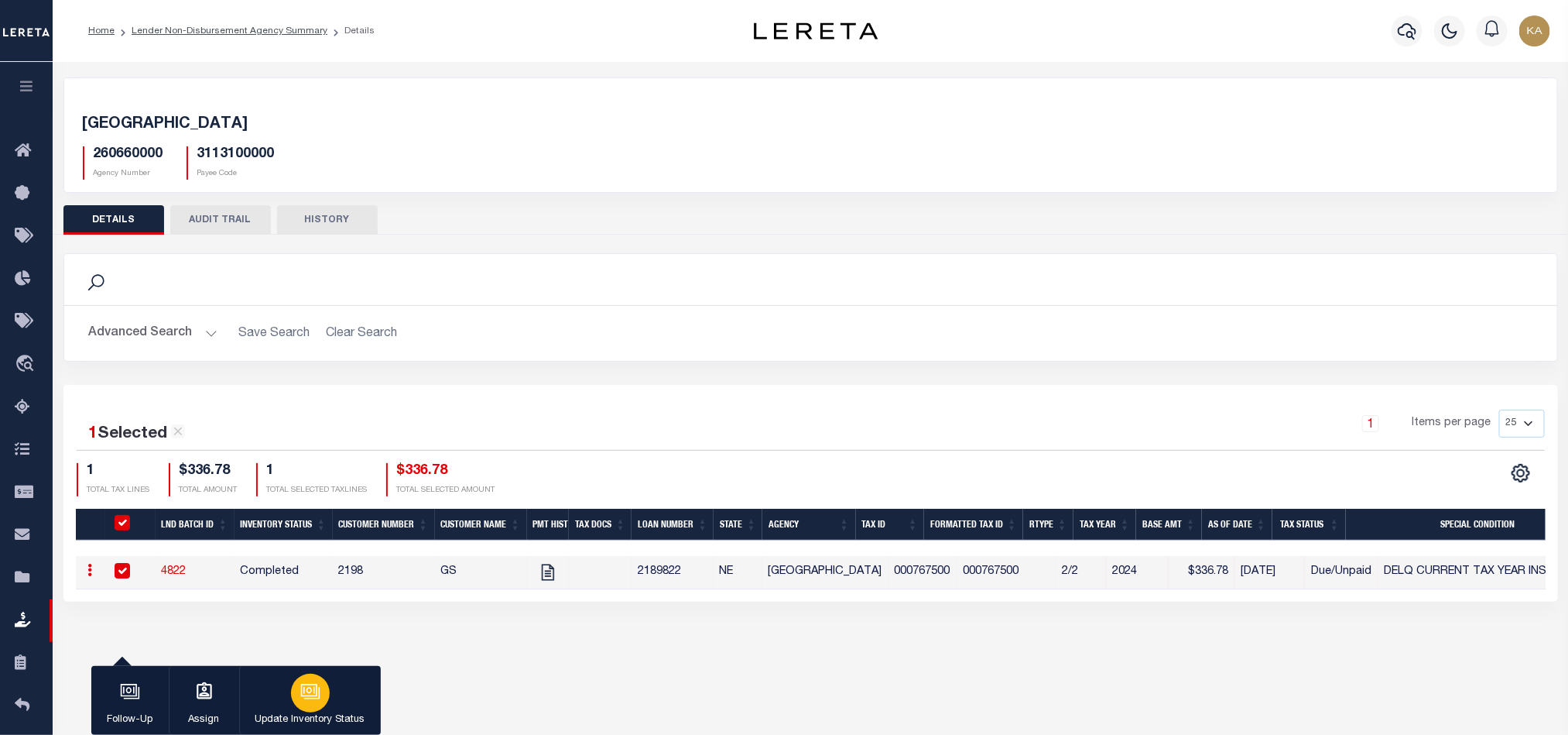
click at [307, 696] on icon "button" at bounding box center [308, 690] width 16 height 13
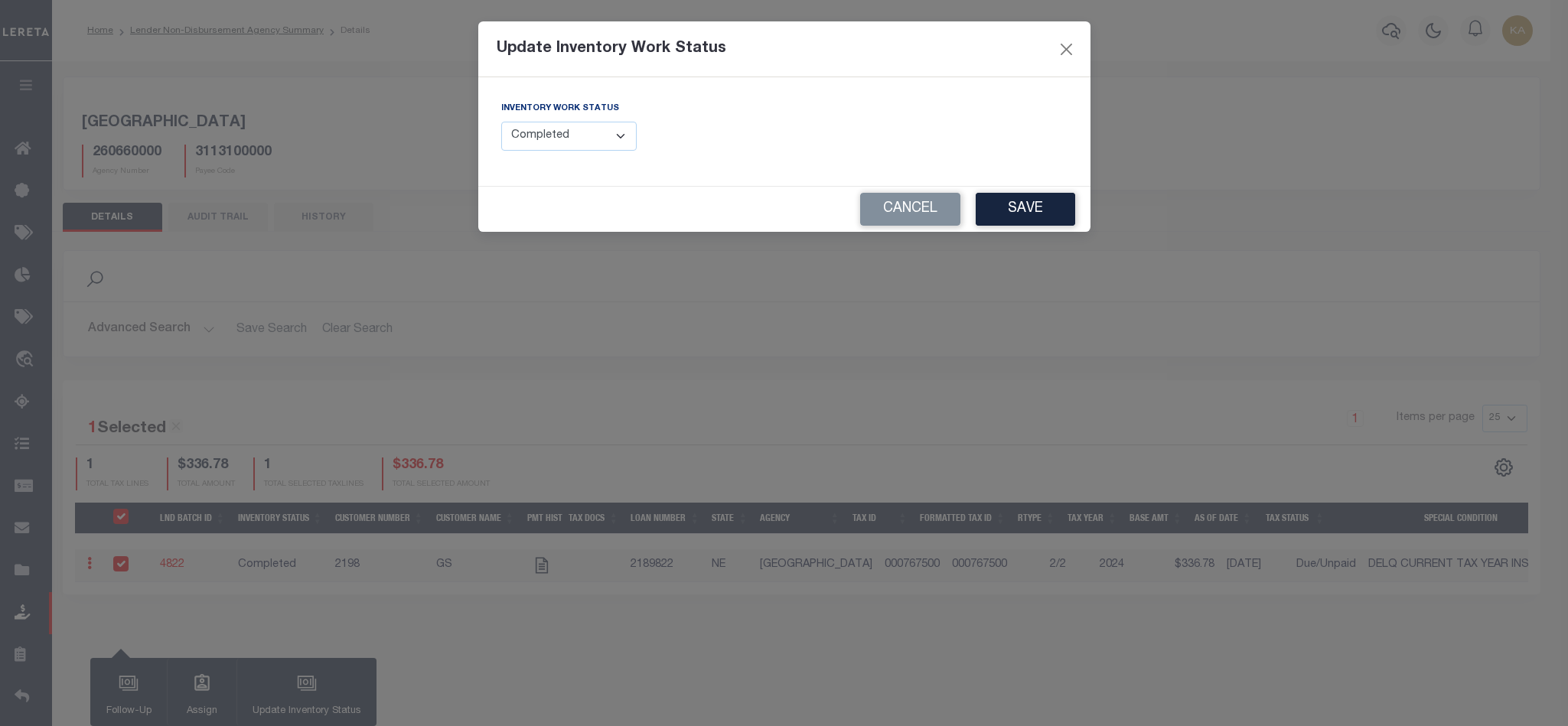
click at [567, 151] on select "--Select-- Open Completed Reported" at bounding box center [570, 136] width 136 height 29
select select "Reported"
click at [501, 122] on select "--Select-- Open Completed Reported" at bounding box center [570, 136] width 136 height 29
click at [976, 119] on div "FUNDING DEADLINE DATE:" at bounding box center [932, 125] width 271 height 50
click at [983, 136] on input "text" at bounding box center [932, 136] width 271 height 29
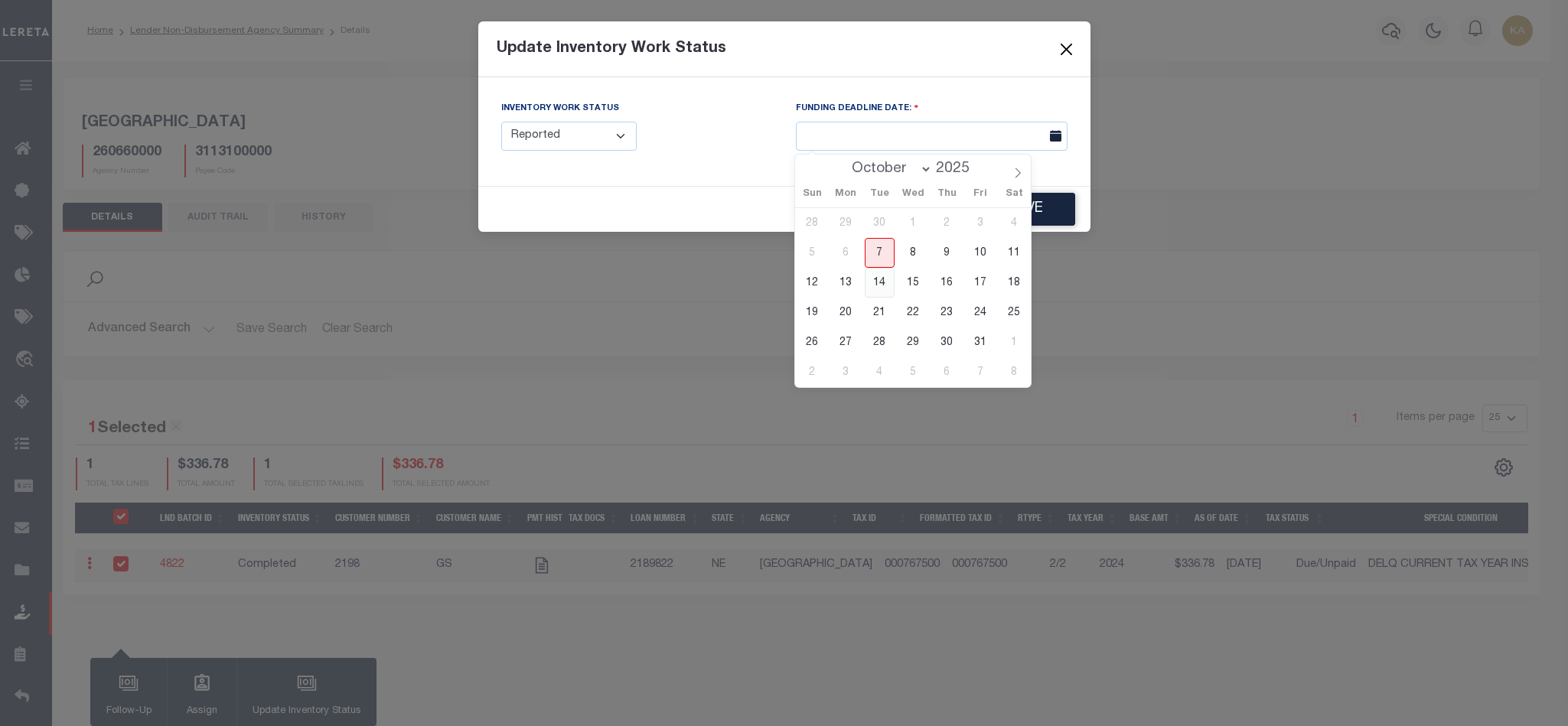
click at [874, 278] on span "14" at bounding box center [879, 282] width 29 height 29
type input "10/14/2025"
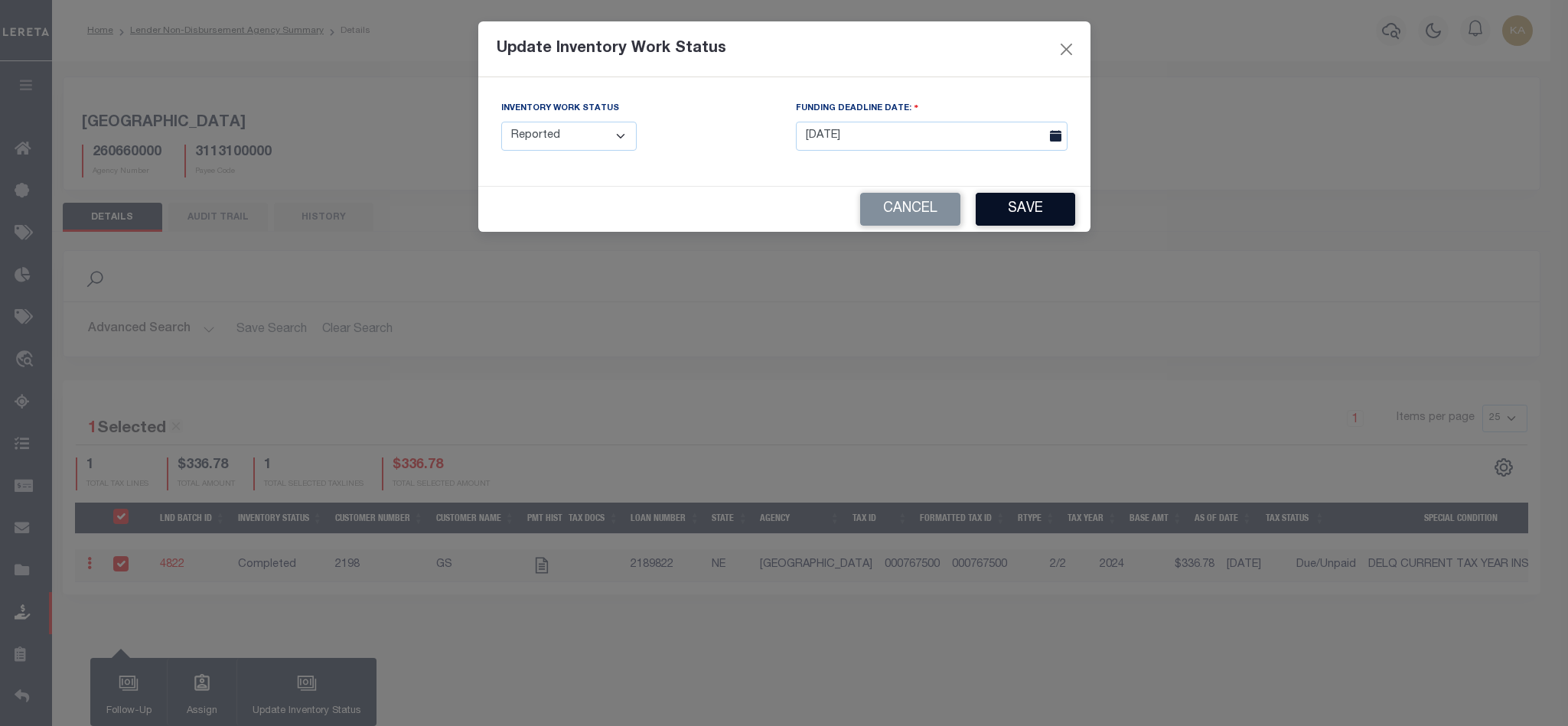
click at [1022, 212] on button "Save" at bounding box center [1025, 209] width 99 height 33
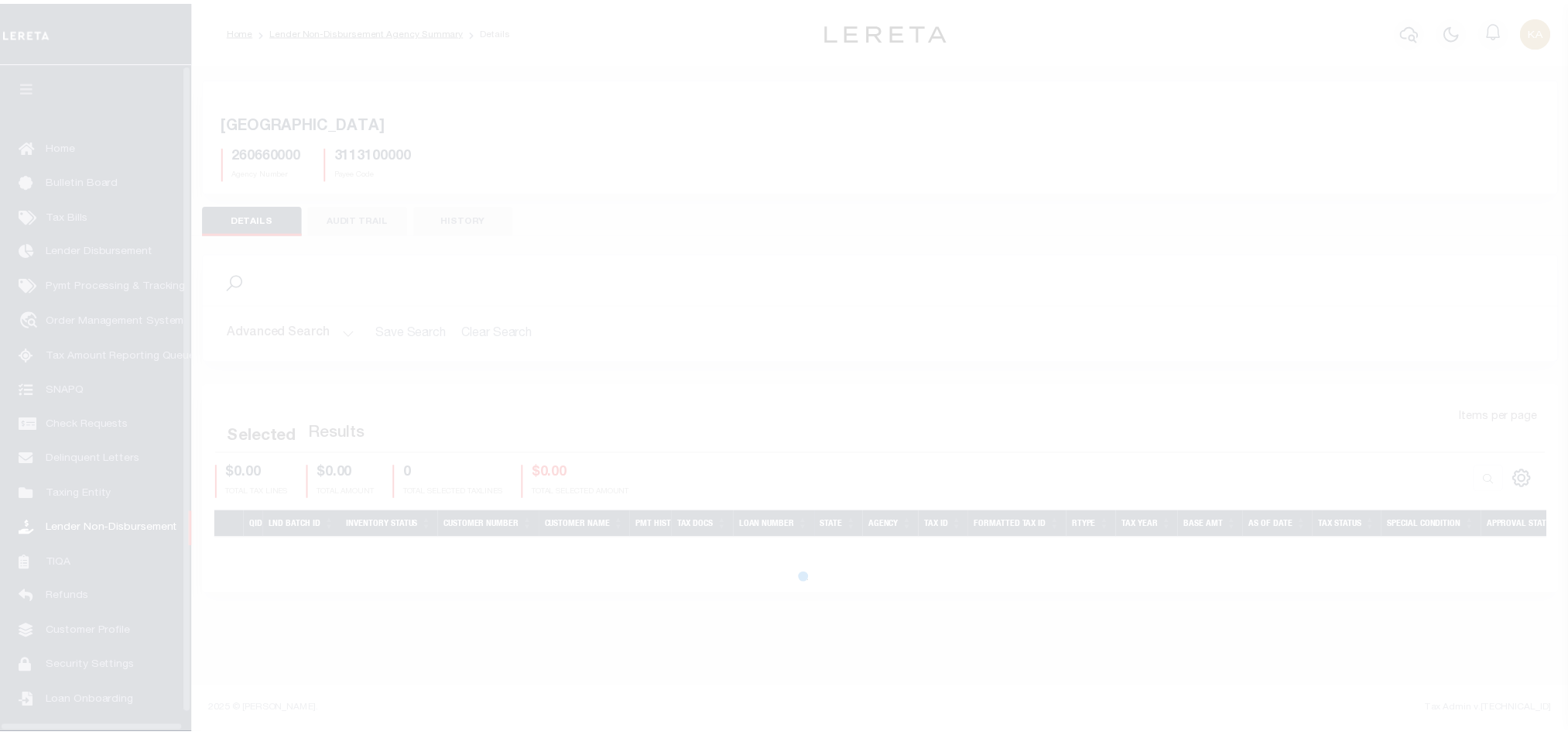
scroll to position [19, 0]
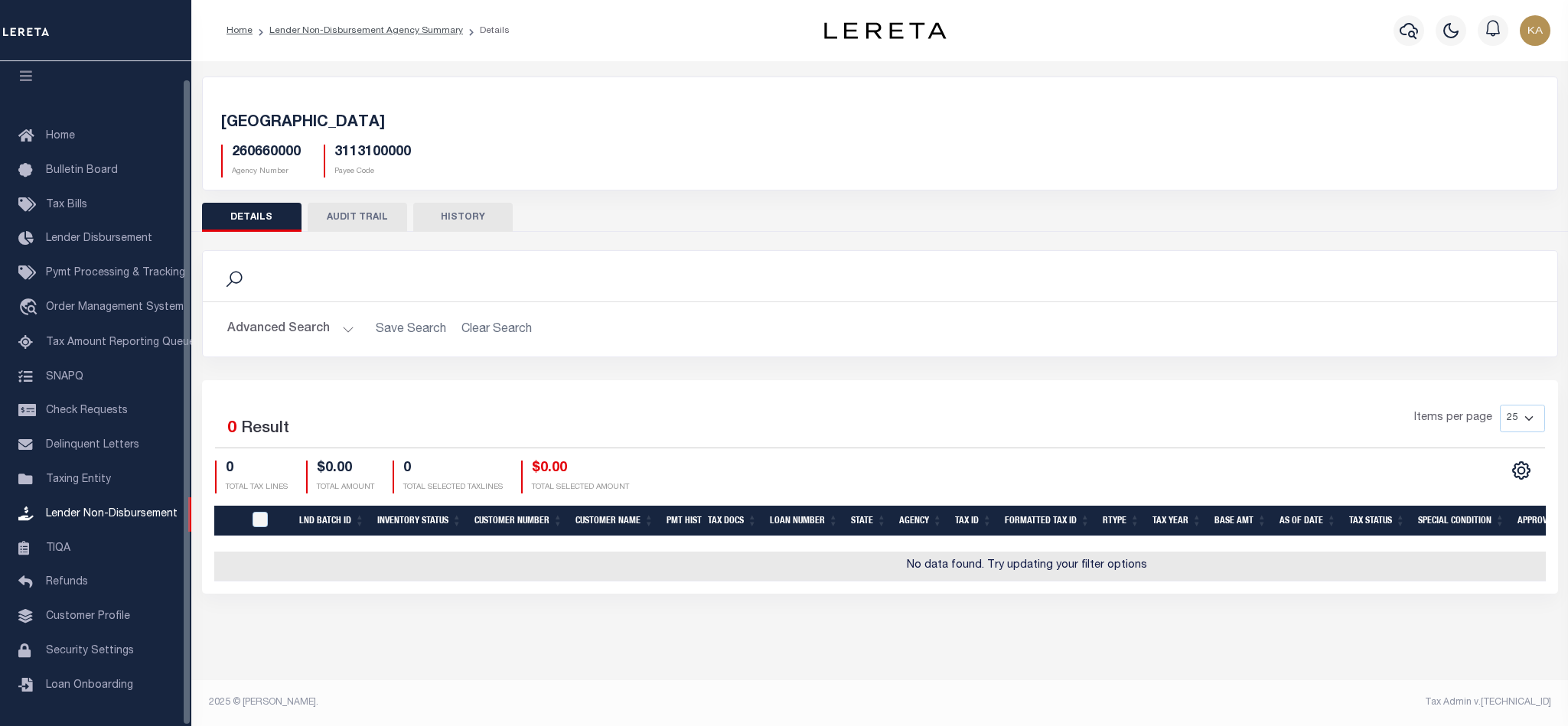
click at [370, 214] on button "AUDIT TRAIL" at bounding box center [357, 218] width 99 height 29
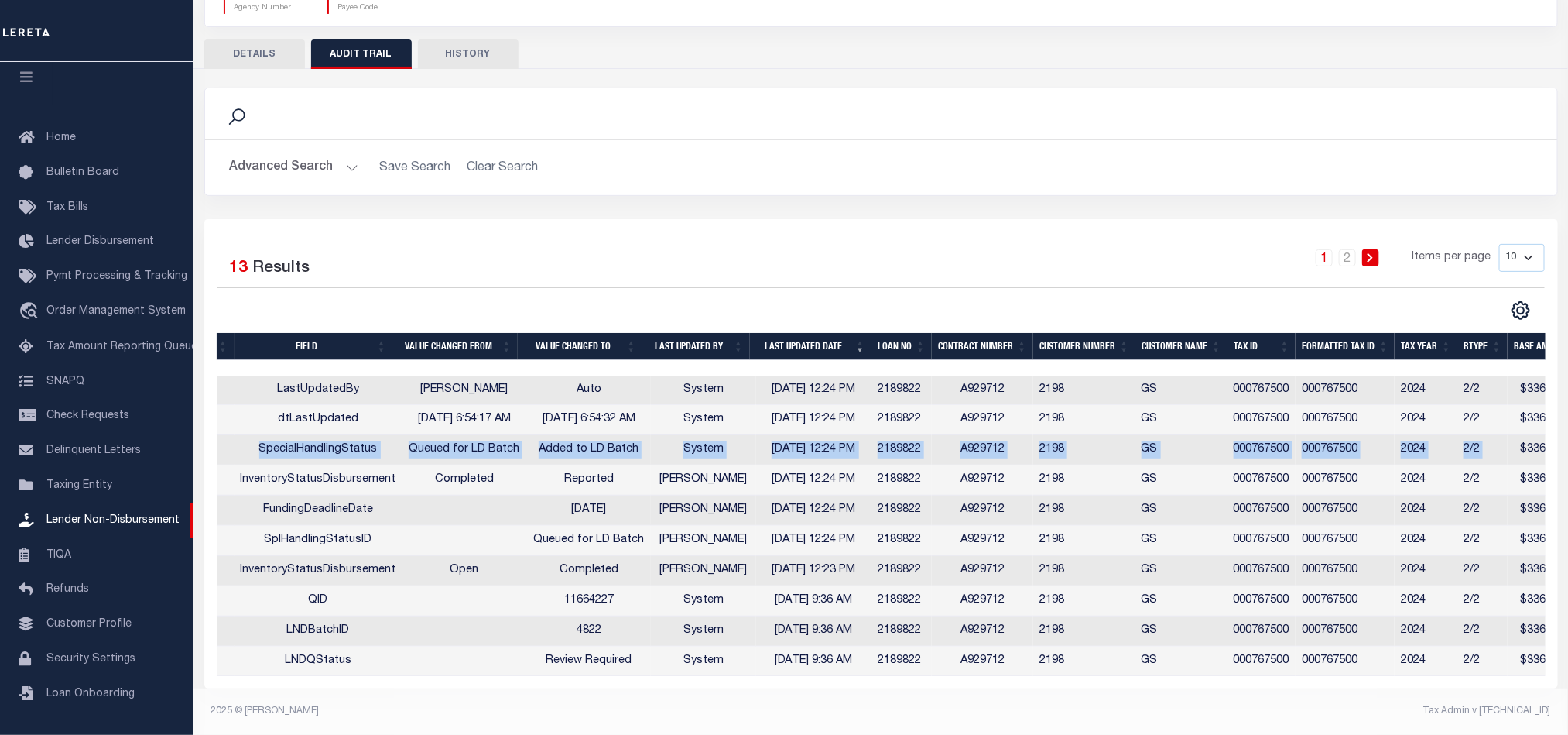
scroll to position [0, 89]
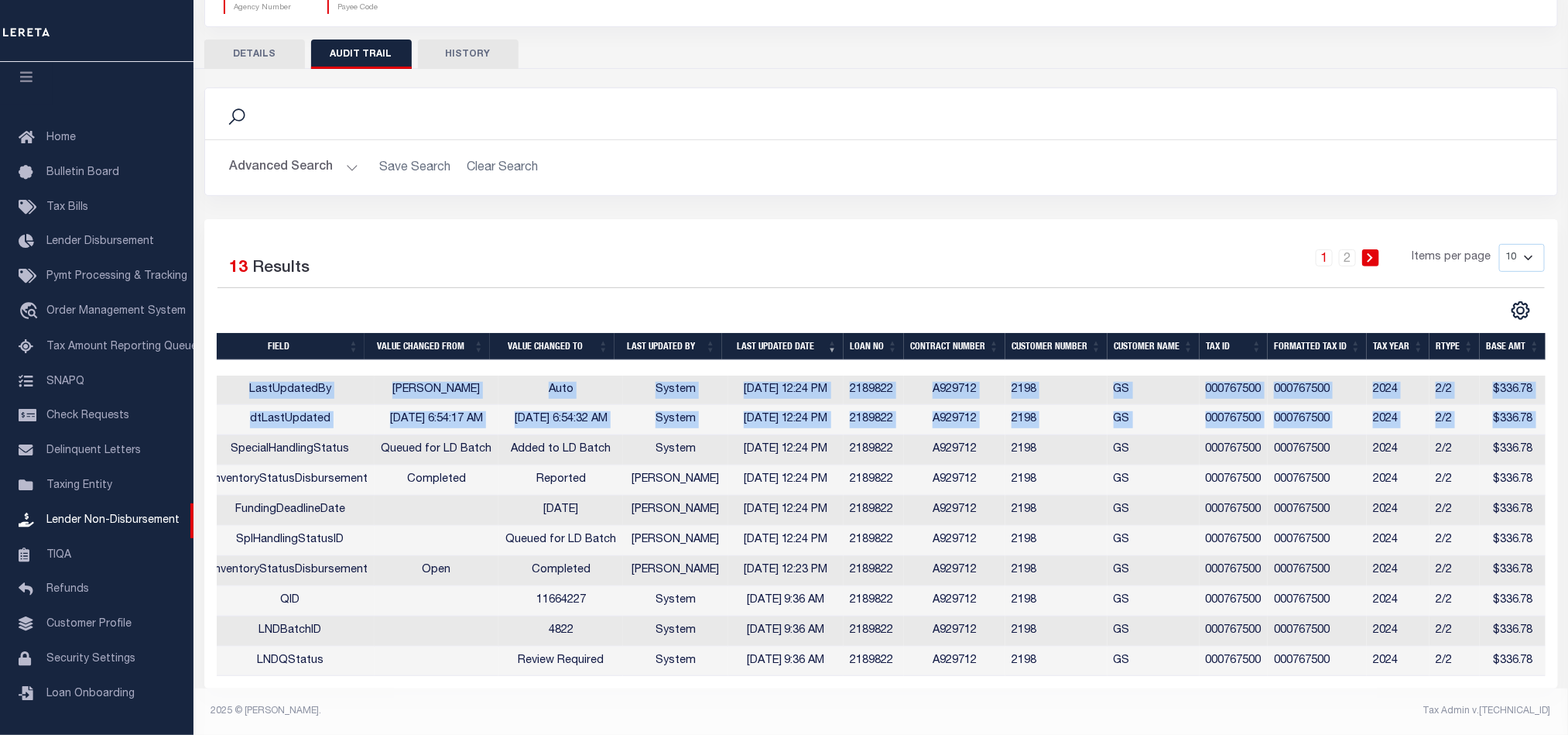
drag, startPoint x: 305, startPoint y: 435, endPoint x: 1549, endPoint y: 431, distance: 1244.0
click at [1549, 431] on div "Selected 13 Results 1 2 Items per page 10 25 50 100" at bounding box center [881, 453] width 1354 height 469
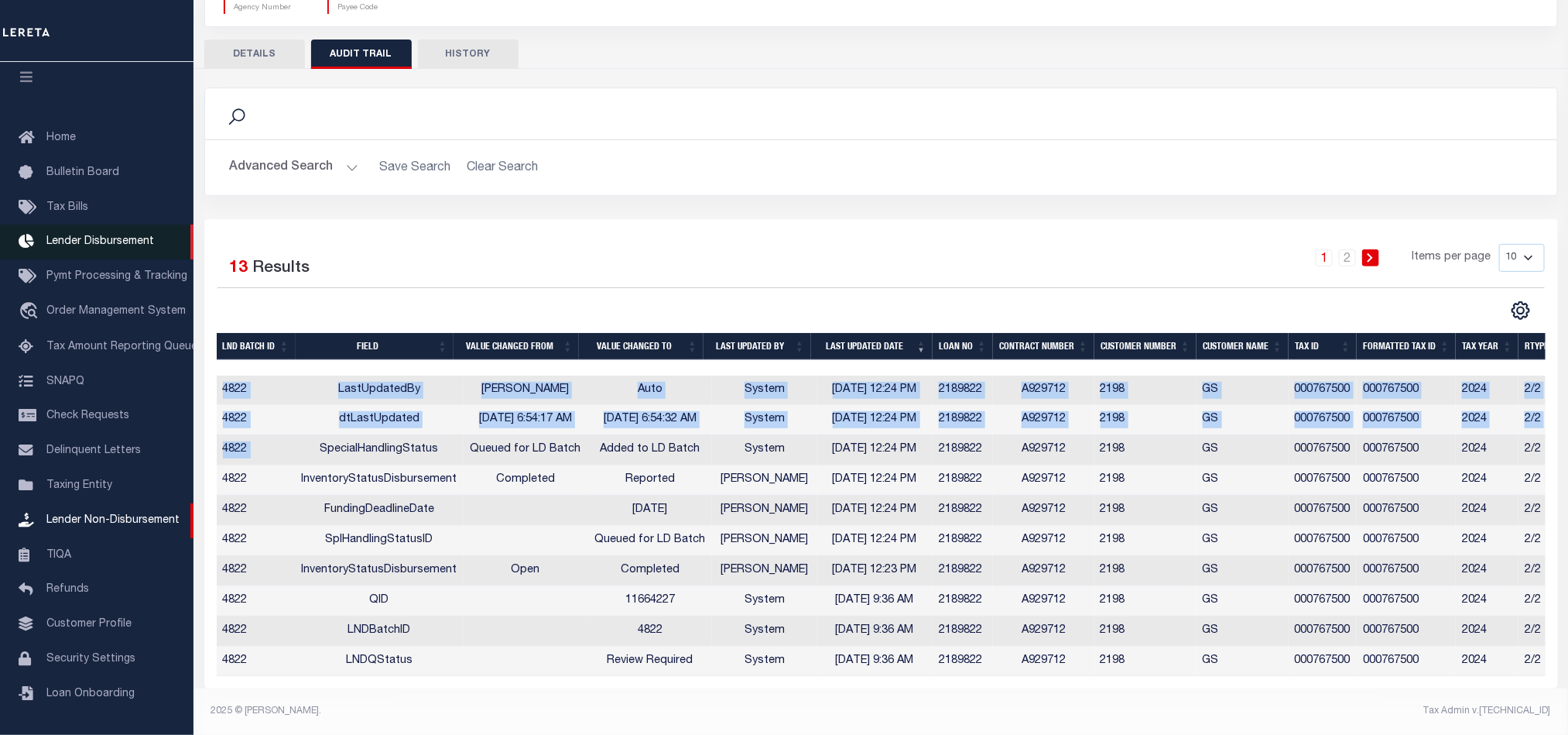
click at [135, 236] on span "Lender Disbursement" at bounding box center [100, 242] width 107 height 11
click at [558, 300] on div at bounding box center [549, 311] width 664 height 20
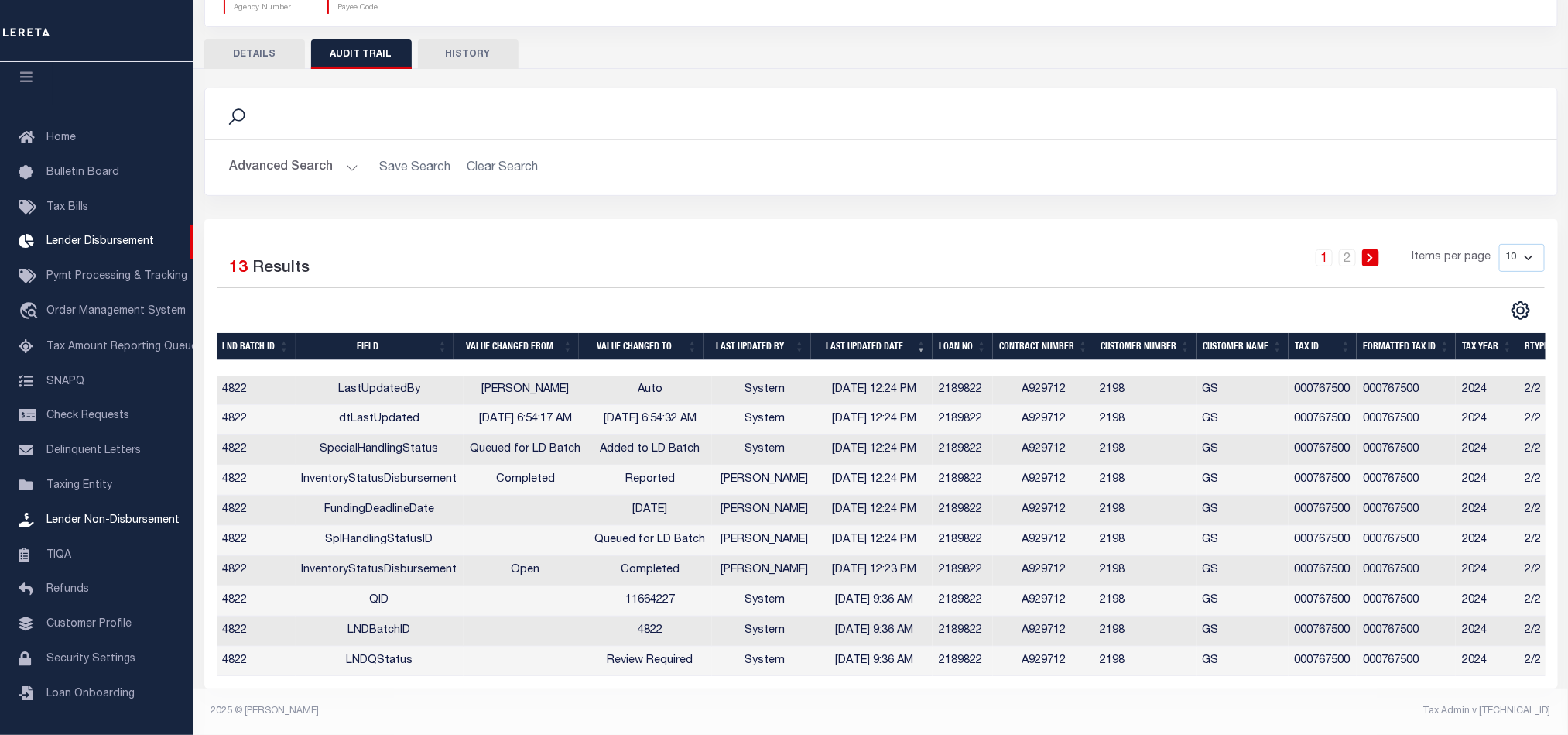
click at [266, 39] on button "DETAILS" at bounding box center [255, 54] width 100 height 30
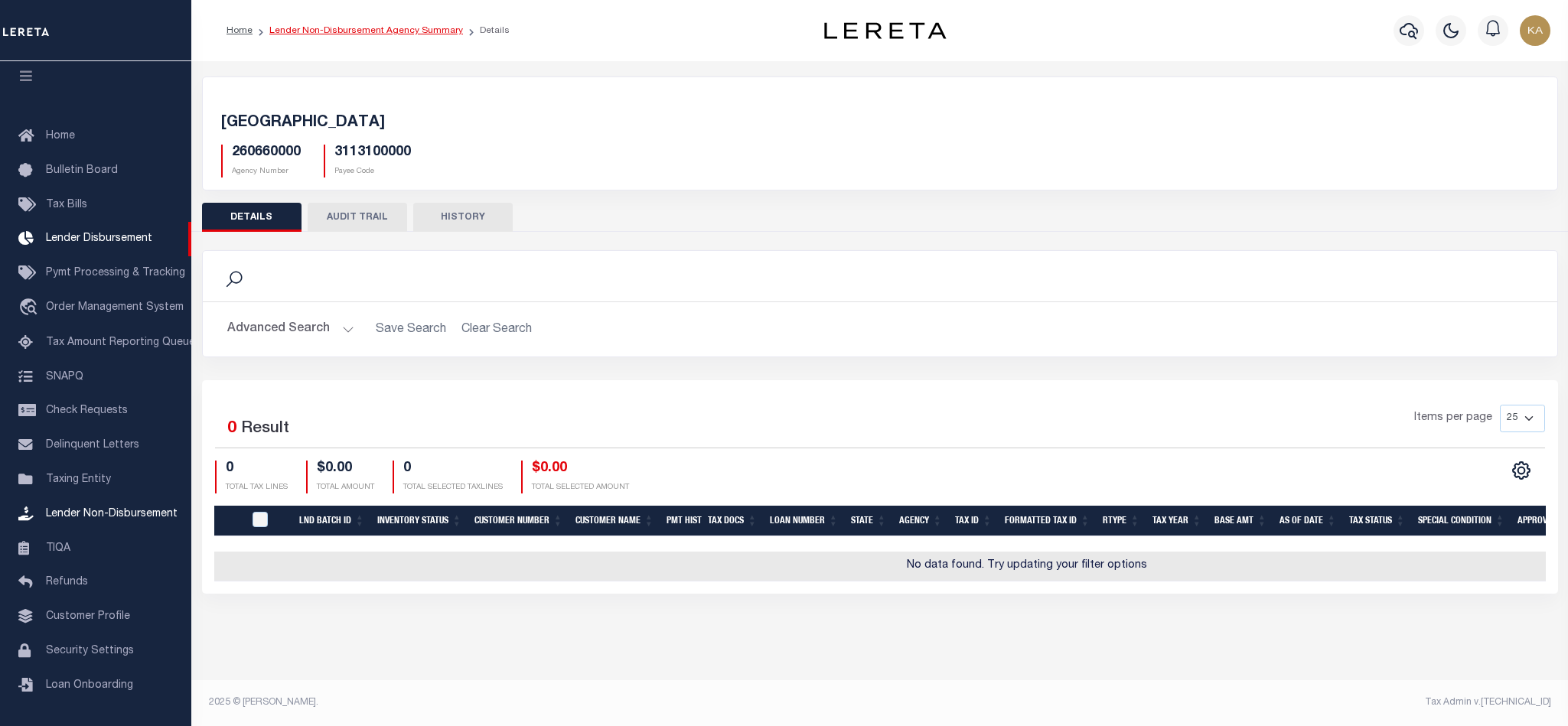
click at [375, 34] on link "Lender Non-Disbursement Agency Summary" at bounding box center [366, 31] width 194 height 9
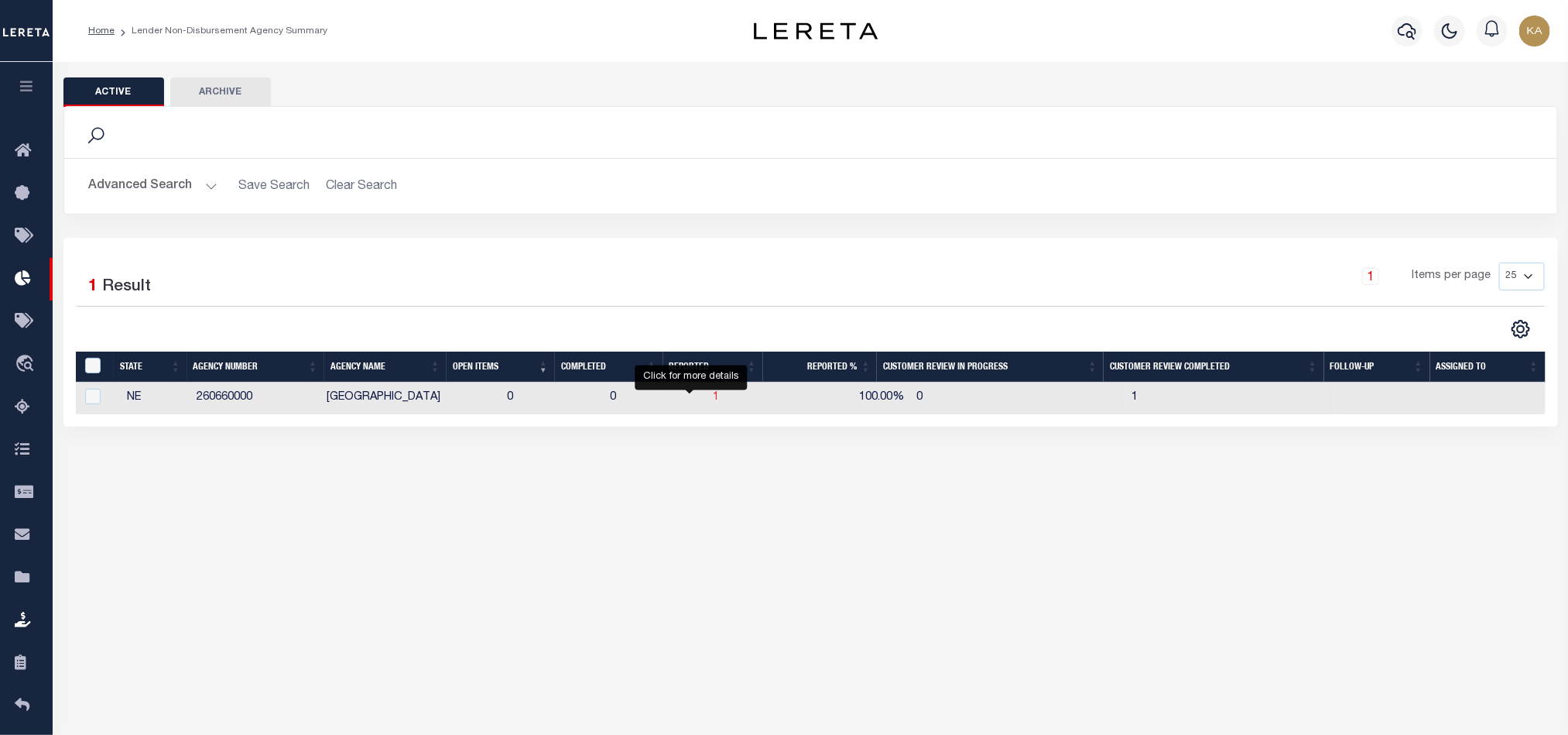
click at [713, 398] on span "1" at bounding box center [716, 397] width 6 height 11
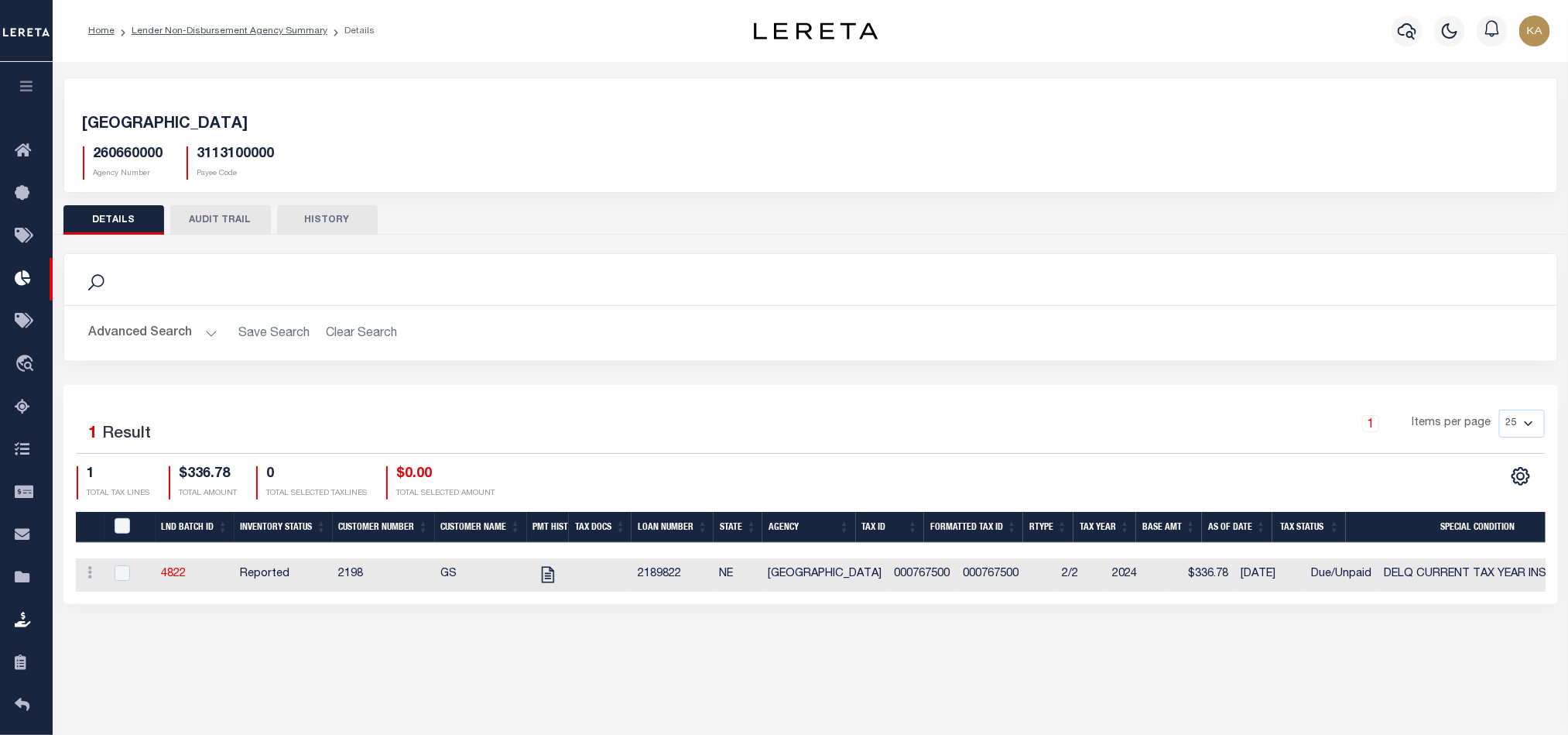
click at [892, 577] on td "000767500" at bounding box center [922, 575] width 68 height 33
checkbox input "true"
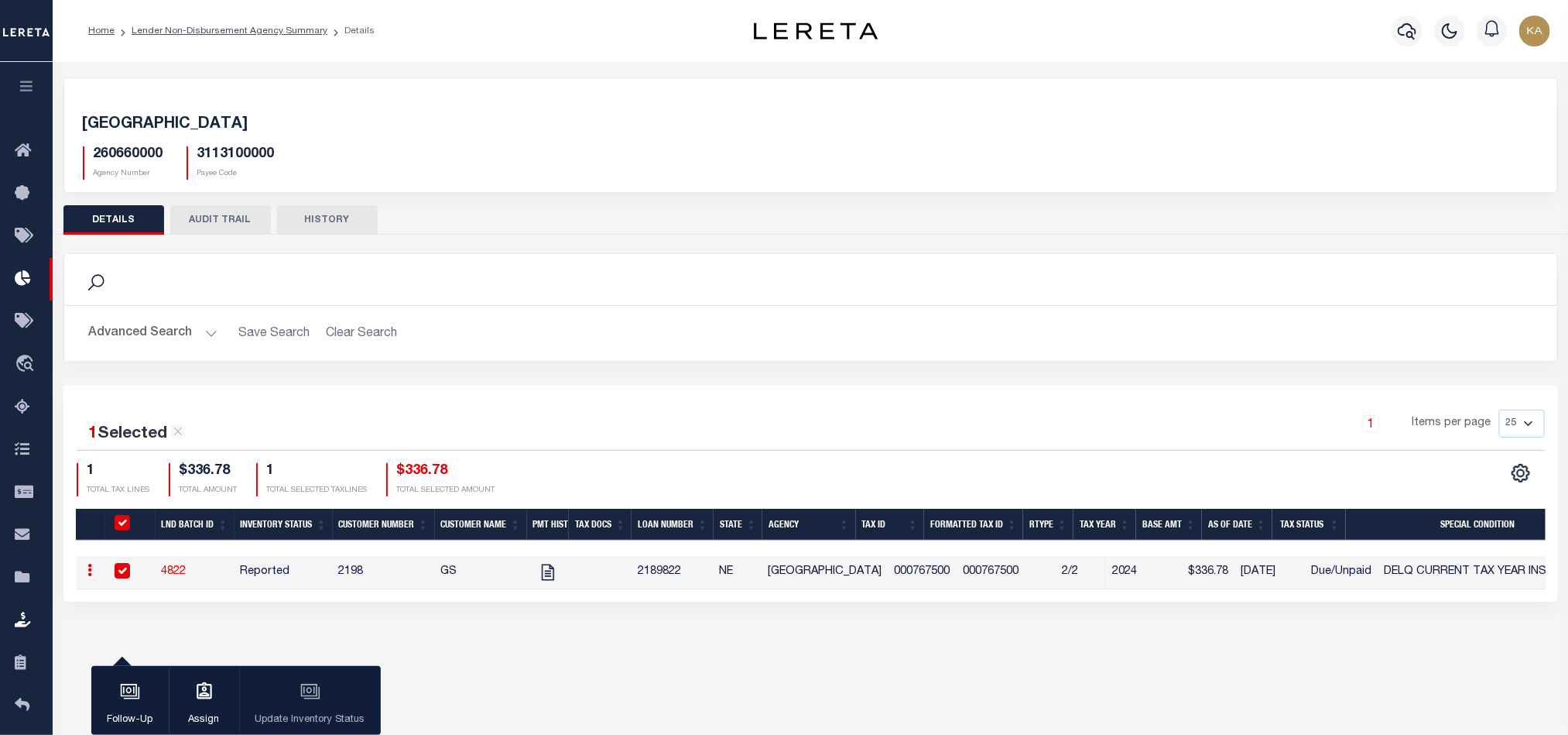
click at [892, 577] on td "000767500" at bounding box center [922, 573] width 68 height 33
checkbox input "false"
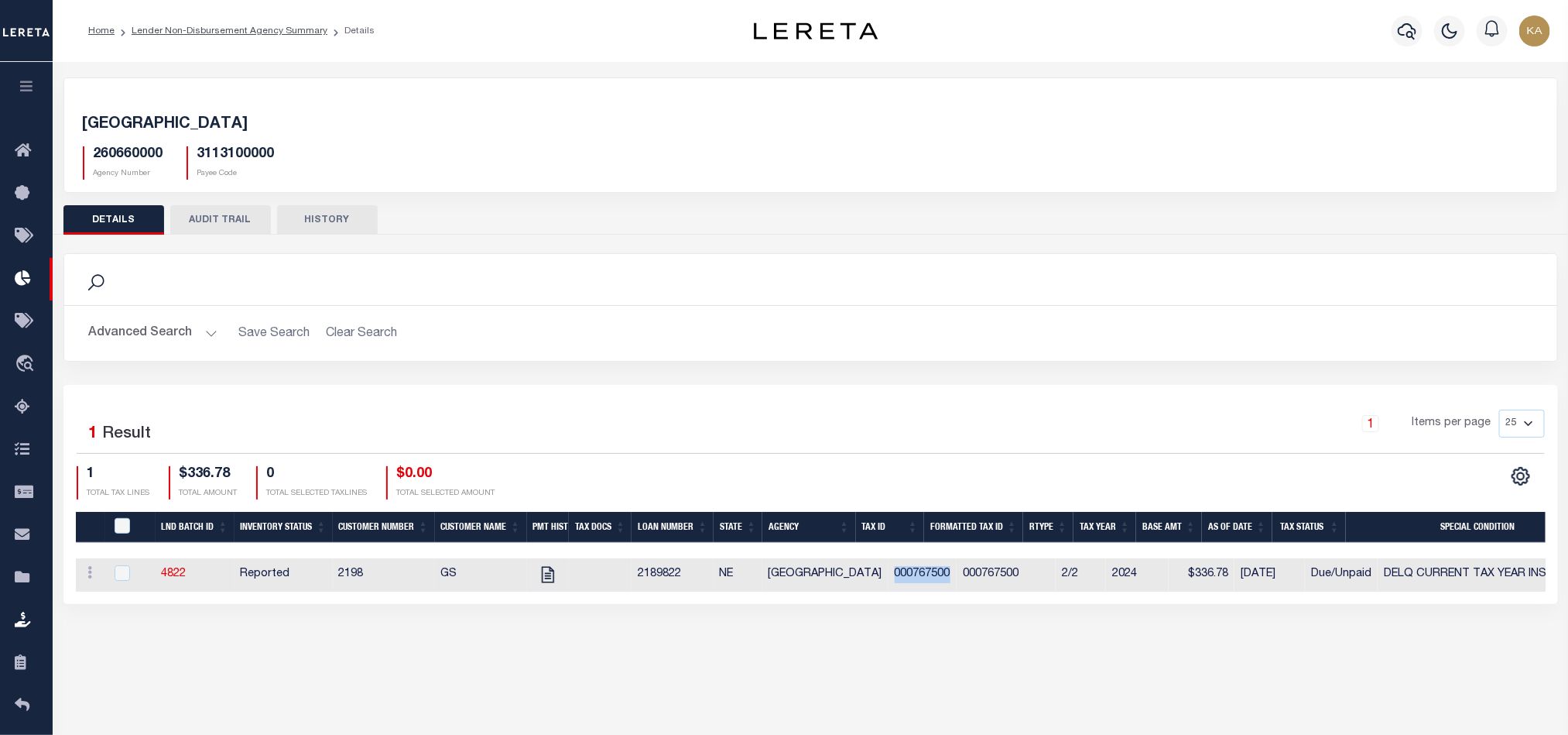
copy td "000767500"
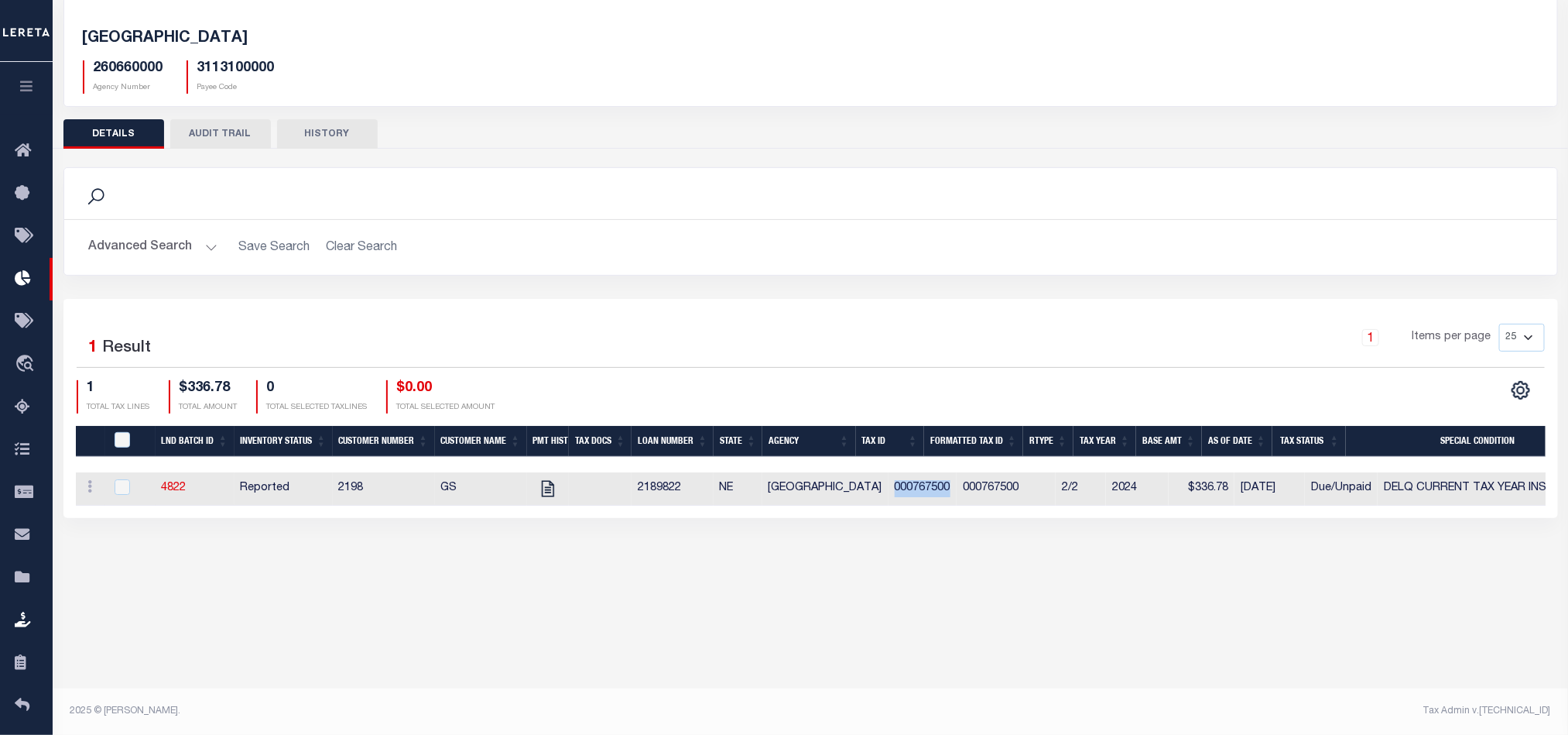
click at [230, 122] on button "AUDIT TRAIL" at bounding box center [220, 134] width 100 height 30
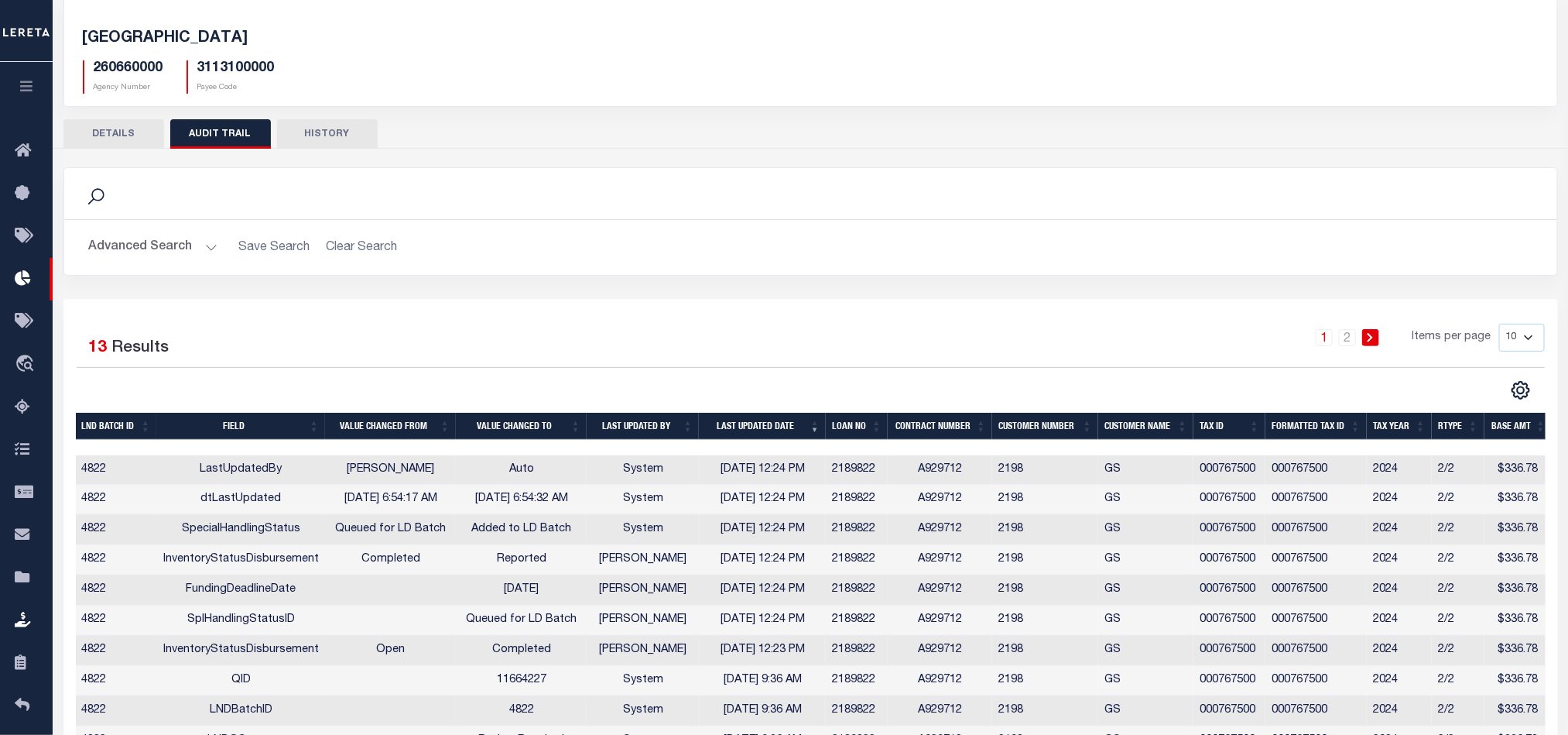
scroll to position [182, 0]
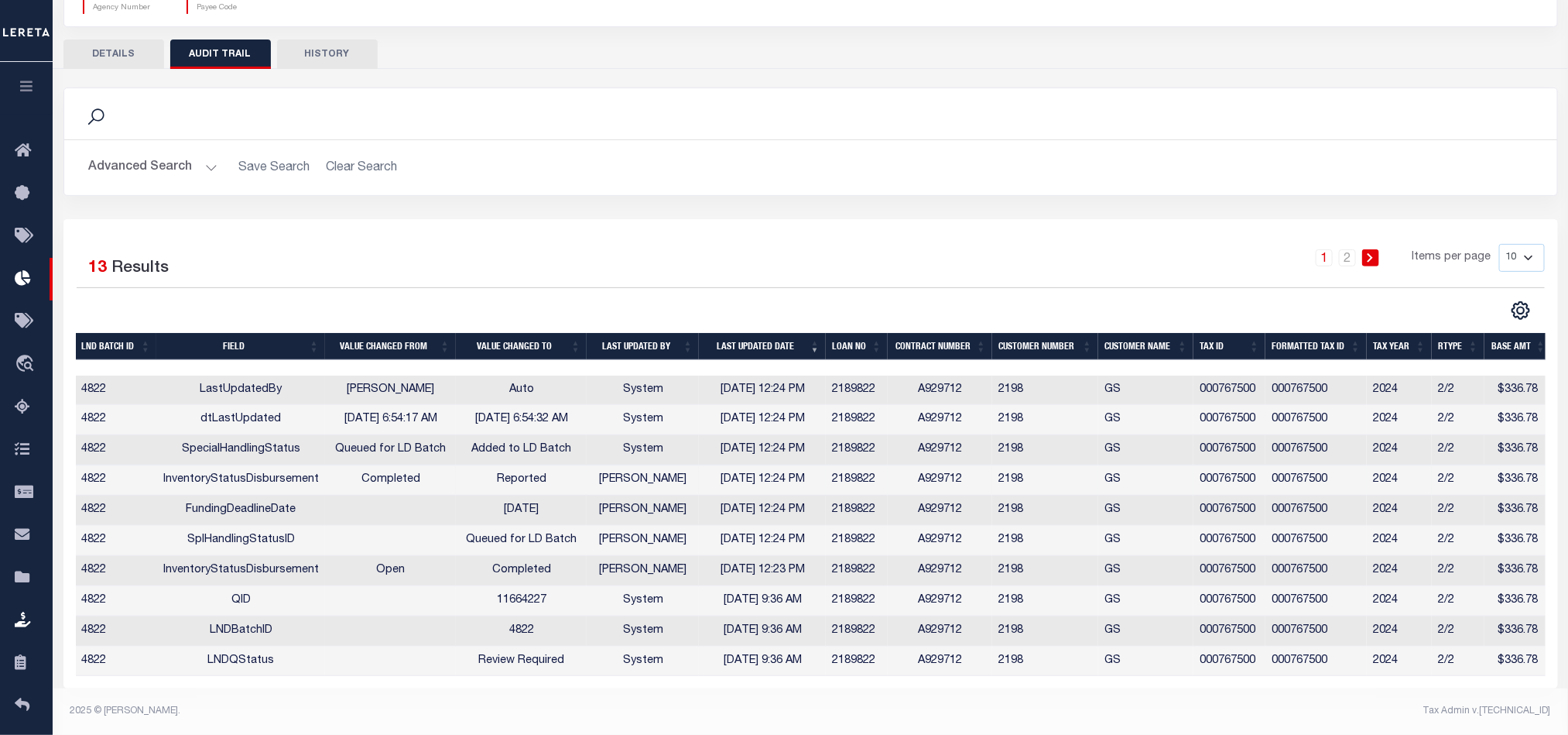
click at [172, 467] on td "InventoryStatusDisbursement" at bounding box center [240, 480] width 169 height 30
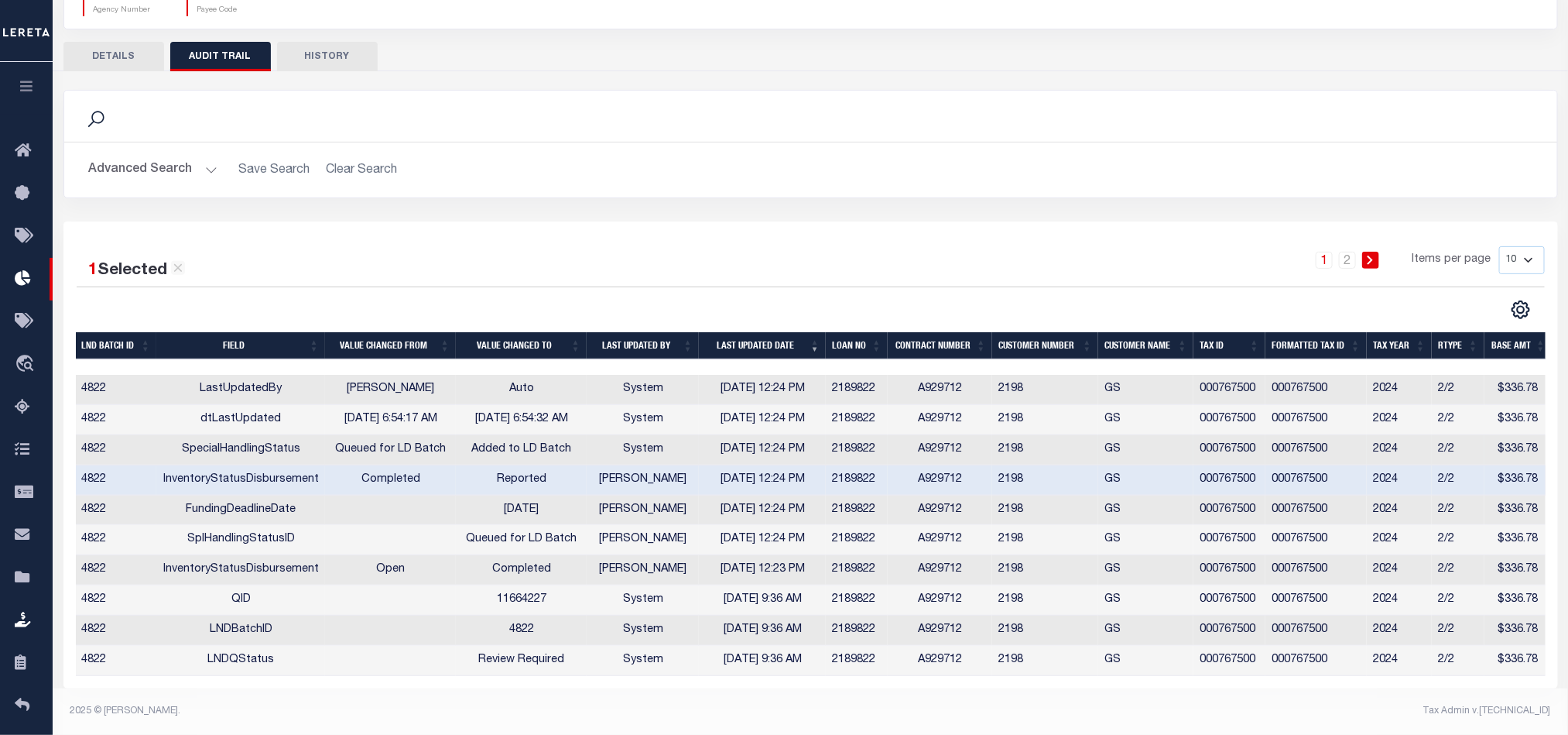
scroll to position [179, 0]
drag, startPoint x: 194, startPoint y: 384, endPoint x: 824, endPoint y: 416, distance: 630.8
click at [824, 416] on tbody "4822 LastUpdatedBy Karan Panchamiya Auto System 10/07/2025 12:24 PM 2189822 A92…" at bounding box center [814, 526] width 1476 height 301
drag, startPoint x: 186, startPoint y: 433, endPoint x: 1466, endPoint y: 428, distance: 1280.0
click at [1481, 435] on tr "4822 SpecialHandlingStatus Queued for LD Batch Added to LD Batch System 10/07/2…" at bounding box center [814, 450] width 1476 height 30
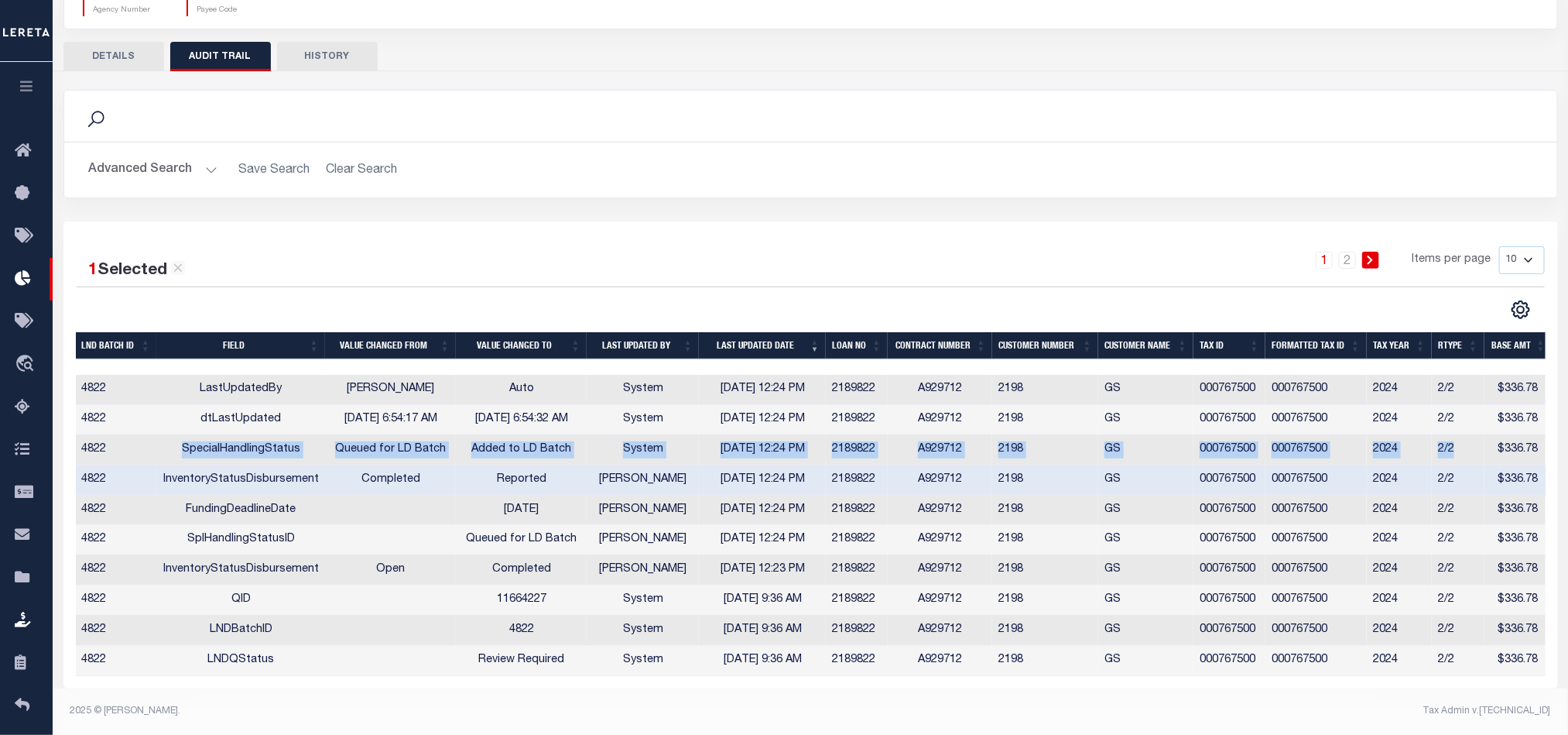
scroll to position [0, 0]
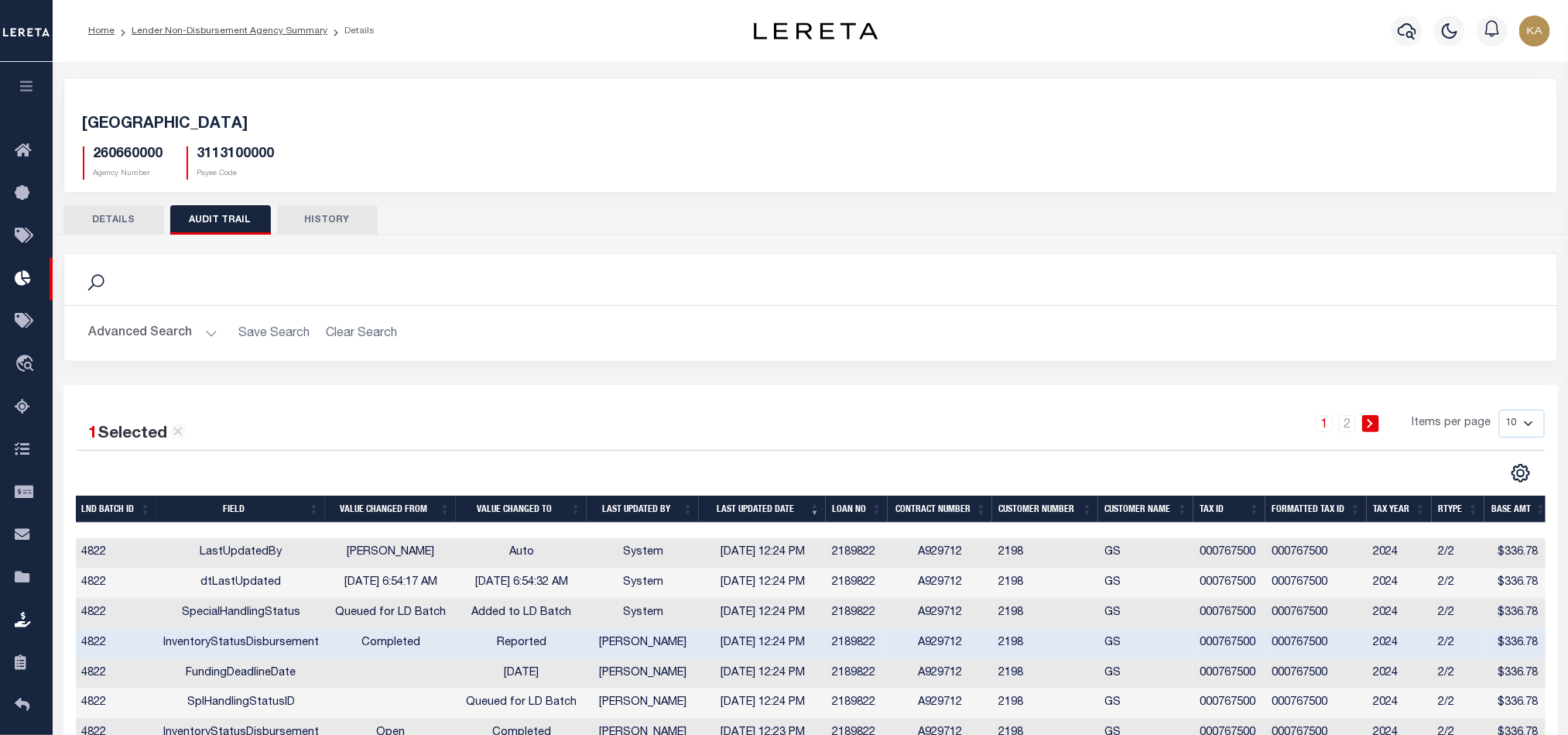
click at [147, 147] on h5 "260660000" at bounding box center [128, 155] width 70 height 17
drag, startPoint x: 147, startPoint y: 147, endPoint x: 153, endPoint y: 154, distance: 9.2
click at [147, 149] on h5 "260660000" at bounding box center [128, 155] width 70 height 17
copy h5 "260660000"
click at [24, 89] on icon "button" at bounding box center [27, 86] width 18 height 14
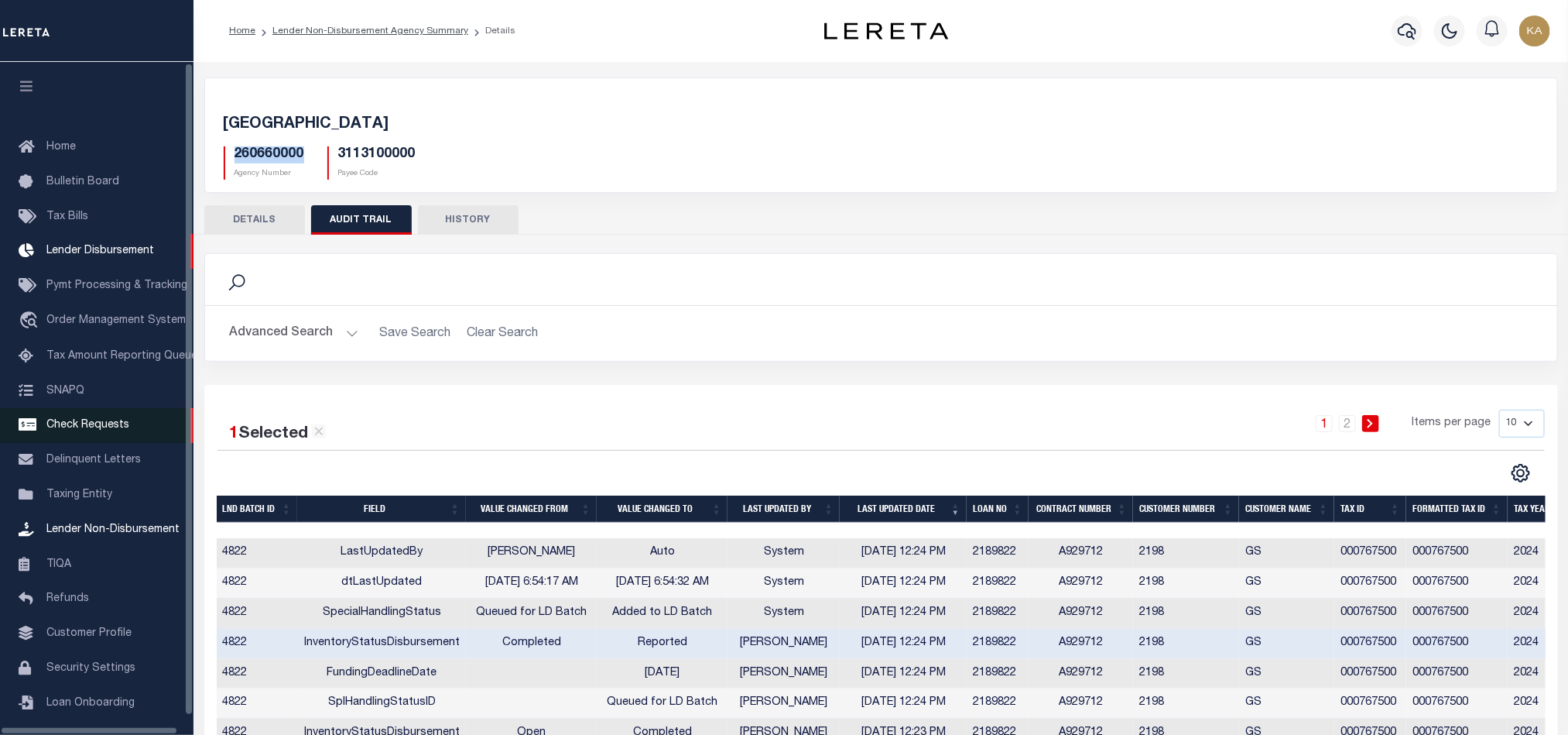
scroll to position [19, 0]
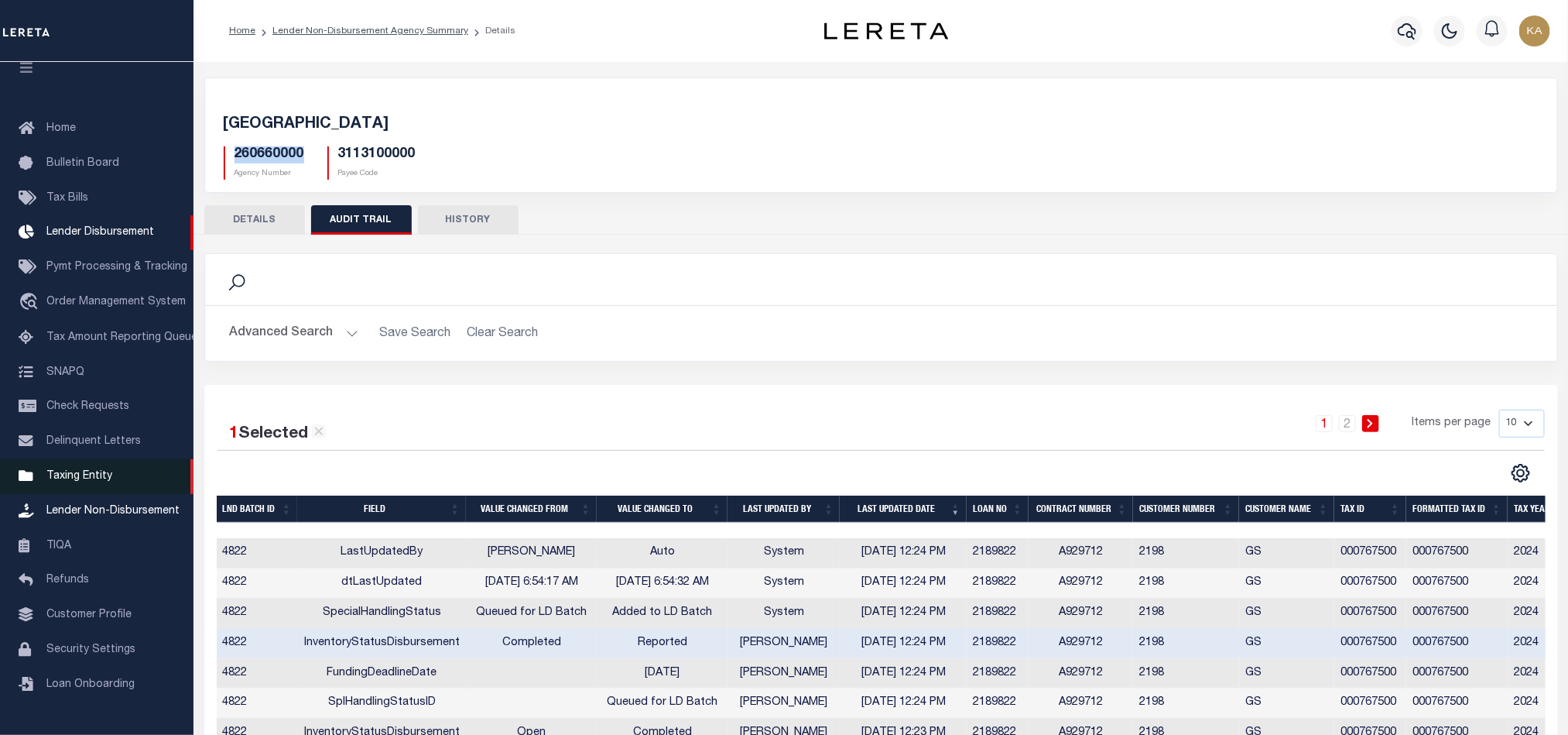
click at [82, 481] on span "Taxing Entity" at bounding box center [79, 476] width 66 height 11
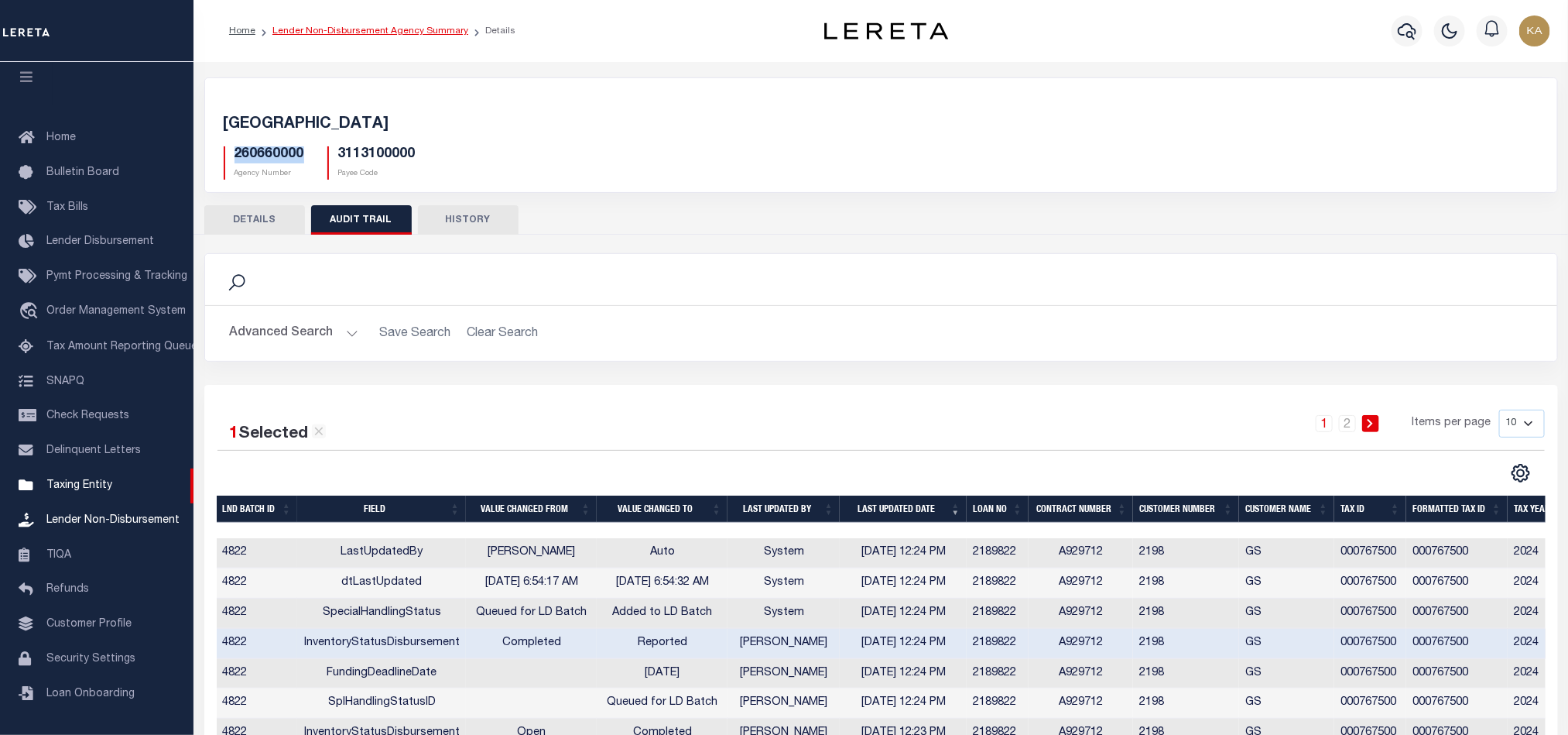
click at [381, 29] on link "Lender Non-Disbursement Agency Summary" at bounding box center [370, 31] width 196 height 9
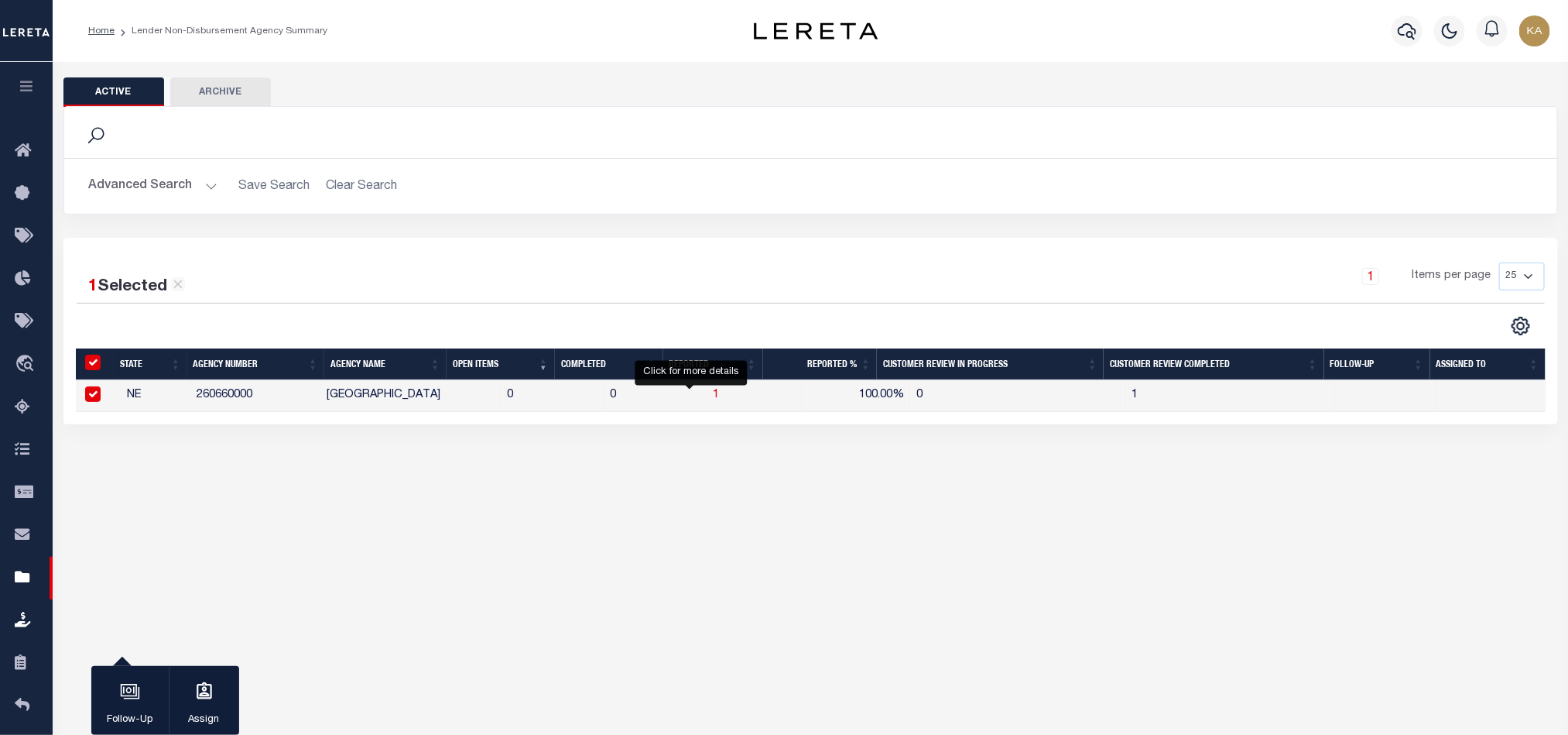
click at [713, 393] on span "1" at bounding box center [716, 395] width 6 height 11
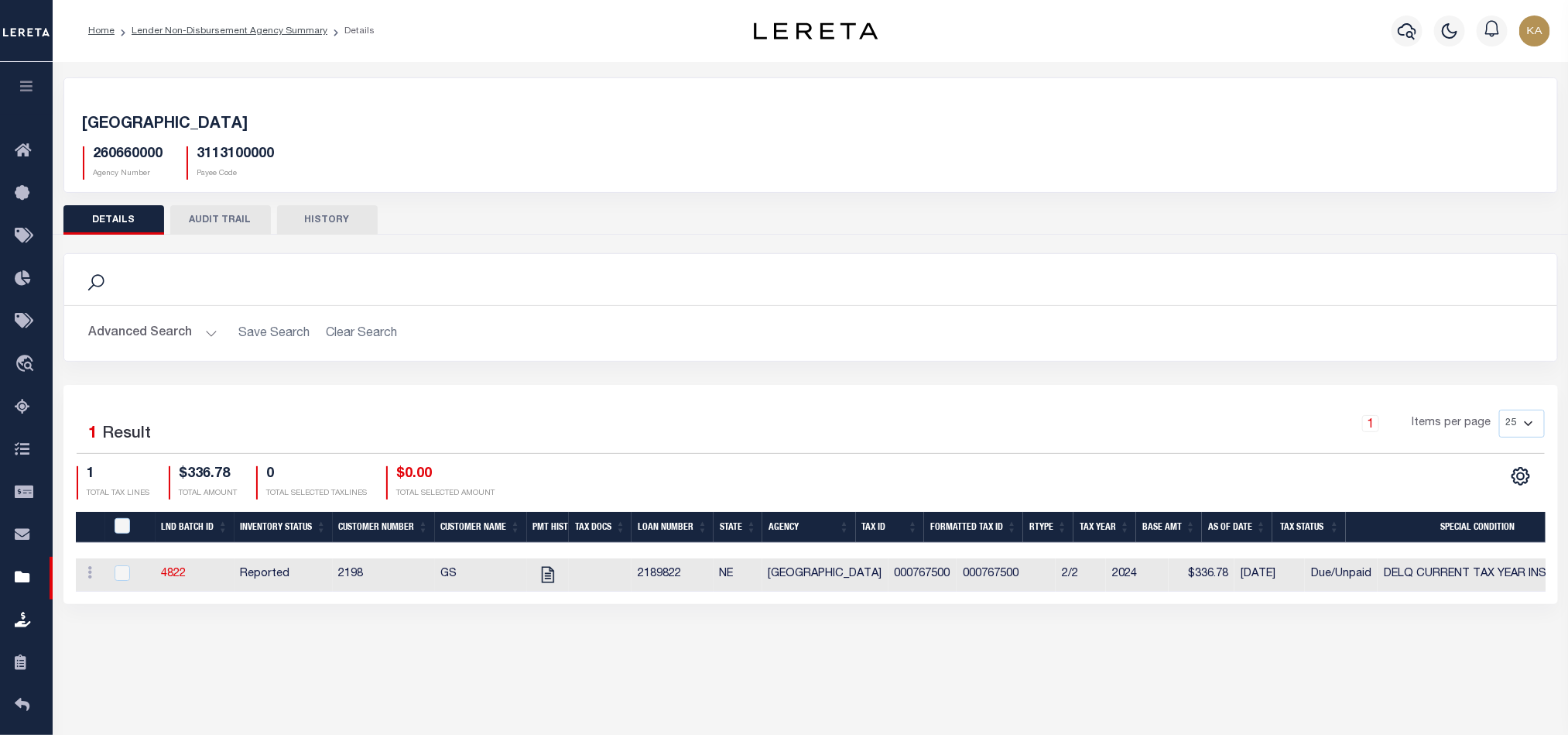
click at [235, 224] on button "AUDIT TRAIL" at bounding box center [220, 220] width 100 height 30
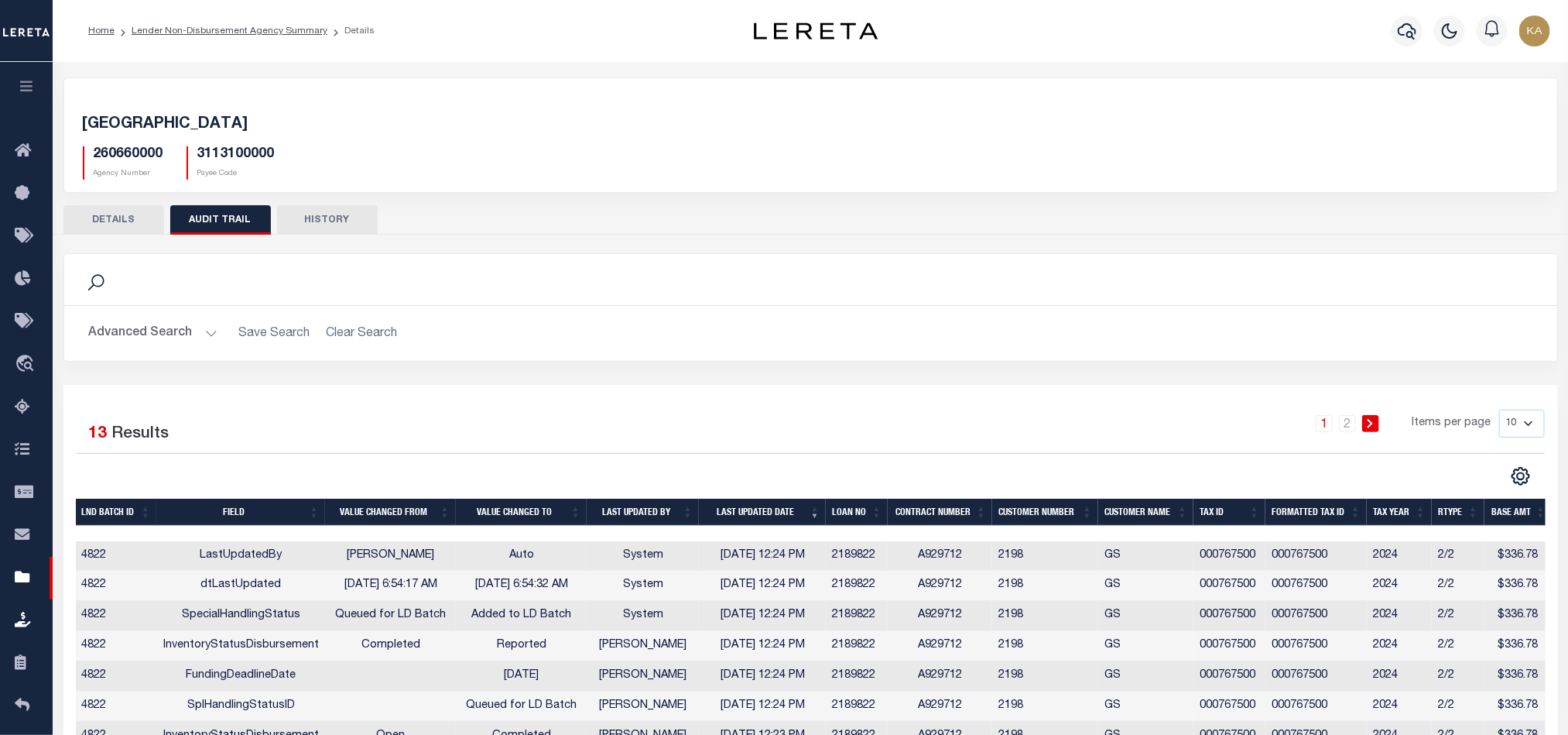
scroll to position [116, 0]
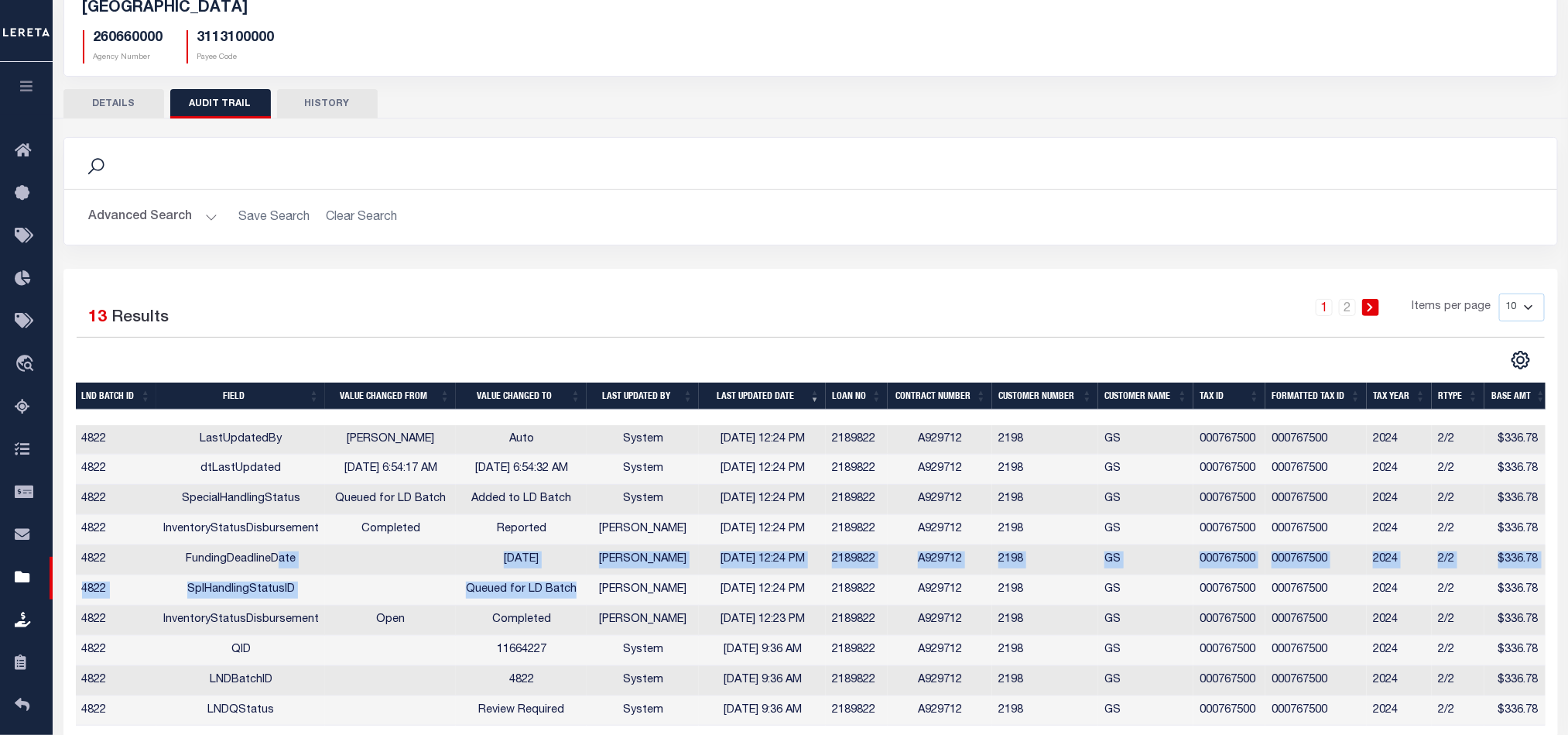
drag, startPoint x: 583, startPoint y: 581, endPoint x: 281, endPoint y: 569, distance: 302.2
click at [281, 569] on tbody "4822 LastUpdatedBy Karan Panchamiya Auto System 10/07/2025 12:24 PM 2189822 A92…" at bounding box center [814, 576] width 1476 height 301
click at [281, 569] on td "FundingDeadlineDate" at bounding box center [240, 560] width 169 height 30
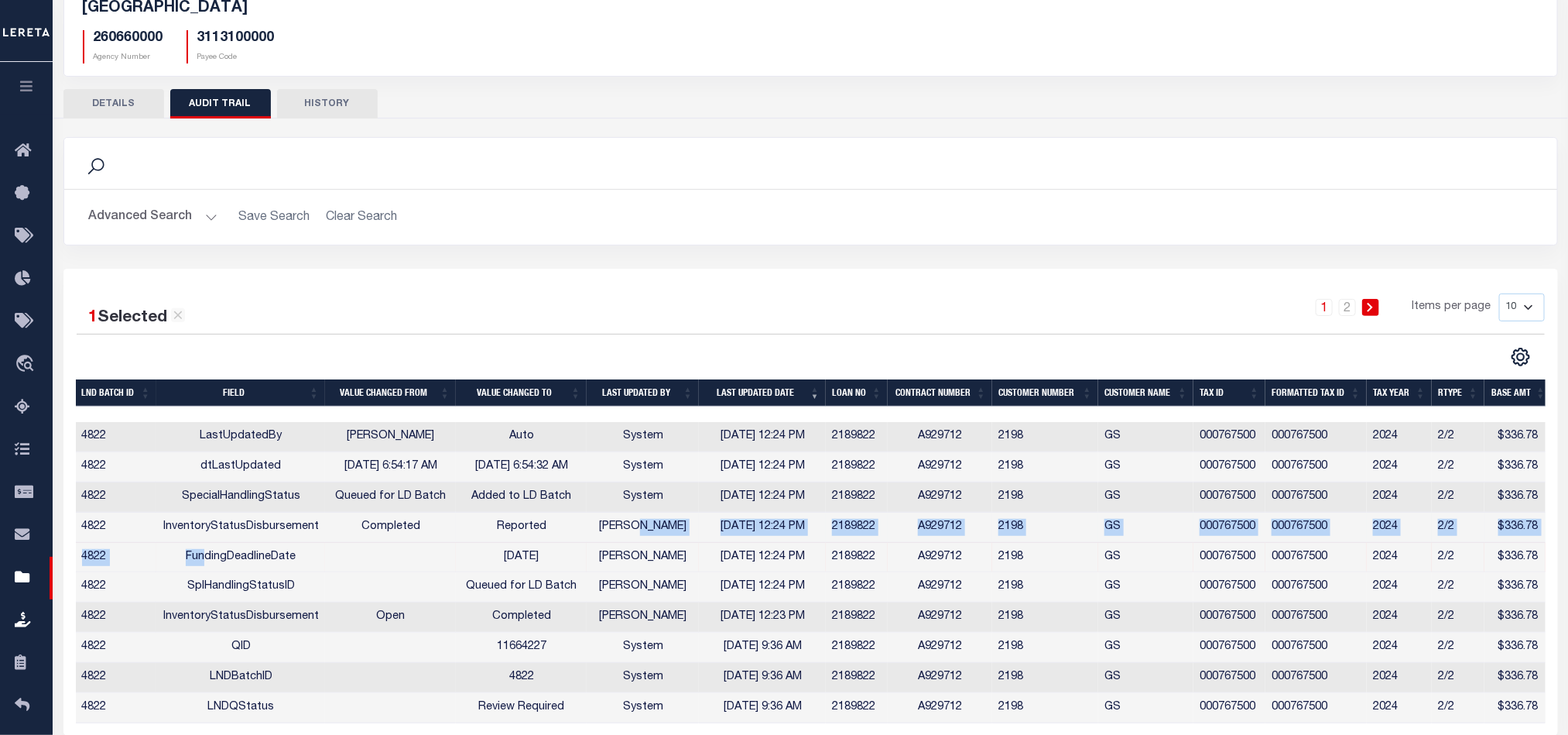
drag, startPoint x: 208, startPoint y: 551, endPoint x: 688, endPoint y: 540, distance: 480.1
click at [671, 541] on tbody "4822 LastUpdatedBy Karan Panchamiya Auto System 10/07/2025 12:24 PM 2189822 A92…" at bounding box center [814, 573] width 1476 height 301
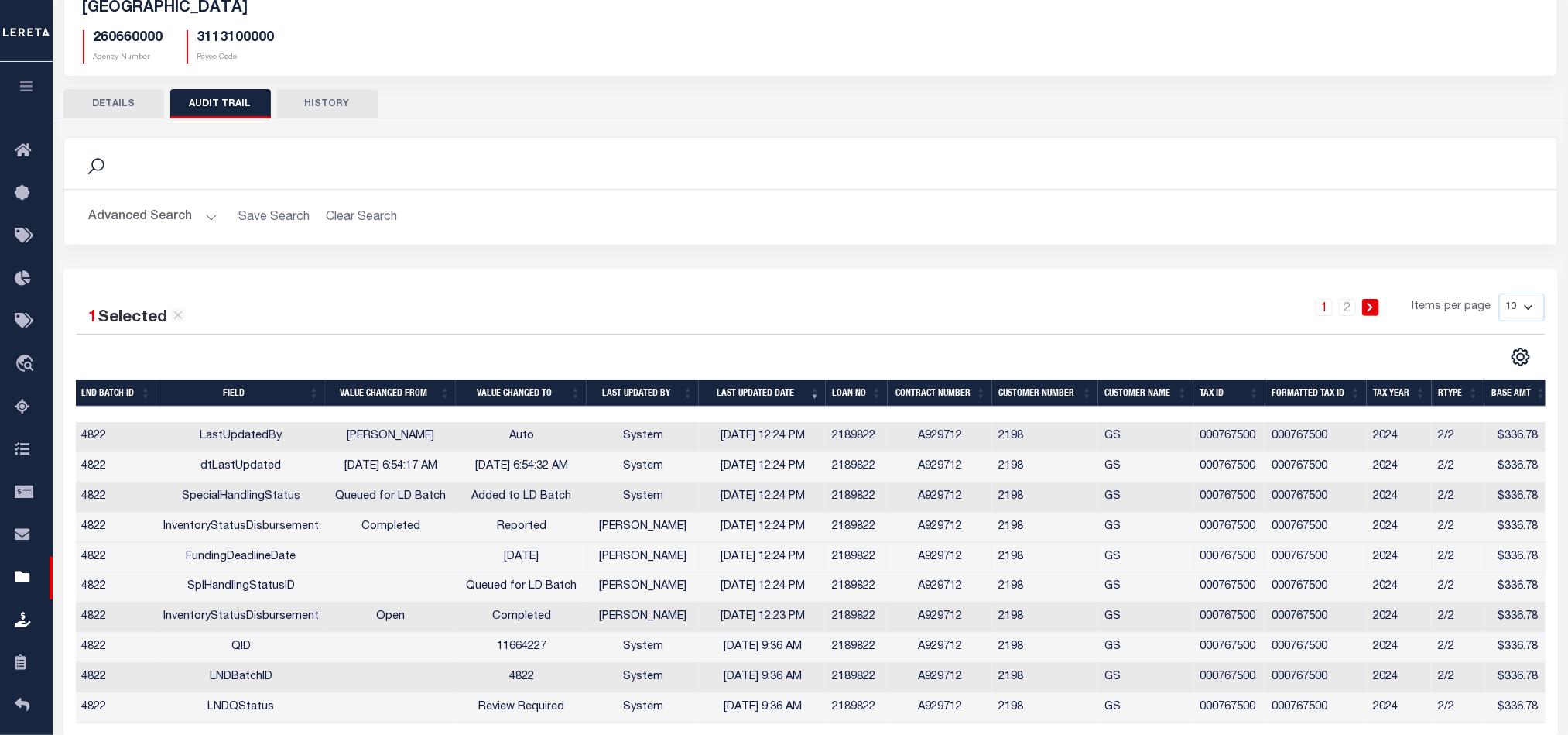
click at [564, 516] on td "Reported" at bounding box center [521, 527] width 131 height 30
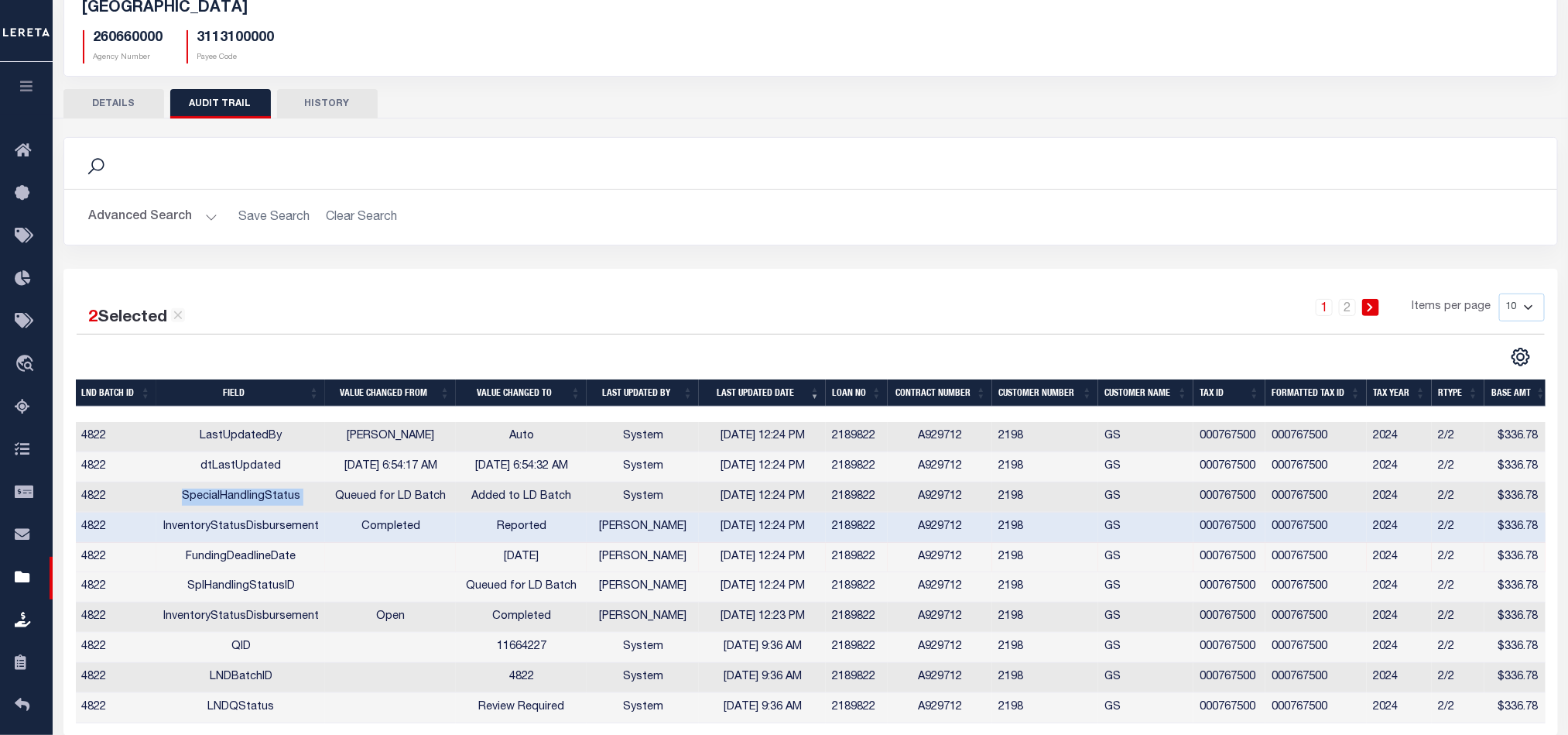
drag, startPoint x: 172, startPoint y: 500, endPoint x: 339, endPoint y: 502, distance: 167.0
click at [339, 500] on tr "4822 SpecialHandlingStatus Queued for LD Batch Added to LD Batch System 10/07/2…" at bounding box center [814, 497] width 1476 height 30
click at [558, 595] on td "Queued for LD Batch" at bounding box center [521, 587] width 131 height 30
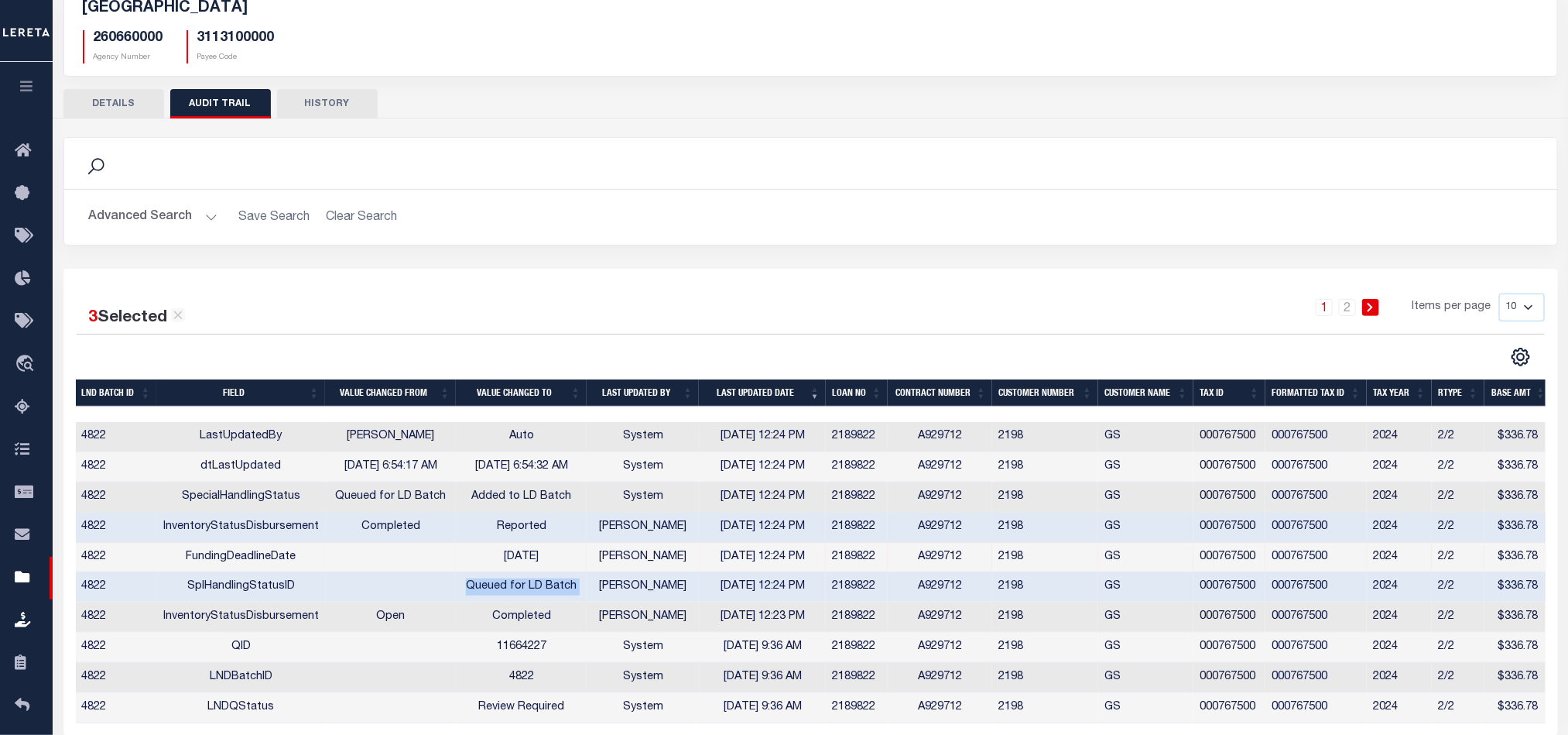
scroll to position [179, 0]
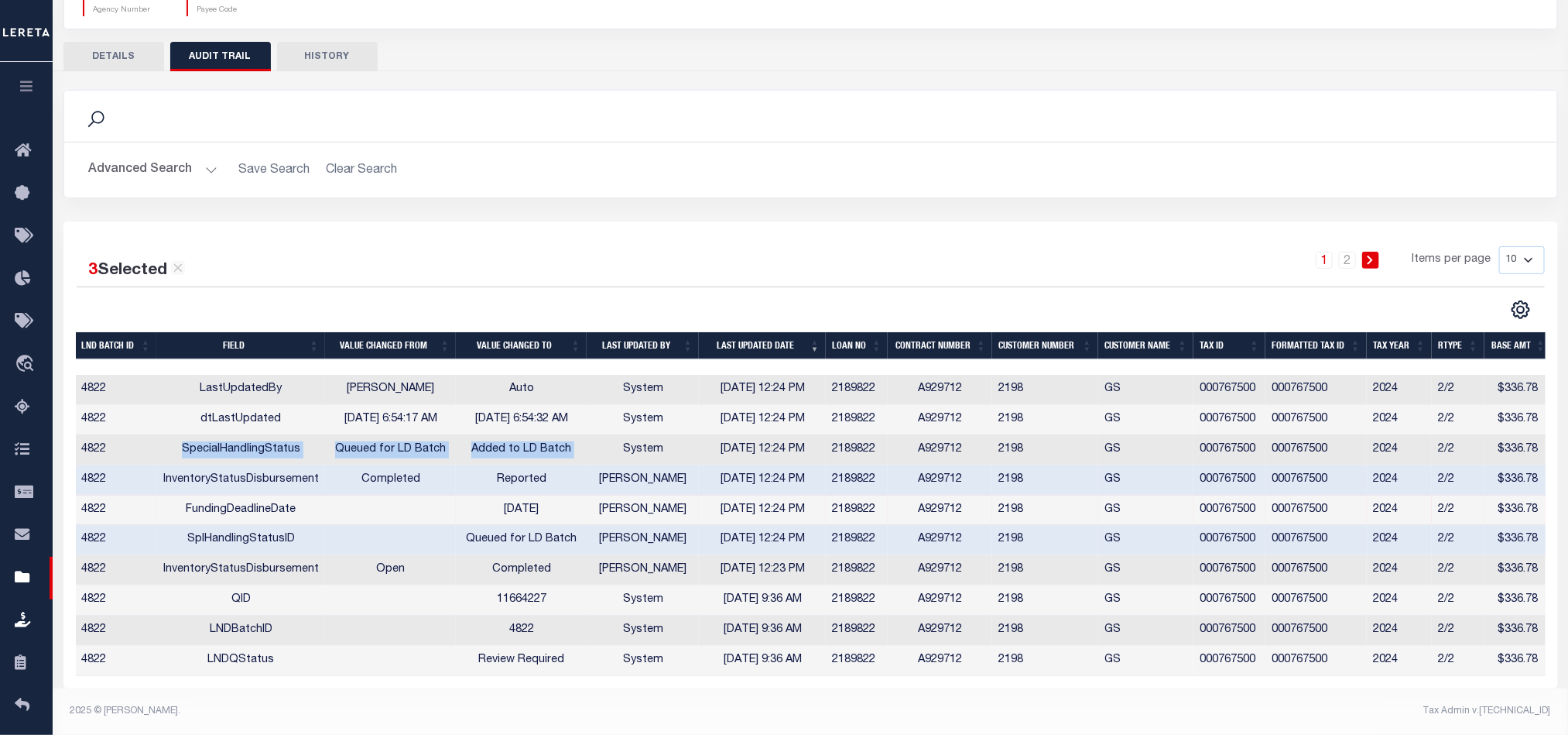
drag, startPoint x: 176, startPoint y: 431, endPoint x: 586, endPoint y: 431, distance: 410.0
click at [586, 435] on tr "4822 SpecialHandlingStatus Queued for LD Batch Added to LD Batch System 10/07/2…" at bounding box center [814, 450] width 1476 height 30
click at [574, 529] on td "Queued for LD Batch" at bounding box center [521, 540] width 131 height 30
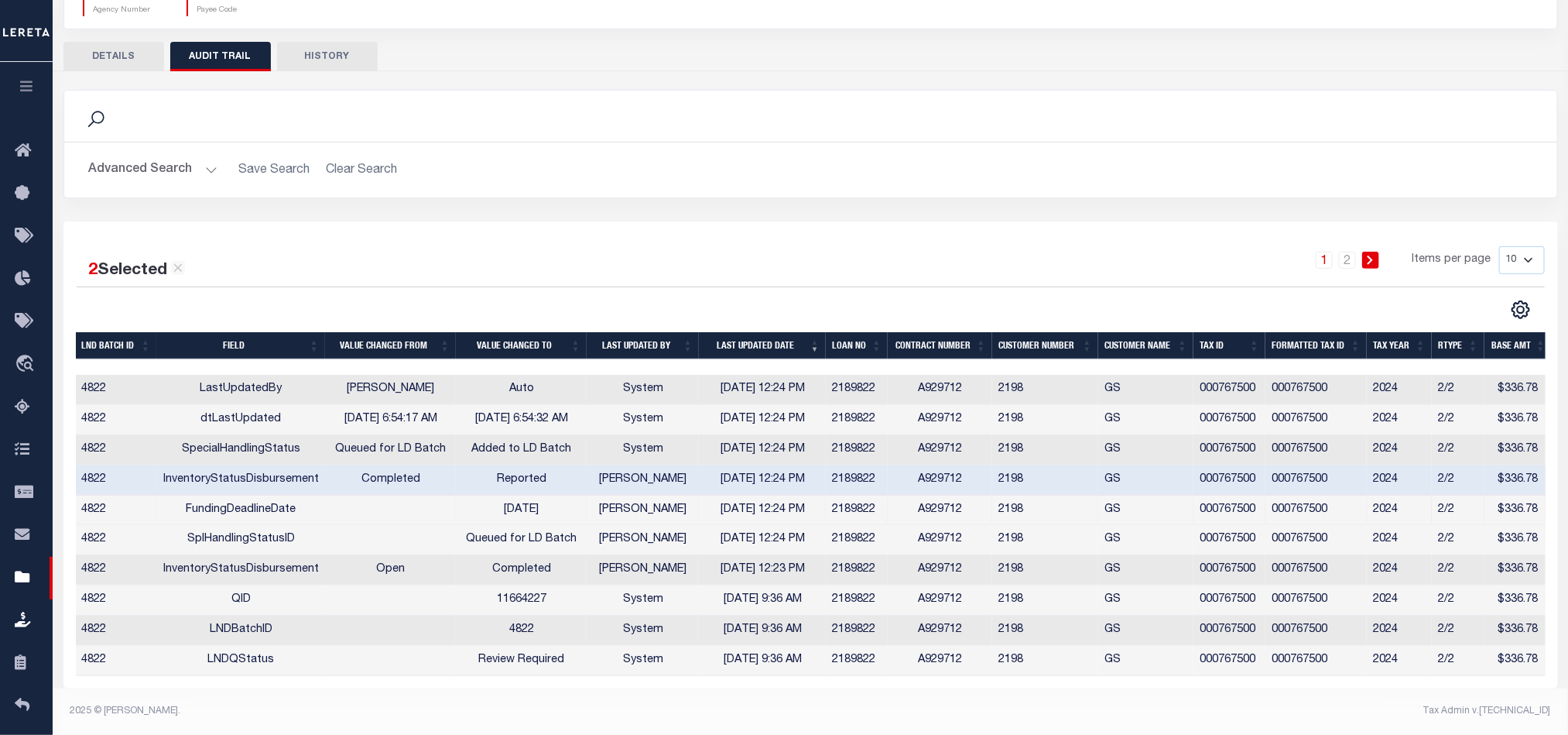
click at [1361, 465] on td "000767500" at bounding box center [1316, 480] width 101 height 30
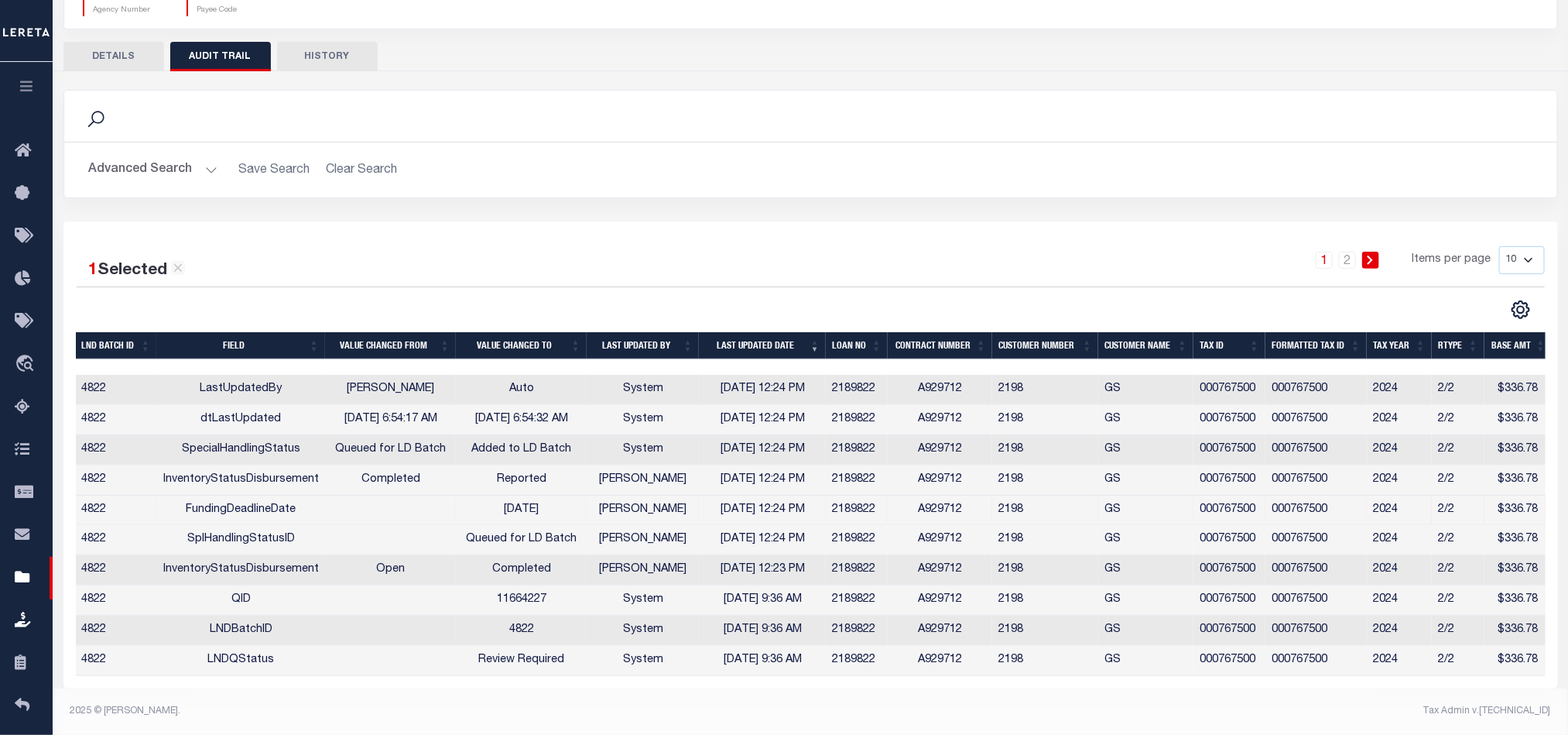
click at [247, 592] on td "QID" at bounding box center [240, 600] width 169 height 30
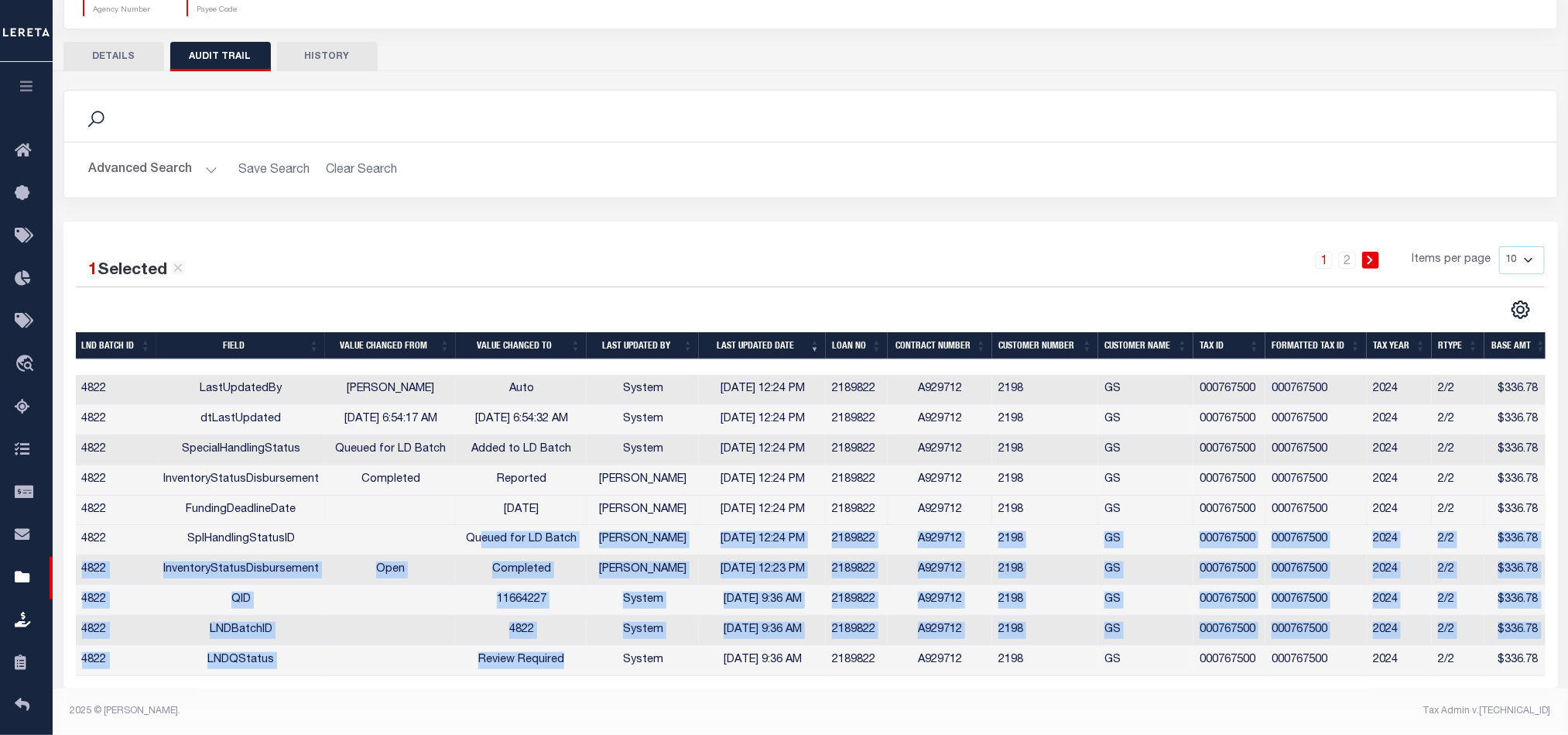
drag, startPoint x: 572, startPoint y: 646, endPoint x: 474, endPoint y: 526, distance: 154.9
click at [476, 527] on tbody "4822 LastUpdatedBy Karan Panchamiya Auto System 10/07/2025 12:24 PM 2189822 A92…" at bounding box center [814, 526] width 1476 height 301
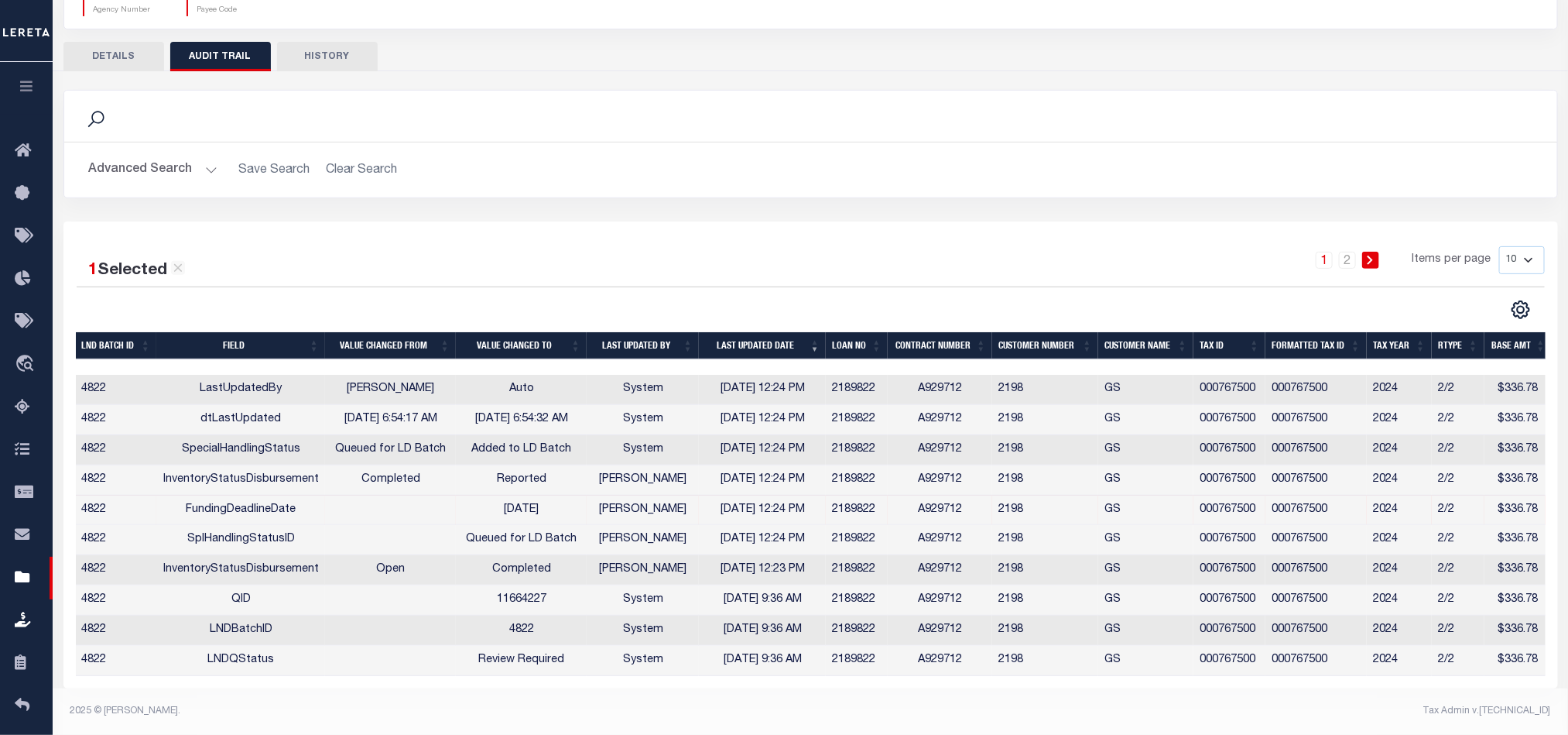
click at [550, 155] on h2 "Advanced Search Save Search Clear Search" at bounding box center [811, 169] width 1468 height 30
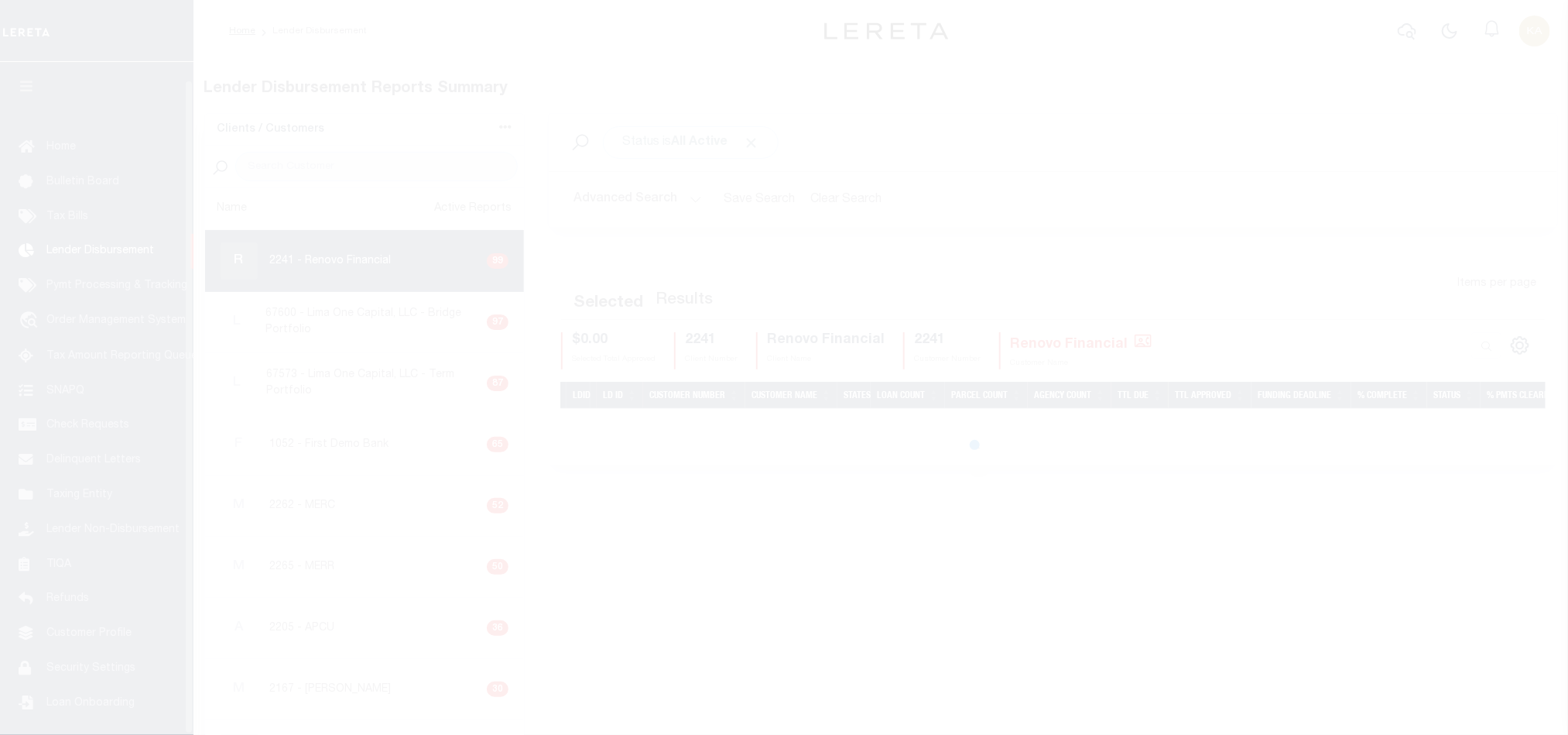
scroll to position [19, 0]
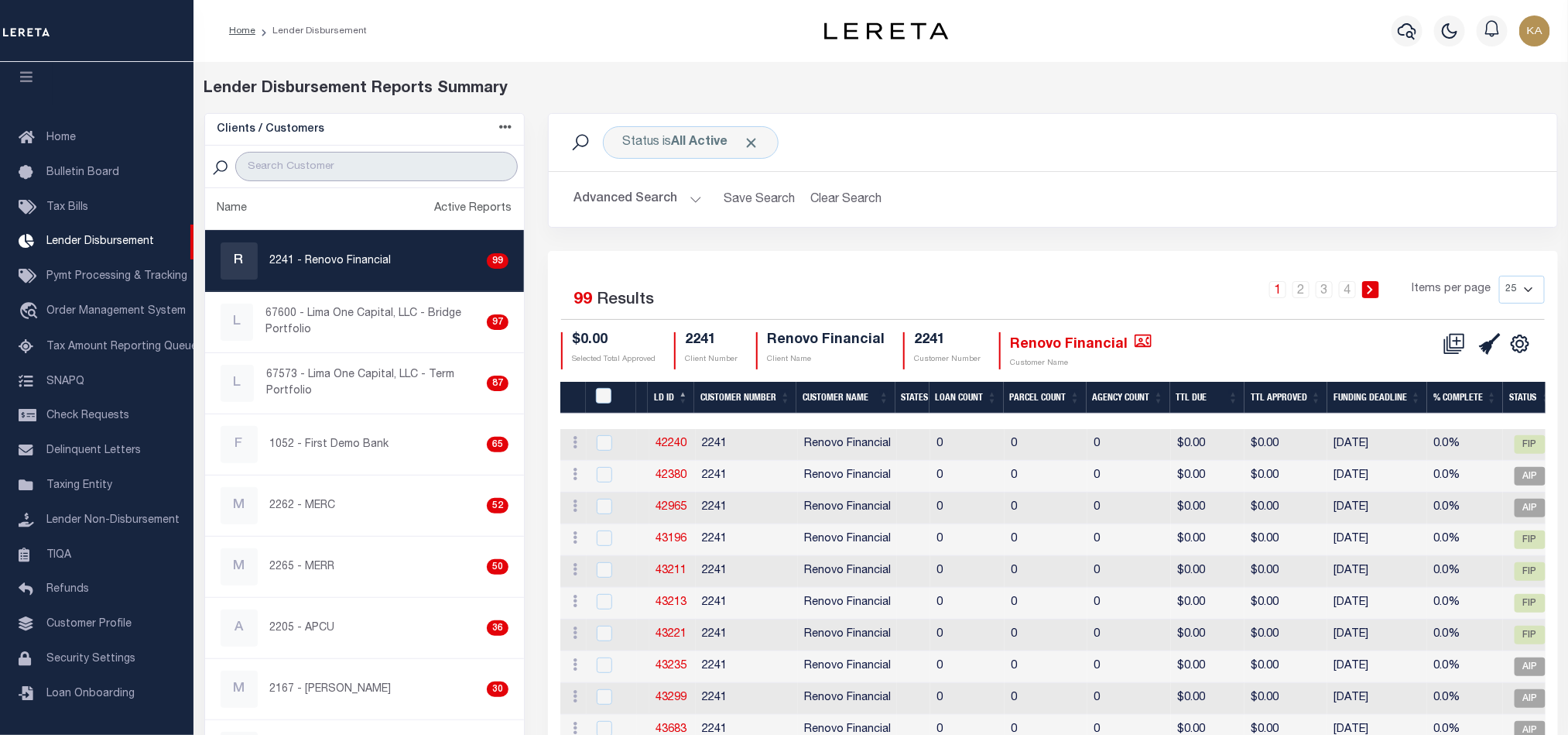
click at [316, 169] on input "search" at bounding box center [376, 166] width 282 height 30
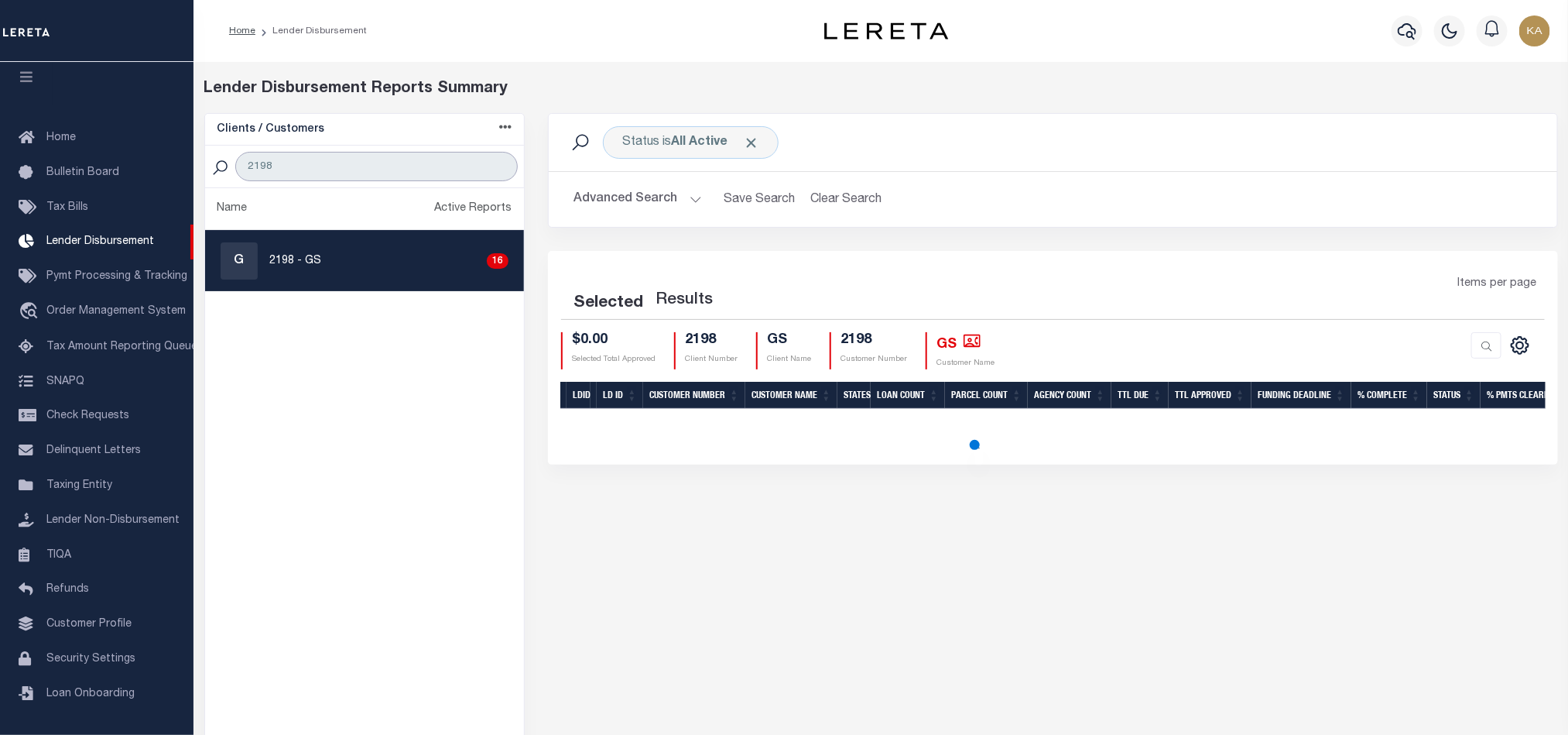
type input "2198"
click at [310, 270] on p "2198 - GS" at bounding box center [296, 261] width 52 height 16
checkbox input "true"
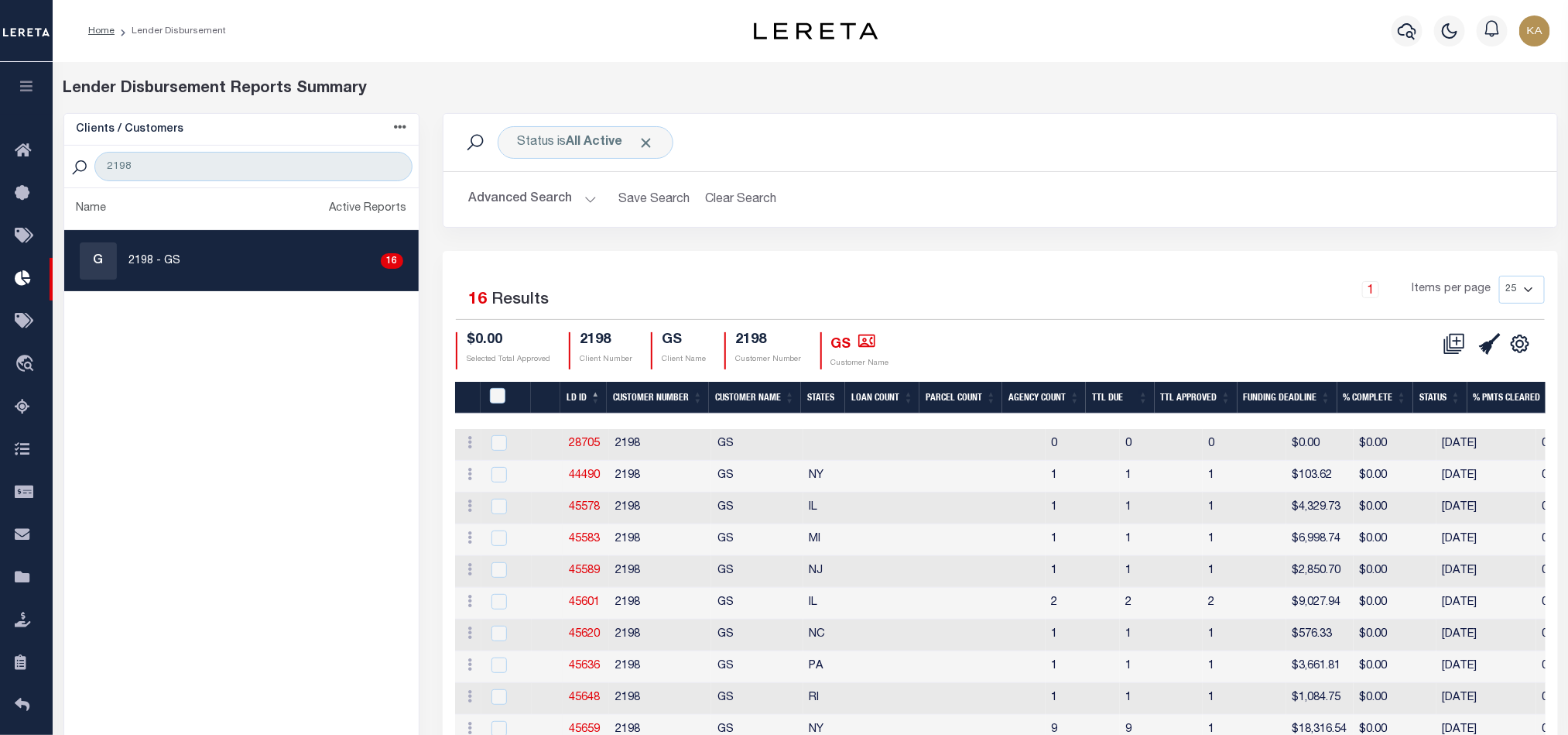
click at [579, 407] on th "LD ID" at bounding box center [583, 398] width 46 height 31
click at [583, 449] on link "45731" at bounding box center [584, 444] width 31 height 11
checkbox input "true"
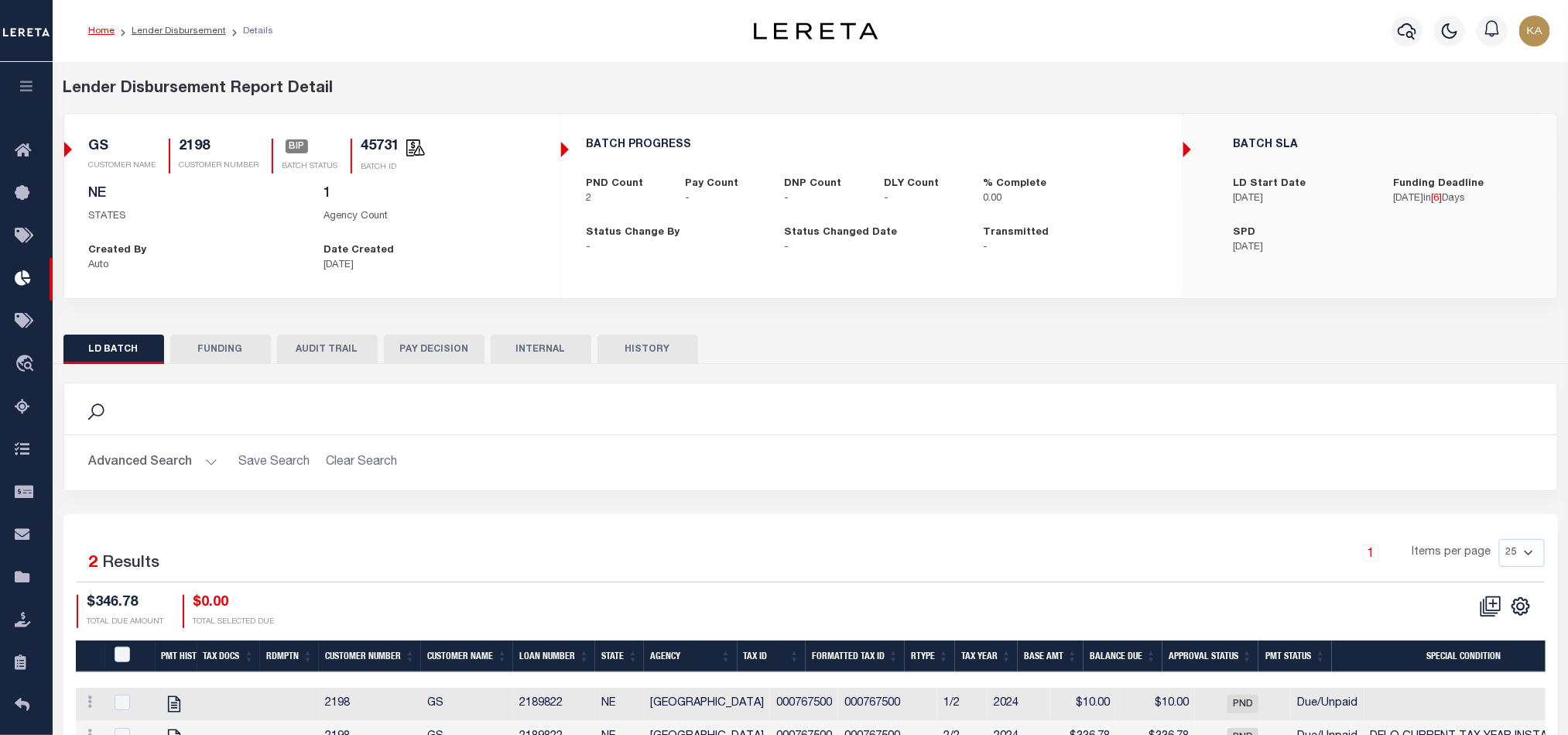
scroll to position [93, 0]
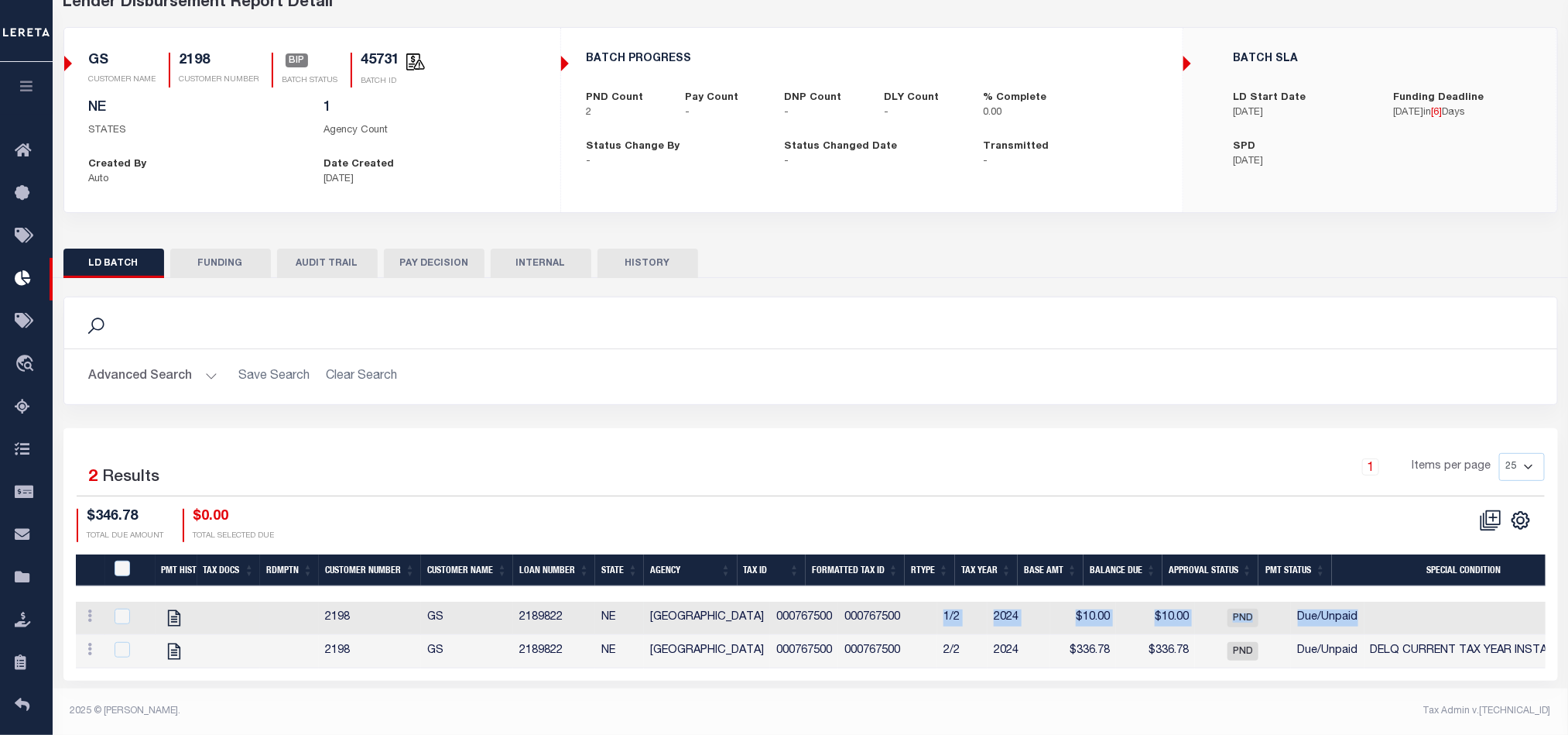
drag, startPoint x: 880, startPoint y: 617, endPoint x: 1338, endPoint y: 607, distance: 458.1
click at [1348, 609] on tr "View Tax Line Detail View Accutax Payment History 2198 GS 2189822 [GEOGRAPHIC_D…" at bounding box center [1109, 618] width 2067 height 33
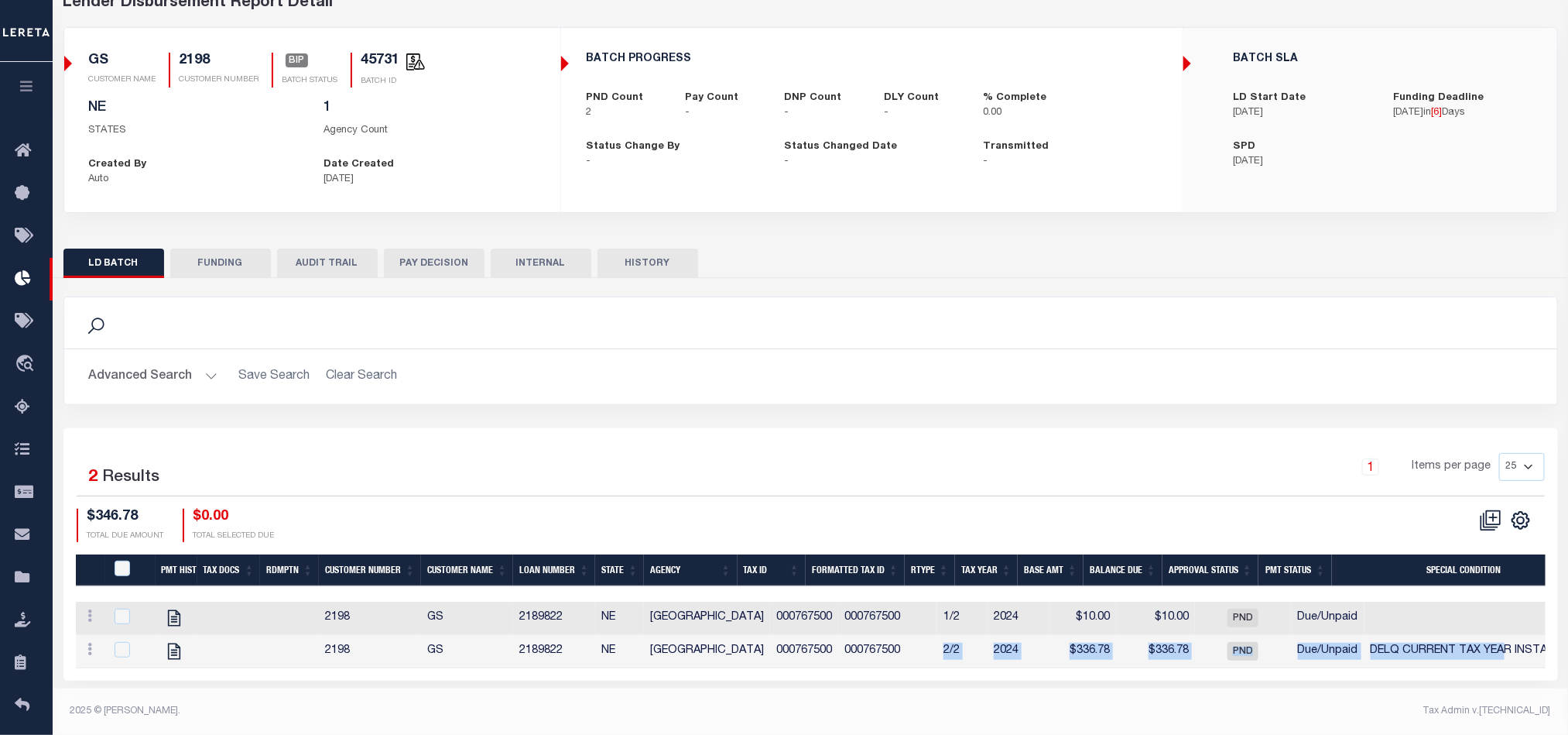
drag, startPoint x: 883, startPoint y: 653, endPoint x: 1340, endPoint y: 602, distance: 459.8
click at [1474, 653] on tr "View Tax Line Detail View Accutax Payment History 2198 GS 2189822 [GEOGRAPHIC_D…" at bounding box center [1109, 651] width 2067 height 33
click at [307, 256] on button "AUDIT TRAIL" at bounding box center [327, 264] width 100 height 30
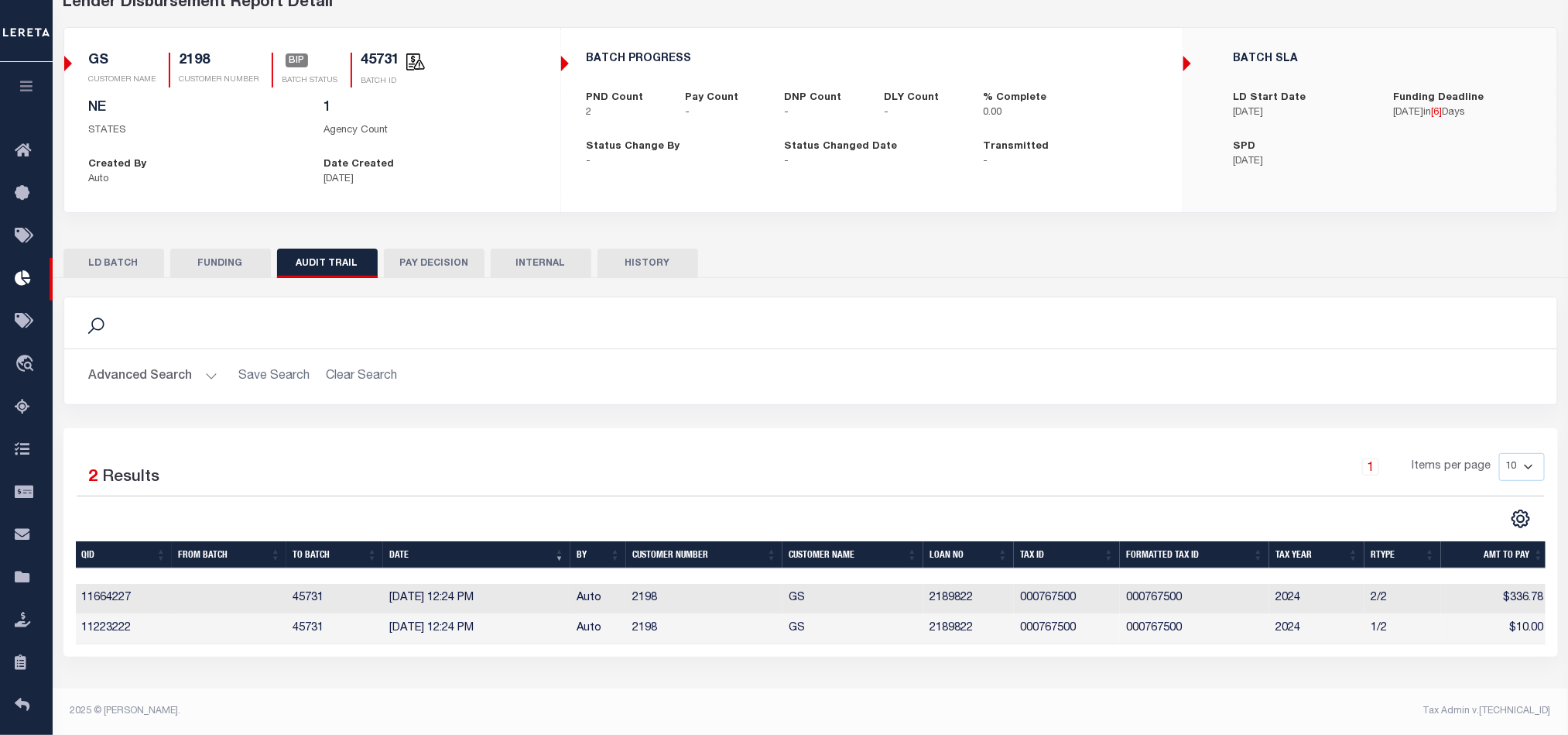
click at [655, 263] on button "HISTORY" at bounding box center [648, 264] width 100 height 30
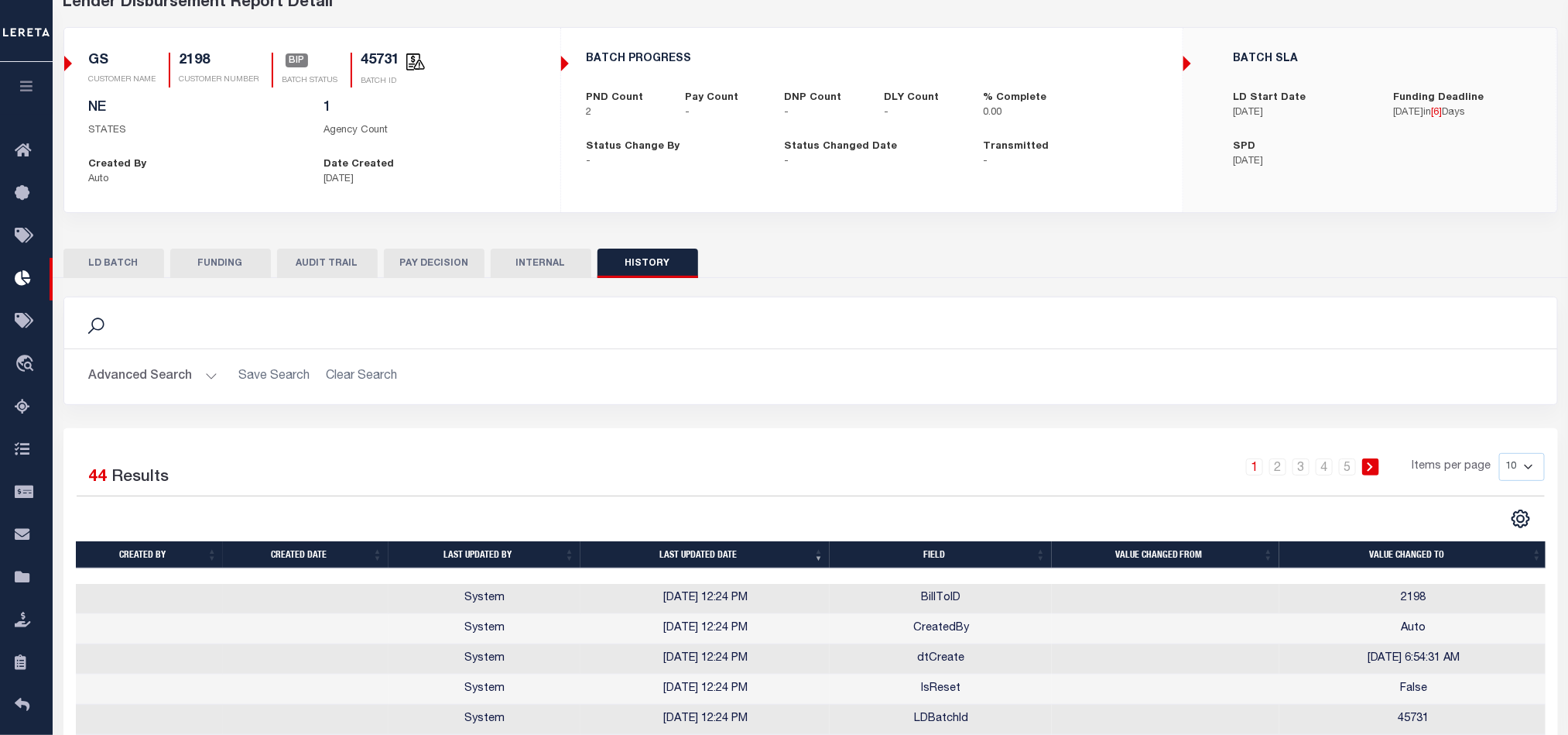
scroll to position [312, 0]
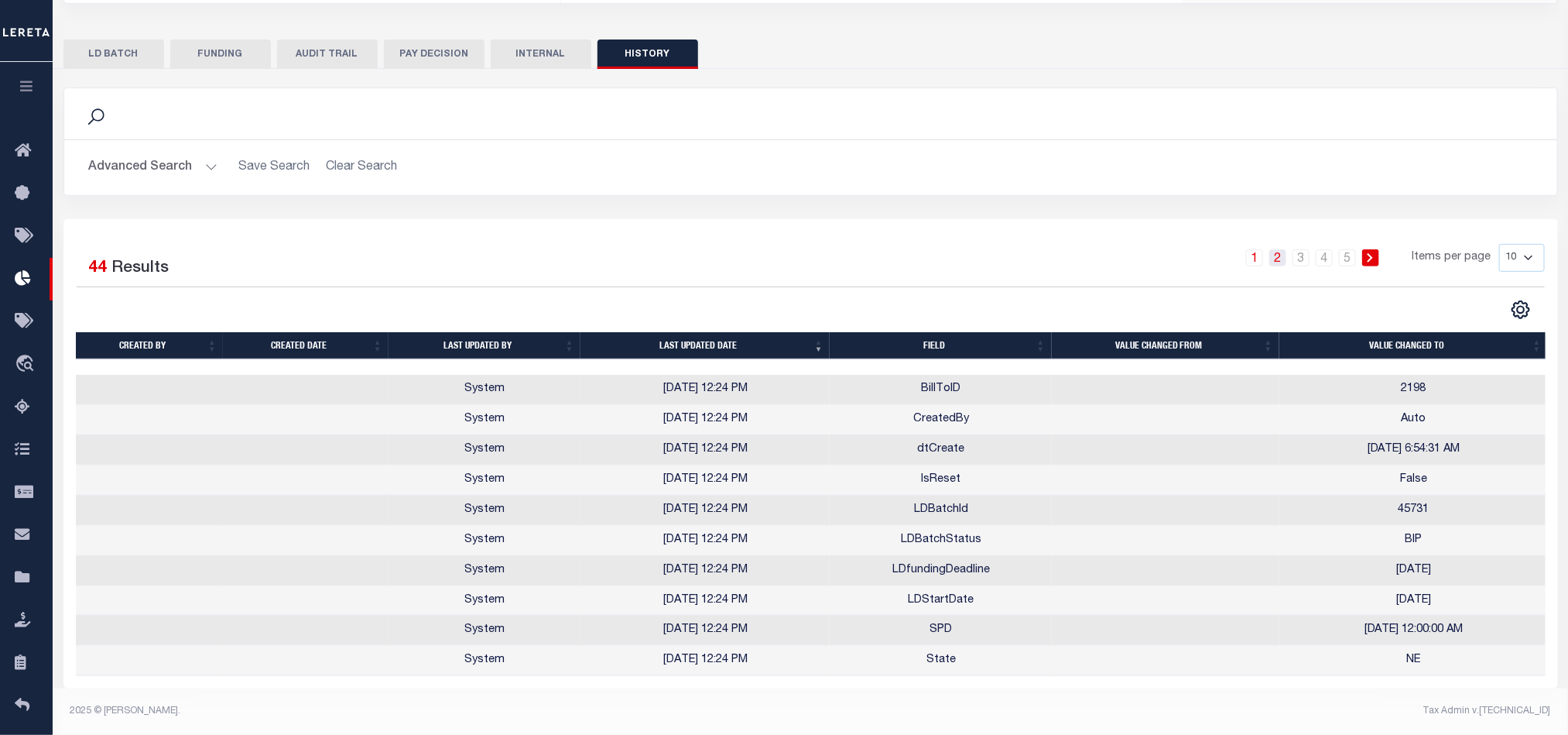
click at [1282, 249] on link "2" at bounding box center [1278, 258] width 17 height 17
click at [1254, 249] on link "1" at bounding box center [1254, 258] width 17 height 17
click at [1349, 249] on link "5" at bounding box center [1348, 258] width 17 height 17
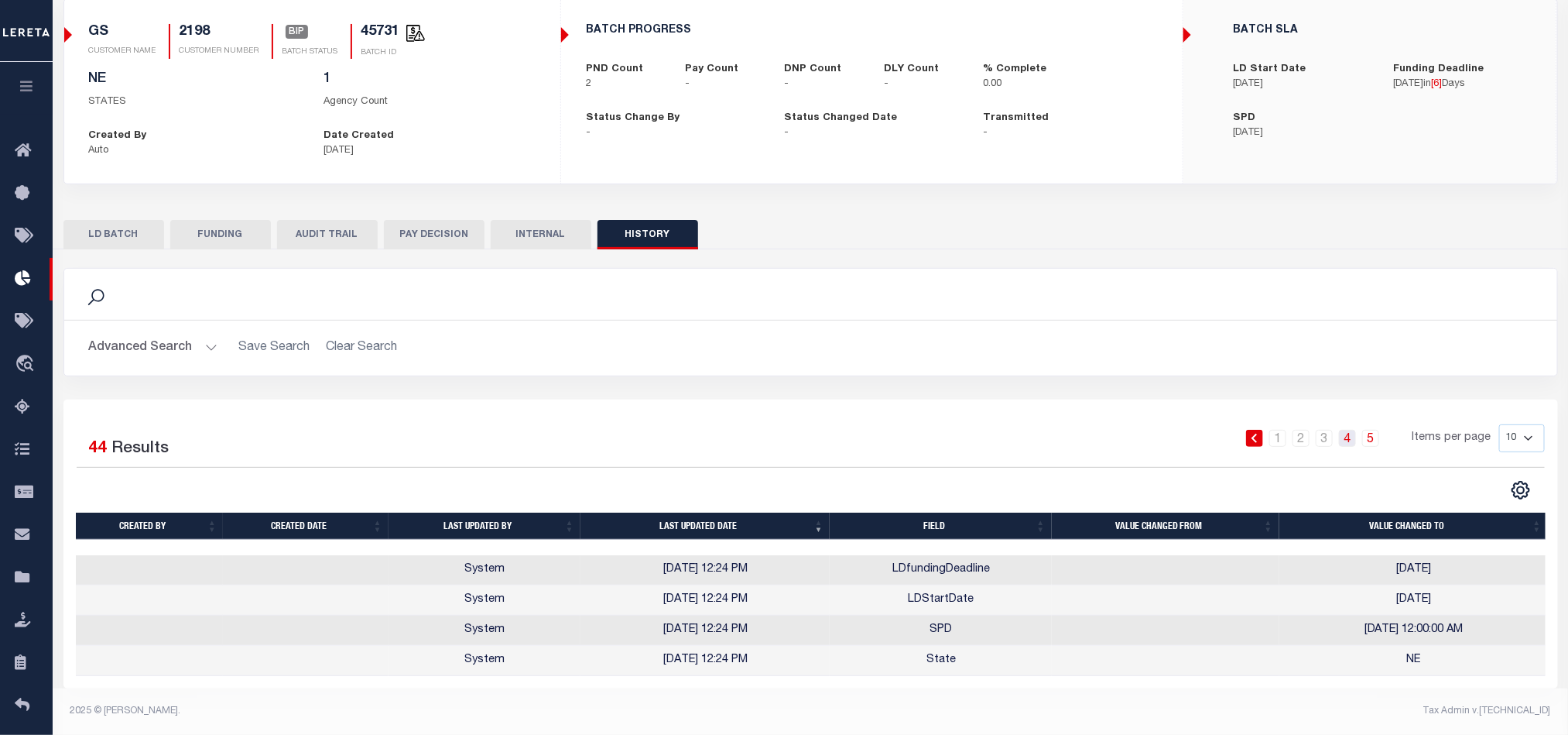
click at [1345, 430] on link "4" at bounding box center [1348, 438] width 17 height 17
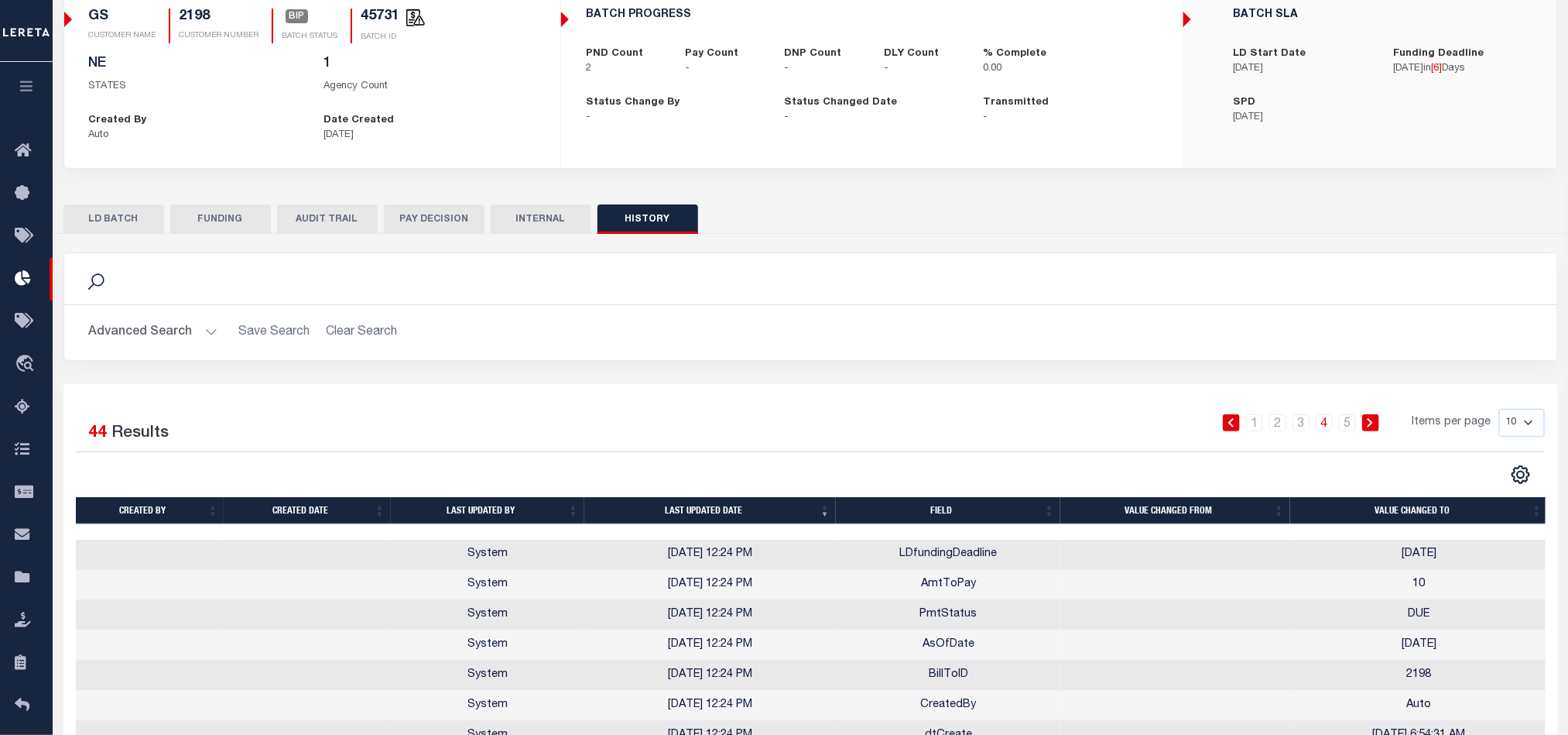
scroll to position [312, 0]
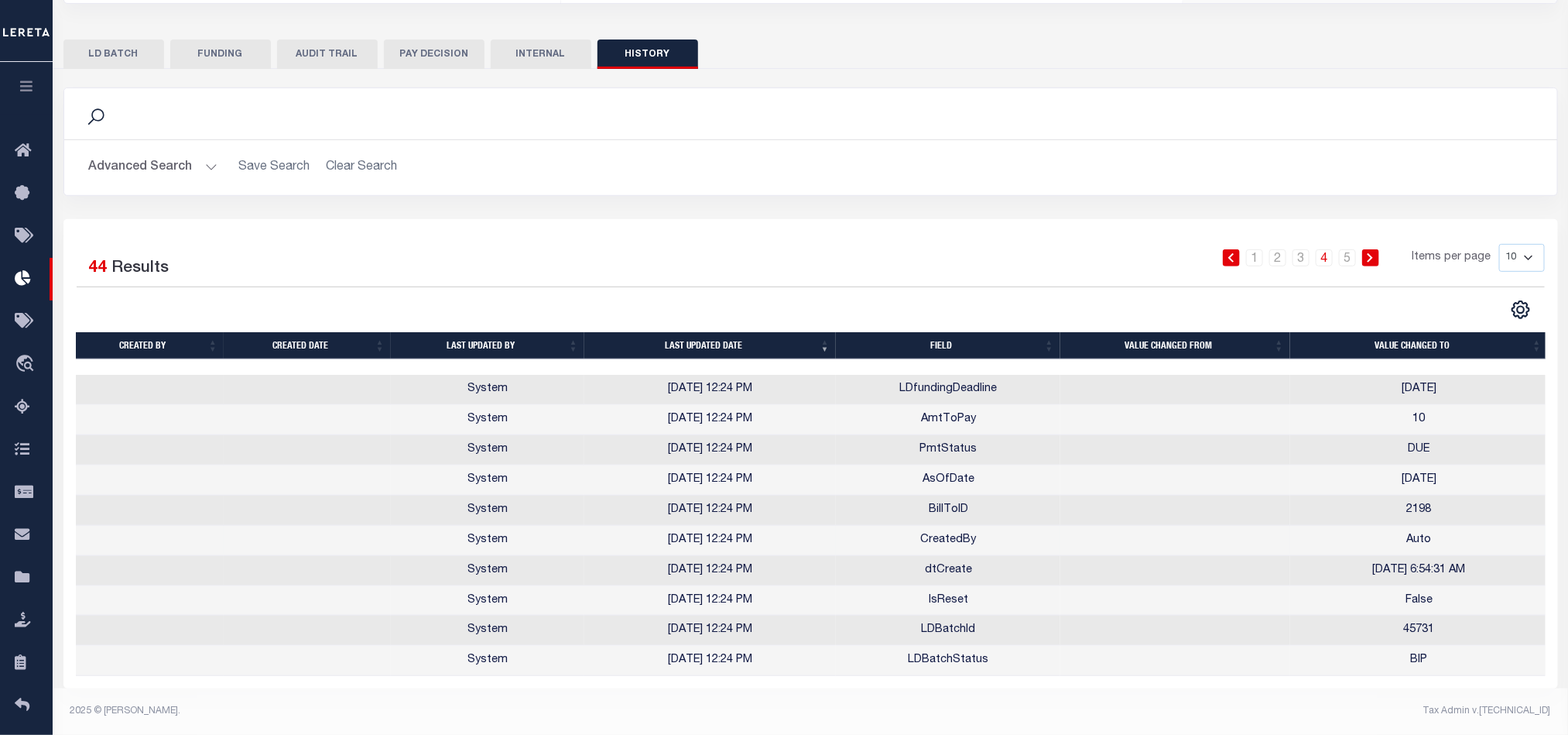
click at [1110, 541] on td at bounding box center [1174, 540] width 230 height 30
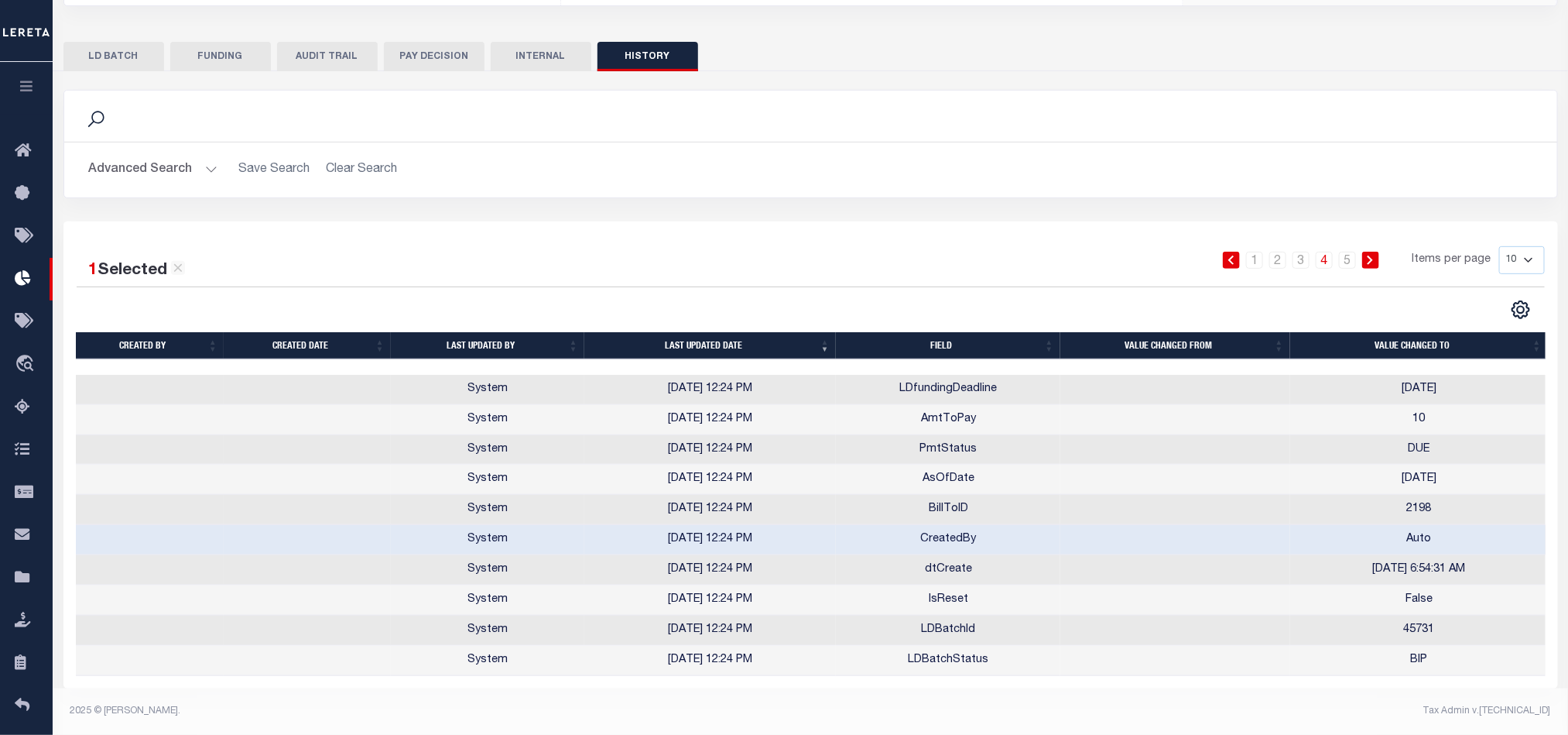
drag, startPoint x: 1138, startPoint y: 537, endPoint x: 1160, endPoint y: 535, distance: 22.1
click at [1138, 537] on td at bounding box center [1174, 540] width 230 height 30
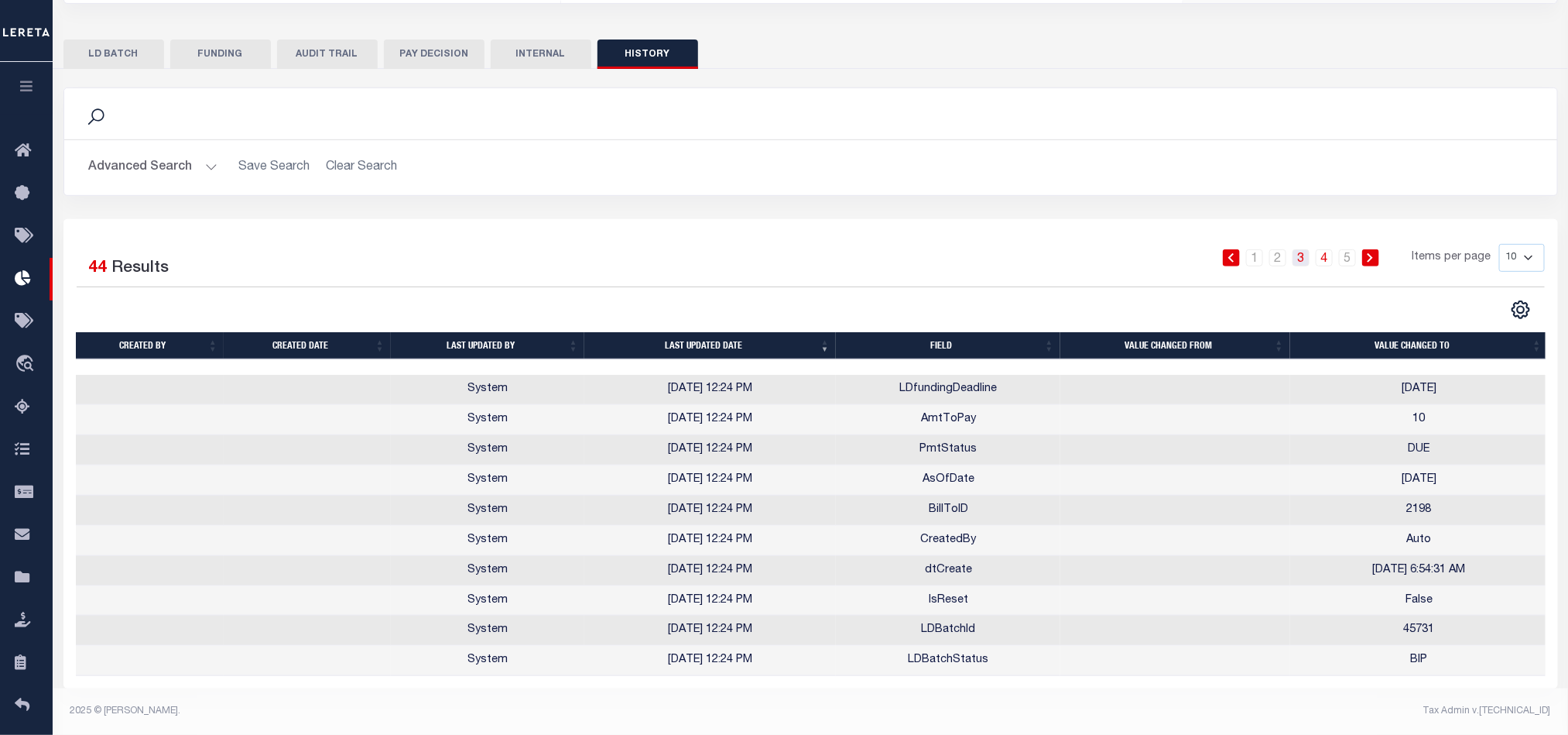
click at [1300, 249] on link "3" at bounding box center [1301, 258] width 17 height 17
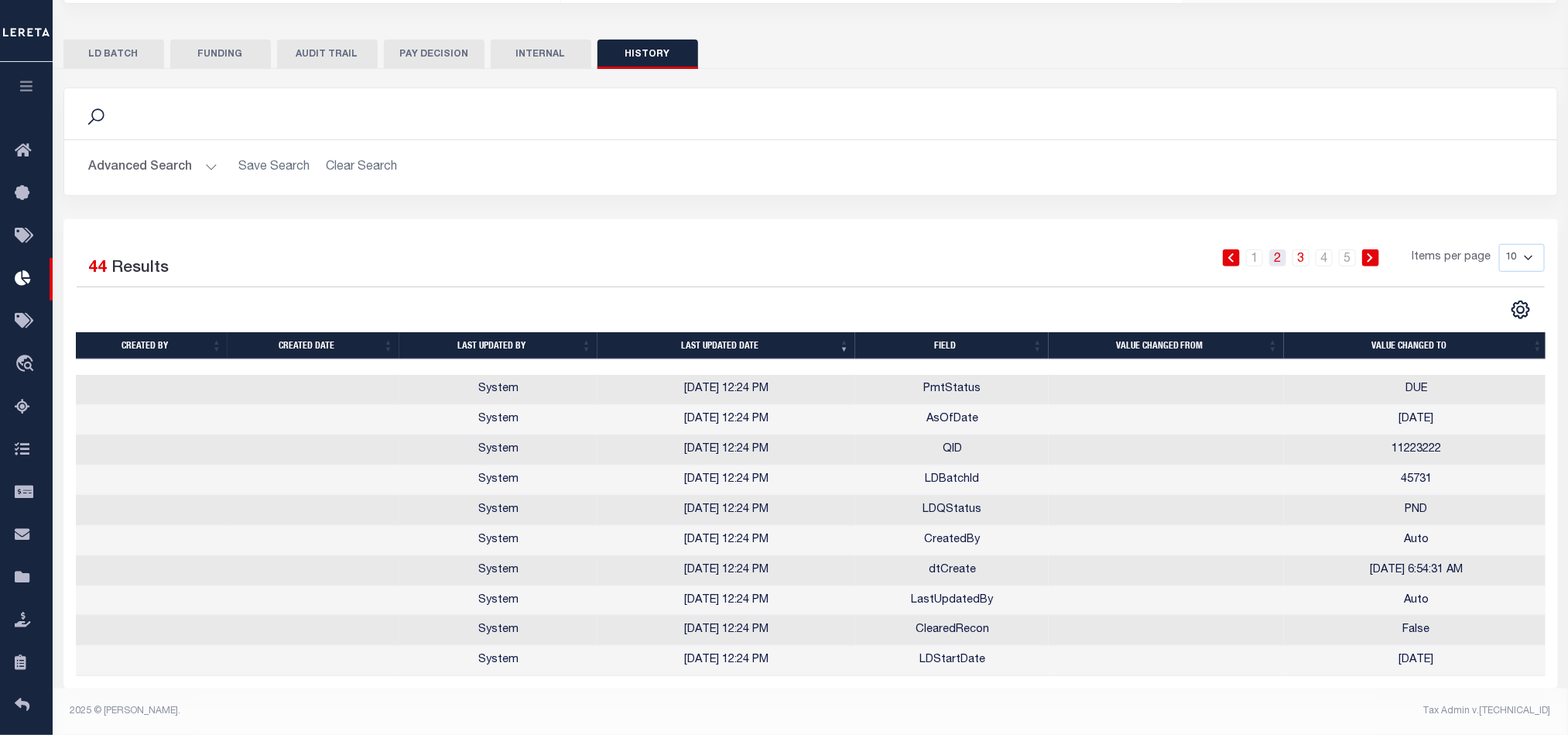
click at [1280, 249] on link "2" at bounding box center [1278, 258] width 17 height 17
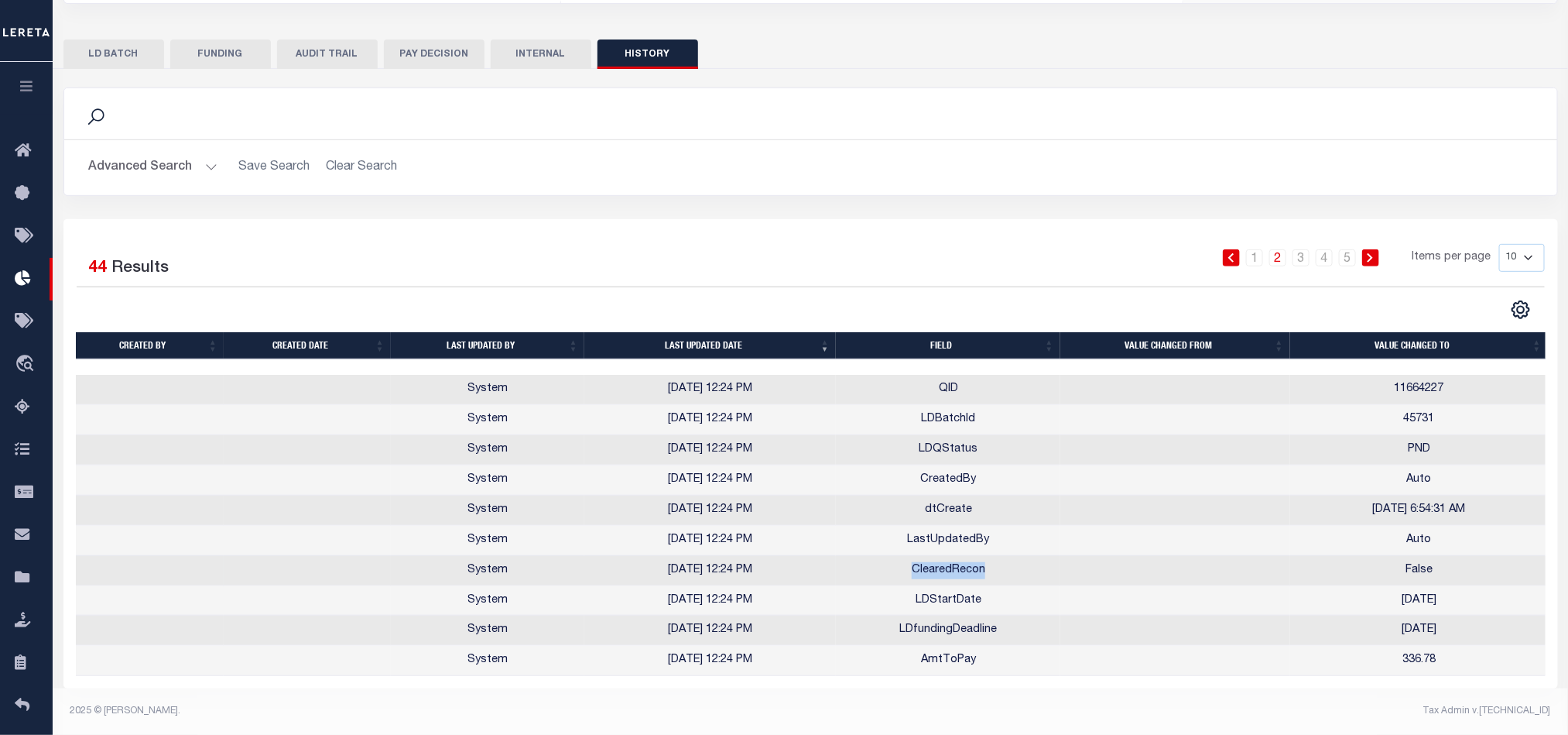
drag, startPoint x: 909, startPoint y: 551, endPoint x: 1000, endPoint y: 551, distance: 91.0
click at [1000, 556] on td "ClearedRecon" at bounding box center [948, 571] width 224 height 30
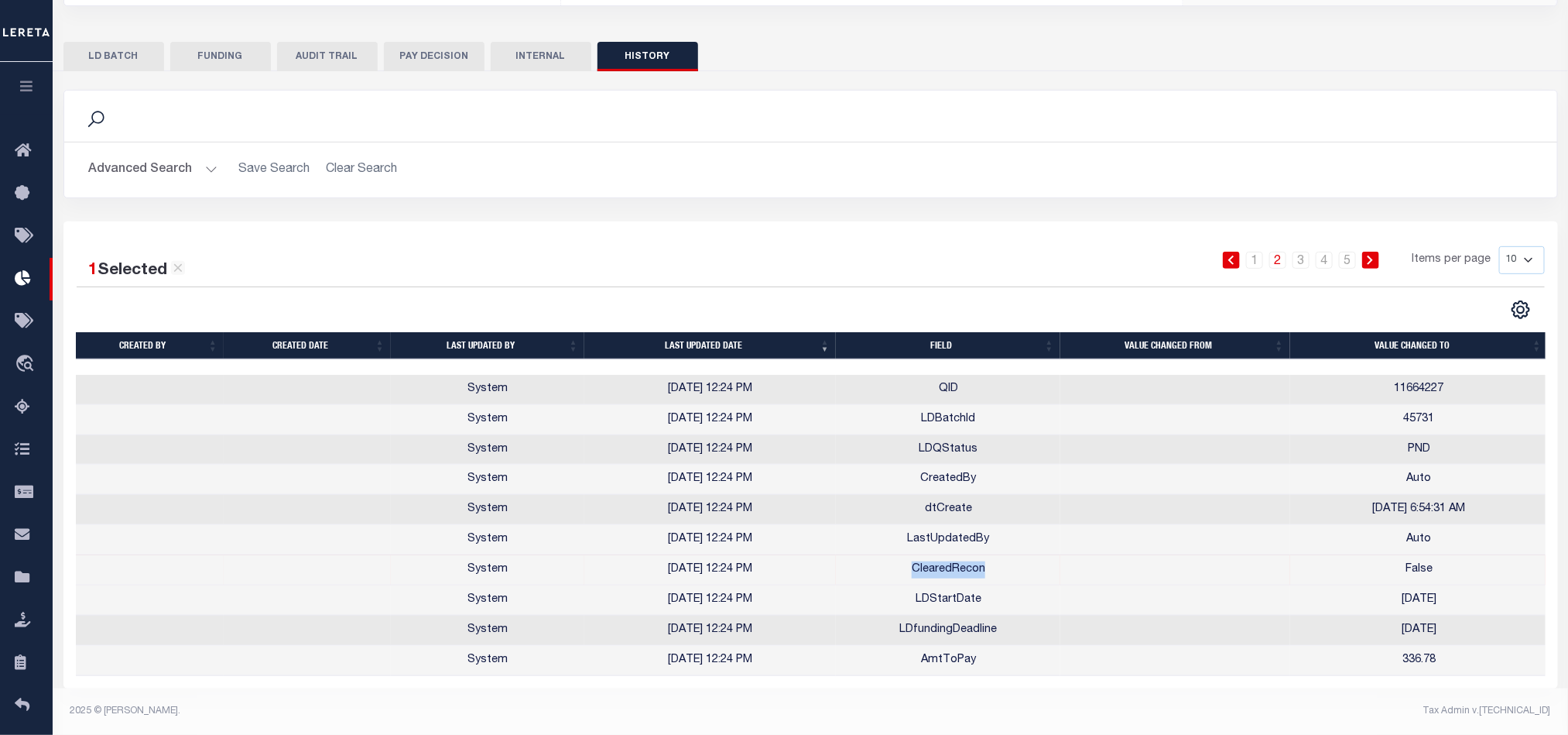
click at [1038, 570] on td "ClearedRecon" at bounding box center [948, 570] width 224 height 30
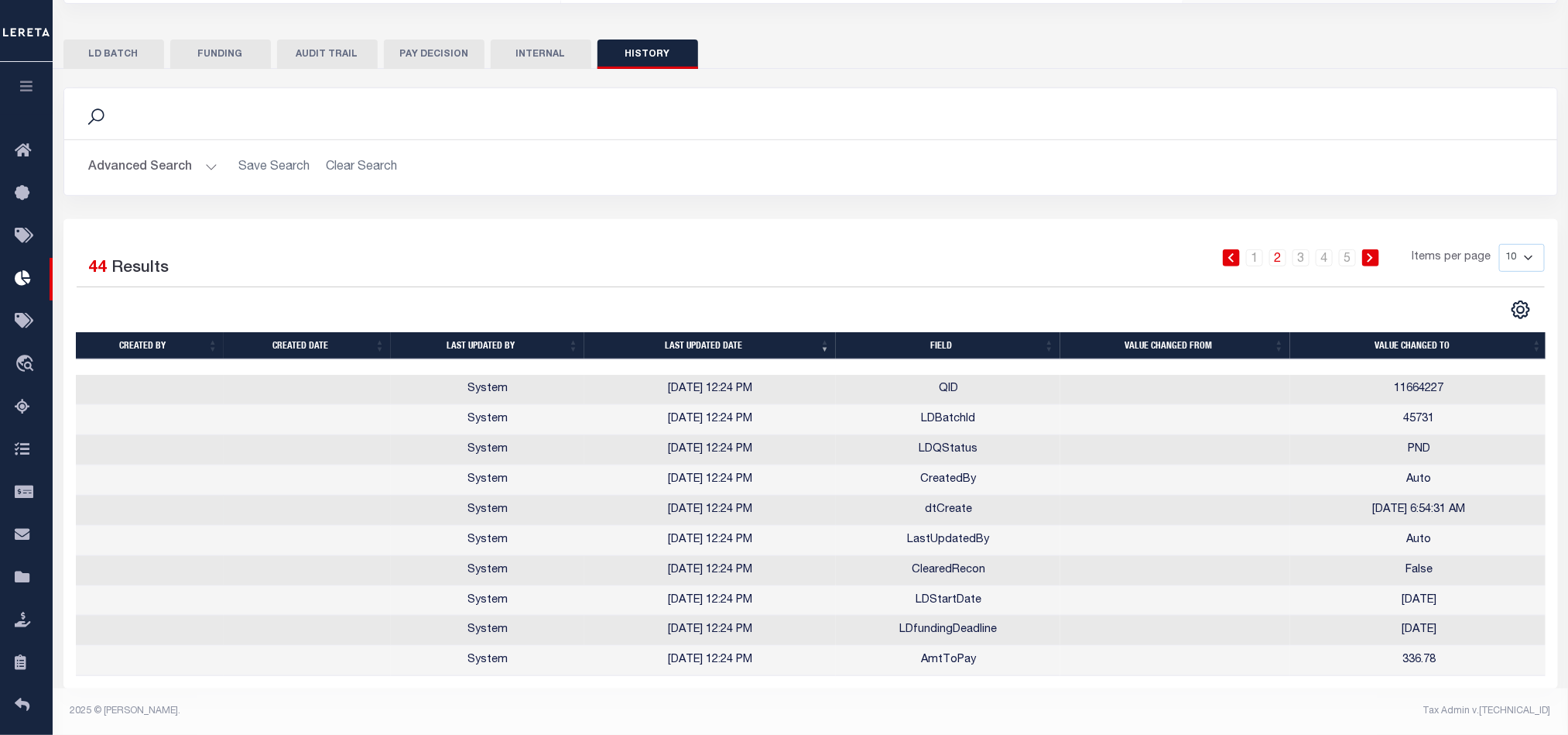
scroll to position [0, 0]
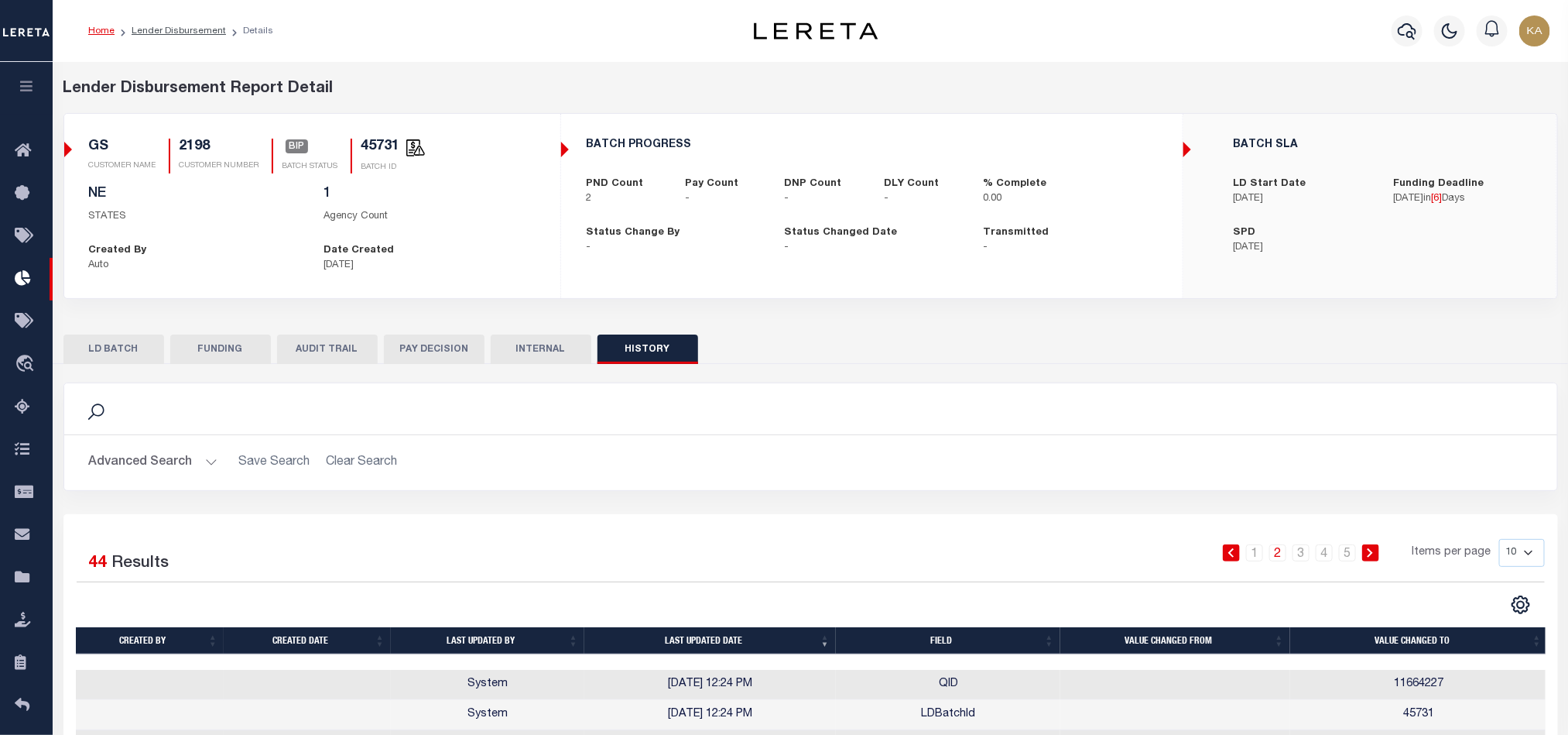
click at [1017, 503] on div "Search Advanced Search Save Search Clear Search Is On" at bounding box center [811, 449] width 1518 height 132
click at [137, 348] on button "LD BATCH" at bounding box center [114, 349] width 100 height 30
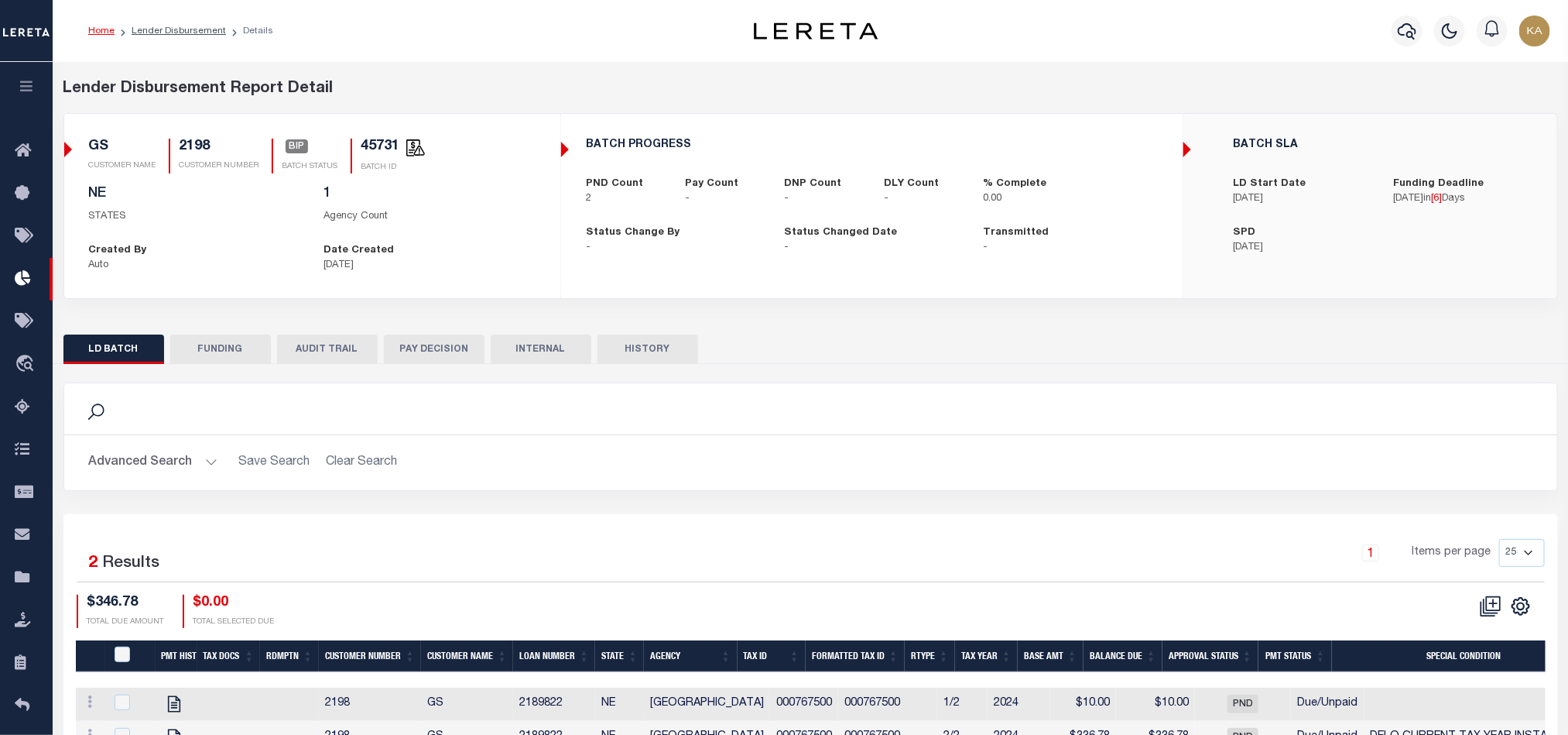
scroll to position [93, 0]
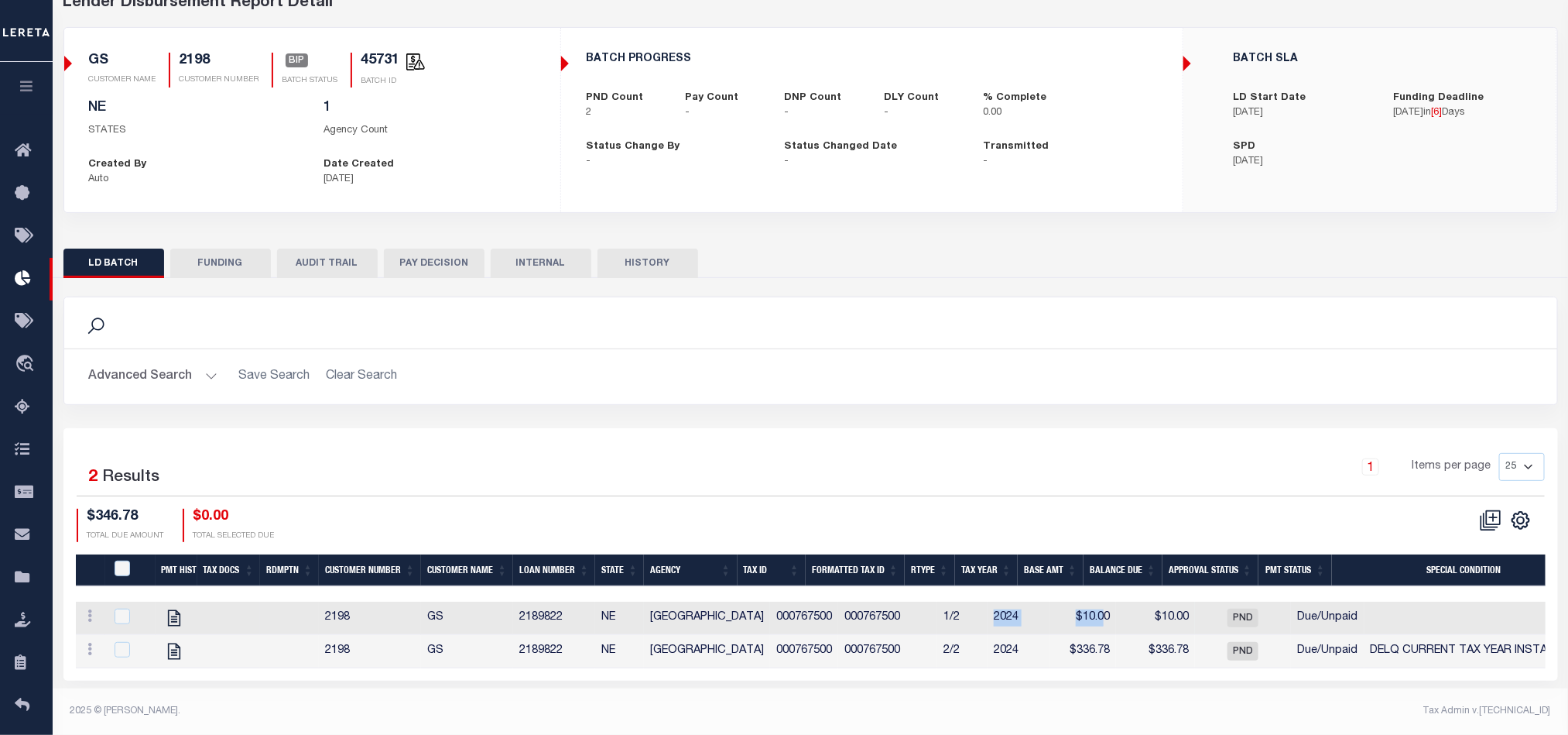
drag, startPoint x: 935, startPoint y: 602, endPoint x: 1061, endPoint y: 606, distance: 126.1
click at [1069, 605] on tr "View Tax Line Detail View Accutax Payment History 2198 GS 2189822 NE OTOE COUNT…" at bounding box center [1109, 618] width 2067 height 33
drag, startPoint x: 906, startPoint y: 646, endPoint x: 1294, endPoint y: 649, distance: 388.0
click at [1294, 649] on tr "View Tax Line Detail View Accutax Payment History 2198 GS 2189822 NE OTOE COUNT…" at bounding box center [1109, 651] width 2067 height 33
click at [646, 260] on button "HISTORY" at bounding box center [648, 264] width 100 height 30
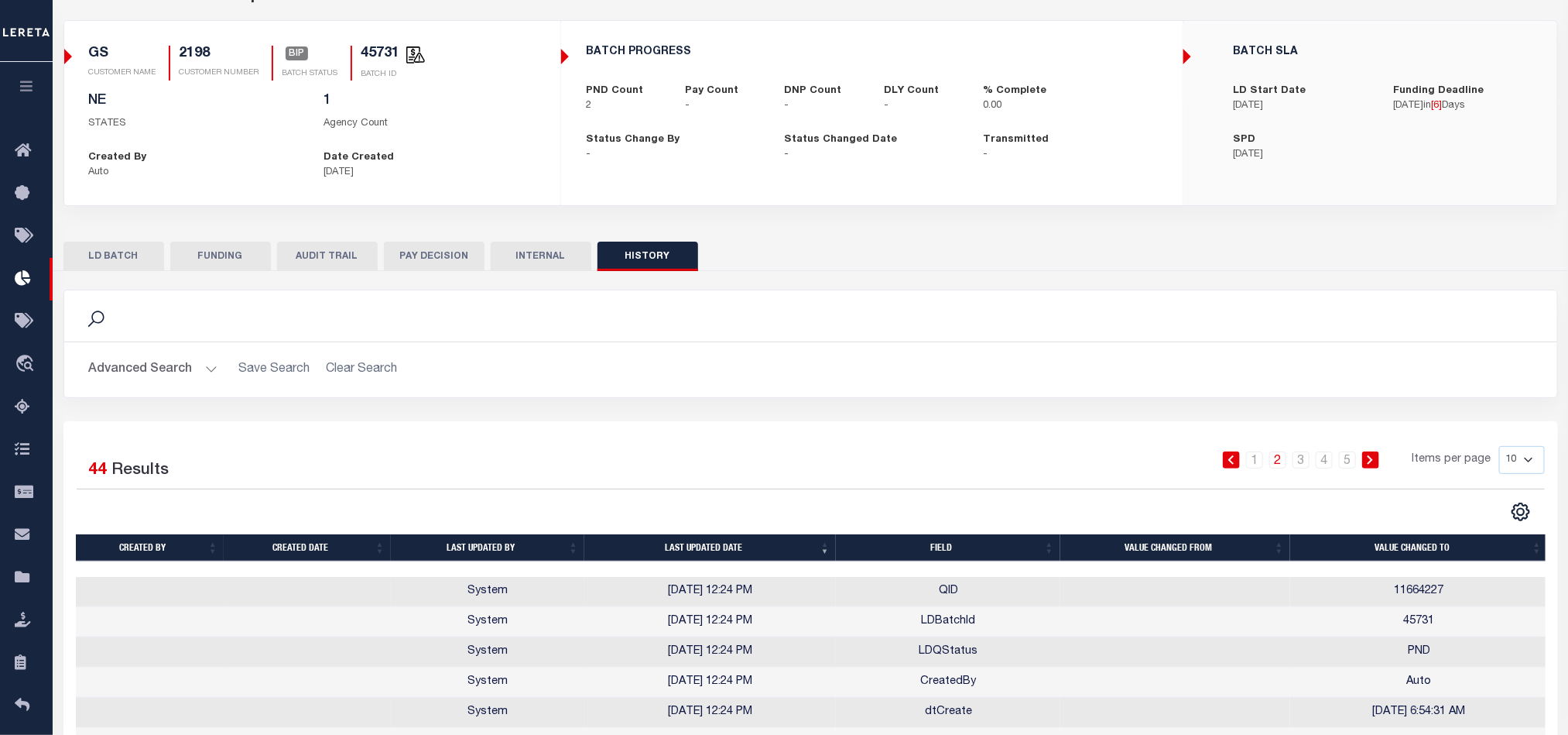
scroll to position [312, 0]
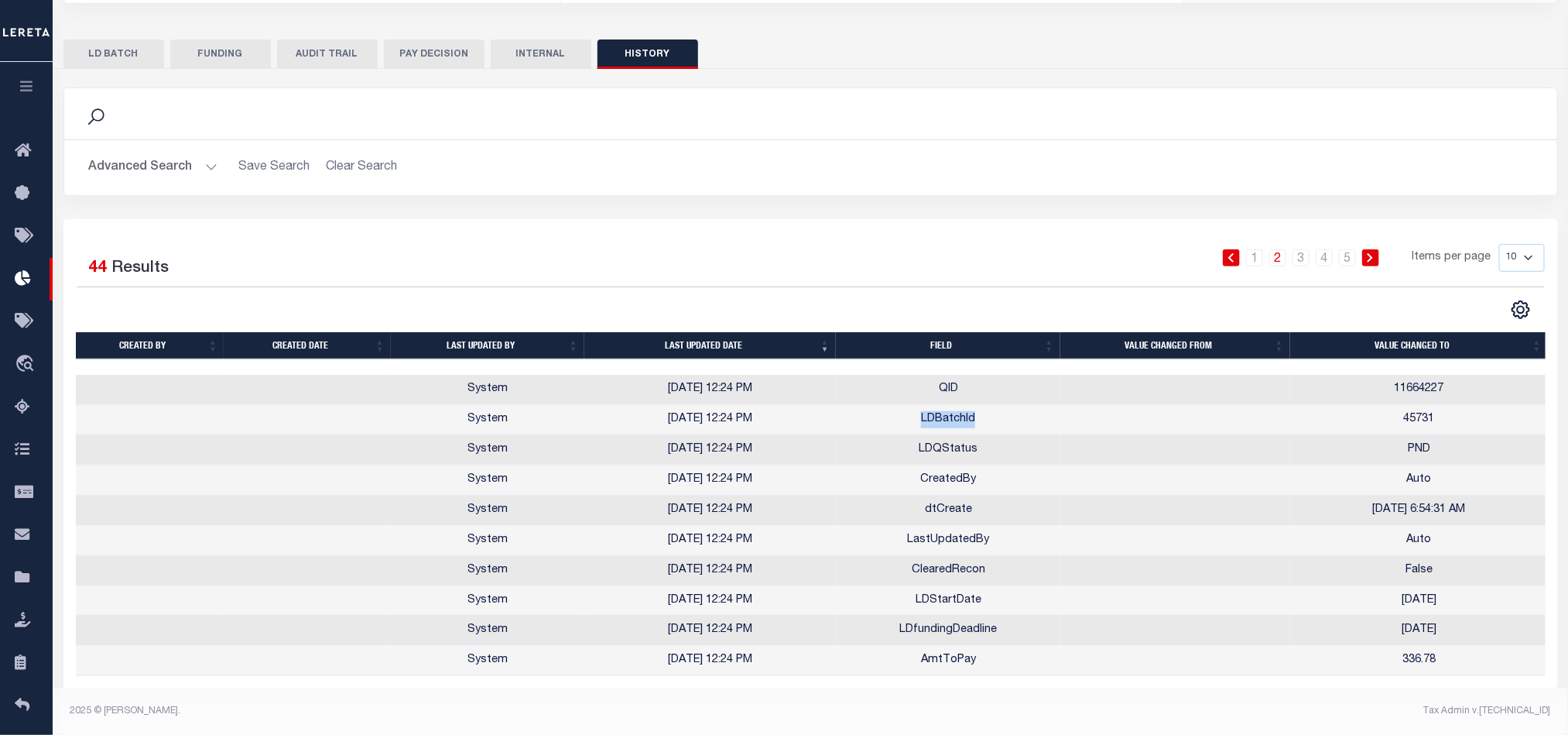
drag, startPoint x: 918, startPoint y: 407, endPoint x: 976, endPoint y: 406, distance: 58.0
click at [976, 406] on td "LDBatchId" at bounding box center [948, 420] width 224 height 30
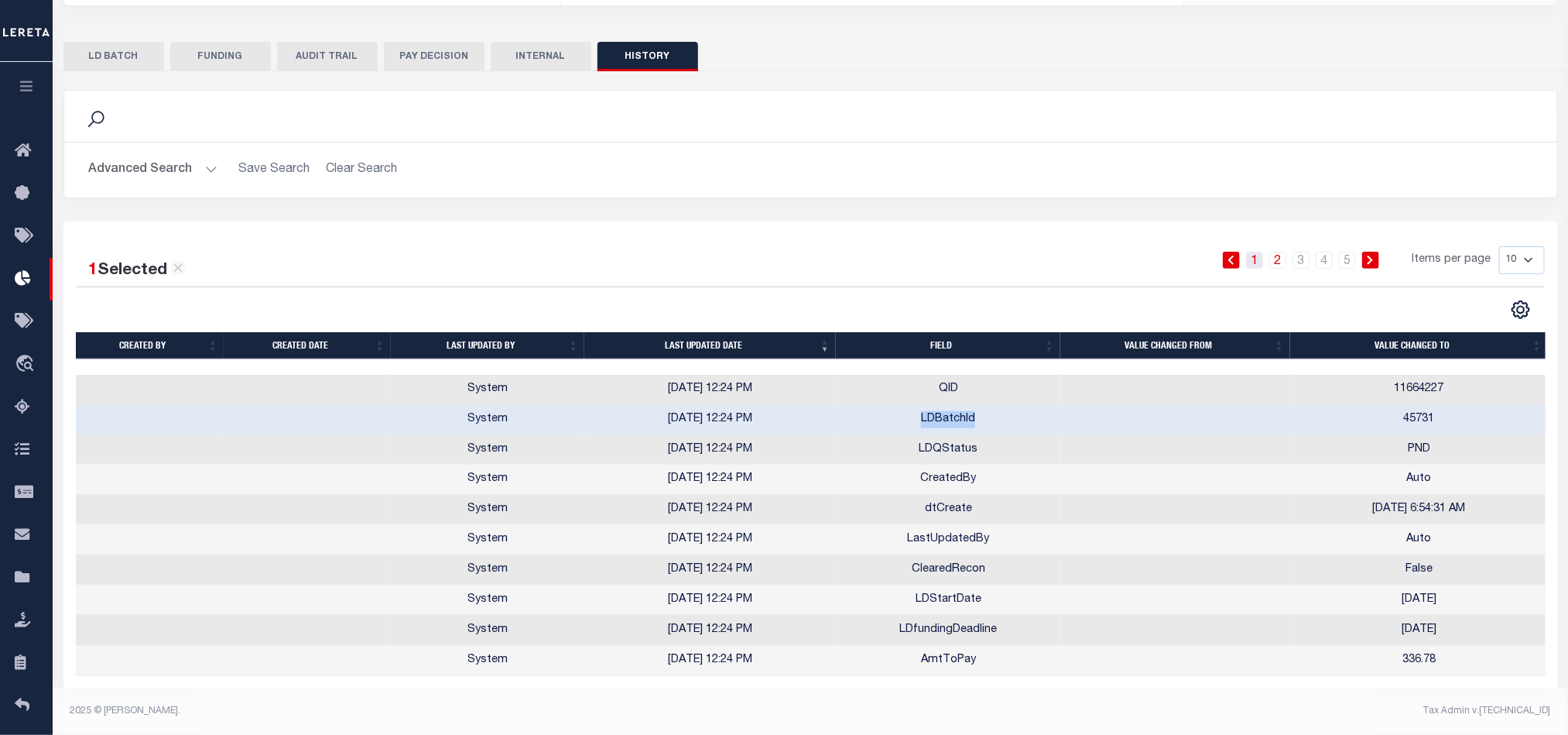
click at [1263, 252] on link "1" at bounding box center [1254, 260] width 17 height 17
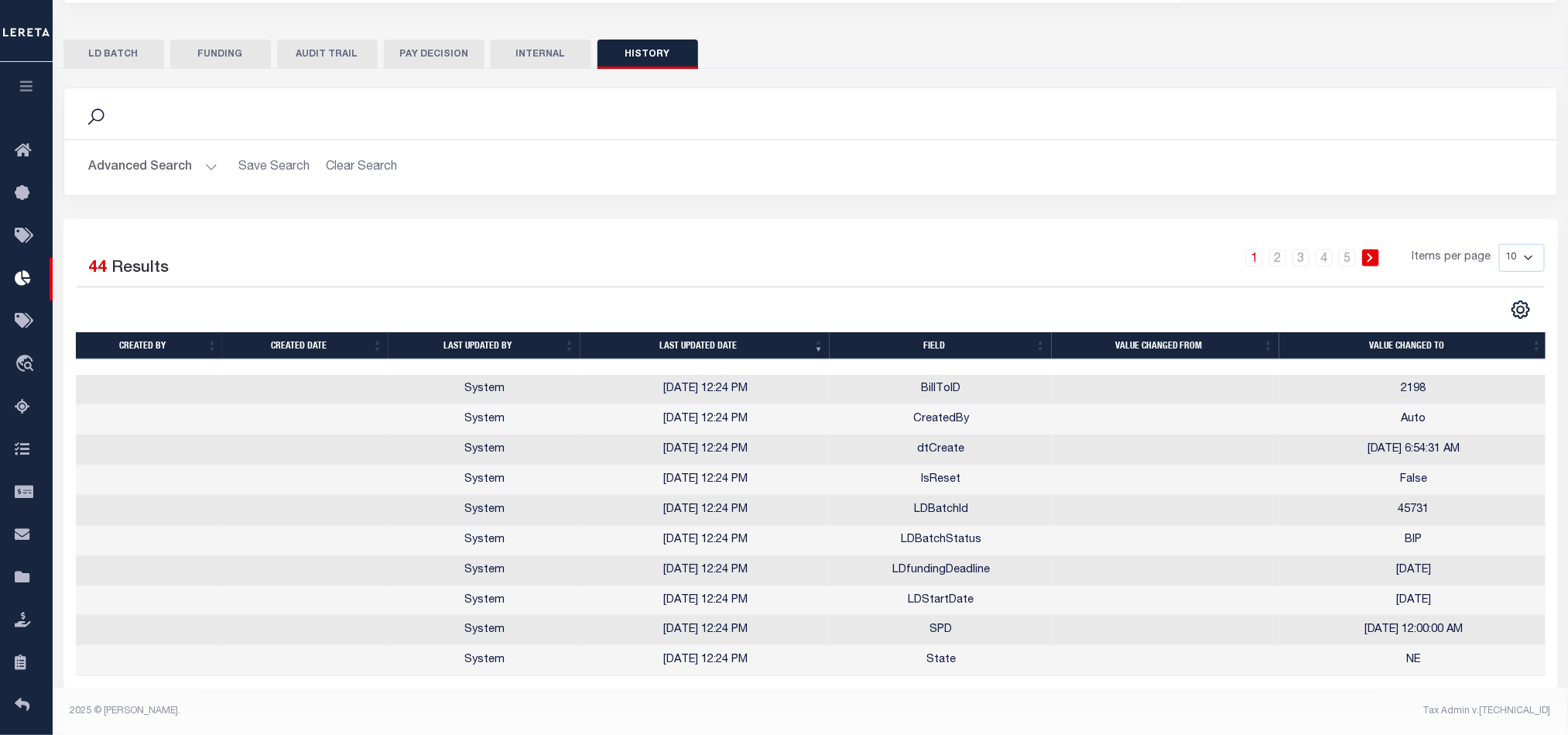
click at [895, 526] on td "LDBatchStatus" at bounding box center [940, 540] width 222 height 30
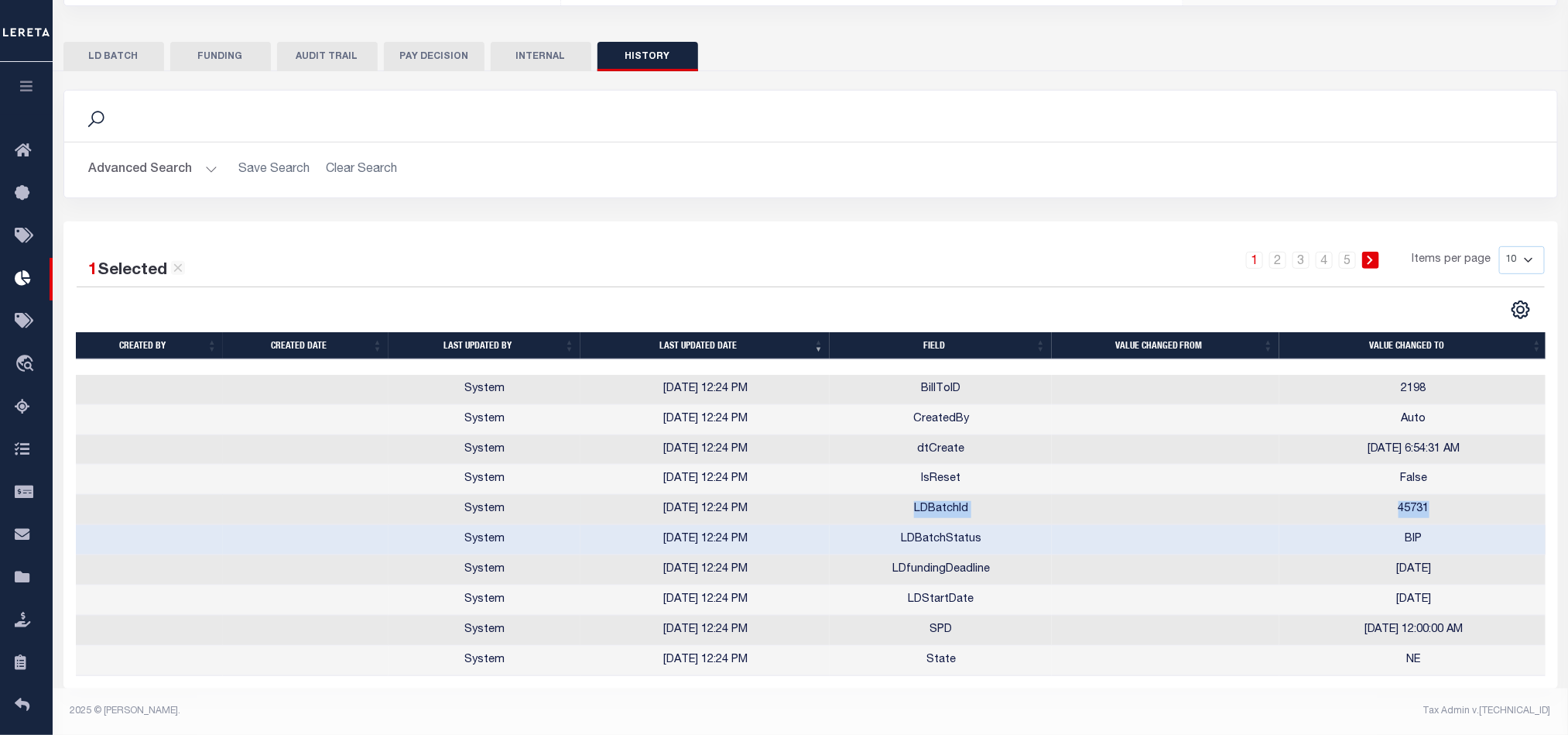
drag, startPoint x: 904, startPoint y: 503, endPoint x: 1440, endPoint y: 508, distance: 536.0
click at [1440, 508] on tr "System 10/07/2025 12:24 PM LDBatchId 45731" at bounding box center [812, 510] width 1473 height 30
click at [1301, 252] on link "3" at bounding box center [1301, 260] width 17 height 17
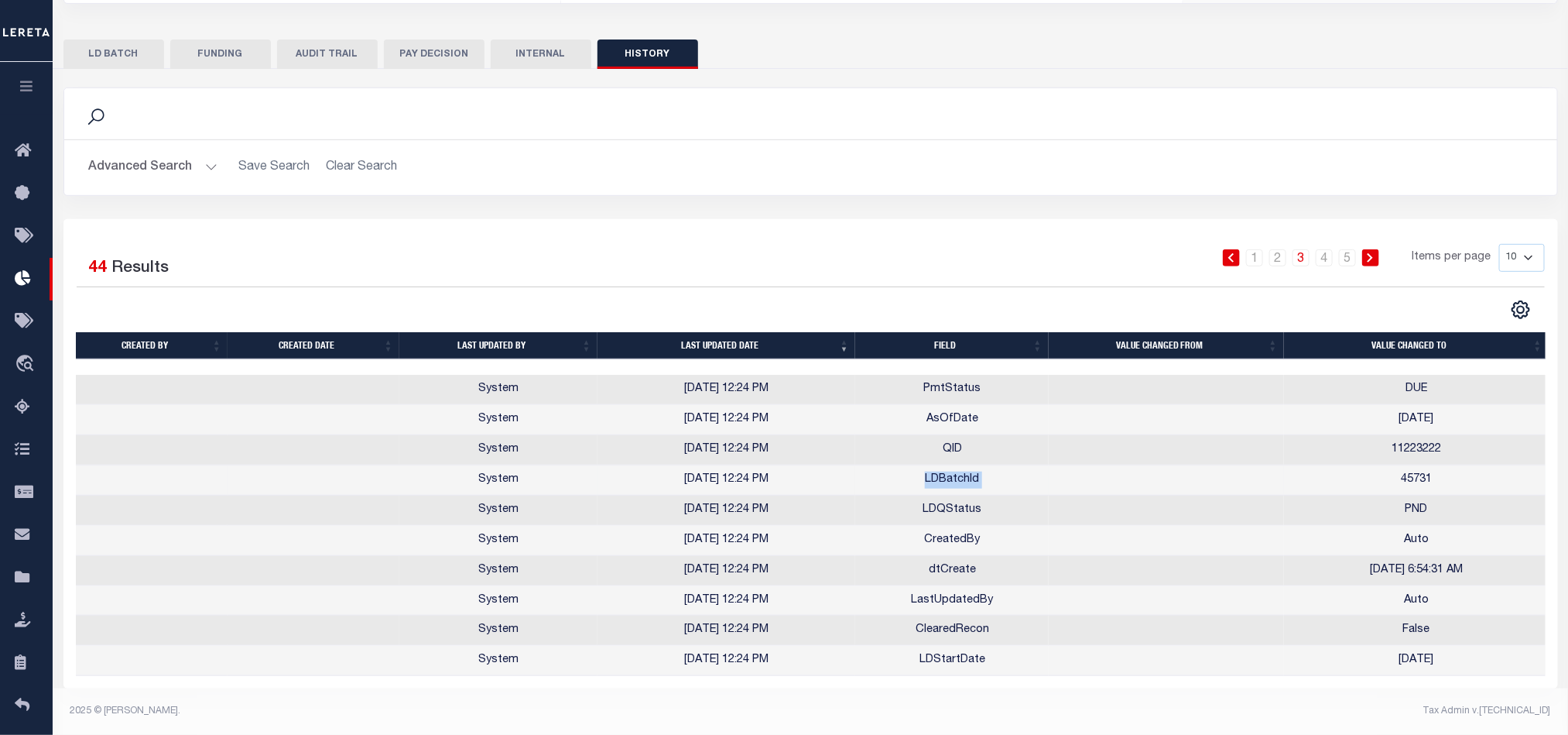
drag, startPoint x: 927, startPoint y: 478, endPoint x: 1319, endPoint y: 479, distance: 392.0
click at [1319, 479] on tr "System 10/07/2025 12:24 PM LDBatchId 45731" at bounding box center [813, 480] width 1474 height 30
click at [1323, 249] on link "4" at bounding box center [1324, 258] width 17 height 17
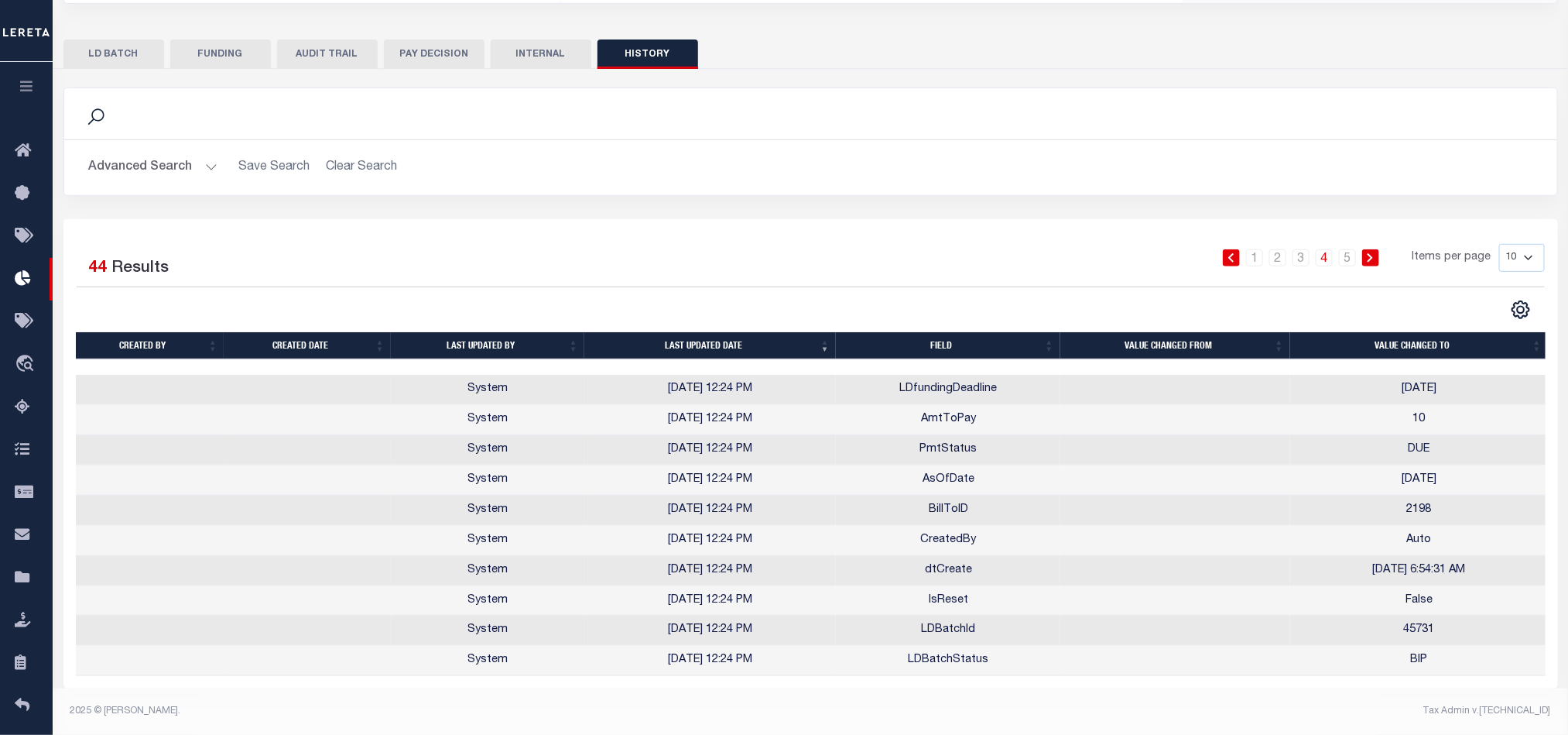
scroll to position [193, 0]
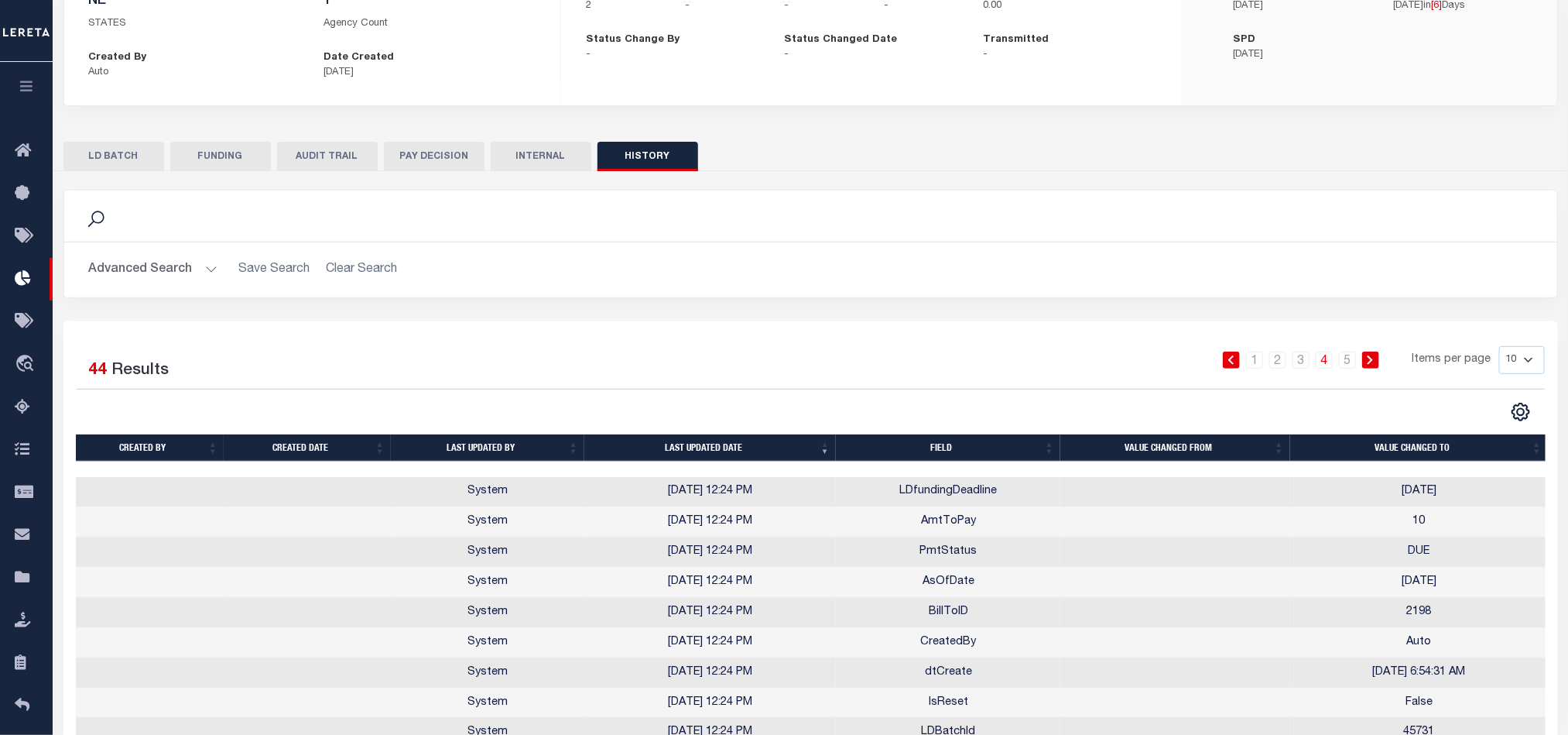
click at [347, 151] on button "AUDIT TRAIL" at bounding box center [327, 157] width 100 height 30
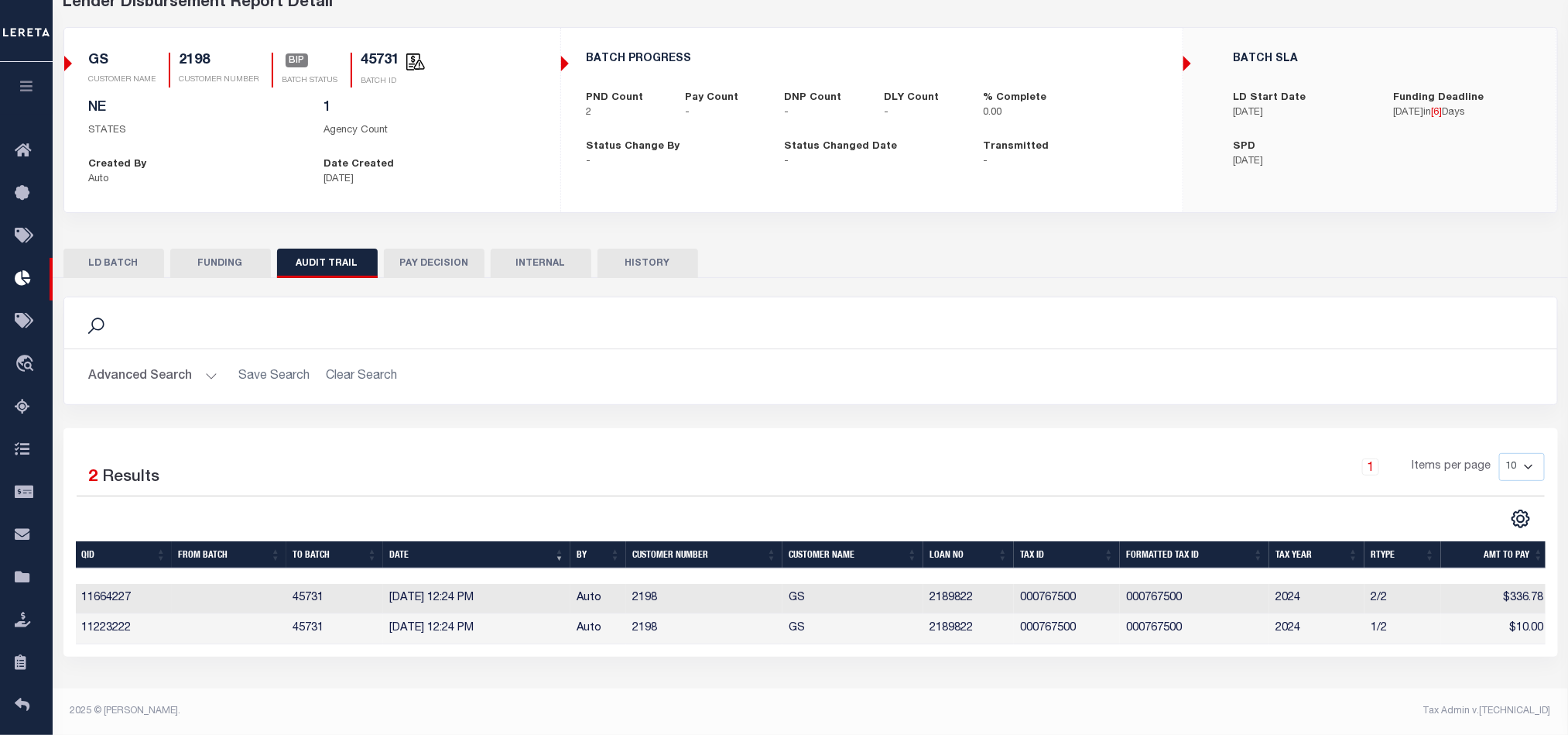
scroll to position [86, 0]
click at [657, 275] on button "HISTORY" at bounding box center [648, 264] width 100 height 30
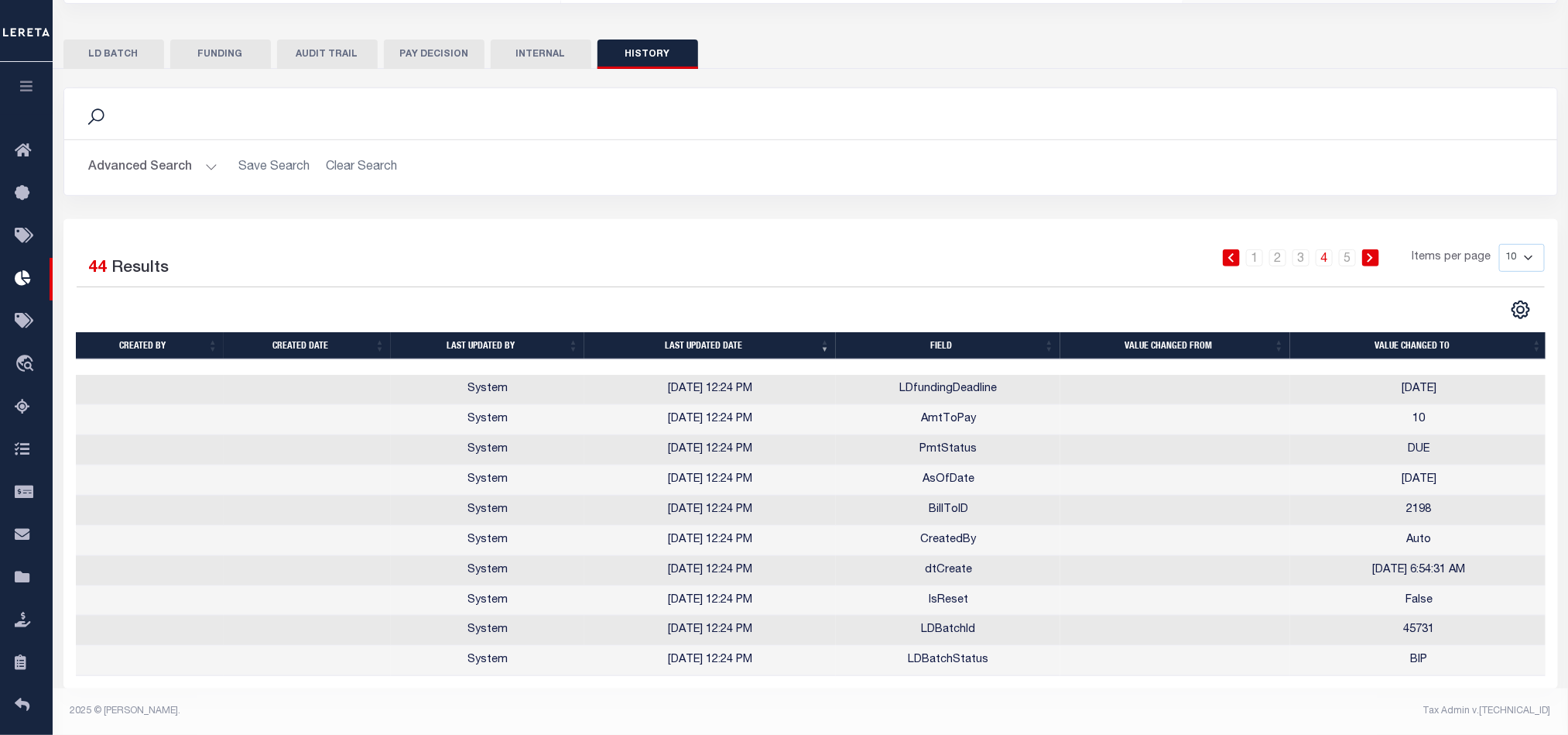
scroll to position [0, 0]
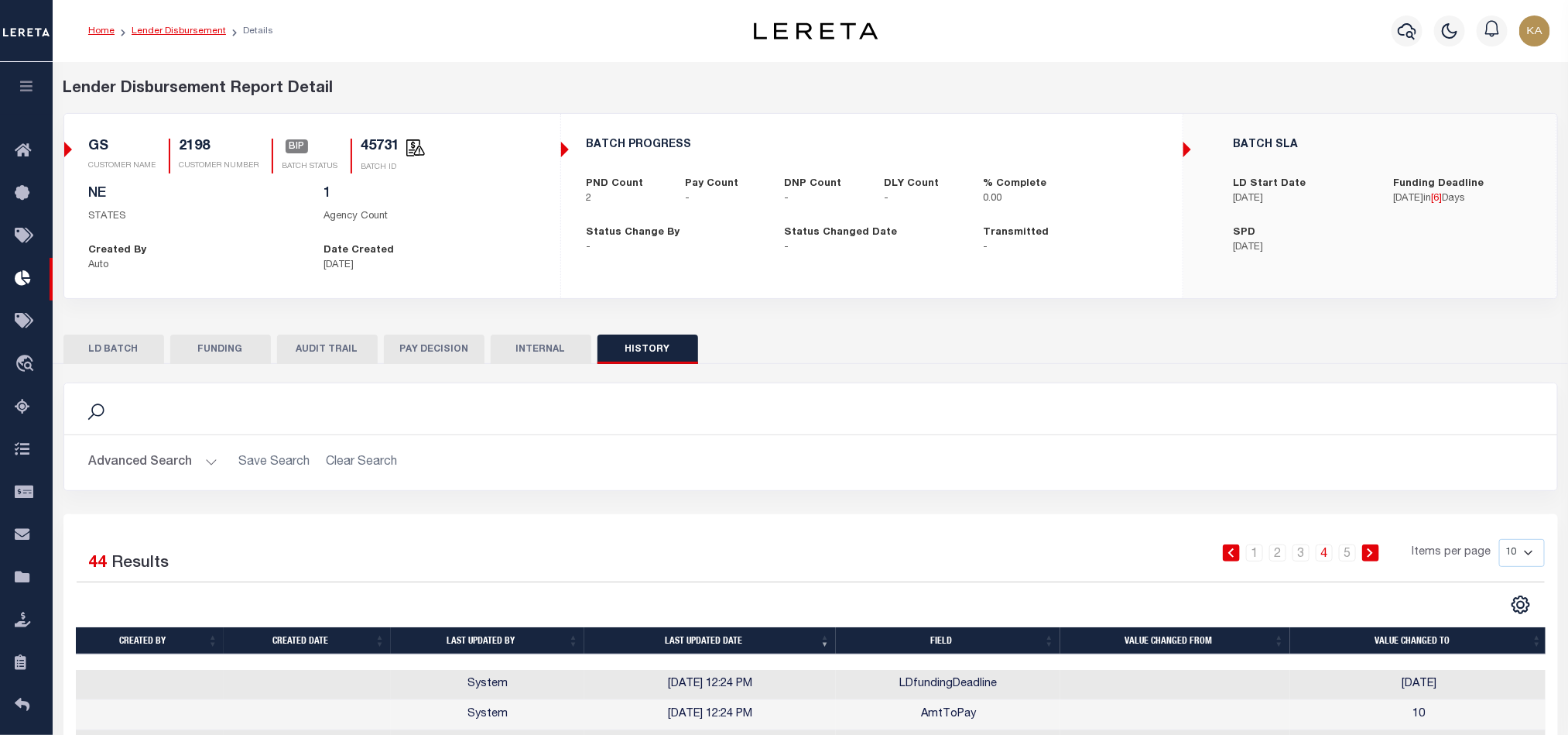
click at [201, 30] on link "Lender Disbursement" at bounding box center [179, 31] width 94 height 9
checkbox input "true"
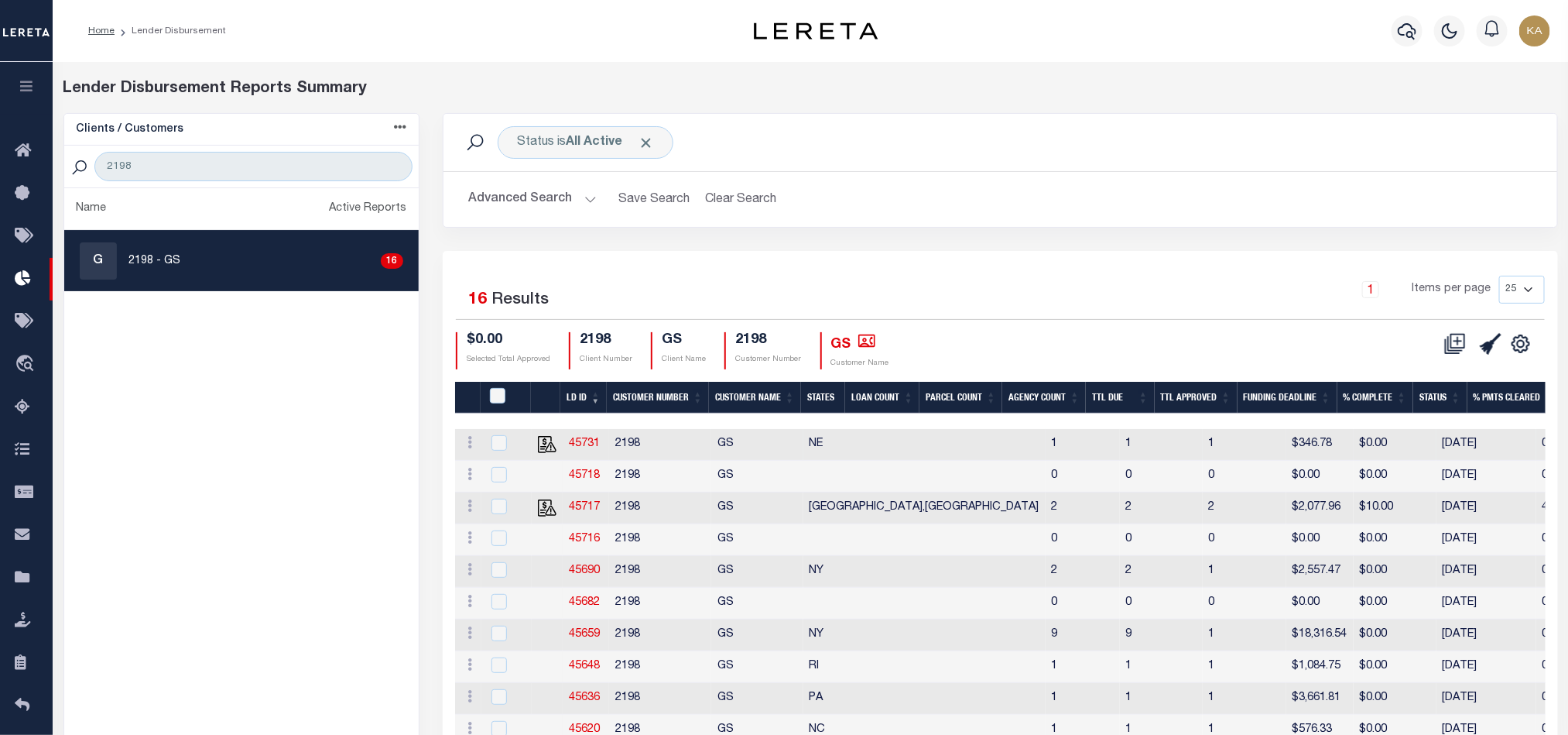
click at [490, 446] on div at bounding box center [506, 444] width 38 height 17
checkbox input "true"
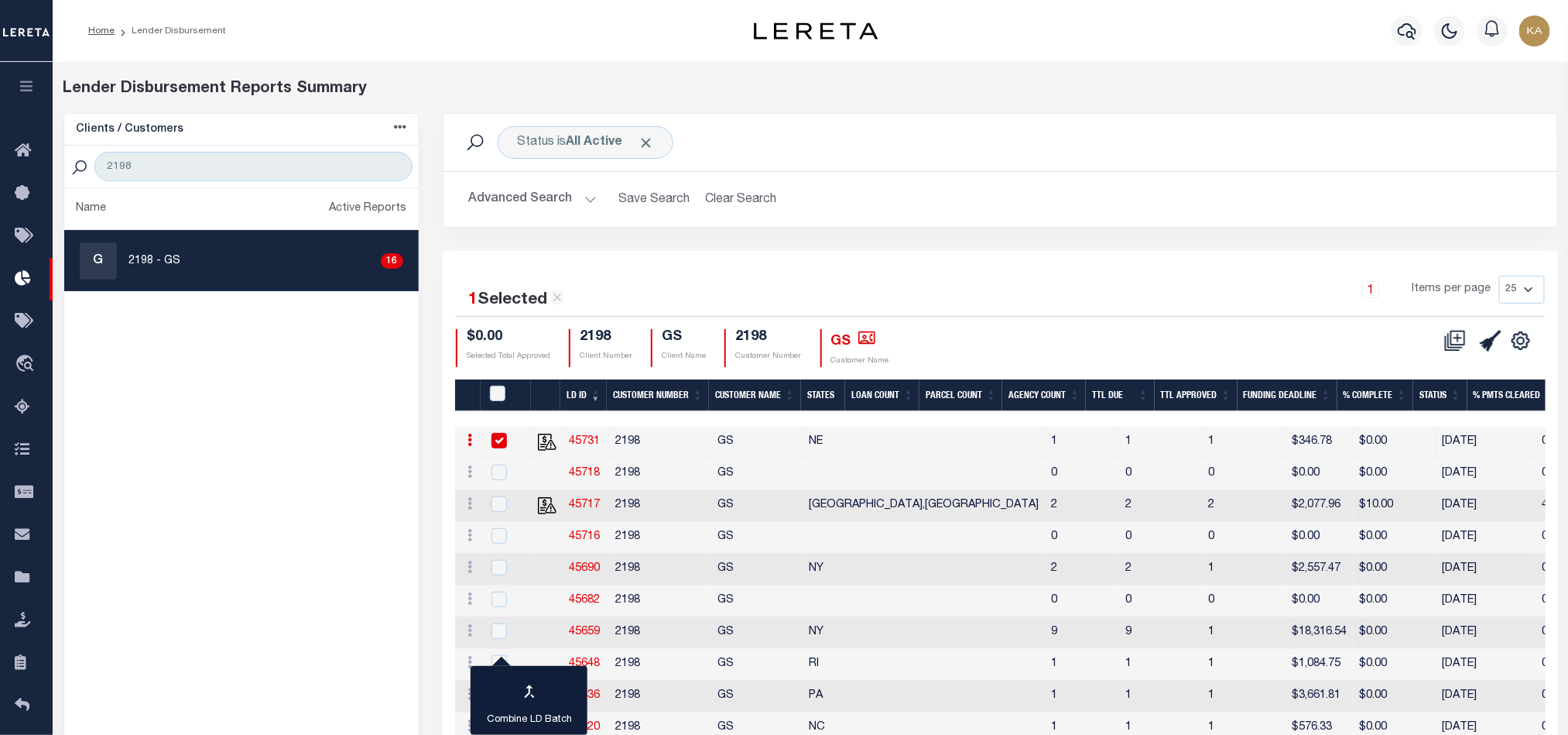
click at [585, 438] on link "45731" at bounding box center [584, 442] width 31 height 11
checkbox input "true"
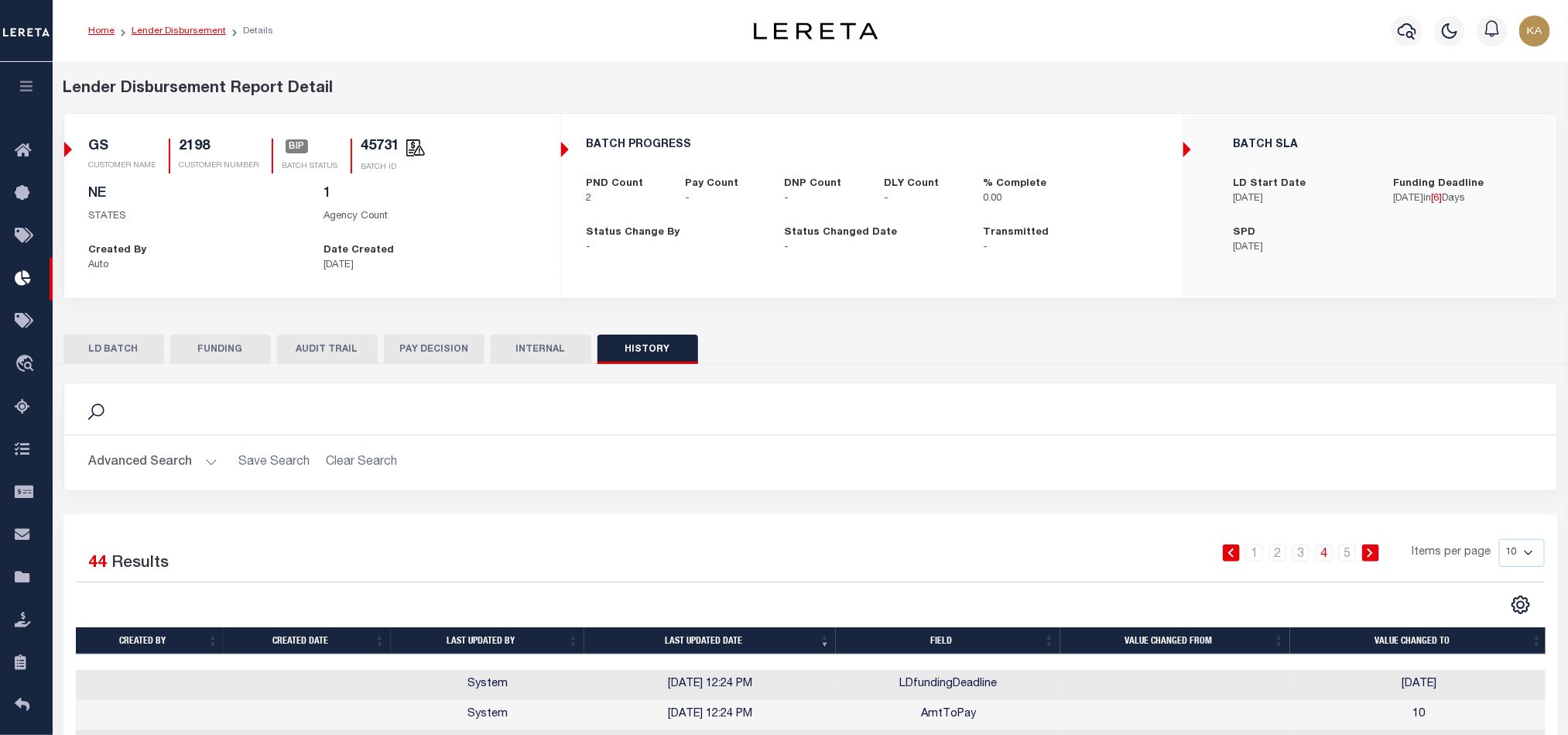
click at [200, 32] on link "Lender Disbursement" at bounding box center [179, 31] width 94 height 9
checkbox input "true"
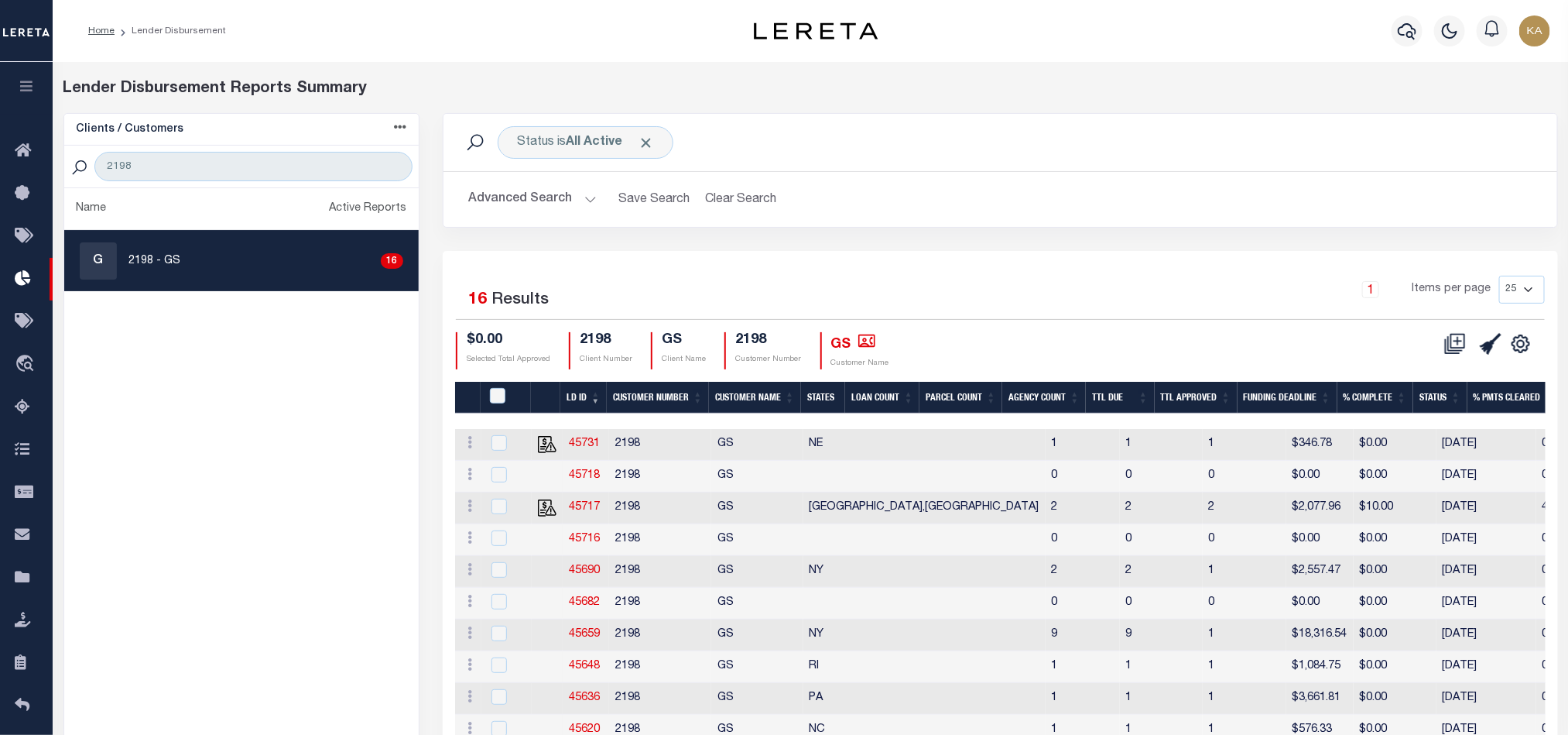
drag, startPoint x: 1056, startPoint y: 242, endPoint x: 1036, endPoint y: 237, distance: 20.6
click at [1056, 242] on div "Status is All Active Search Advanced Search Save Search Clear Search Equals Equ…" at bounding box center [1000, 182] width 1138 height 138
click at [588, 440] on link "45731" at bounding box center [584, 444] width 31 height 11
checkbox input "true"
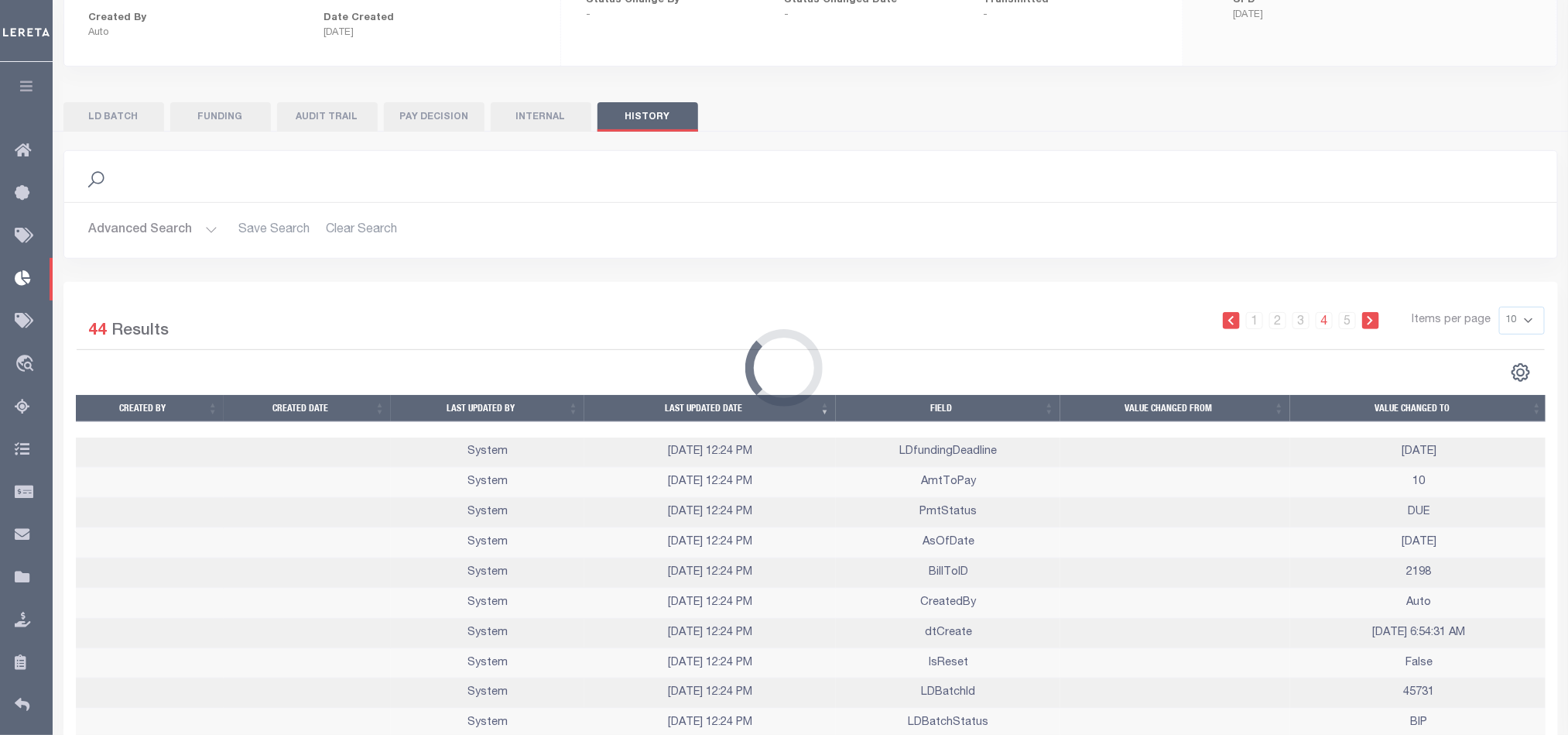
scroll to position [312, 0]
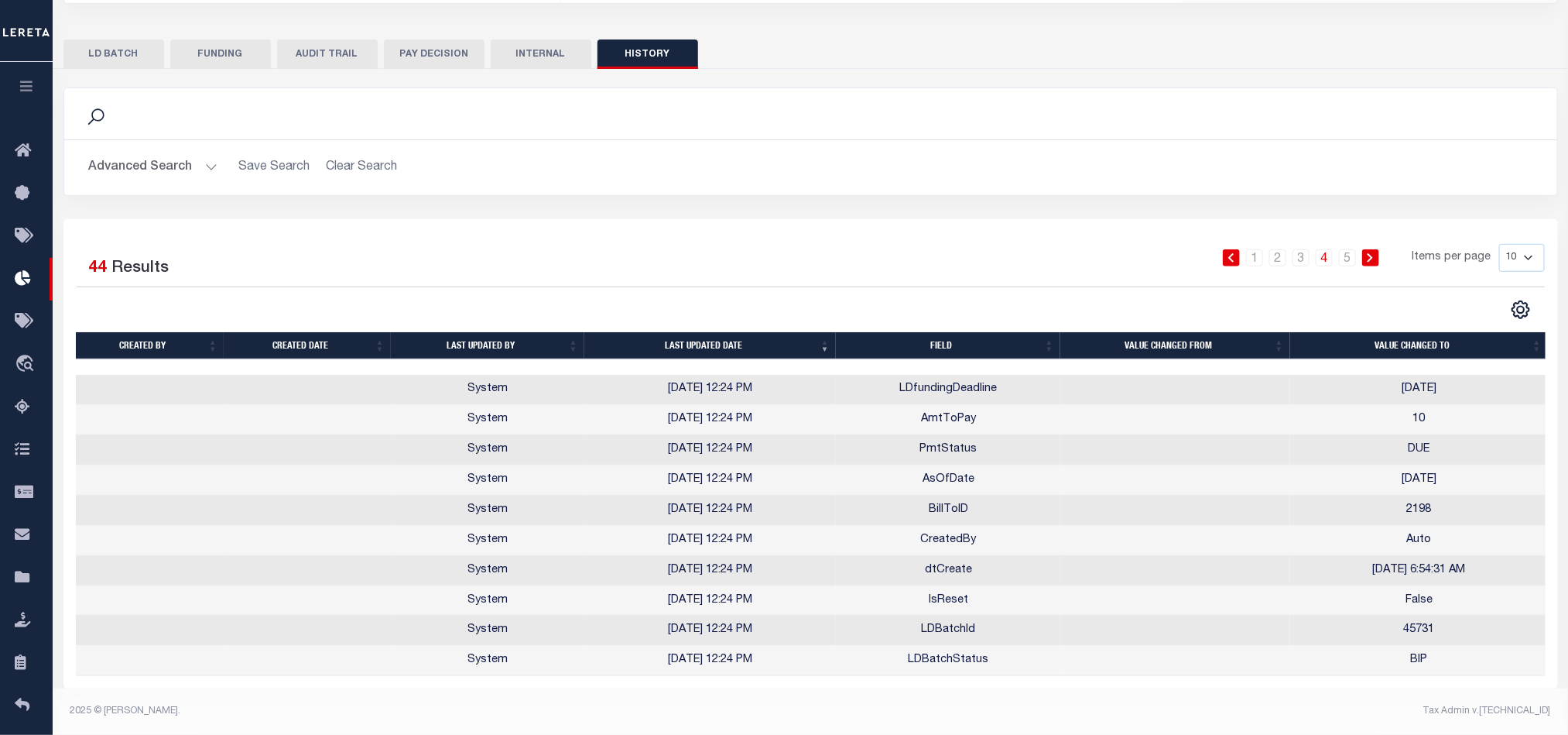
click at [112, 39] on button "LD BATCH" at bounding box center [114, 54] width 100 height 30
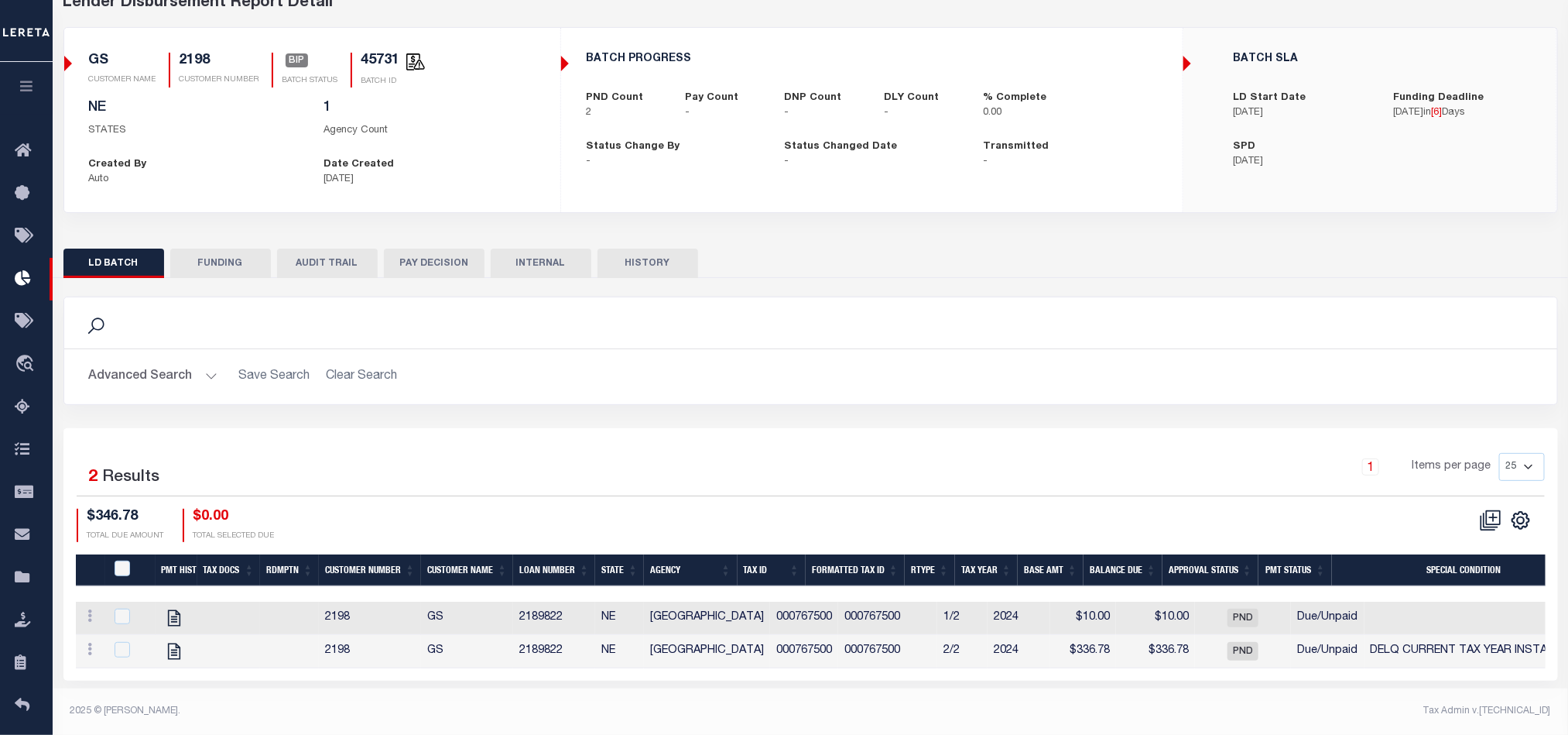
scroll to position [93, 0]
click at [121, 646] on input "checkbox" at bounding box center [122, 649] width 16 height 16
checkbox input "true"
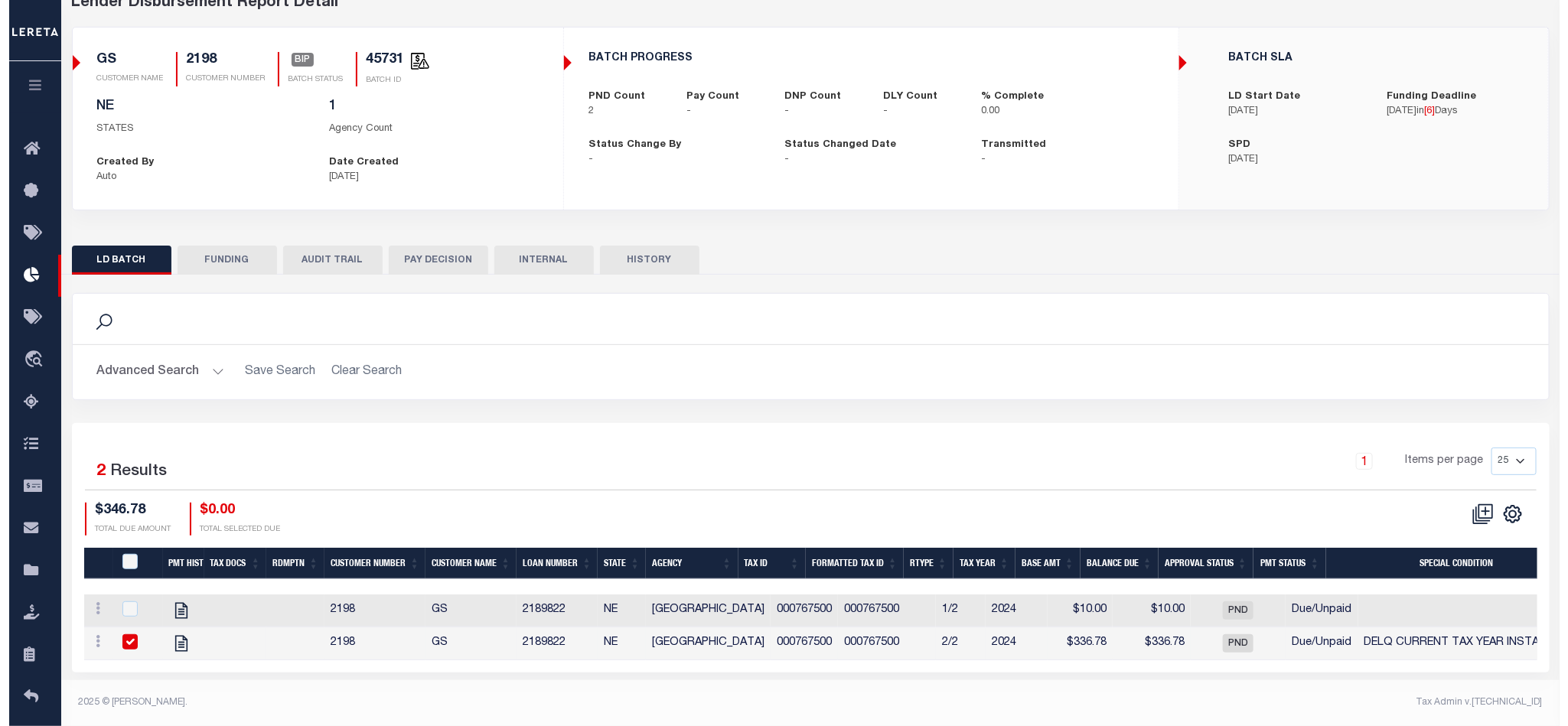
scroll to position [88, 0]
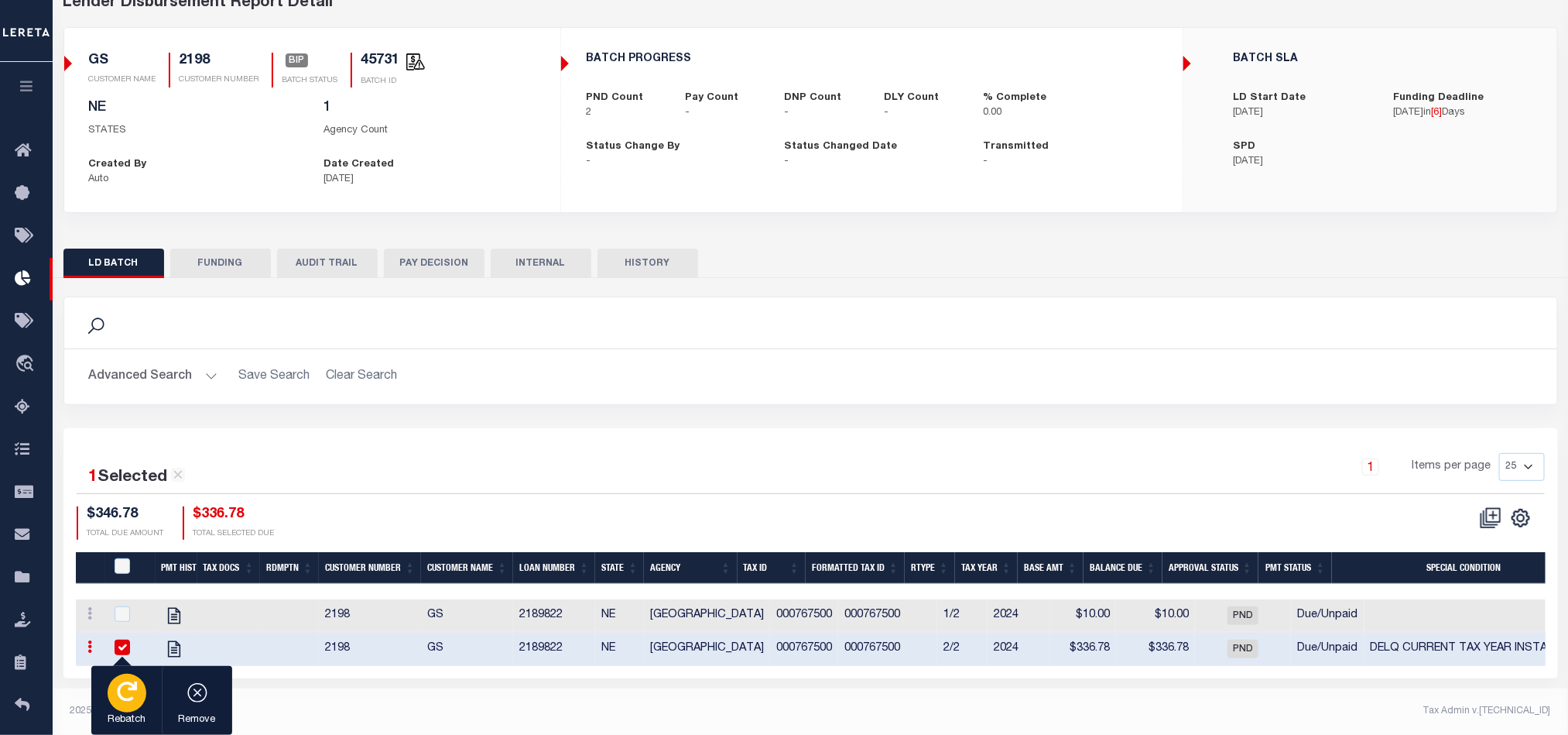
click at [132, 695] on icon "button" at bounding box center [127, 692] width 20 height 20
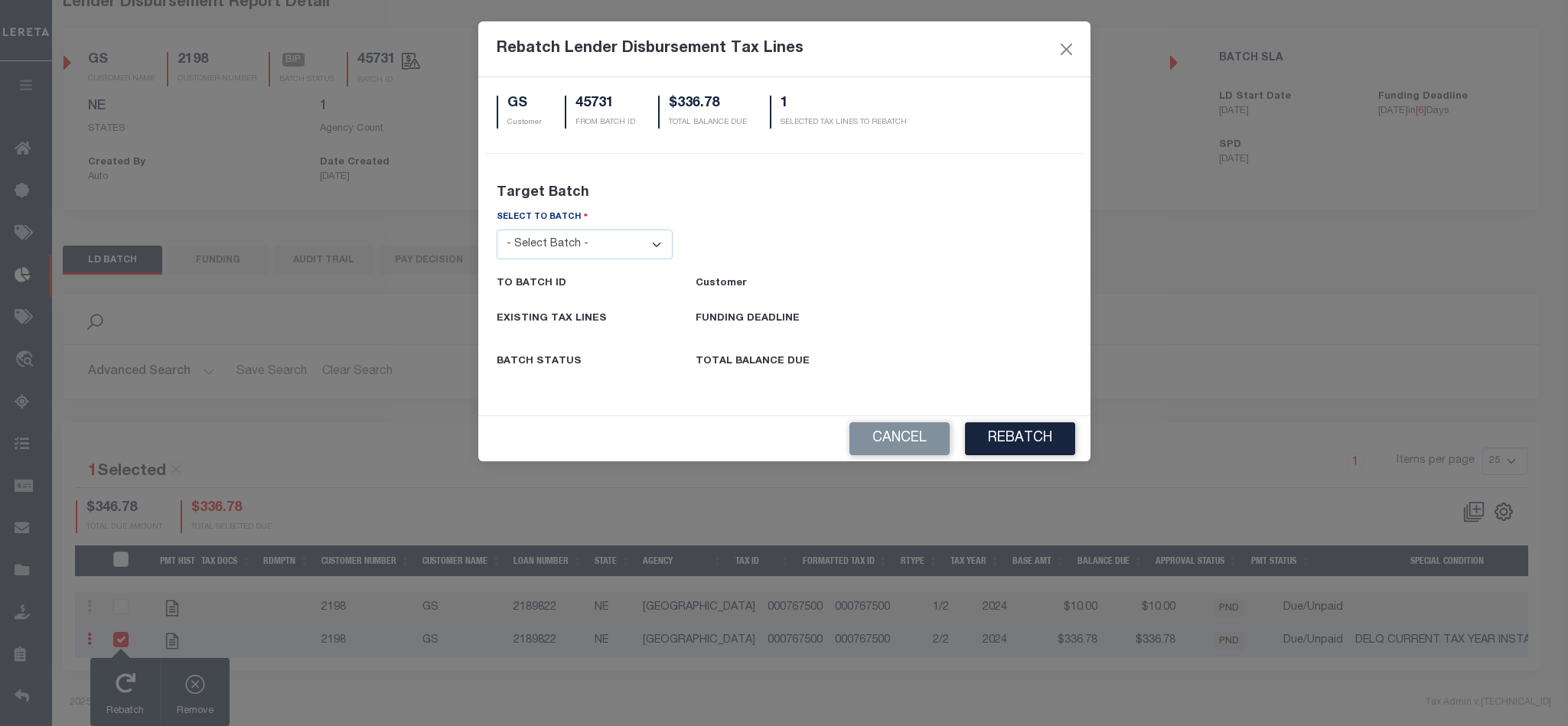
click at [574, 235] on select "- Select Batch - 24274 24276 24279 24283 24285 24513 24539 24542 24572 24604 24…" at bounding box center [585, 244] width 177 height 29
click at [559, 241] on select "- Select Batch - 24274 24276 24279 24283 24285 24513 24539 24542 24572 24604 24…" at bounding box center [585, 244] width 177 height 29
click at [581, 253] on select "- Select Batch - 24274 24276 24279 24283 24285 24513 24539 24542 24572 24604 24…" at bounding box center [585, 244] width 177 height 29
select select "45718"
click at [497, 229] on select "- Select Batch - 24274 24276 24279 24283 24285 24513 24539 24542 24572 24604 24…" at bounding box center [585, 244] width 177 height 29
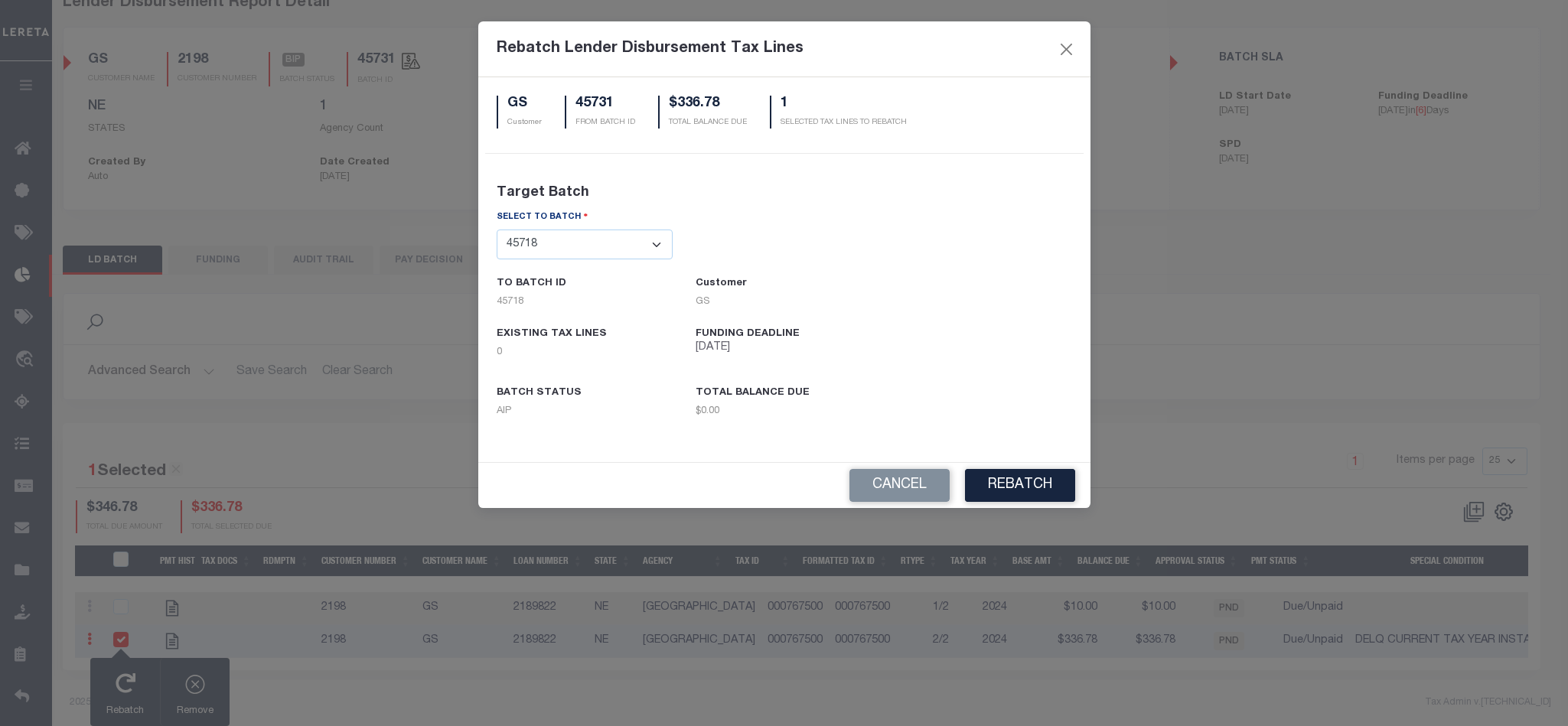
drag, startPoint x: 691, startPoint y: 349, endPoint x: 803, endPoint y: 349, distance: 112.0
click at [803, 349] on div "FUNDING DEADLINE 08/22/2025" at bounding box center [784, 348] width 200 height 40
click at [1001, 475] on button "REBATCH" at bounding box center [1020, 485] width 110 height 33
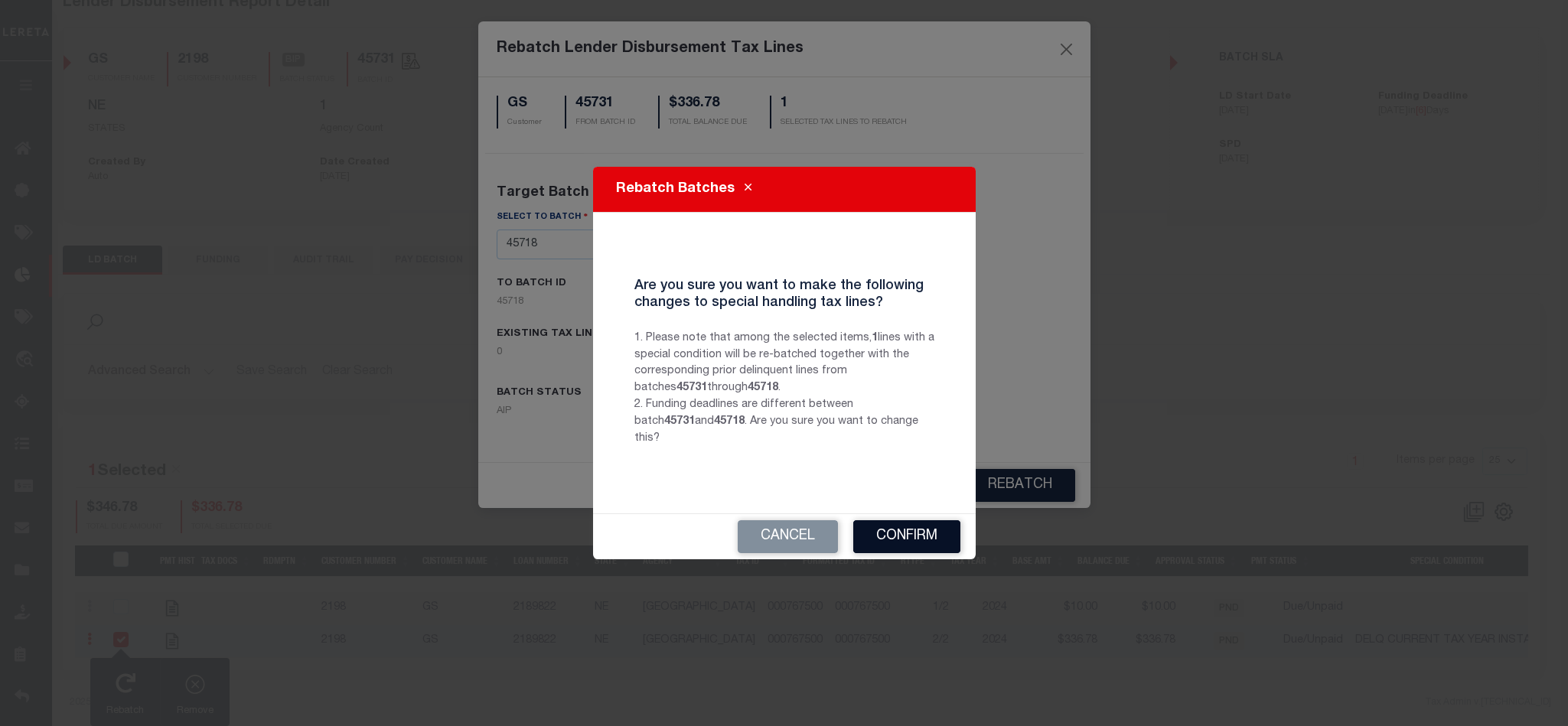
click at [932, 525] on button "Confirm" at bounding box center [907, 536] width 107 height 33
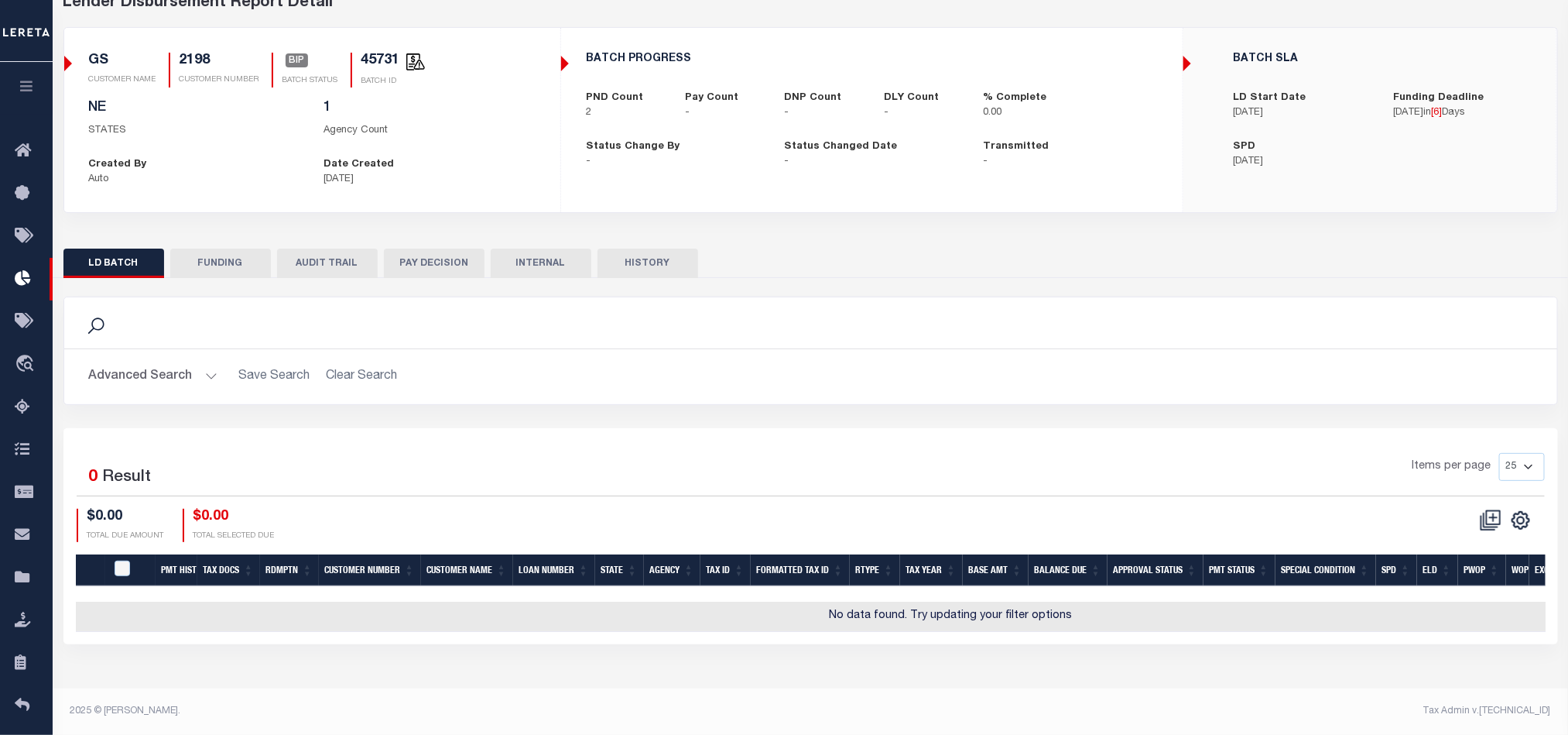
scroll to position [0, 0]
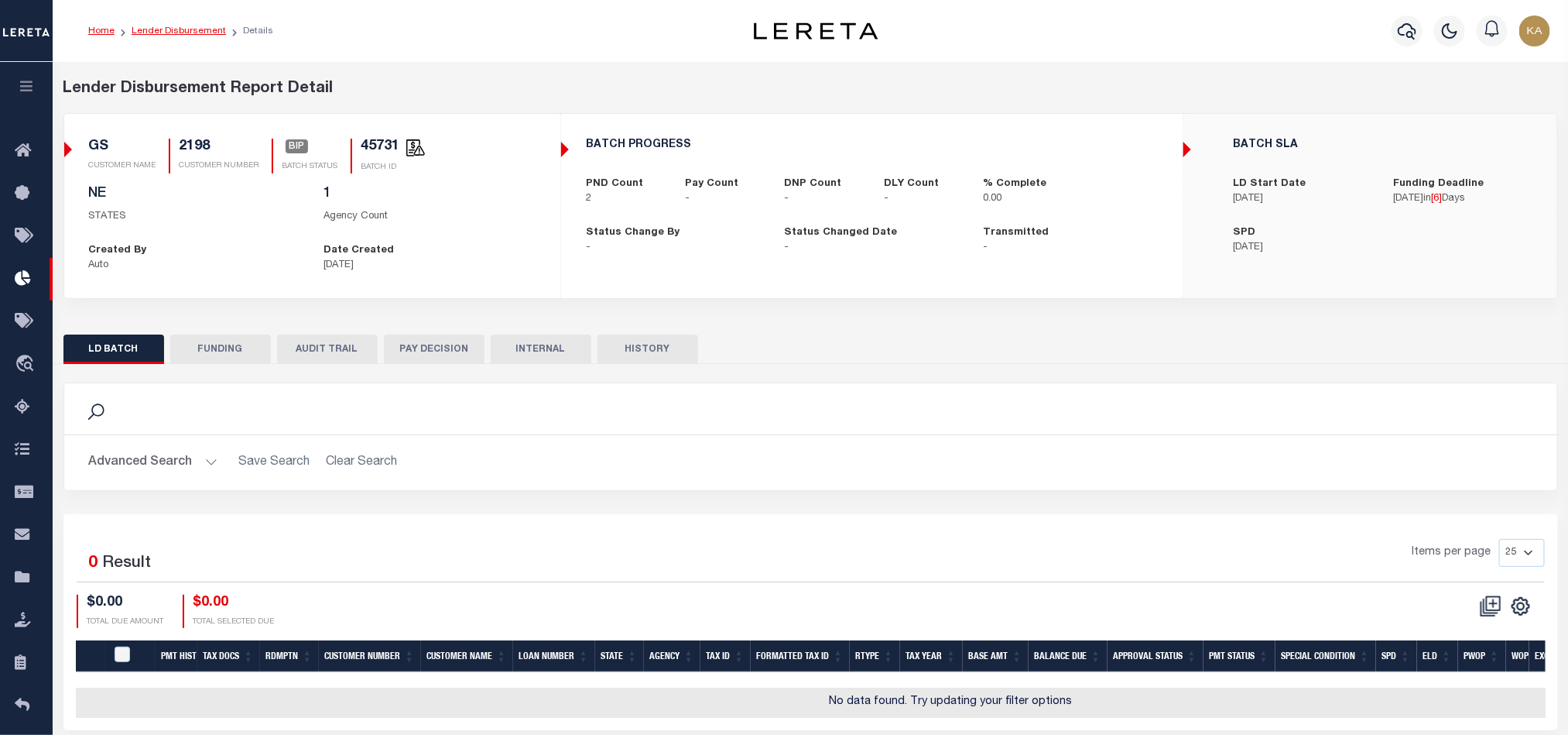
click at [194, 35] on link "Lender Disbursement" at bounding box center [179, 31] width 94 height 9
checkbox input "true"
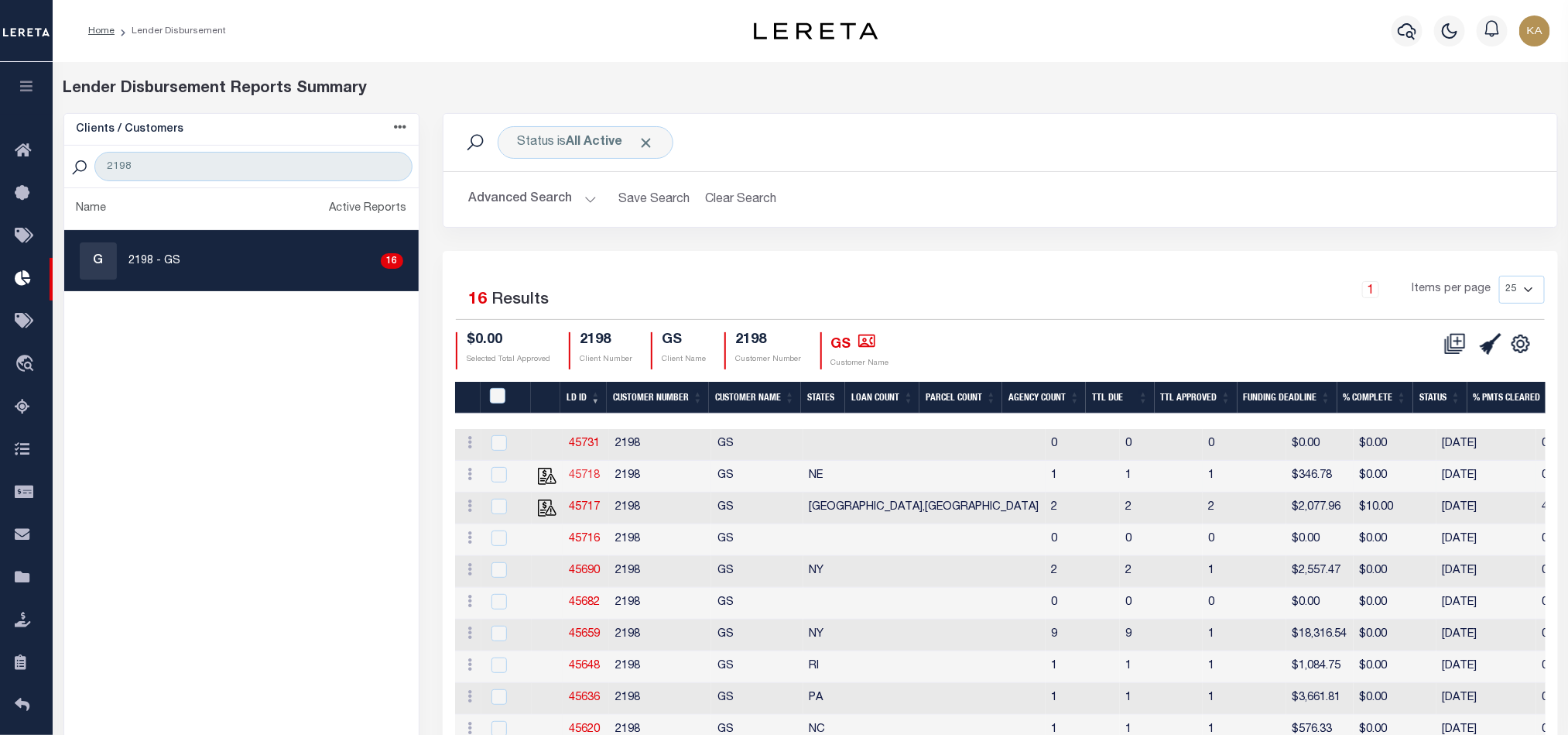
click at [587, 475] on link "45718" at bounding box center [584, 475] width 31 height 11
checkbox input "true"
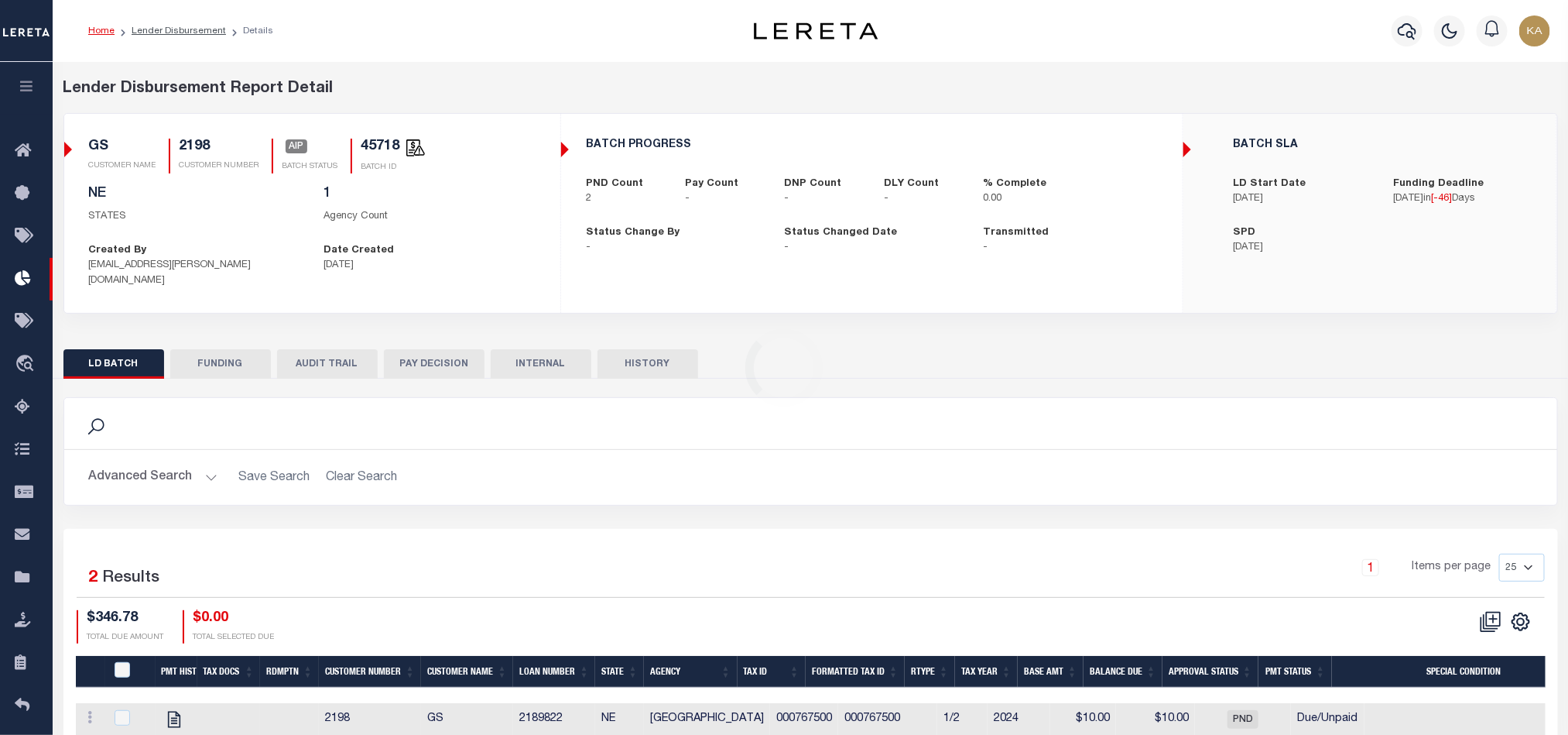
scroll to position [93, 0]
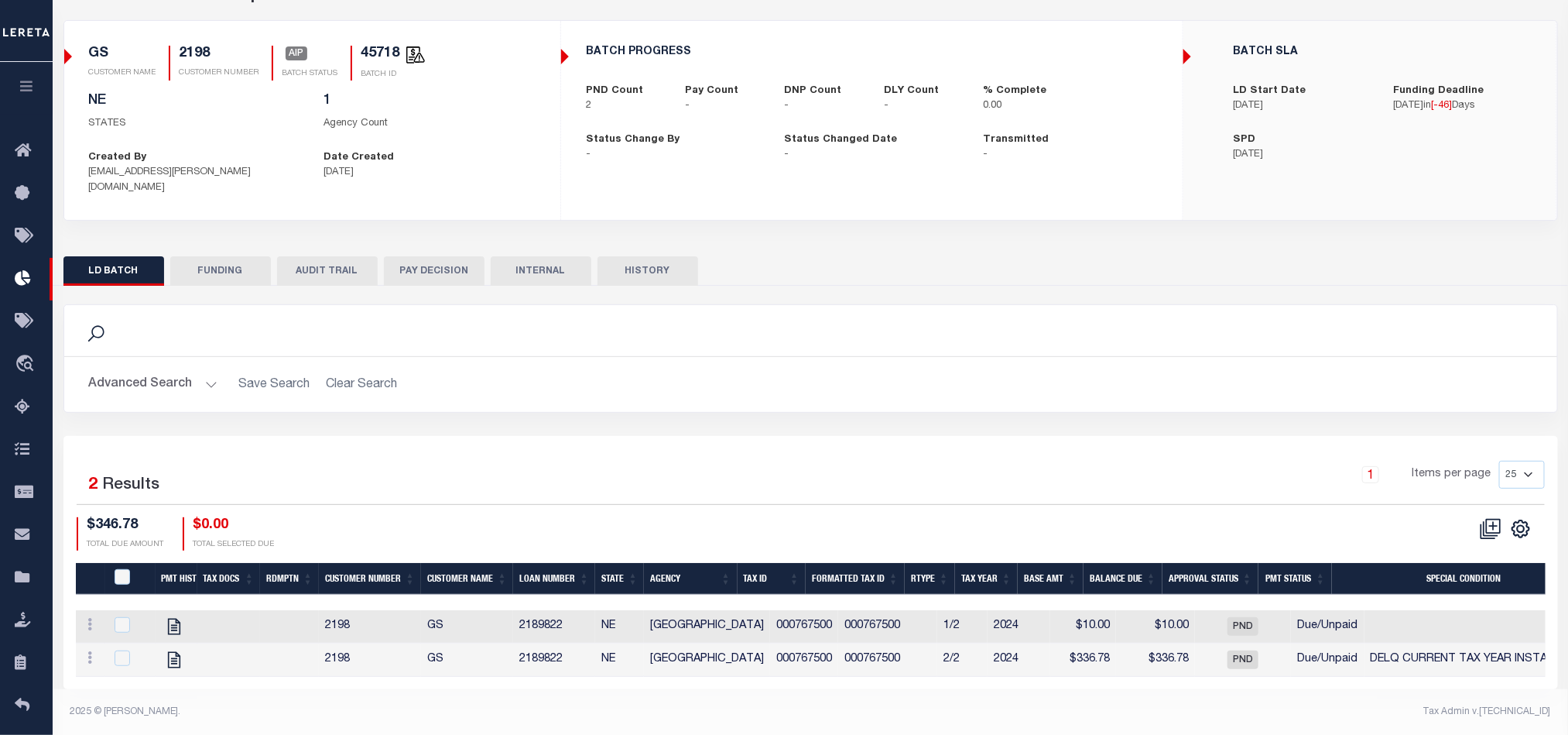
click at [307, 259] on button "AUDIT TRAIL" at bounding box center [327, 271] width 100 height 30
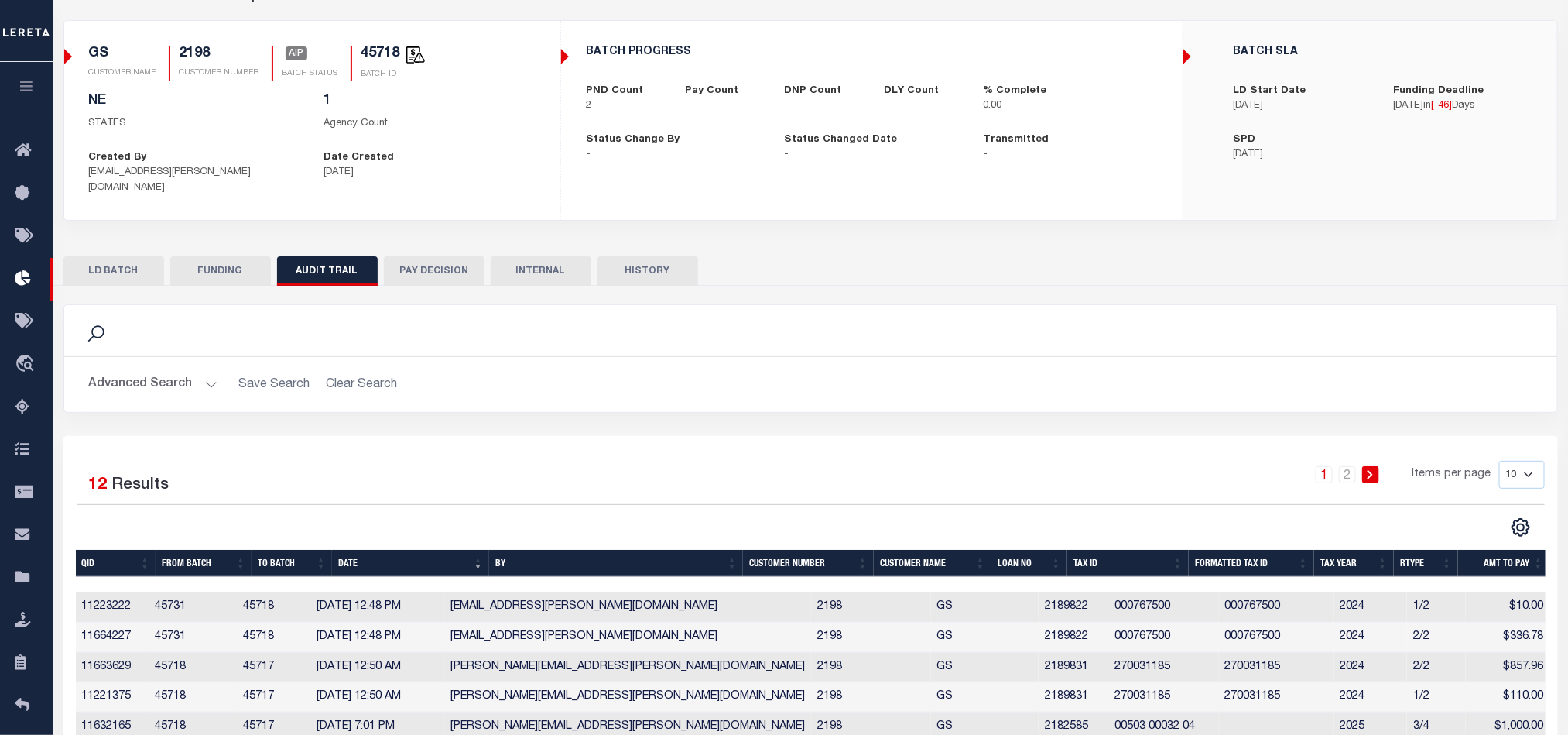
scroll to position [312, 0]
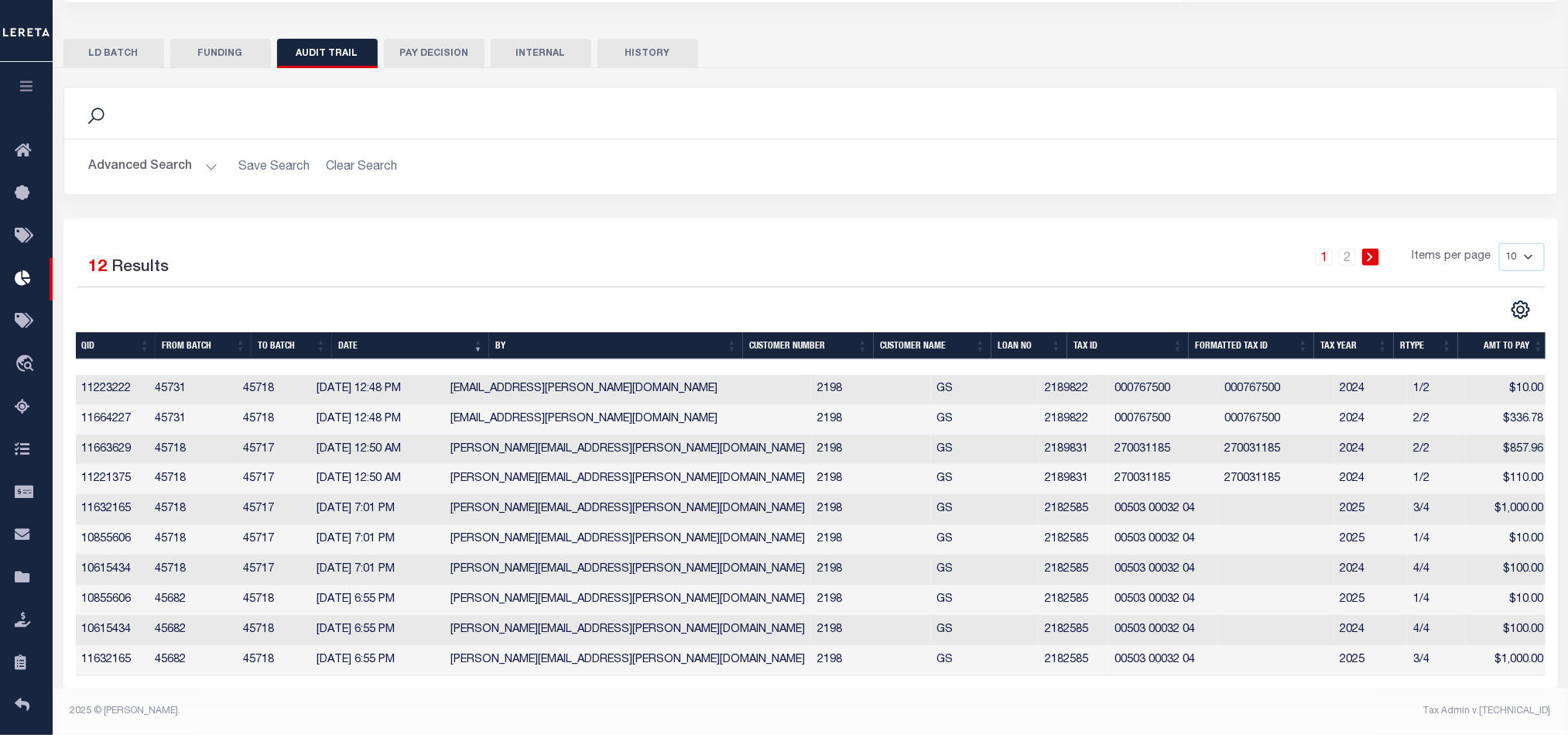
click at [1129, 300] on div "CSV Export Selected Print Show Filter Show Search Columns 0: QID 1: From Batch …" at bounding box center [1178, 310] width 735 height 20
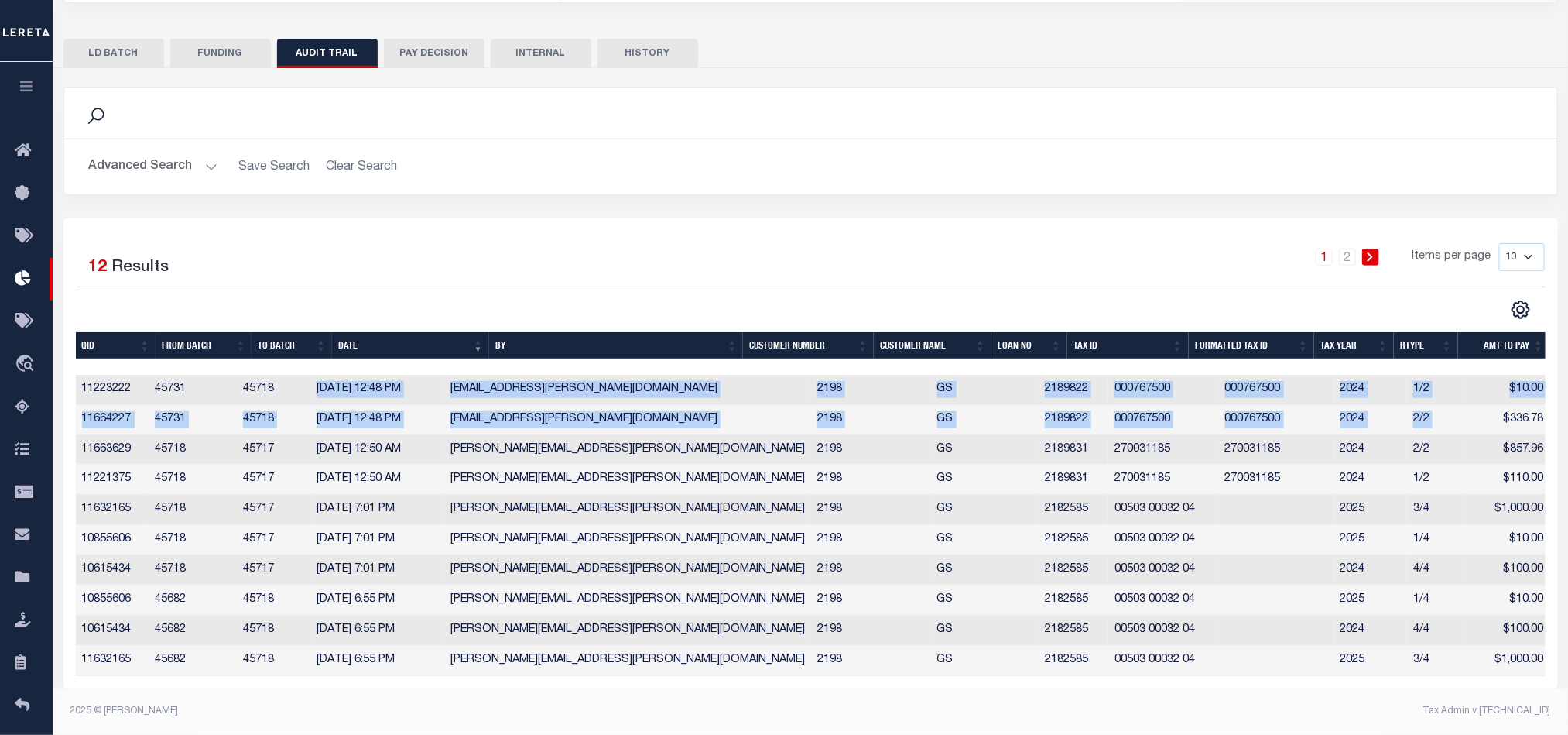
drag, startPoint x: 341, startPoint y: 382, endPoint x: 1470, endPoint y: 398, distance: 1129.1
click at [1470, 398] on tbody "11223222 45731 45718 10/07/2025 12:48 PM Karan.Panchamiya@accumatch.com 2198 GS…" at bounding box center [813, 526] width 1474 height 301
click at [625, 38] on button "HISTORY" at bounding box center [648, 53] width 100 height 30
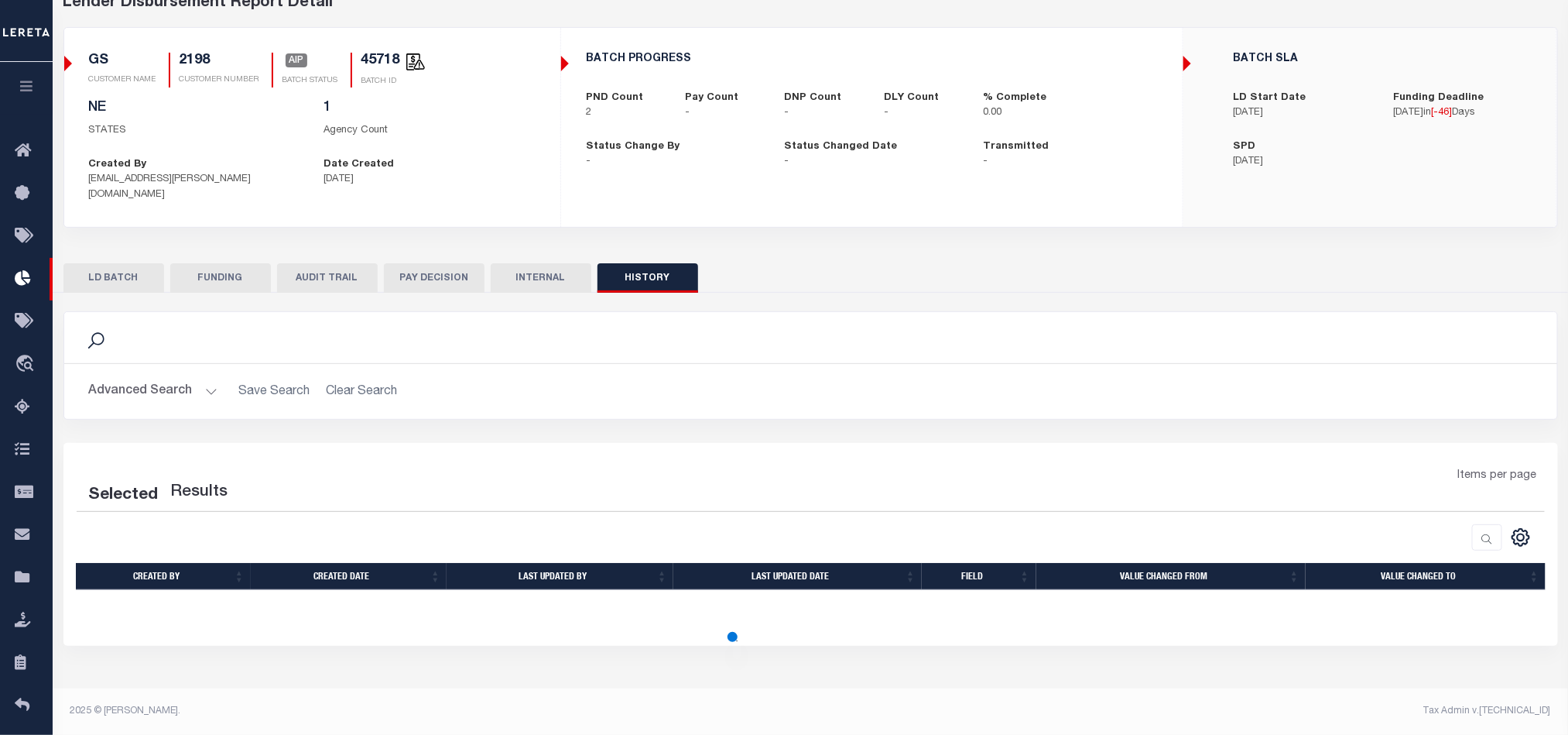
scroll to position [86, 0]
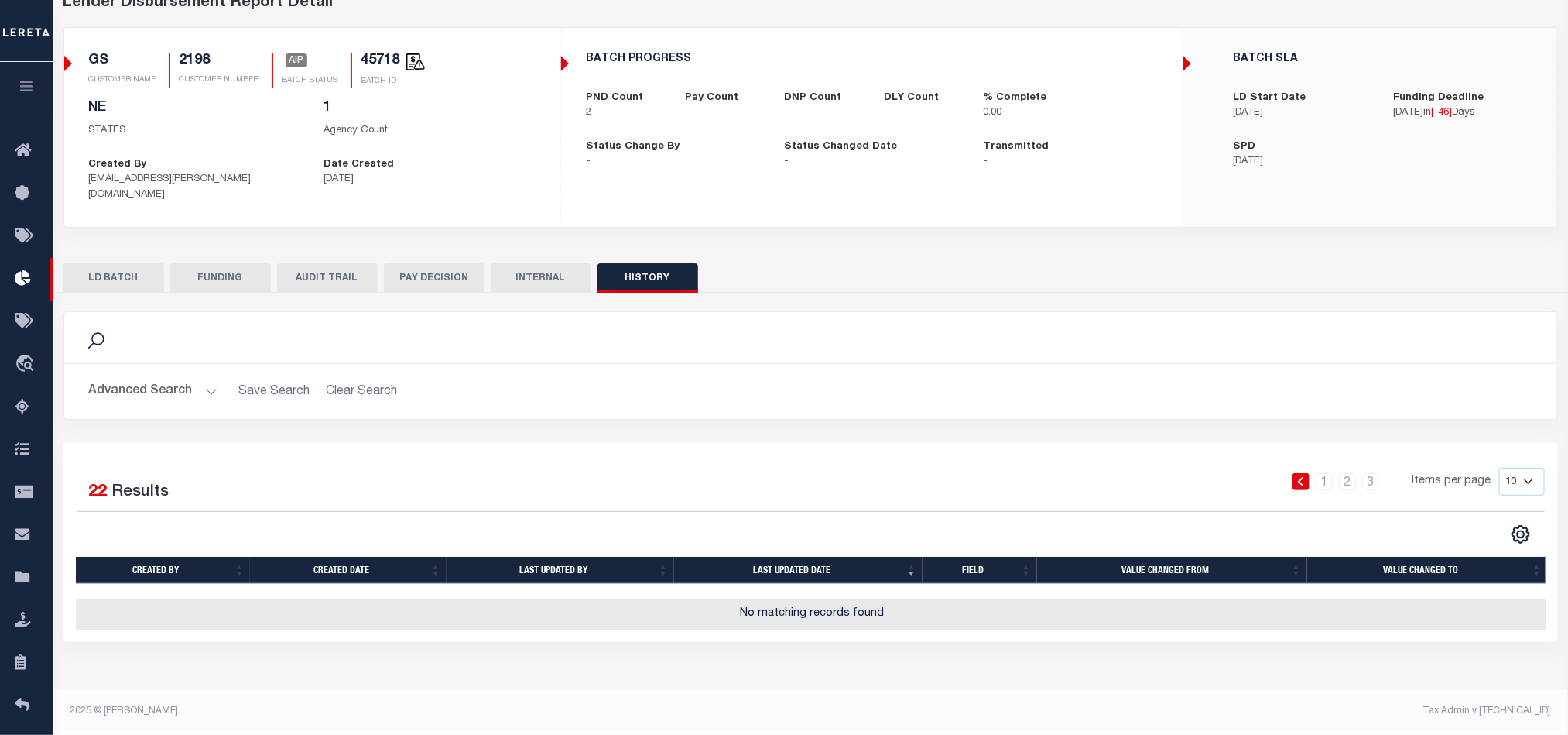
click at [353, 271] on button "AUDIT TRAIL" at bounding box center [327, 278] width 100 height 30
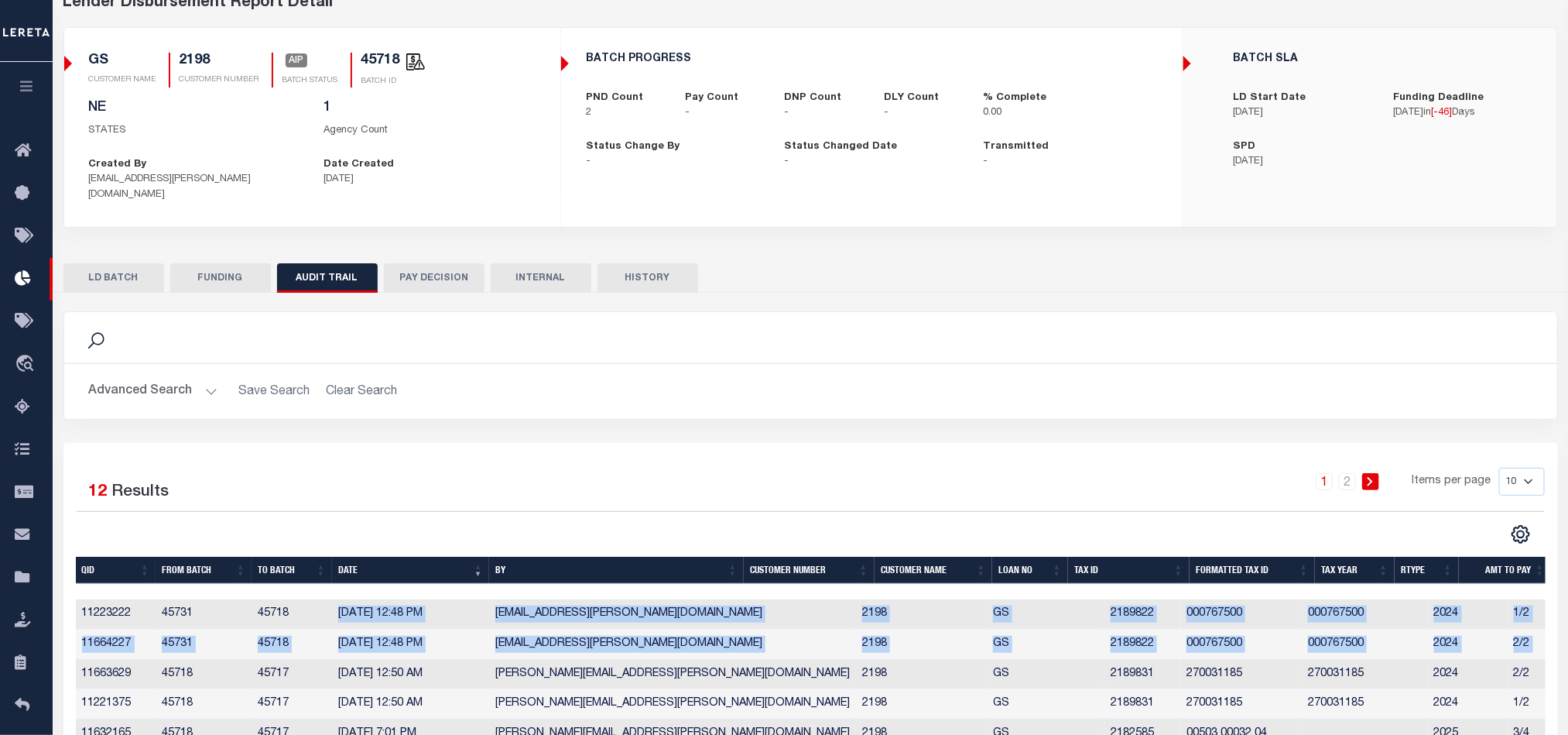
scroll to position [0, 0]
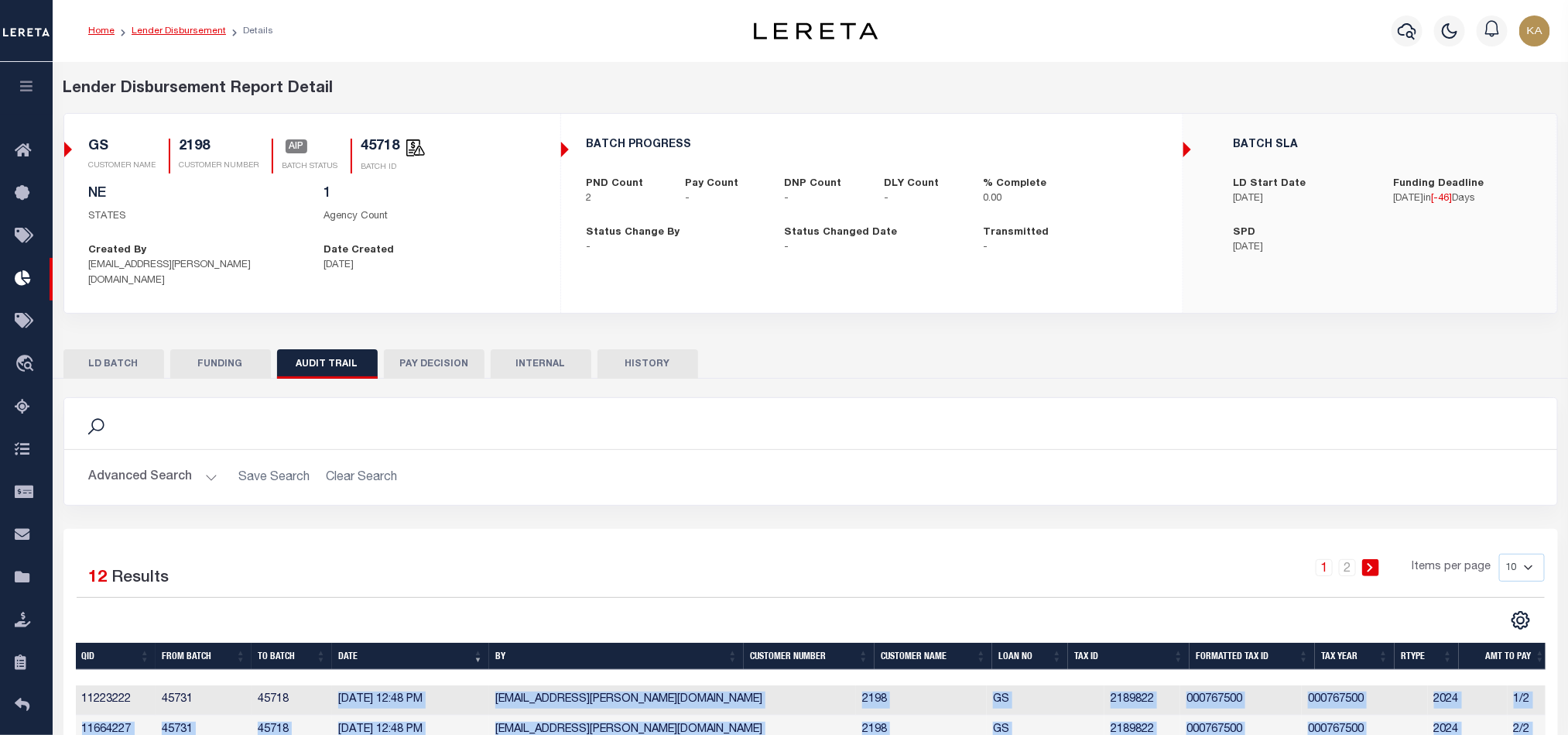
click at [203, 27] on link "Lender Disbursement" at bounding box center [179, 31] width 94 height 9
checkbox input "true"
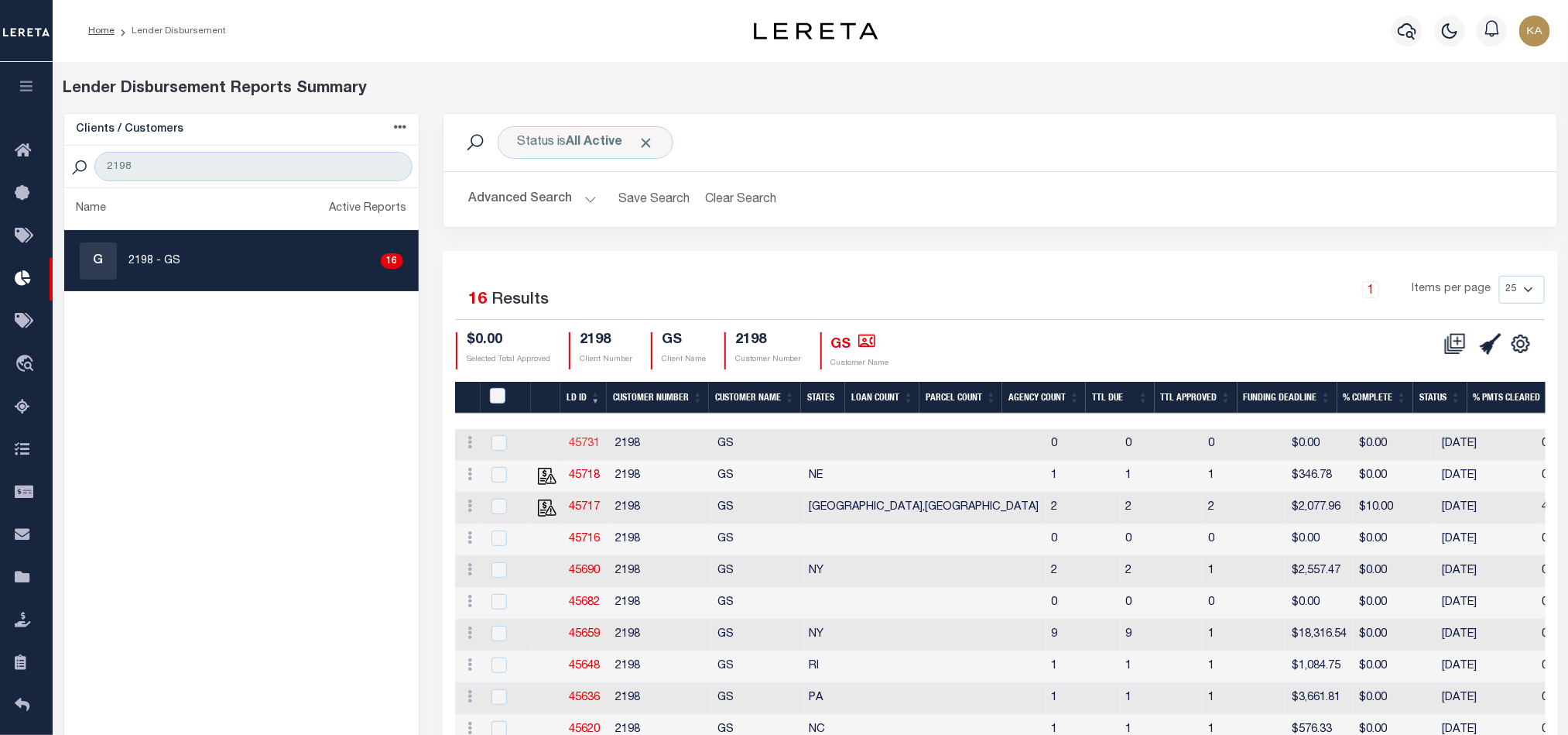
click at [585, 442] on link "45731" at bounding box center [584, 444] width 31 height 11
checkbox input "true"
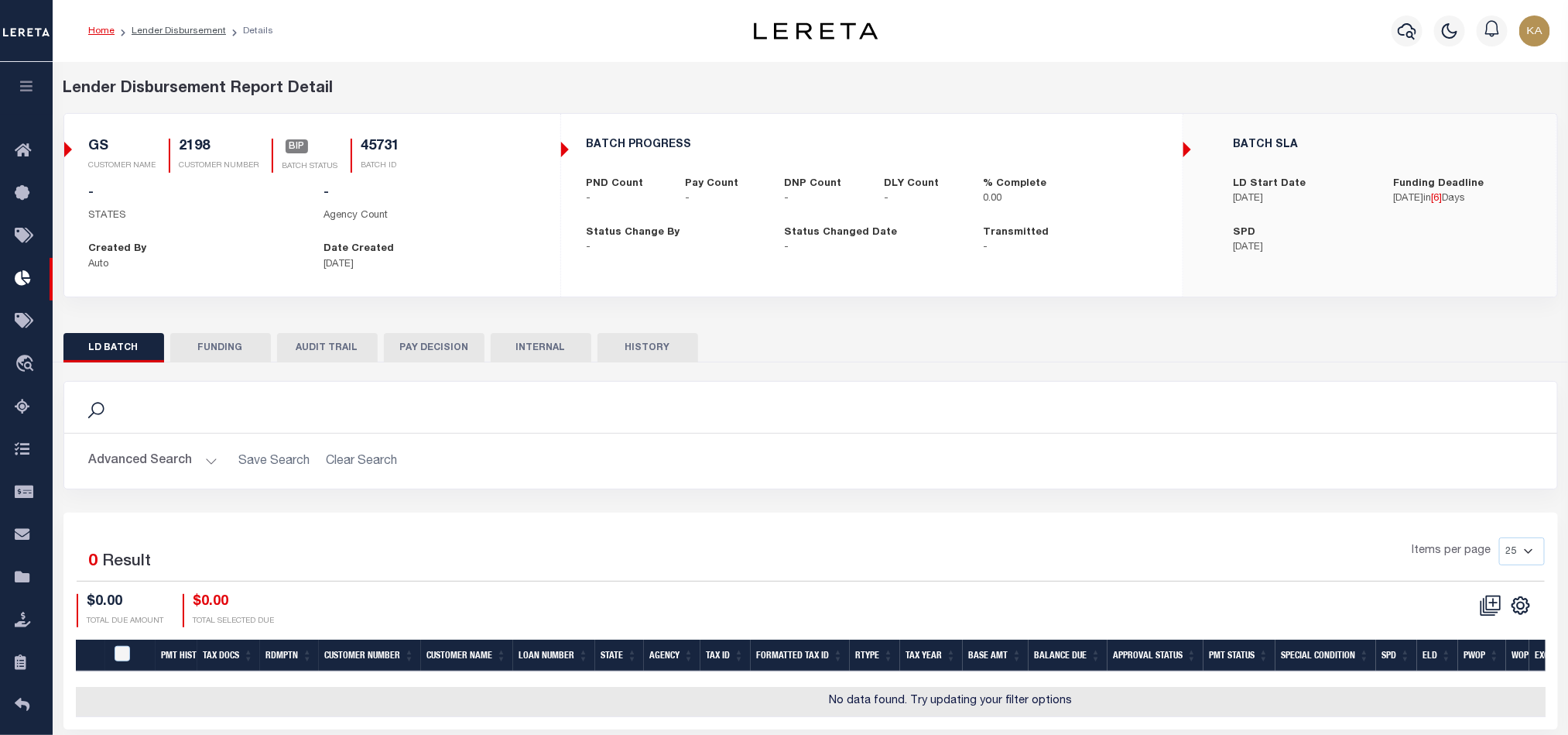
click at [296, 340] on button "AUDIT TRAIL" at bounding box center [327, 347] width 100 height 30
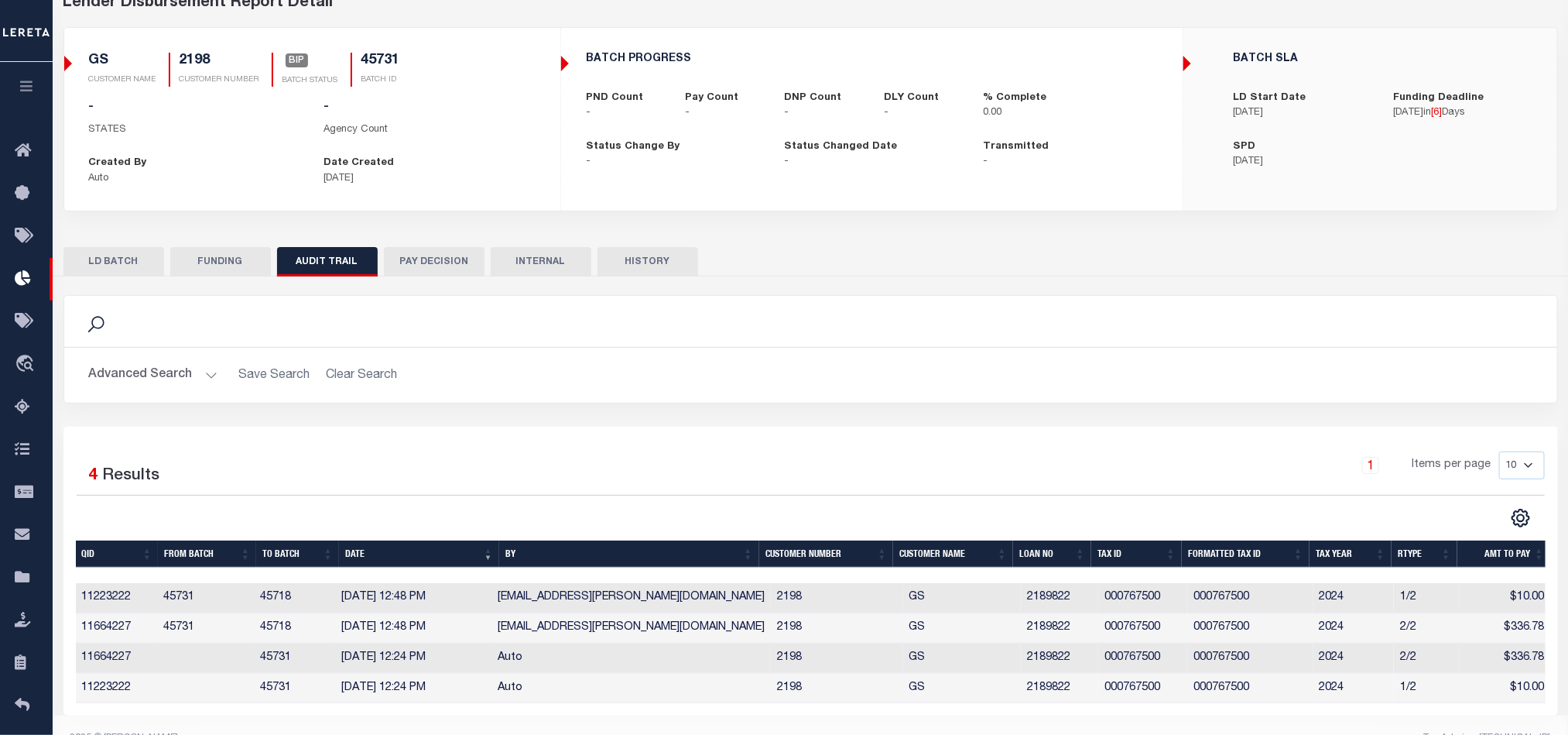
scroll to position [130, 0]
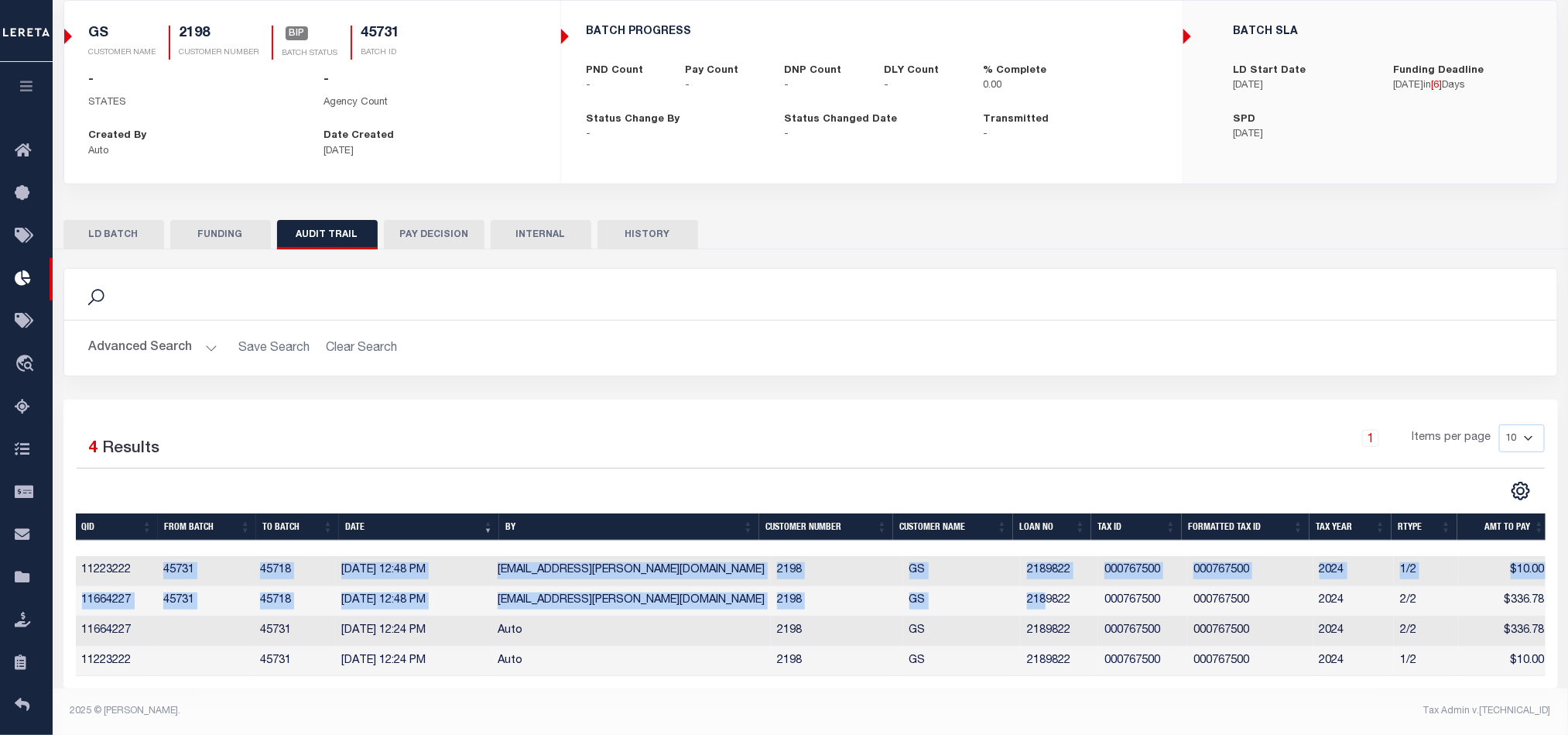
drag, startPoint x: 172, startPoint y: 561, endPoint x: 1056, endPoint y: 590, distance: 884.5
click at [1051, 590] on tbody "11223222 45731 45718 10/07/2025 12:48 PM Karan.Panchamiya@accumatch.com 2198 GS…" at bounding box center [813, 617] width 1475 height 121
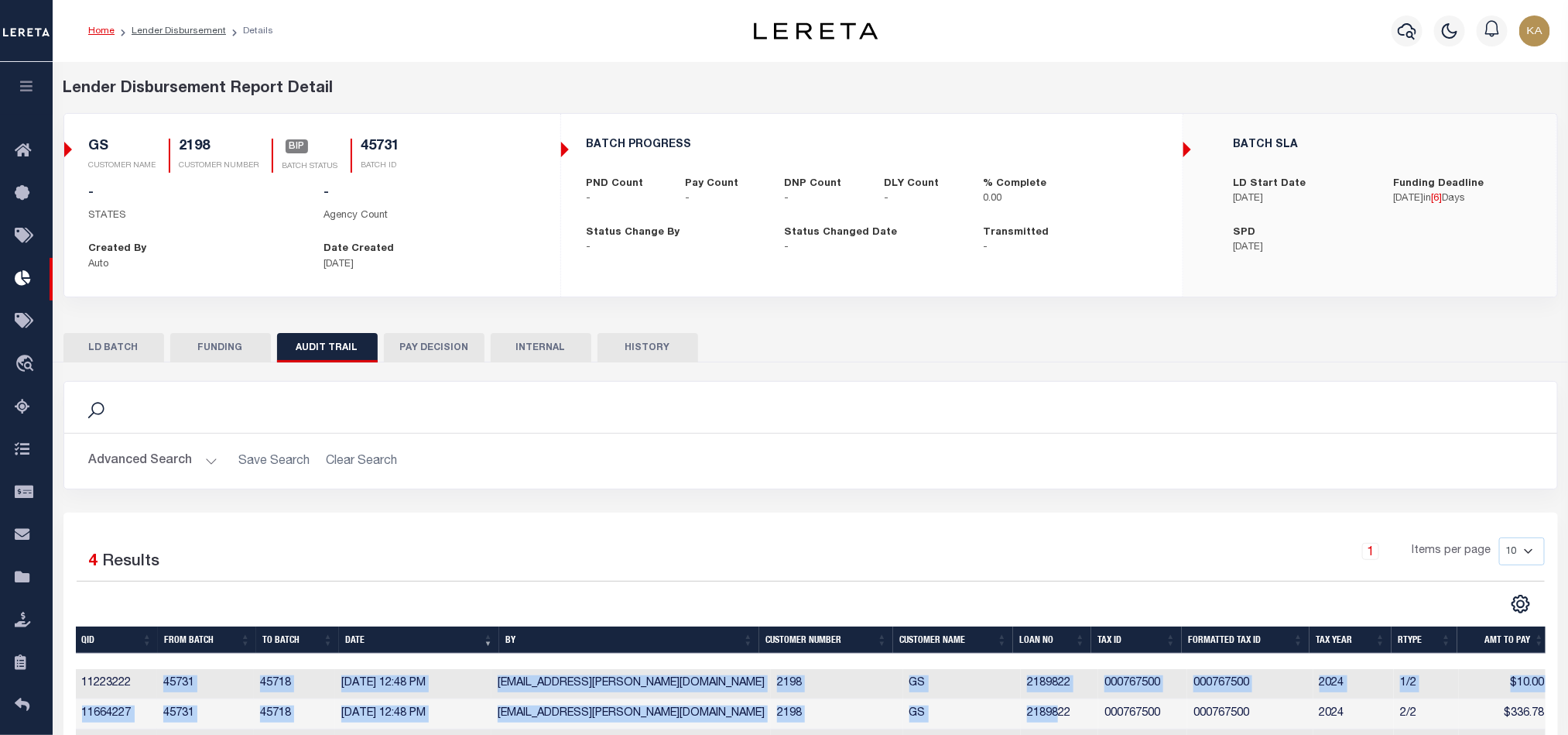
click at [191, 27] on link "Lender Disbursement" at bounding box center [179, 31] width 94 height 9
checkbox input "true"
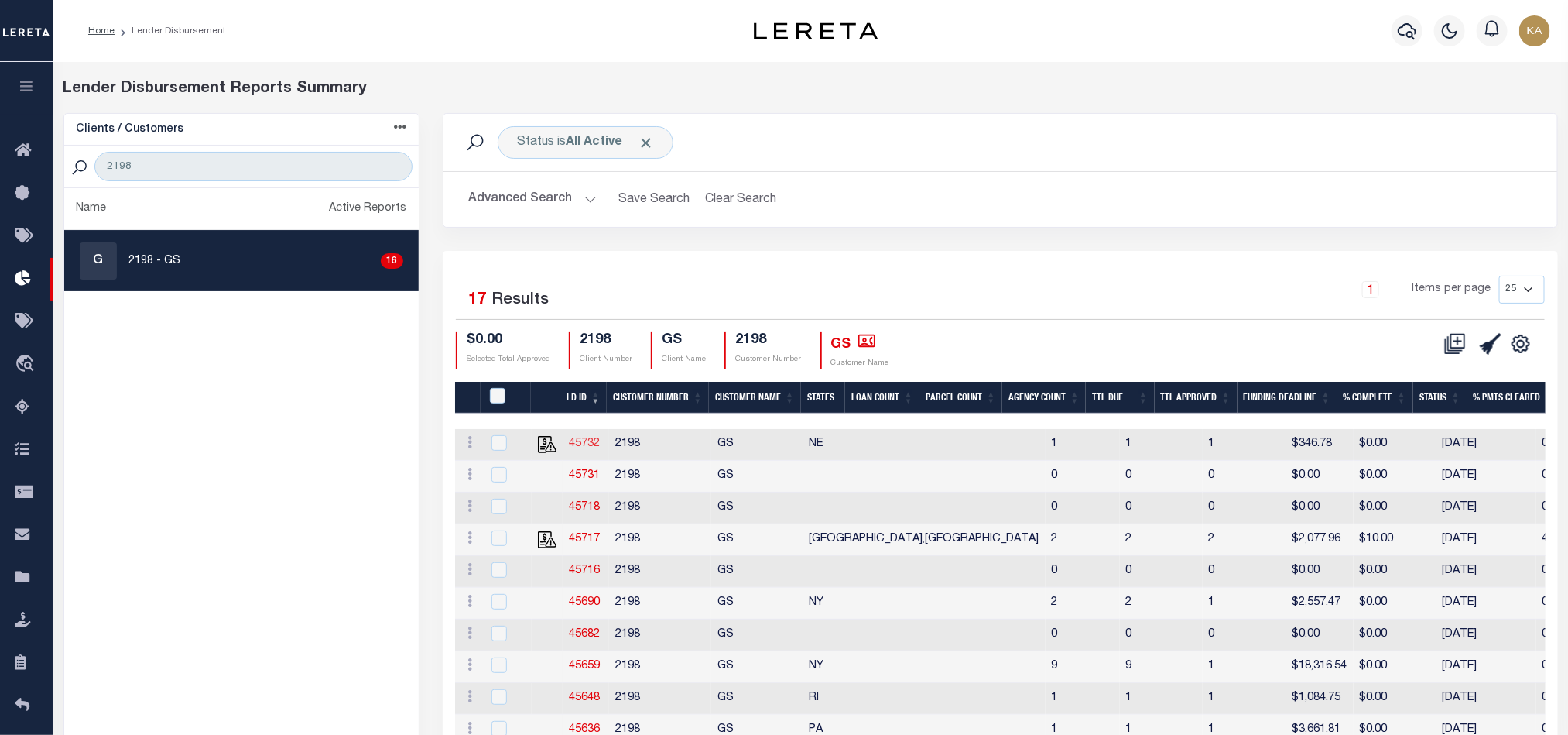
click at [590, 444] on link "45732" at bounding box center [584, 444] width 31 height 11
checkbox input "true"
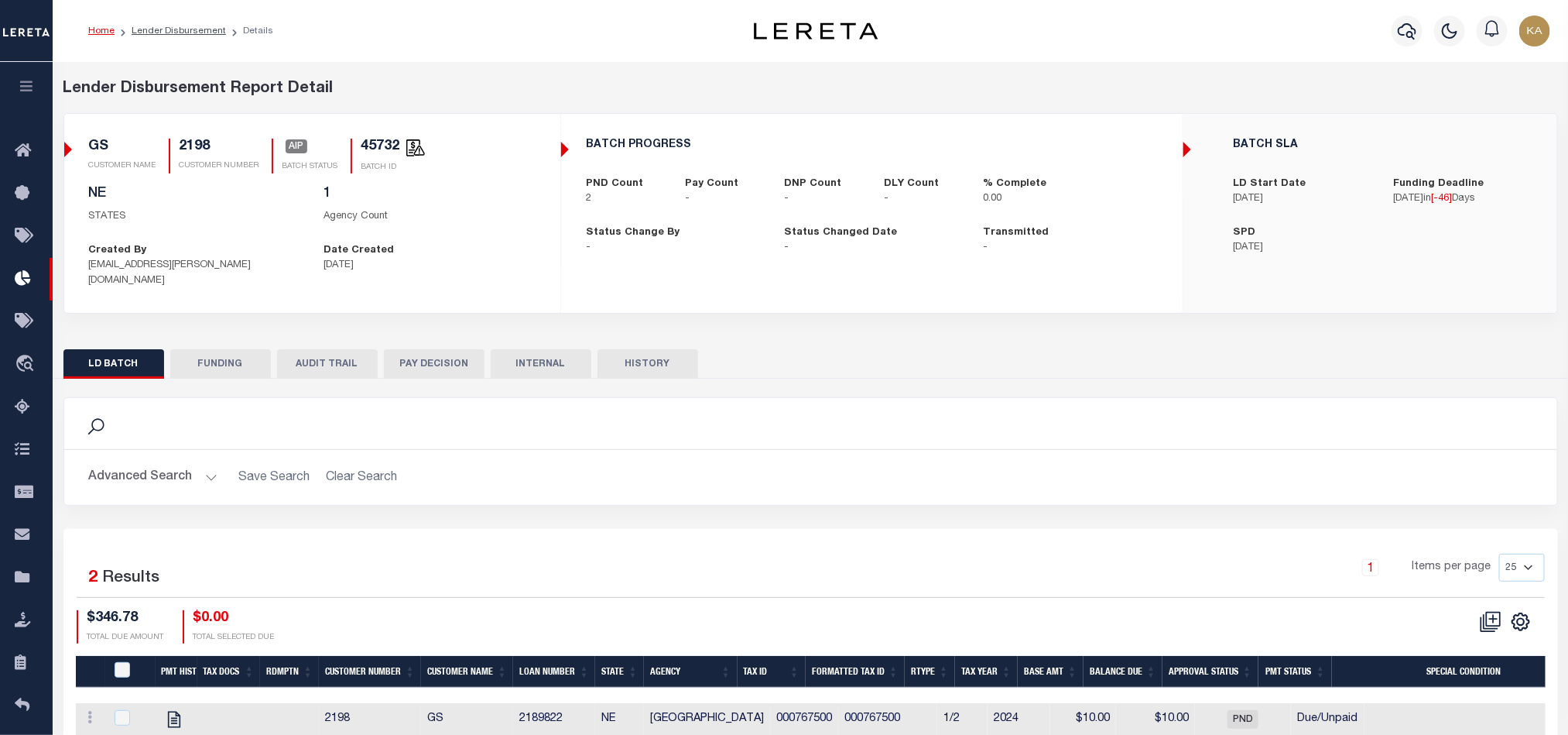
scroll to position [93, 0]
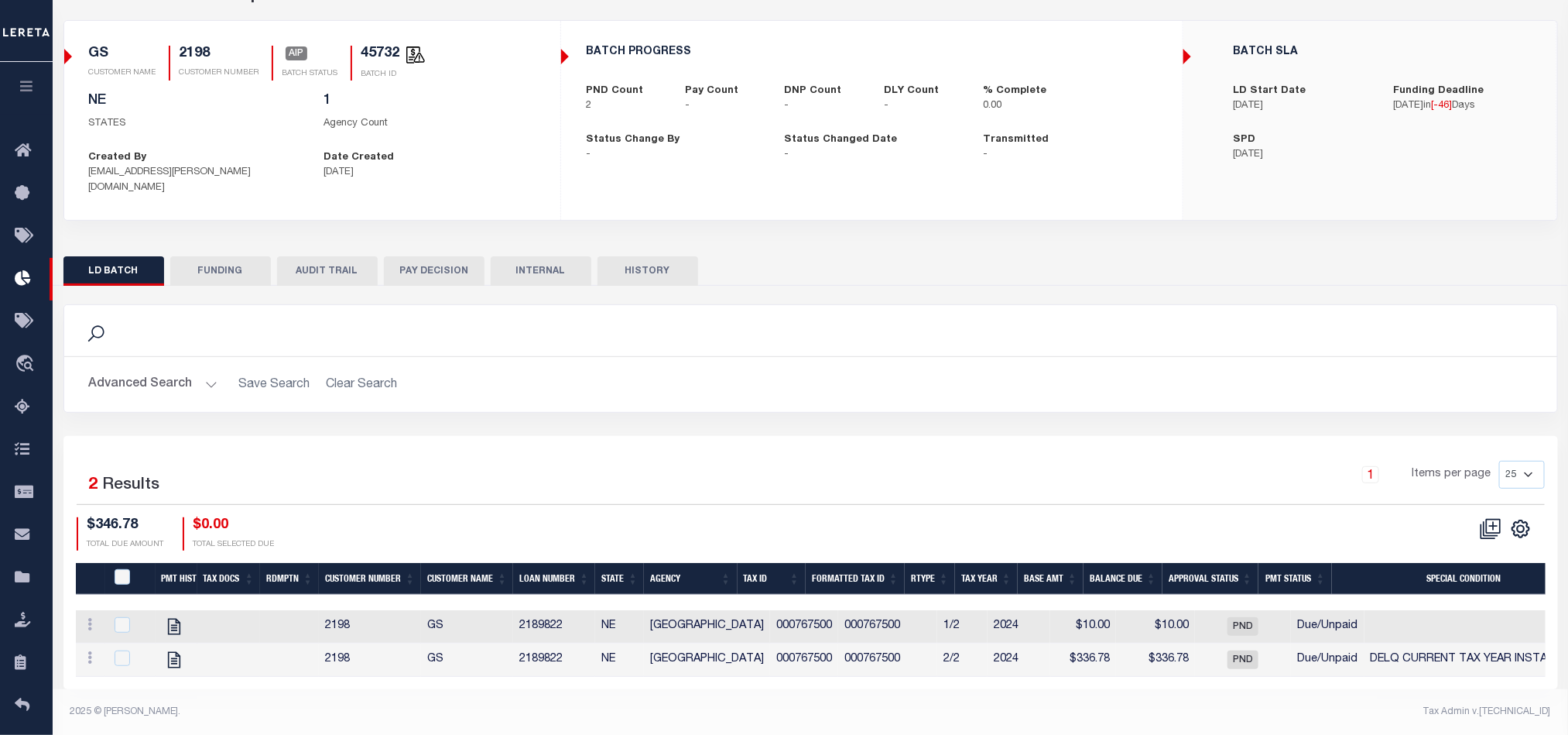
click at [351, 257] on button "AUDIT TRAIL" at bounding box center [327, 271] width 100 height 30
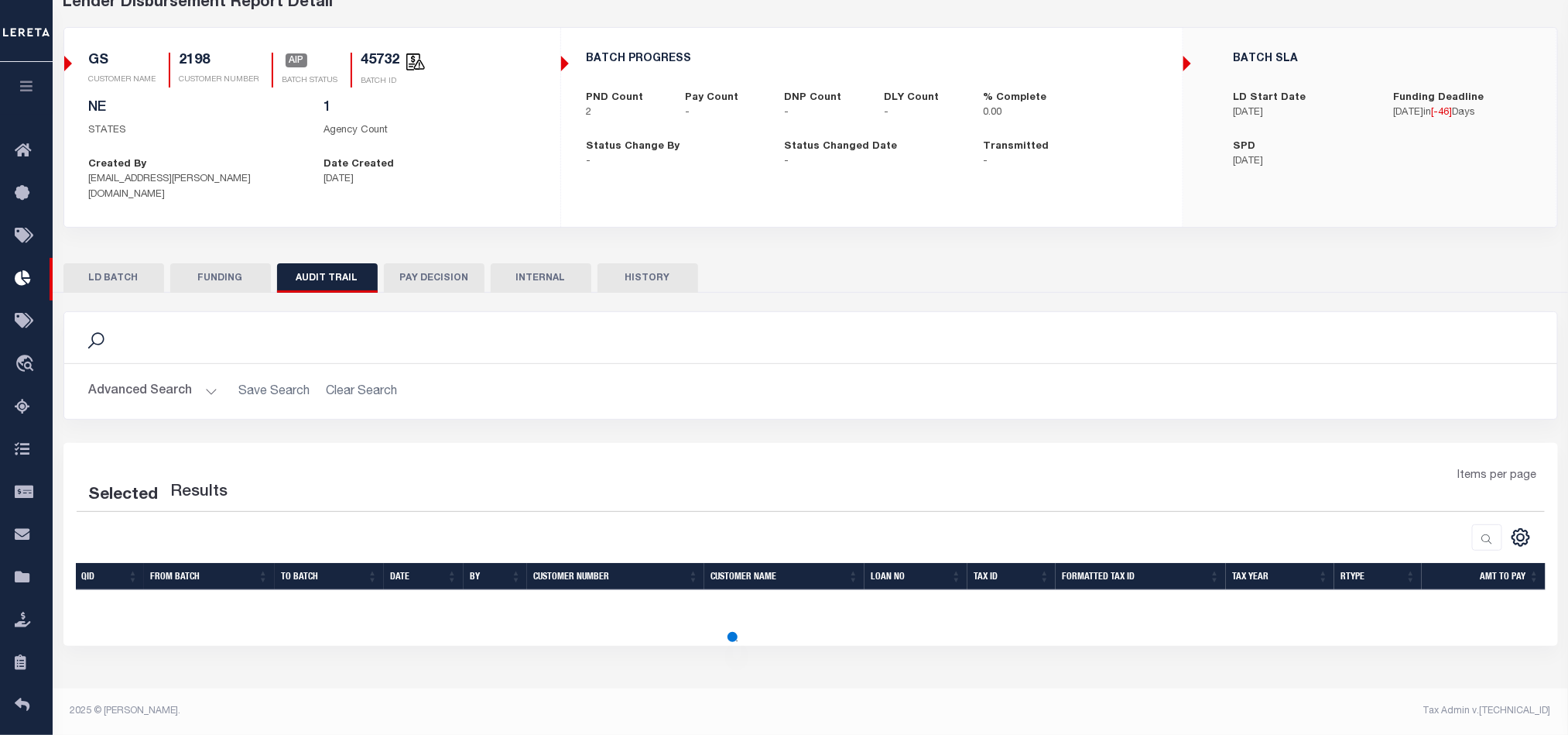
scroll to position [86, 0]
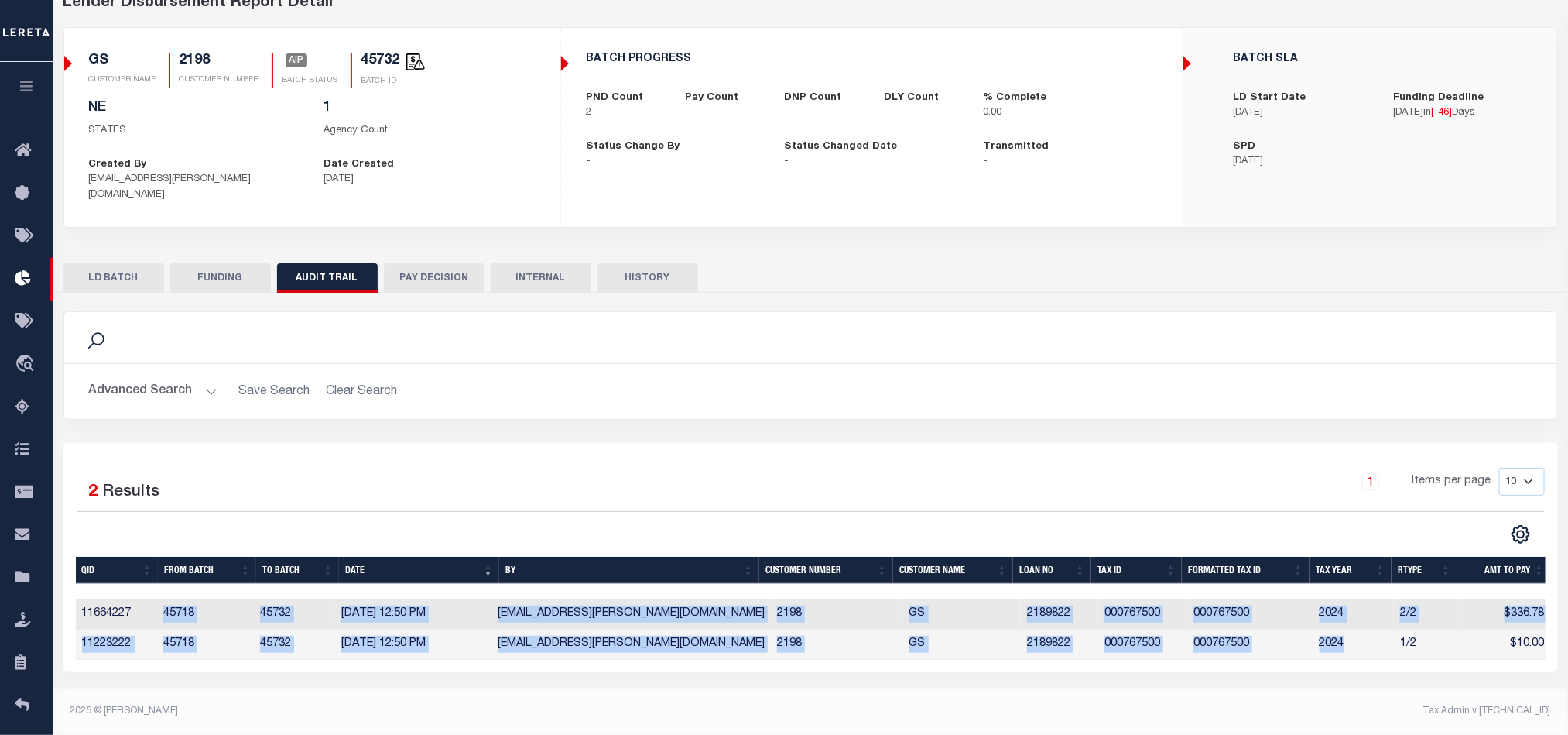
drag, startPoint x: 156, startPoint y: 605, endPoint x: 1419, endPoint y: 646, distance: 1263.7
click at [1417, 648] on tbody "11664227 45718 45732 10/07/2025 12:50 PM Karan.Panchamiya@accumatch.com 2198 GS…" at bounding box center [813, 629] width 1475 height 60
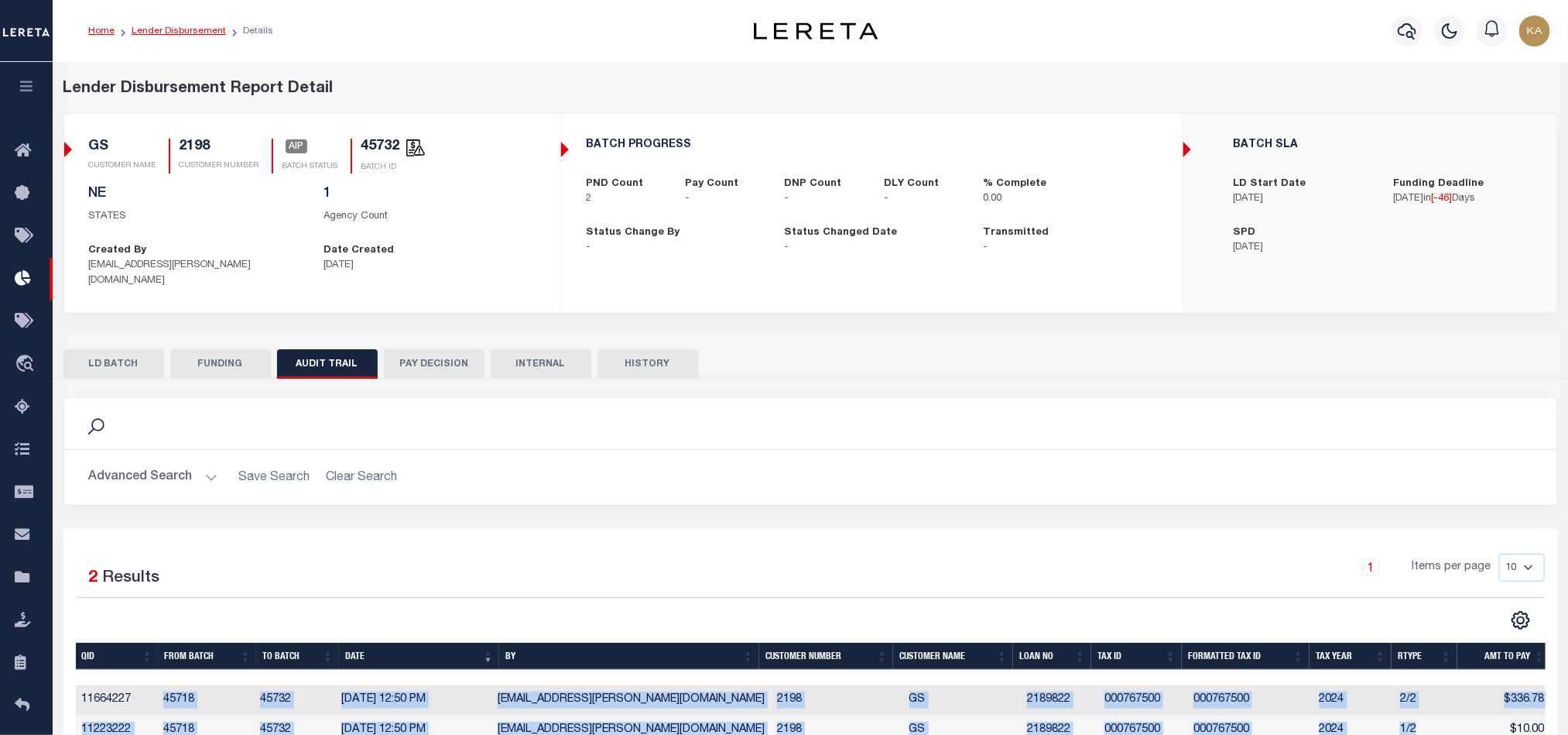
click at [208, 31] on link "Lender Disbursement" at bounding box center [179, 31] width 94 height 9
checkbox input "true"
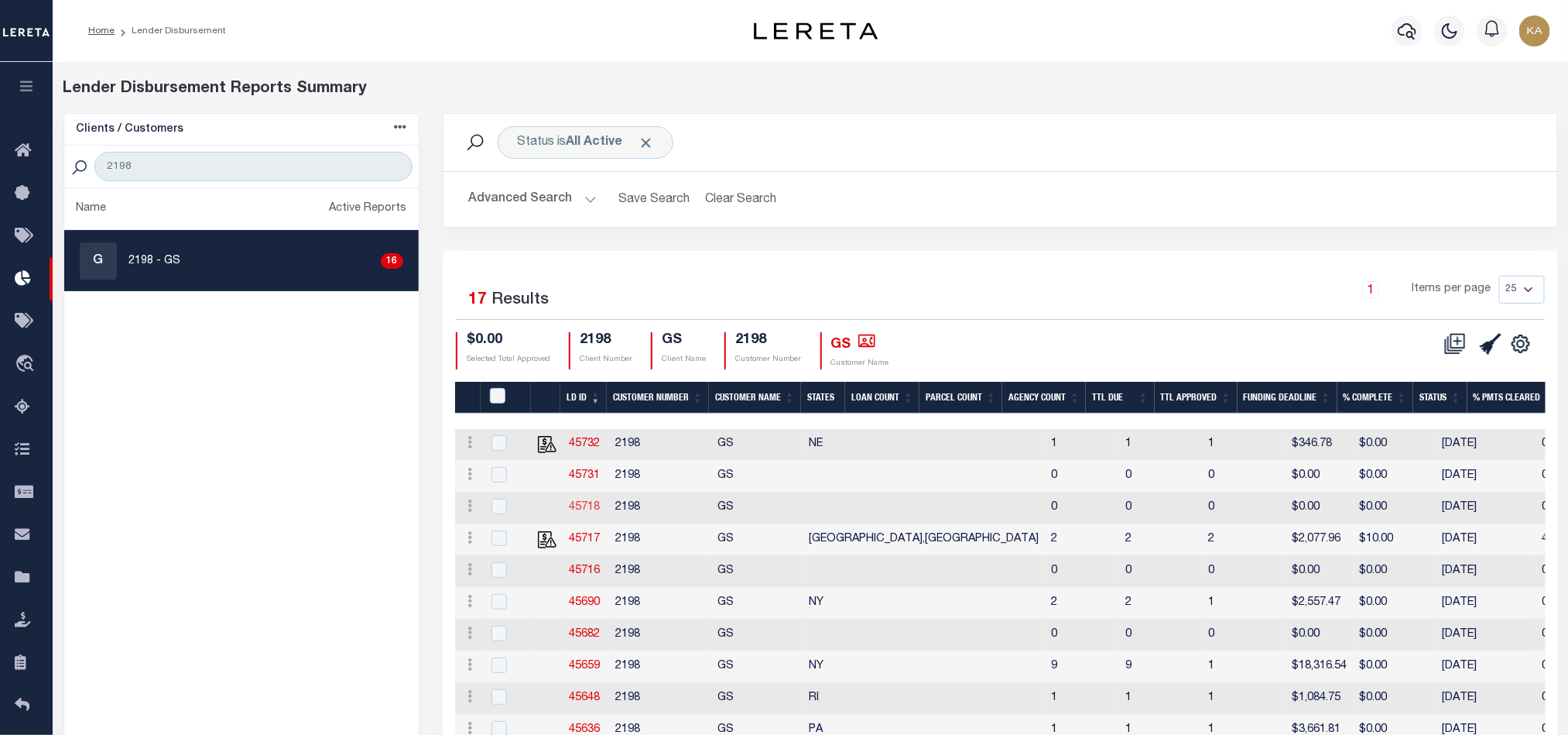
click at [586, 511] on link "45718" at bounding box center [584, 508] width 31 height 11
checkbox input "true"
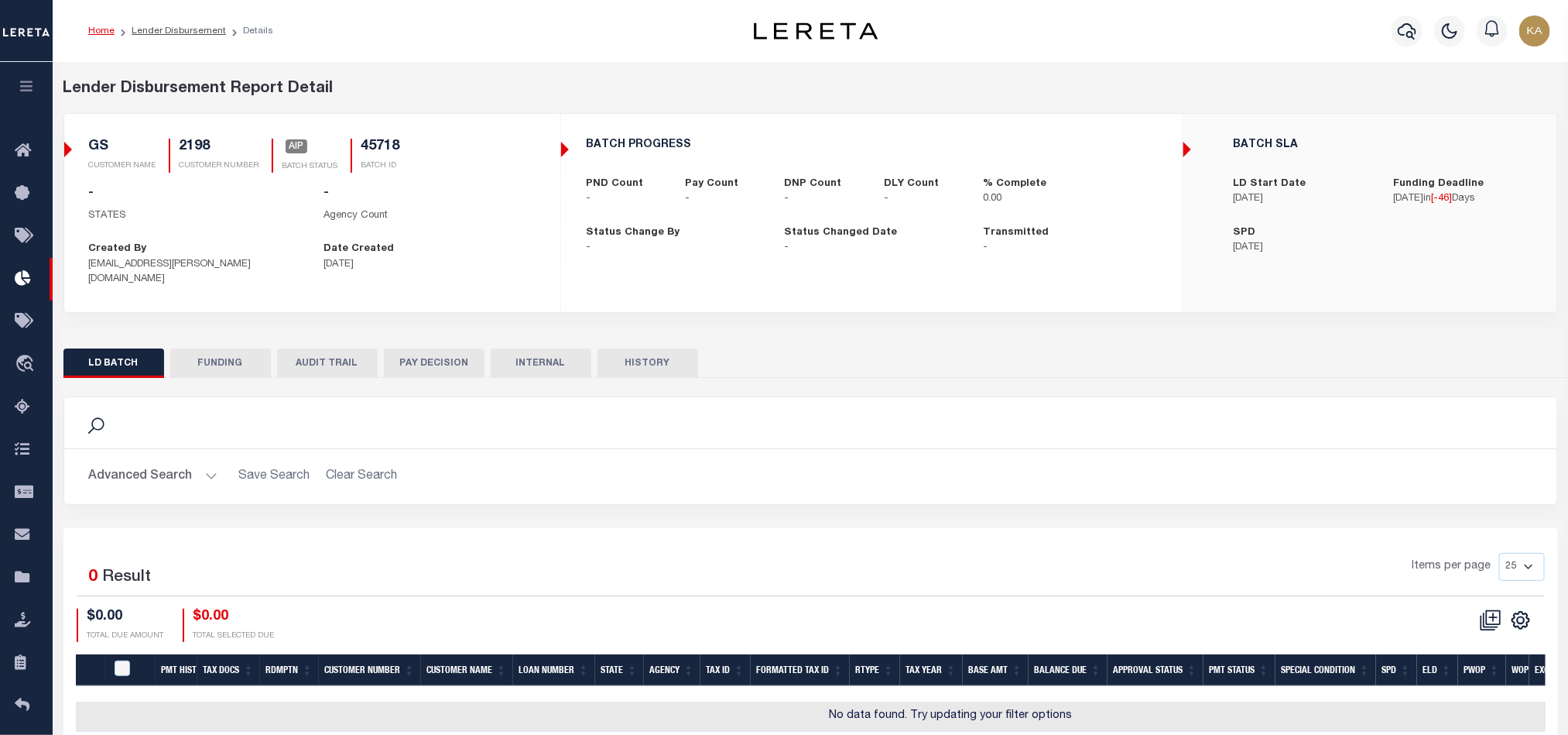
click at [331, 348] on button "AUDIT TRAIL" at bounding box center [327, 363] width 100 height 30
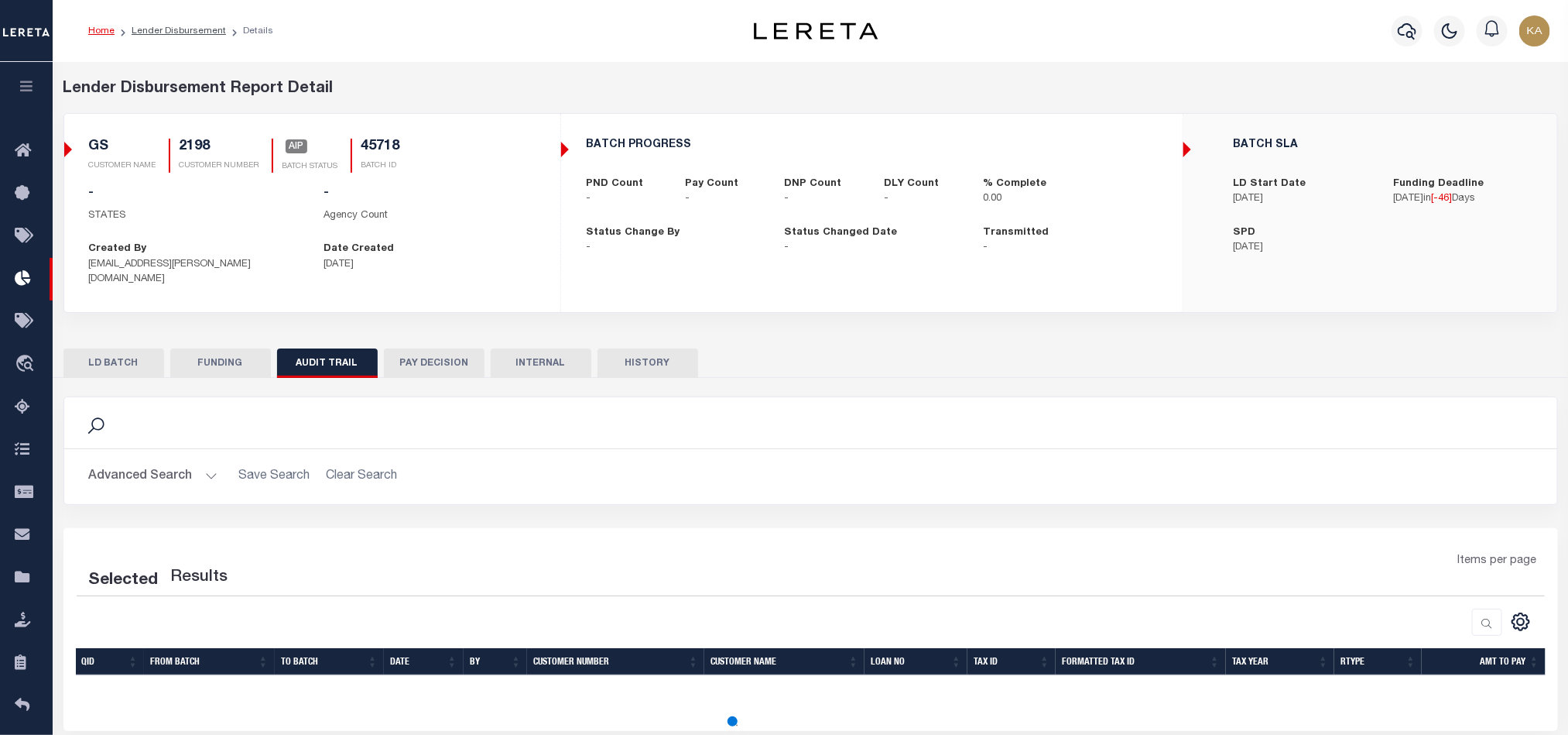
scroll to position [86, 0]
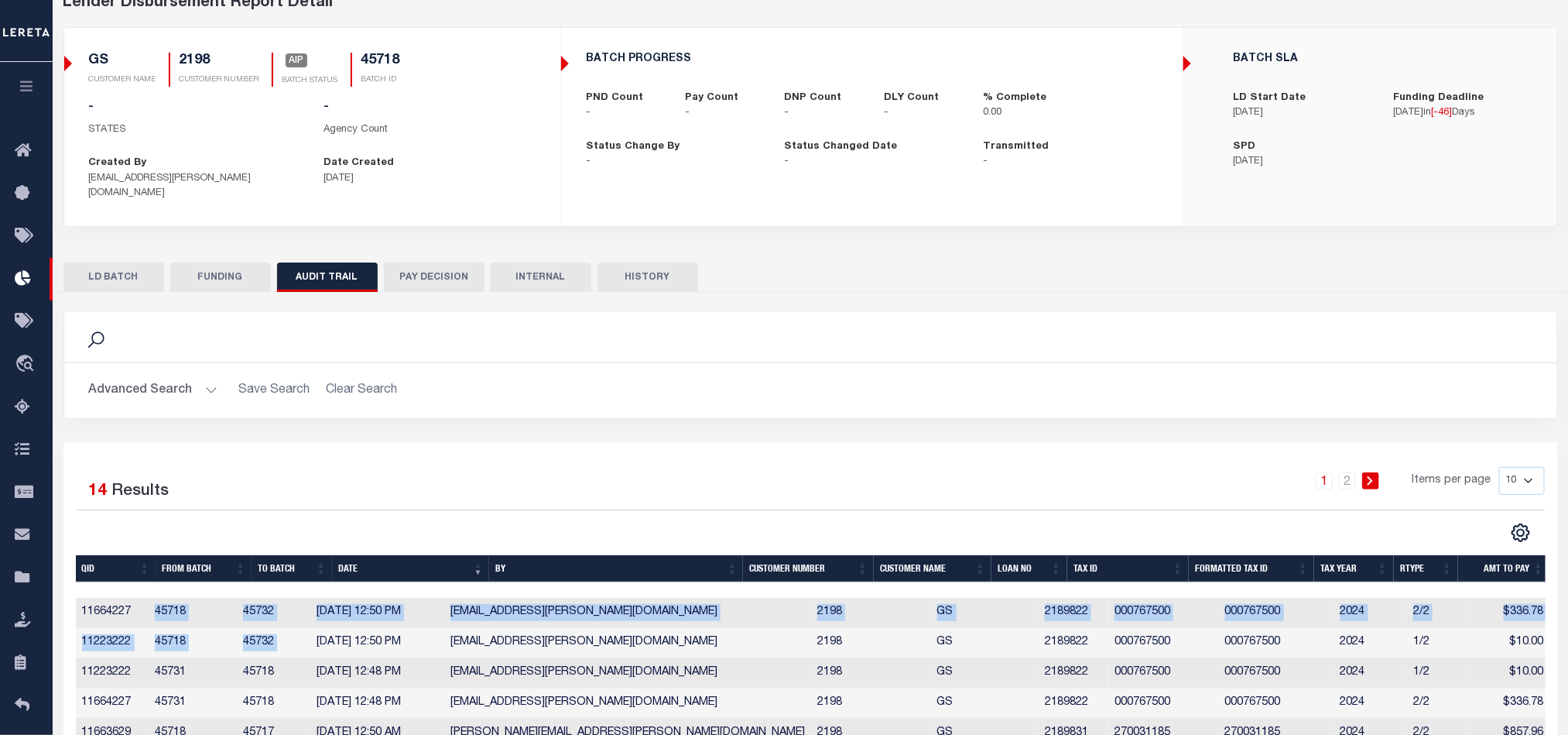
drag, startPoint x: 151, startPoint y: 613, endPoint x: 344, endPoint y: 619, distance: 193.1
click at [339, 631] on tbody "11664227 45718 45732 10/07/2025 12:50 PM Karan.Panchamiya@accumatch.com 2198 GS…" at bounding box center [813, 748] width 1474 height 301
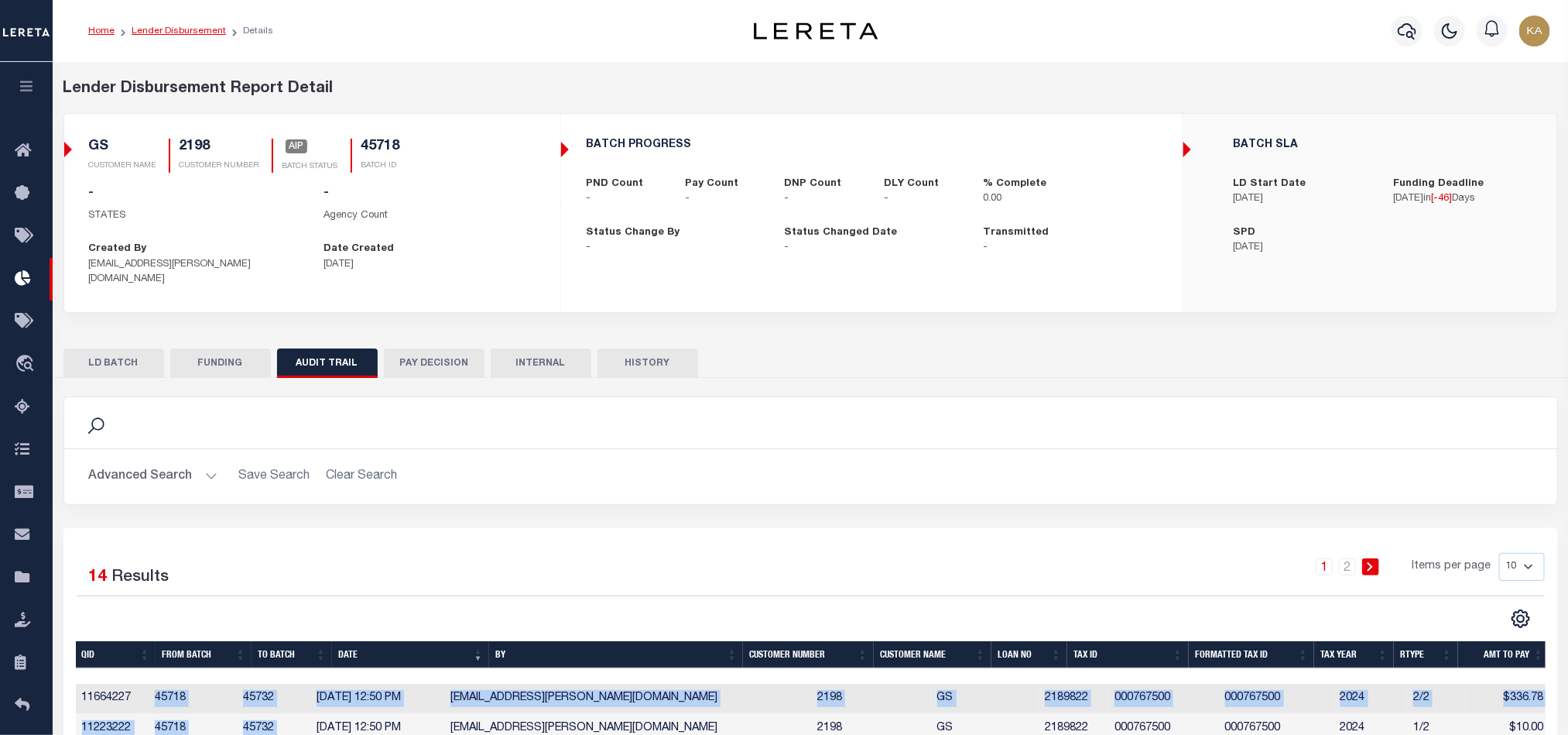
click at [189, 33] on link "Lender Disbursement" at bounding box center [179, 31] width 94 height 9
checkbox input "true"
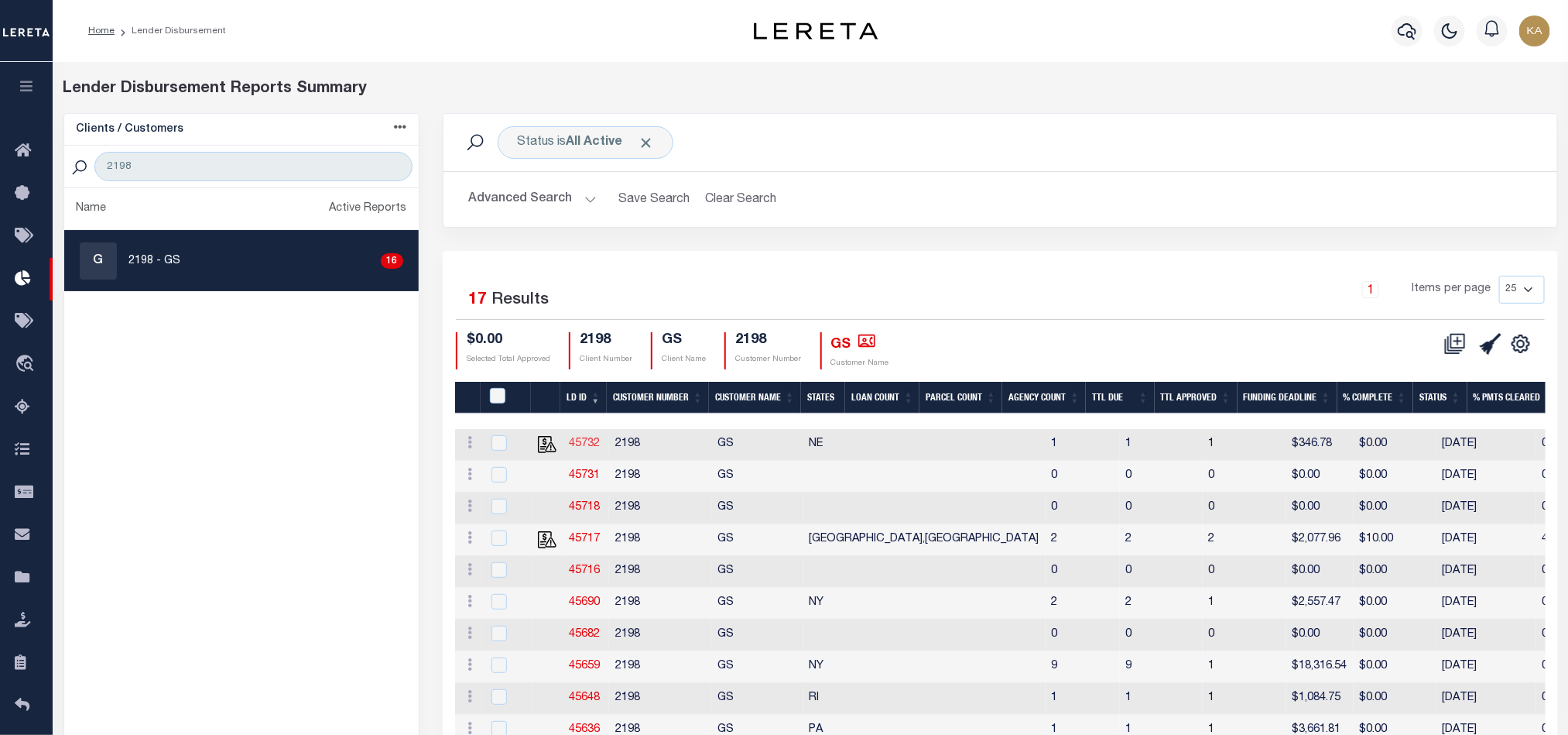
click at [593, 442] on link "45732" at bounding box center [584, 444] width 31 height 11
checkbox input "true"
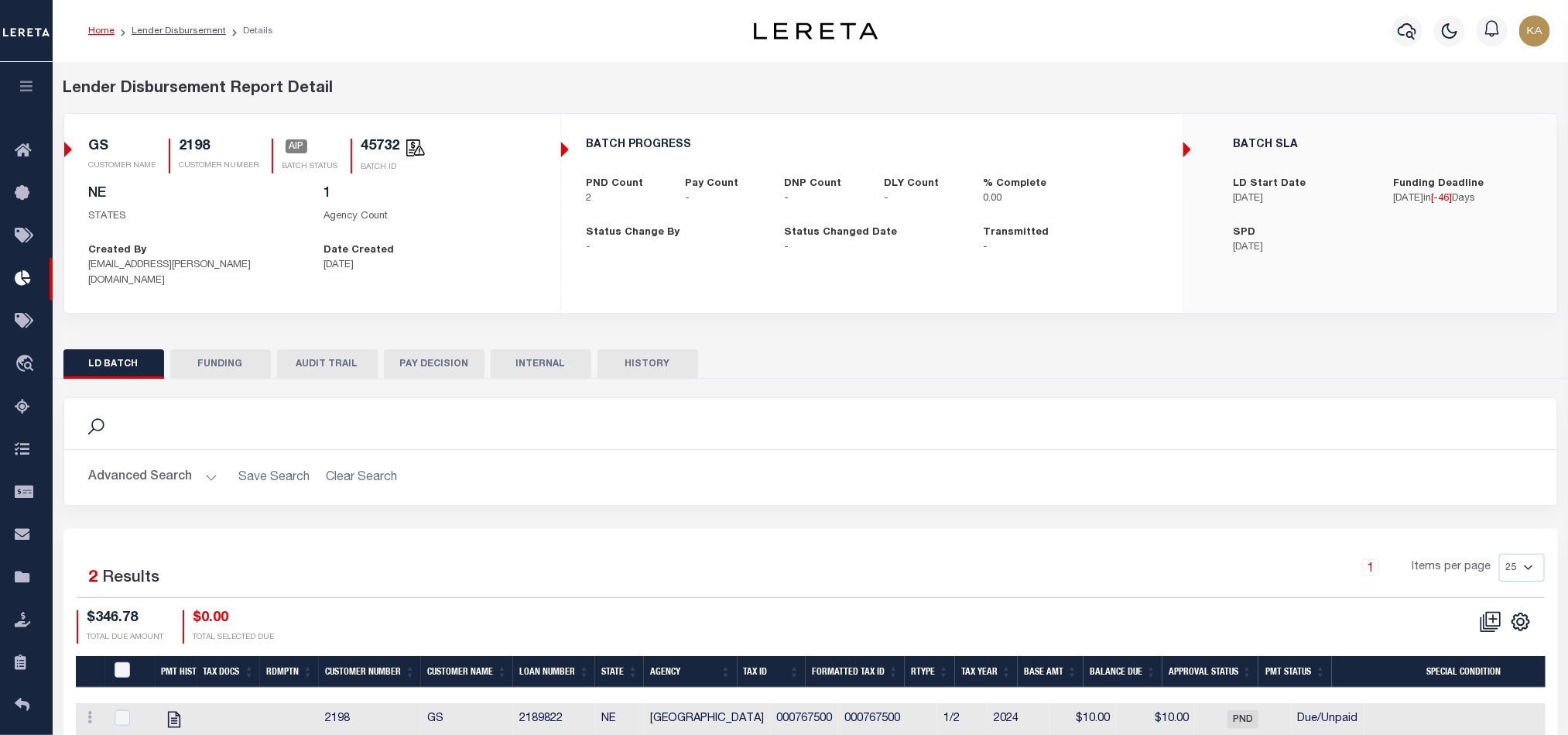
click at [648, 349] on button "HISTORY" at bounding box center [648, 364] width 100 height 30
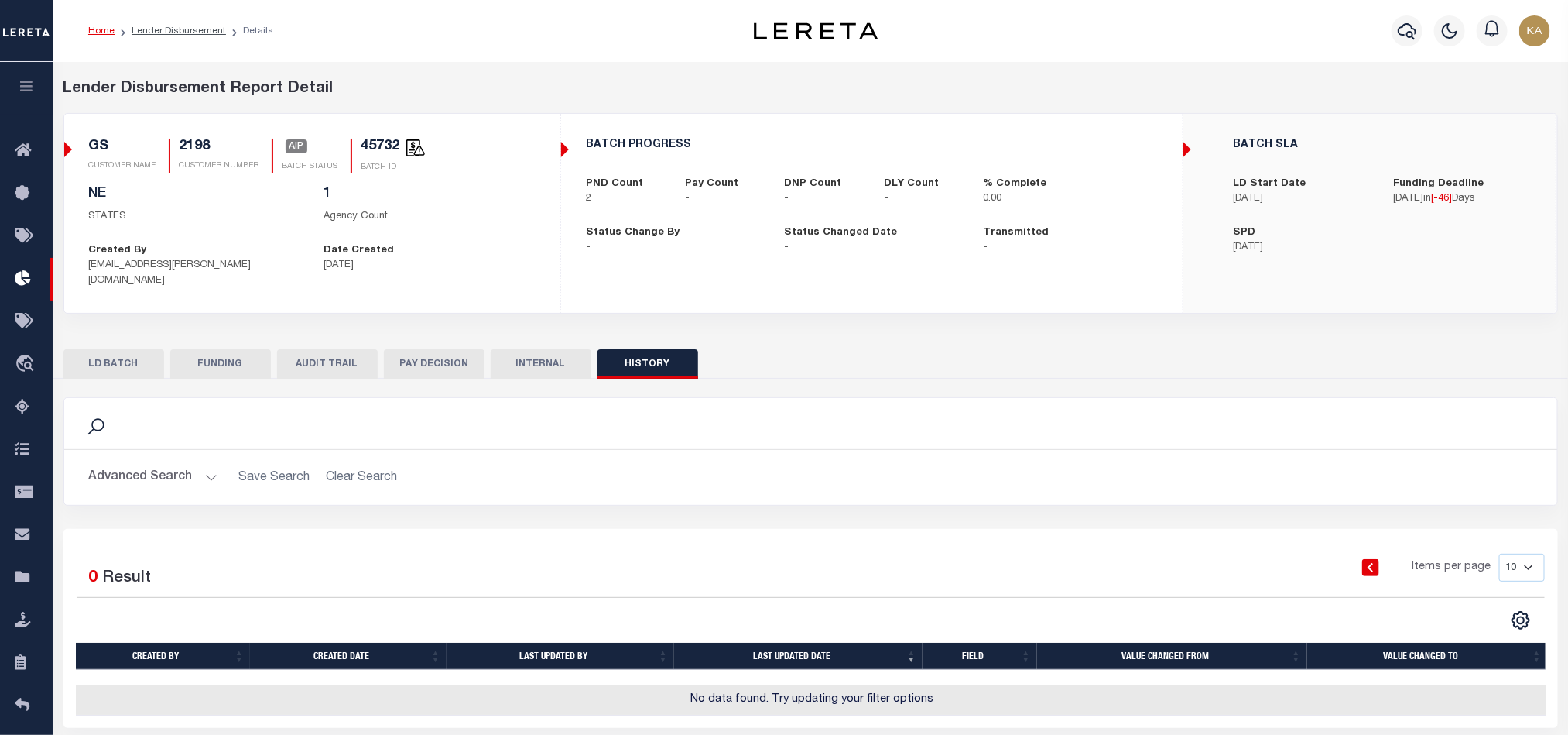
click at [323, 349] on button "AUDIT TRAIL" at bounding box center [327, 364] width 100 height 30
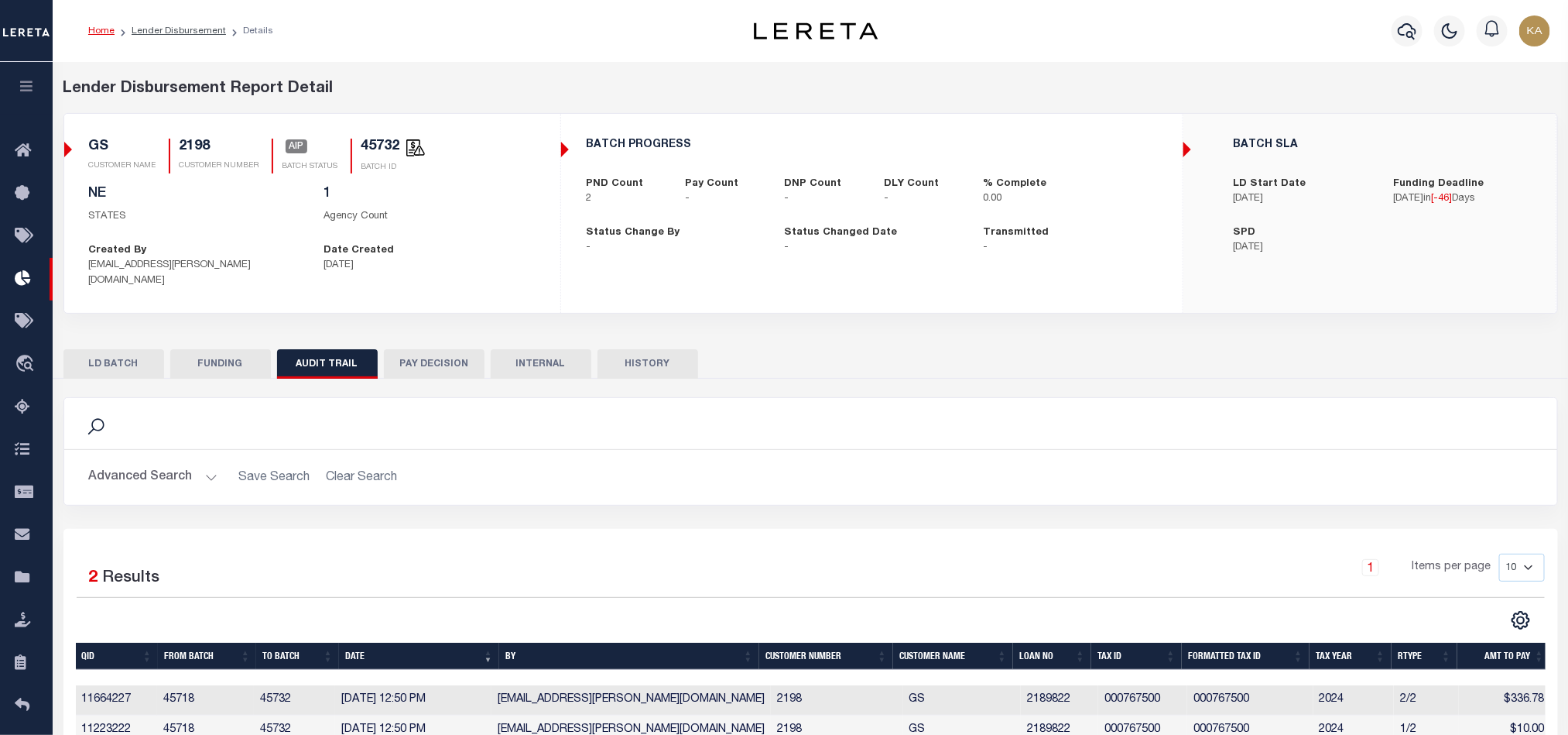
scroll to position [86, 0]
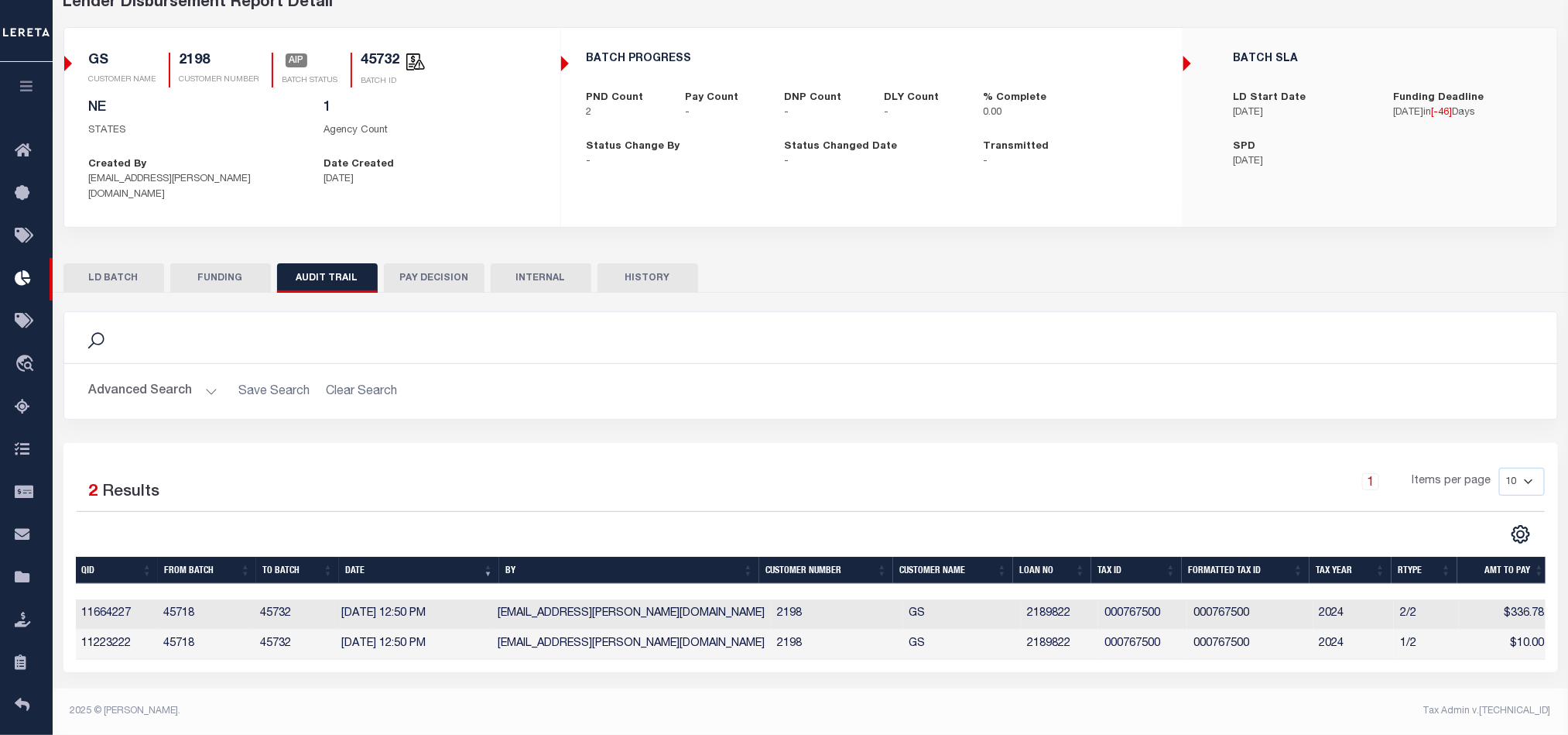
click at [1171, 420] on div "Search Advanced Search Save Search Clear Search Is Is" at bounding box center [811, 377] width 1518 height 132
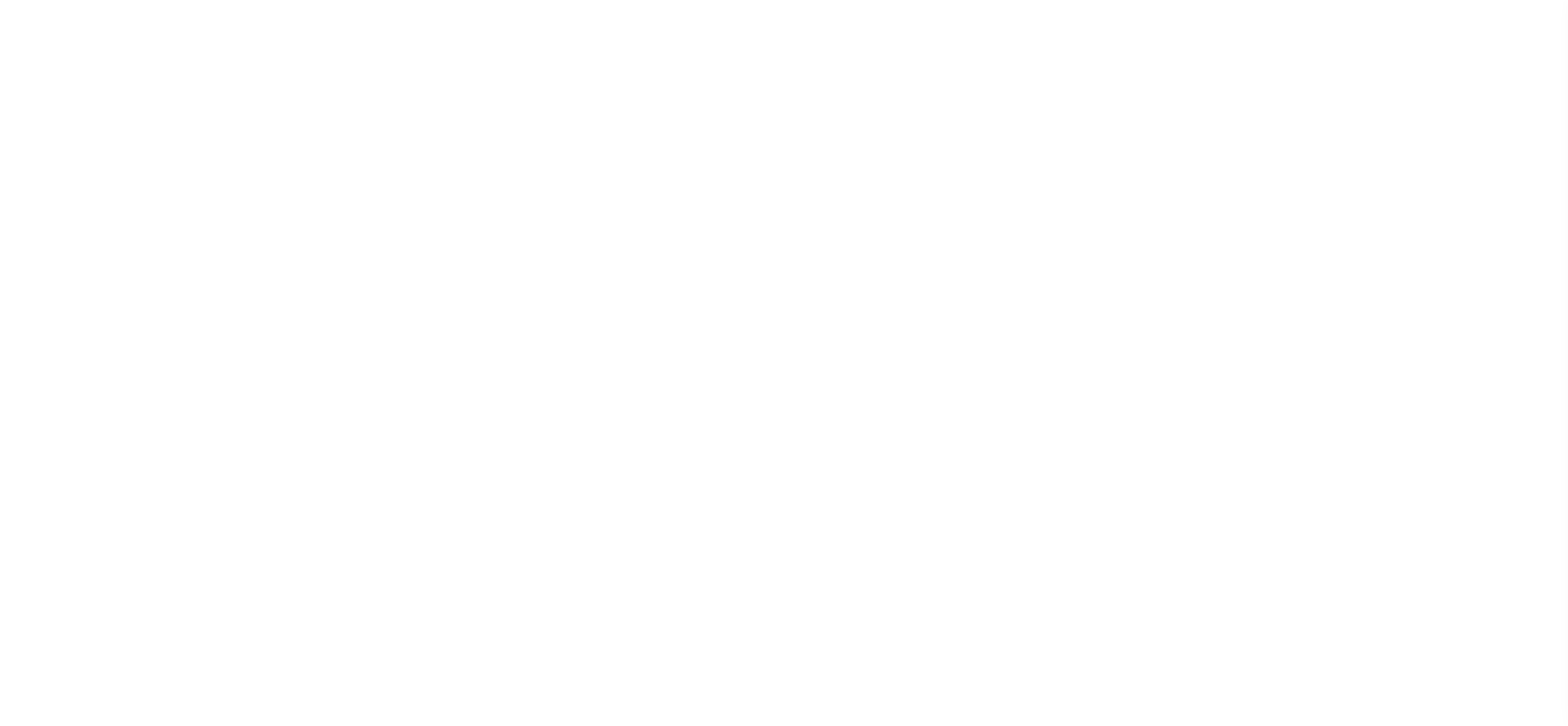
select select
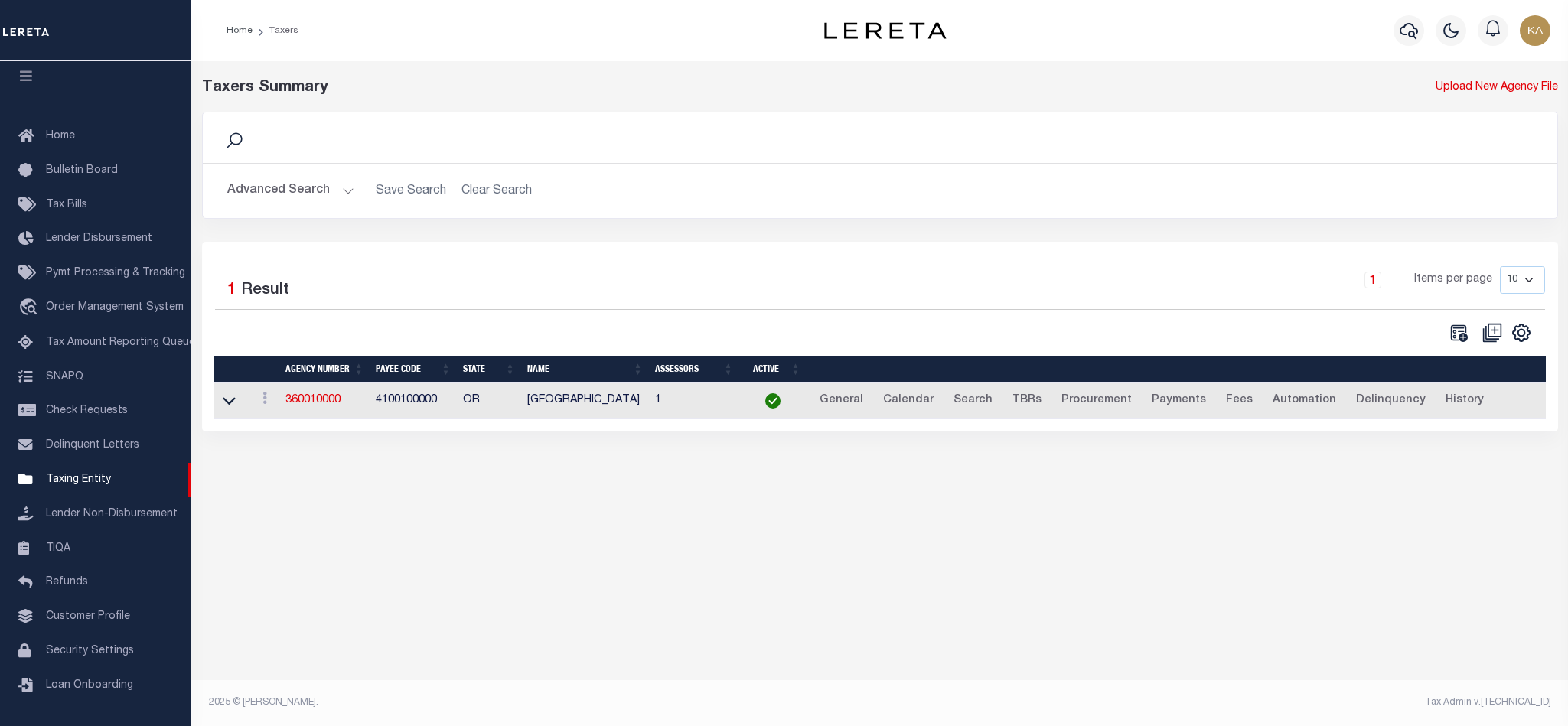
click at [284, 187] on button "Advanced Search" at bounding box center [291, 191] width 127 height 29
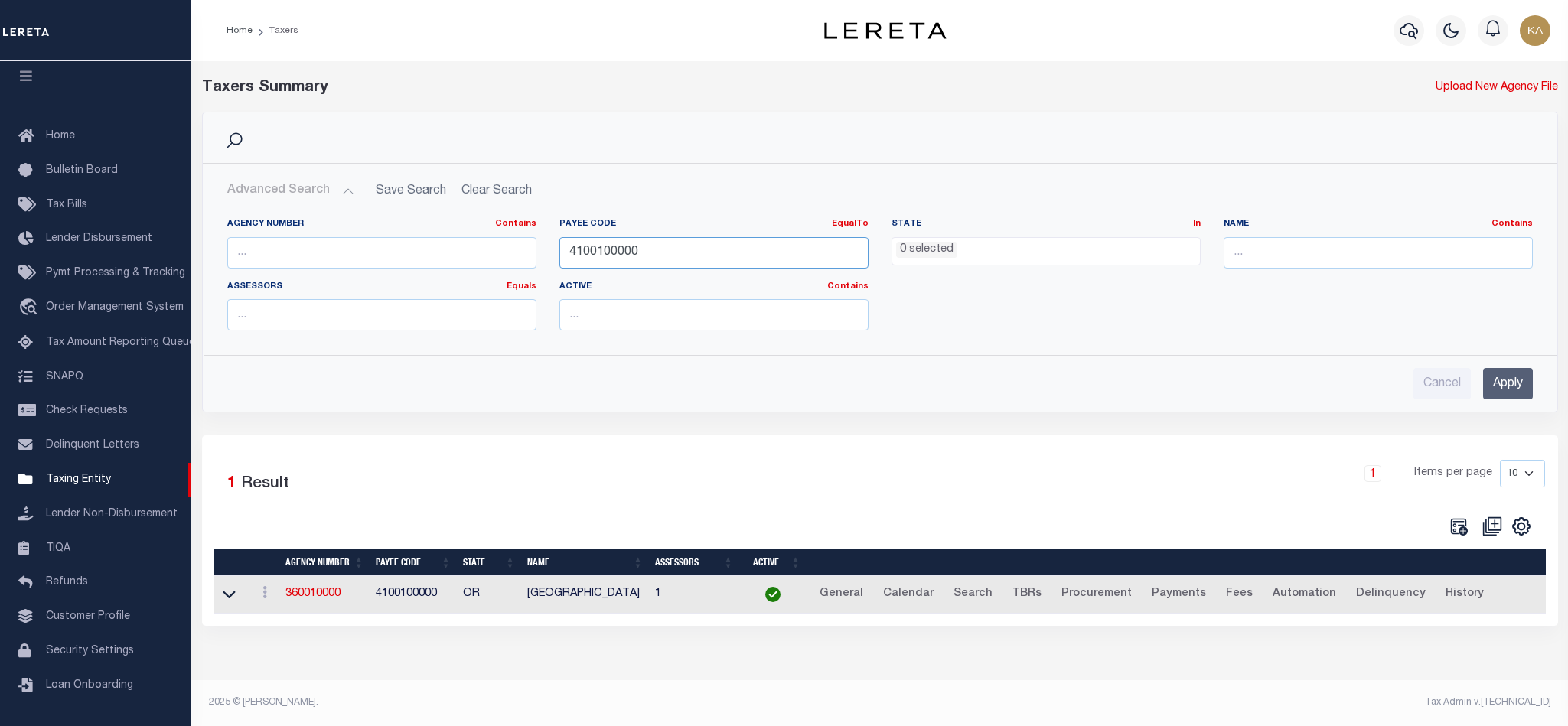
click at [601, 239] on input "4100100000" at bounding box center [714, 253] width 309 height 31
click at [379, 264] on input "text" at bounding box center [381, 253] width 309 height 31
paste input "260660000"
type input "260660000"
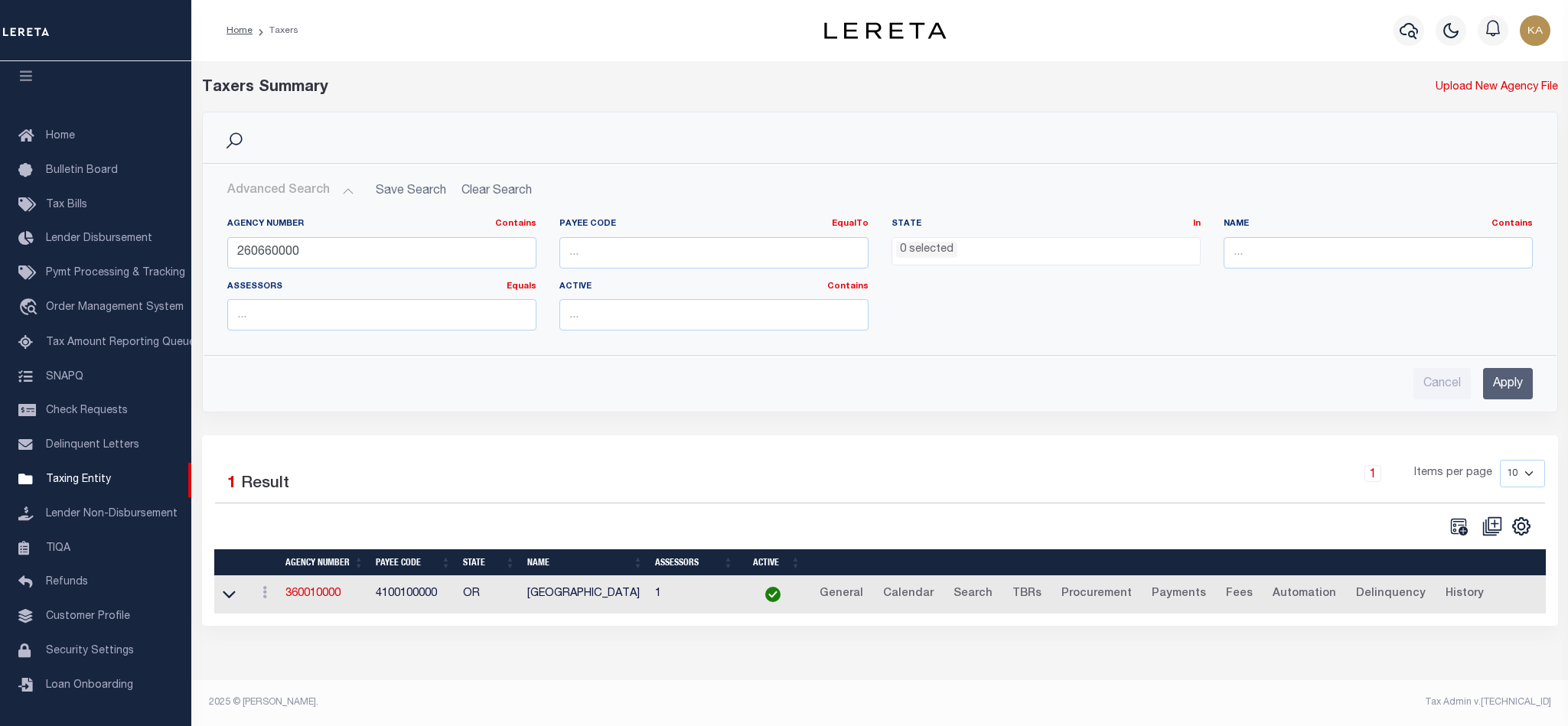
click at [1518, 393] on input "Apply" at bounding box center [1508, 384] width 50 height 31
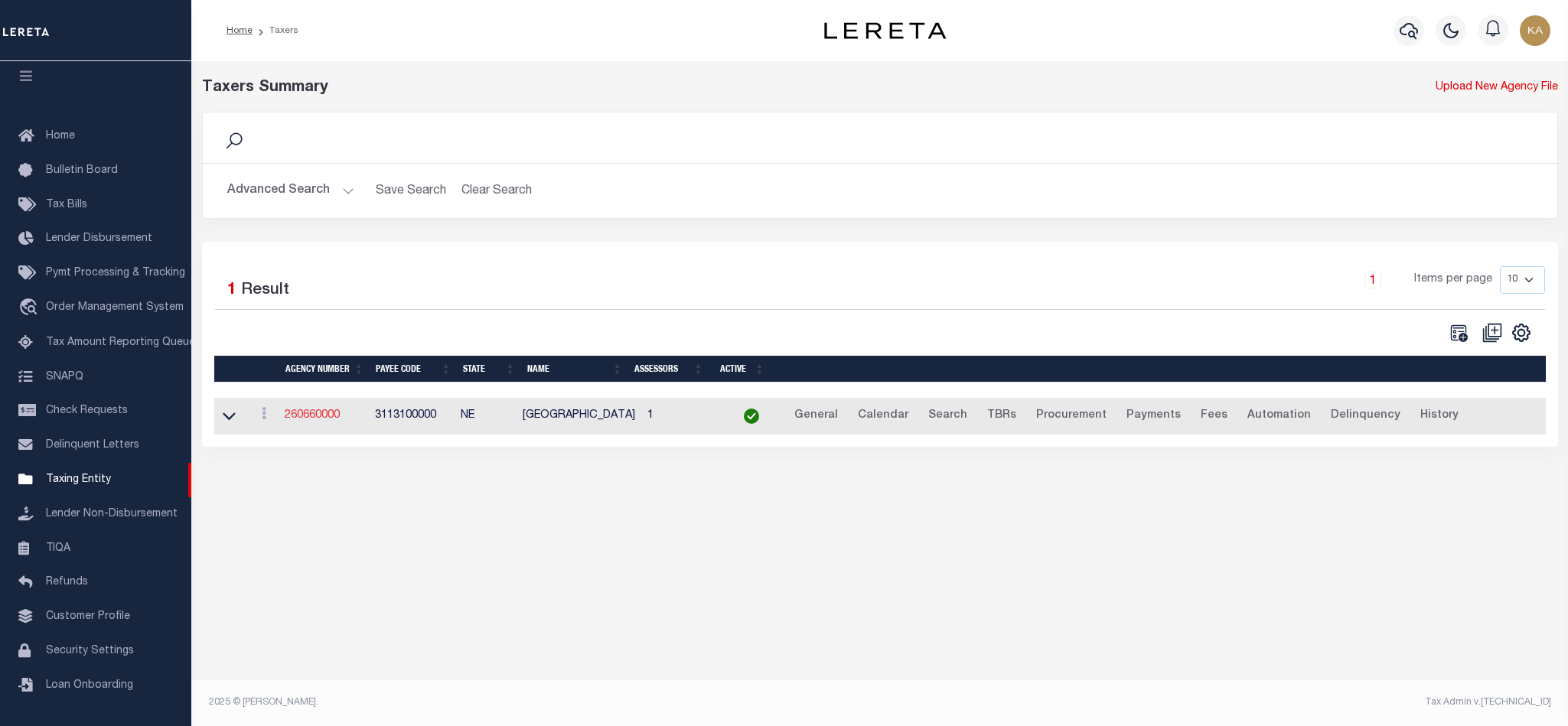
click at [318, 421] on link "260660000" at bounding box center [312, 415] width 55 height 11
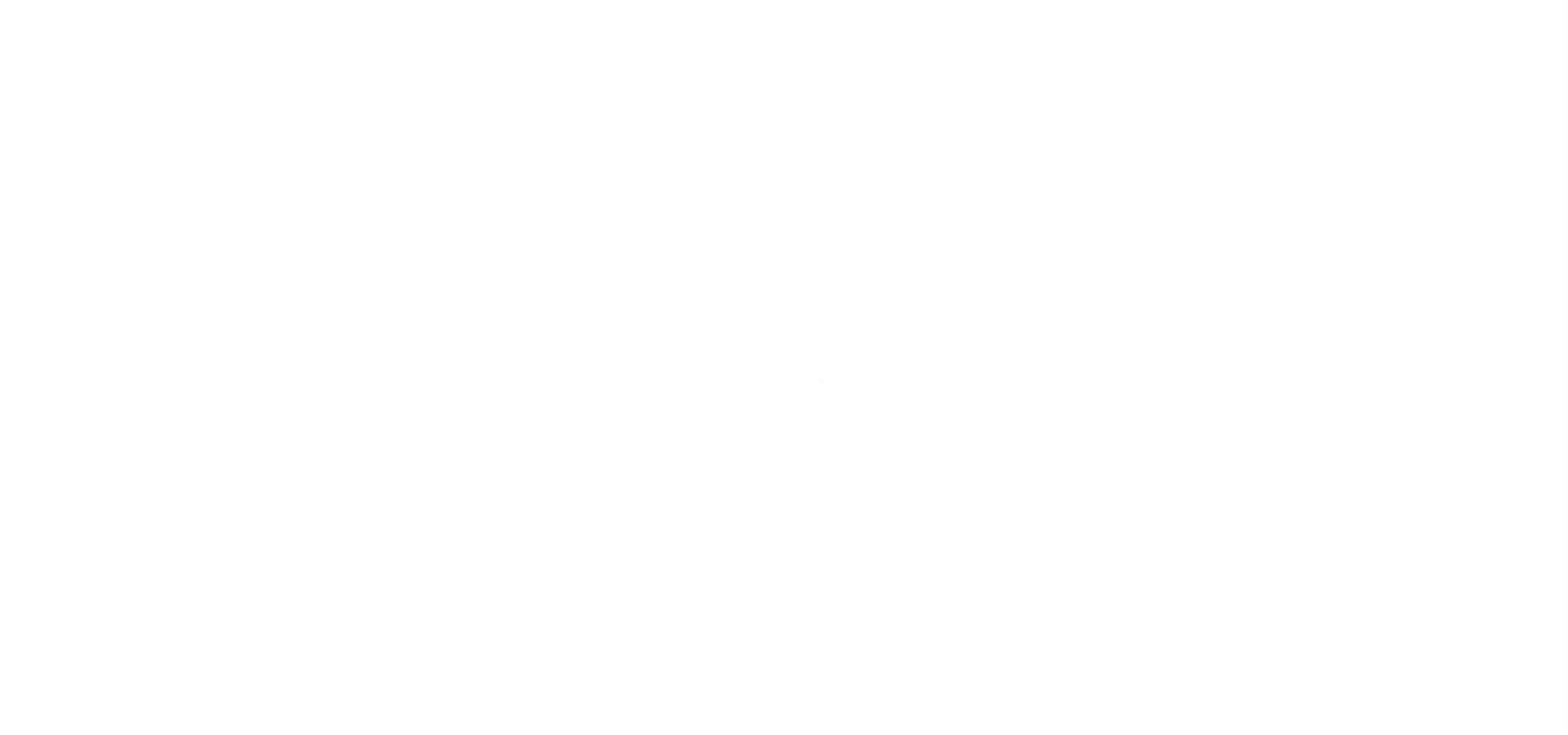
select select
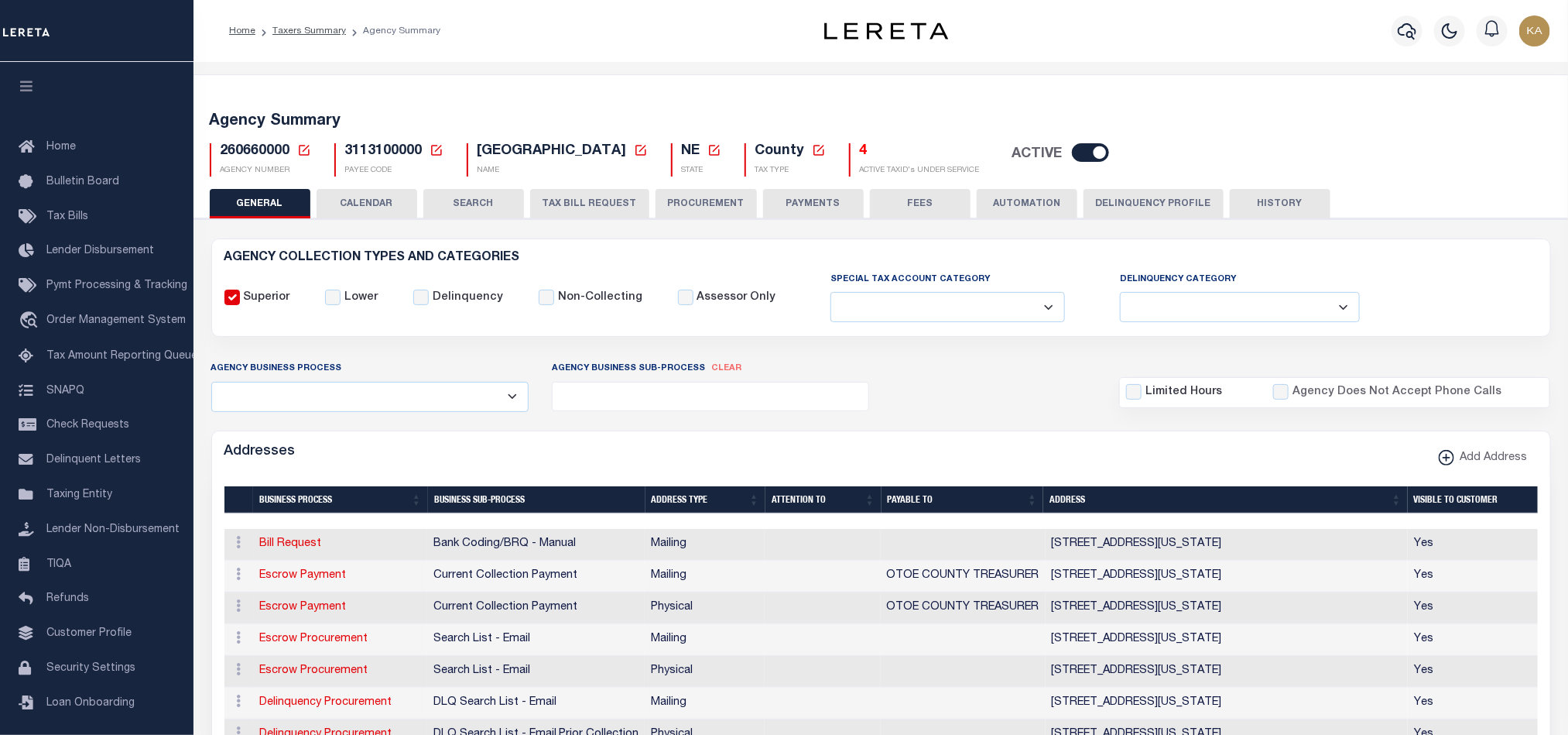
click at [583, 202] on button "TAX BILL REQUEST" at bounding box center [590, 204] width 119 height 30
select select "29"
checkbox input "false"
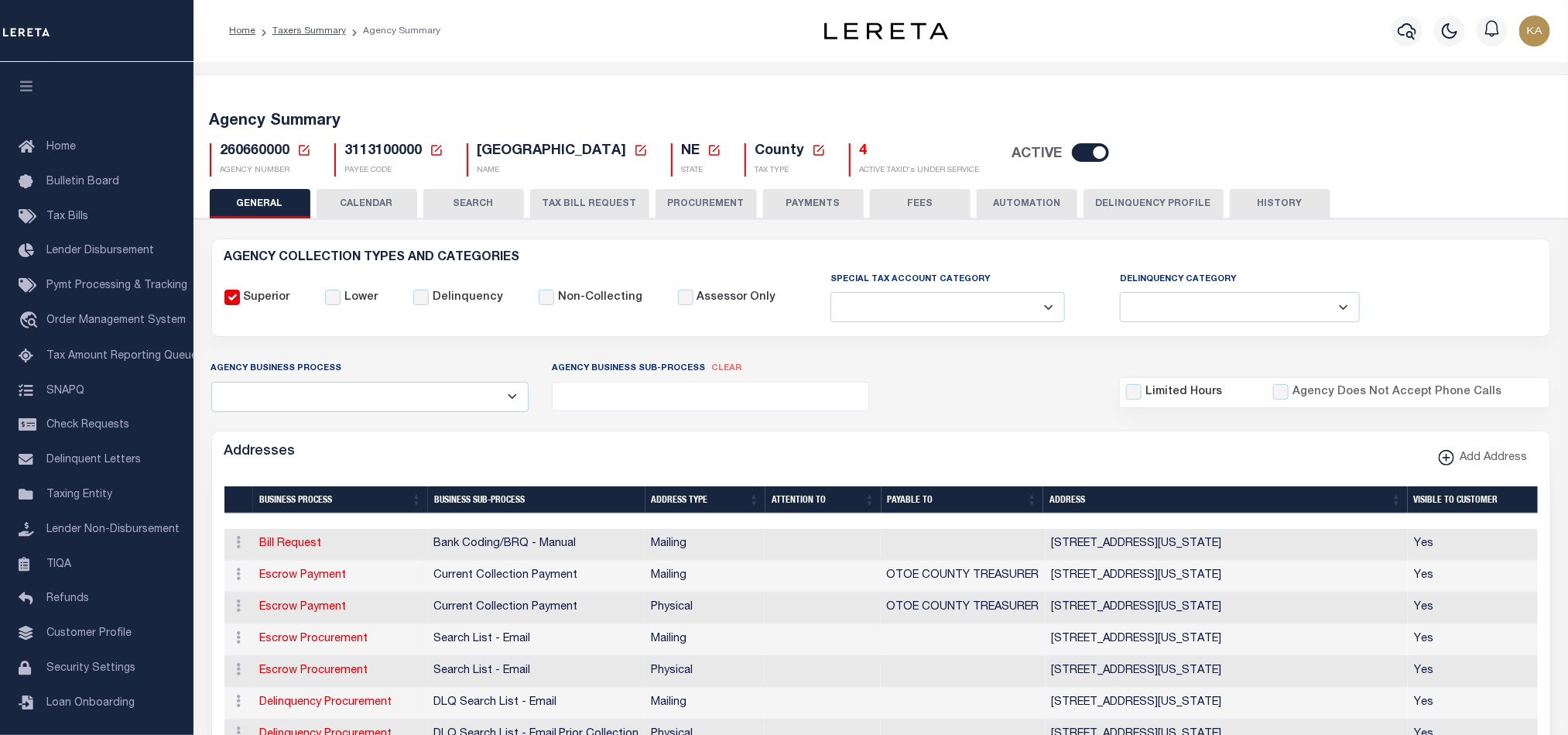
checkbox input "false"
select select "20"
select select "false"
select select
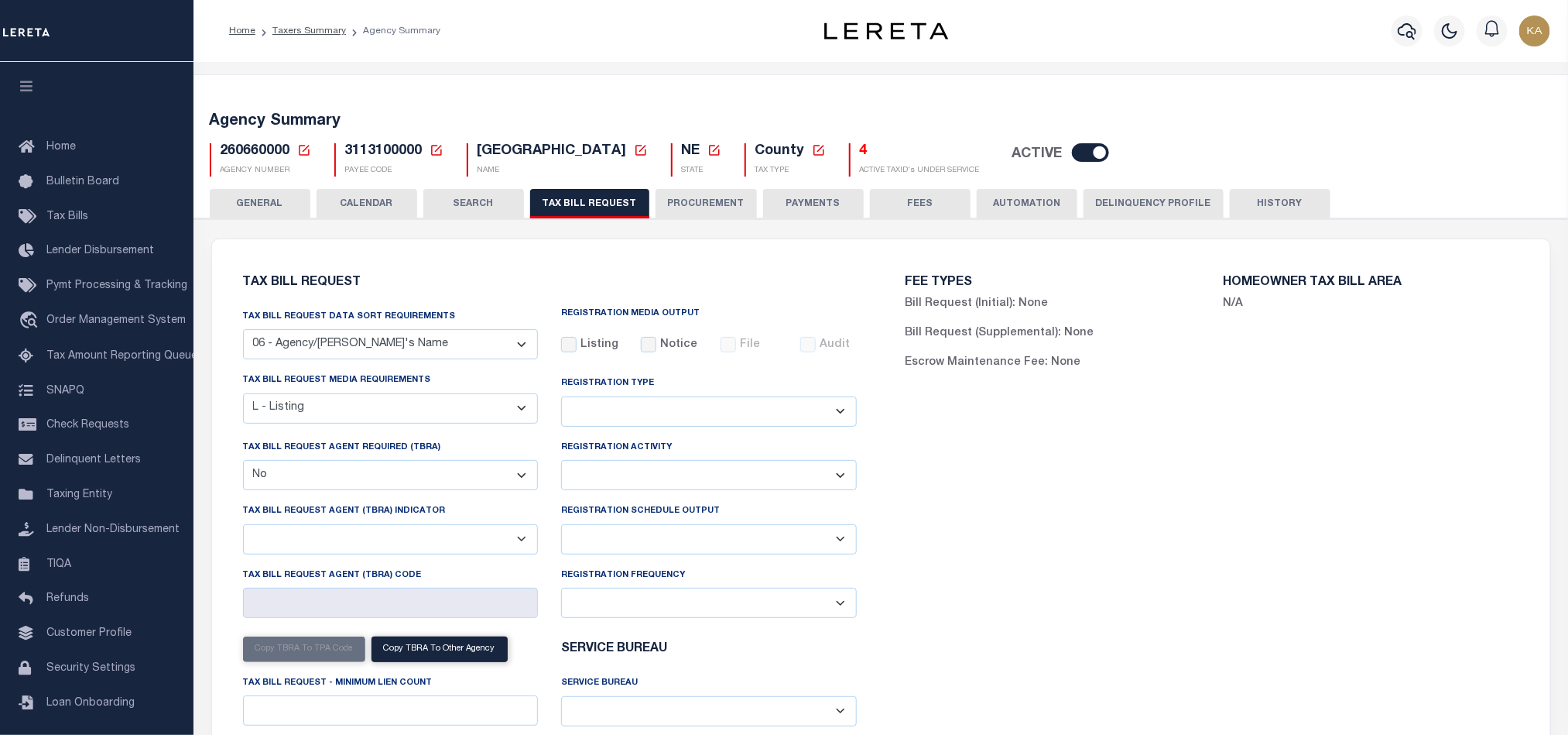
click at [720, 203] on button "PROCUREMENT" at bounding box center [706, 204] width 101 height 30
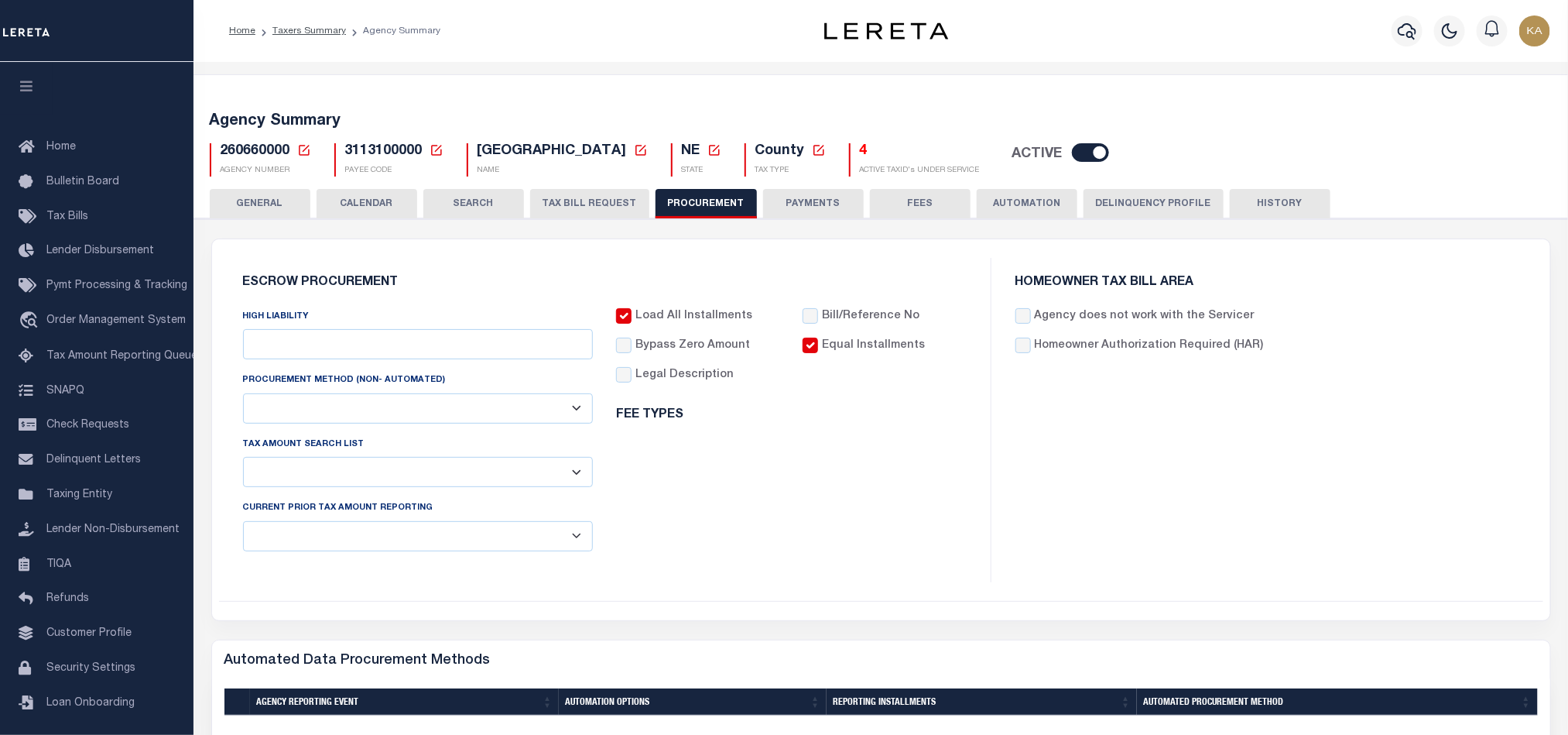
type input "$5,000"
select select "1"
select select "4"
checkbox input "true"
